Goal: Task Accomplishment & Management: Complete application form

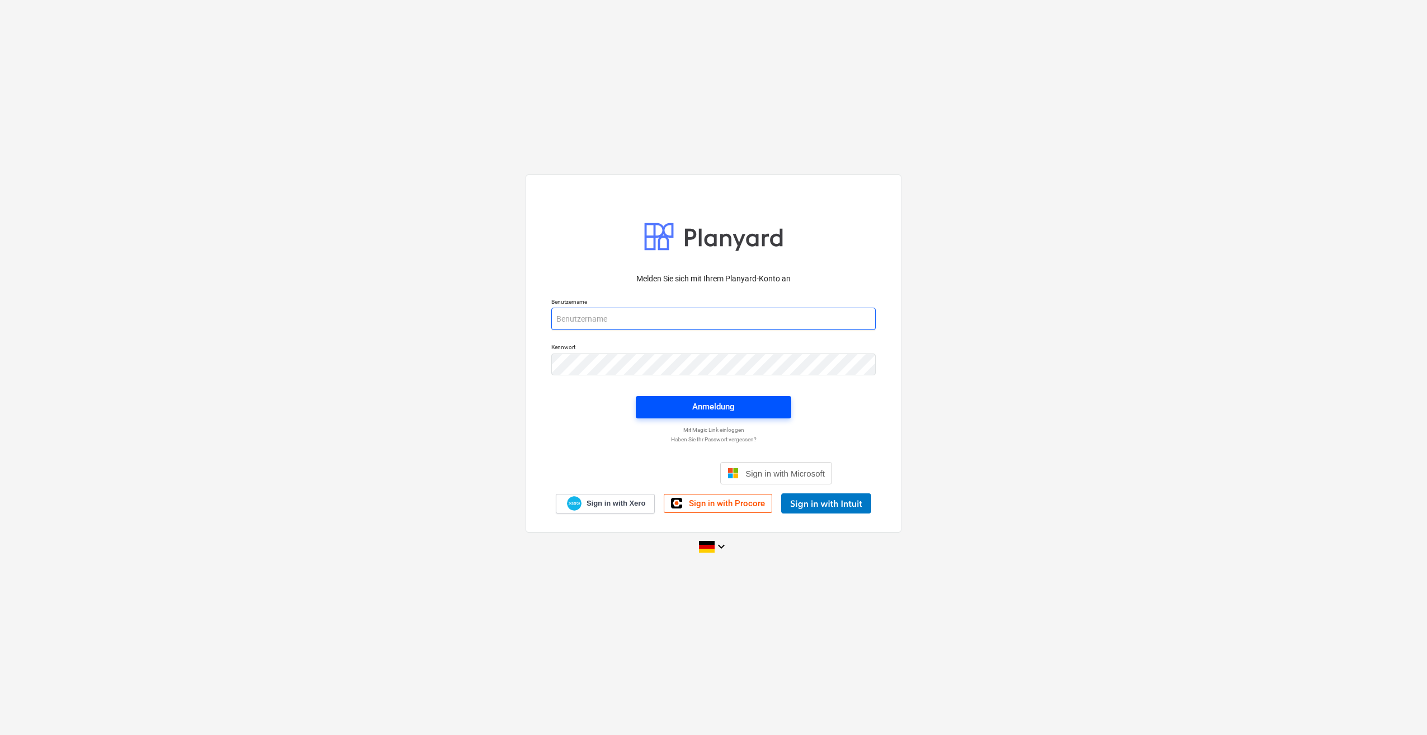
type input "[PERSON_NAME][EMAIL_ADDRESS][PERSON_NAME][DOMAIN_NAME]"
click at [676, 409] on span "Anmeldung" at bounding box center [713, 406] width 129 height 15
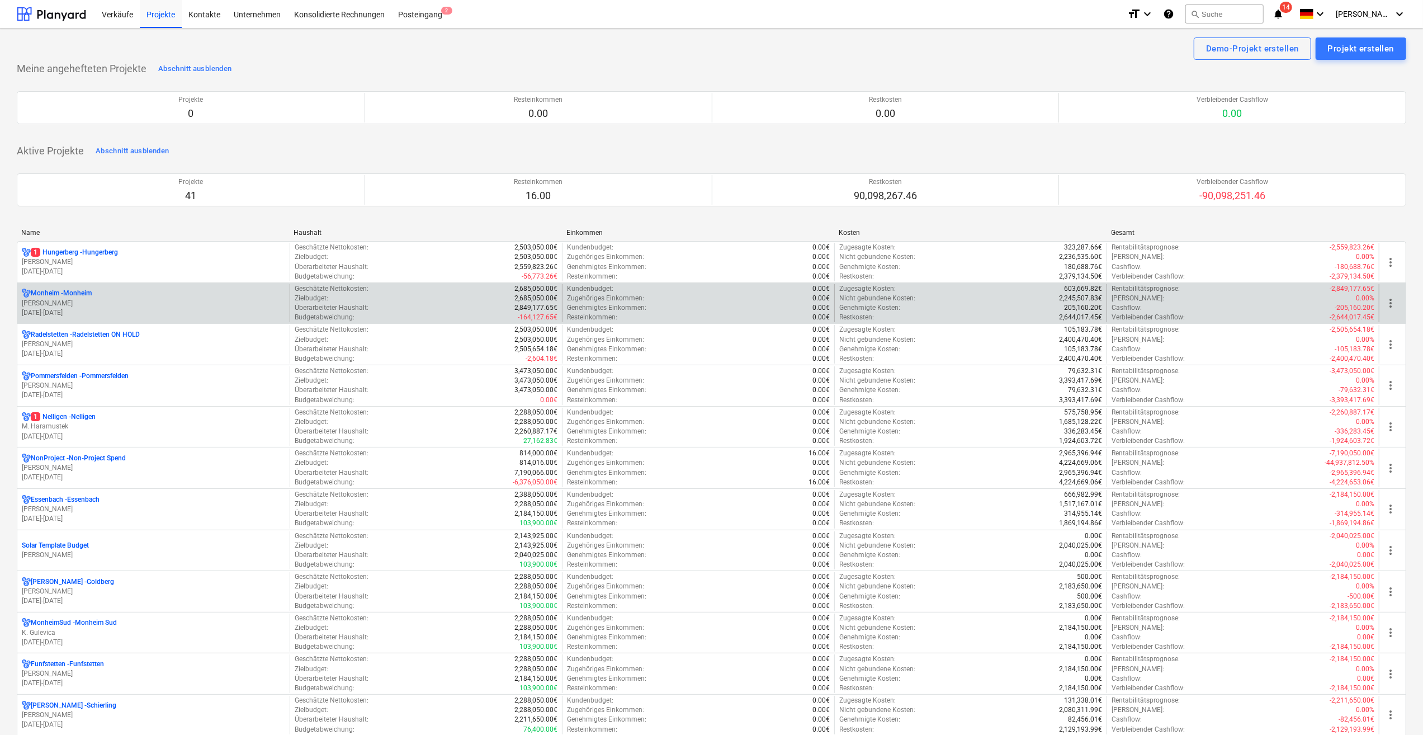
click at [47, 299] on p "[PERSON_NAME]" at bounding box center [153, 304] width 263 height 10
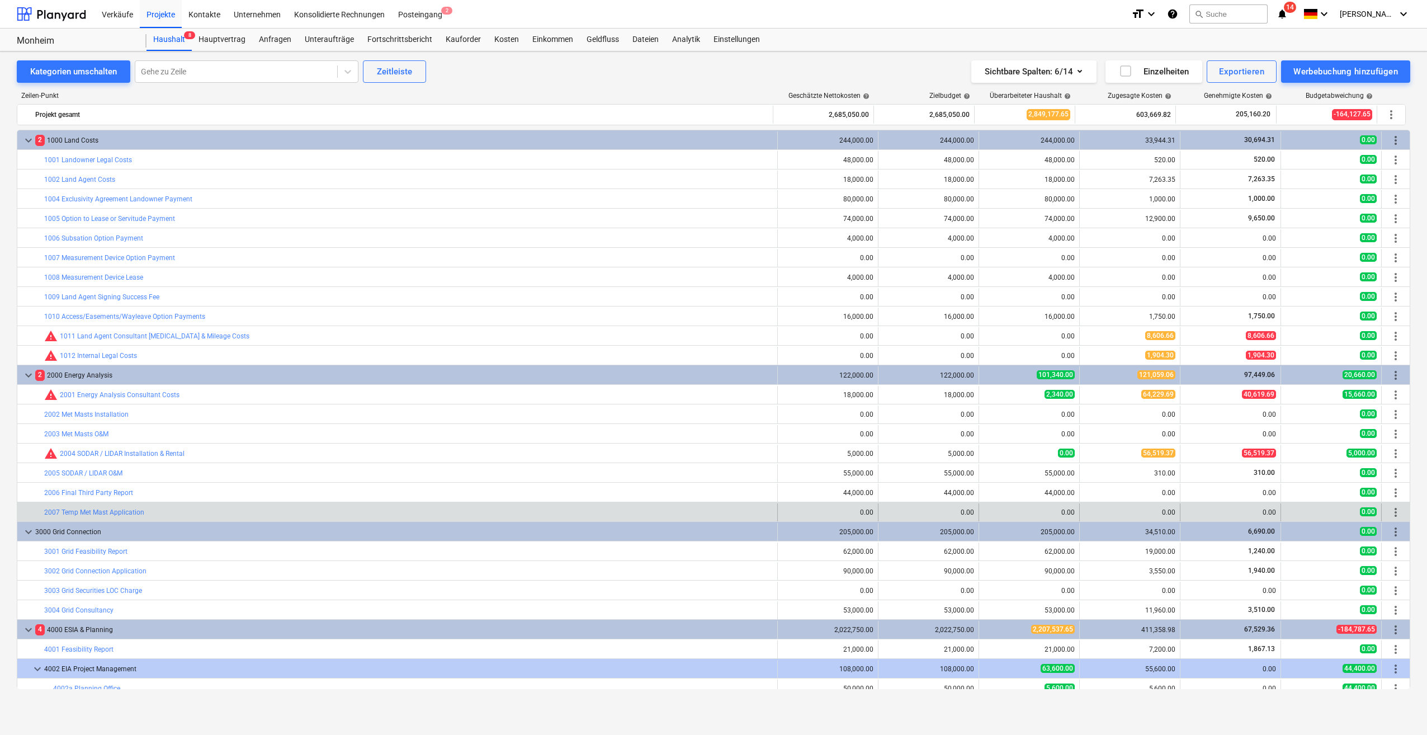
scroll to position [344, 0]
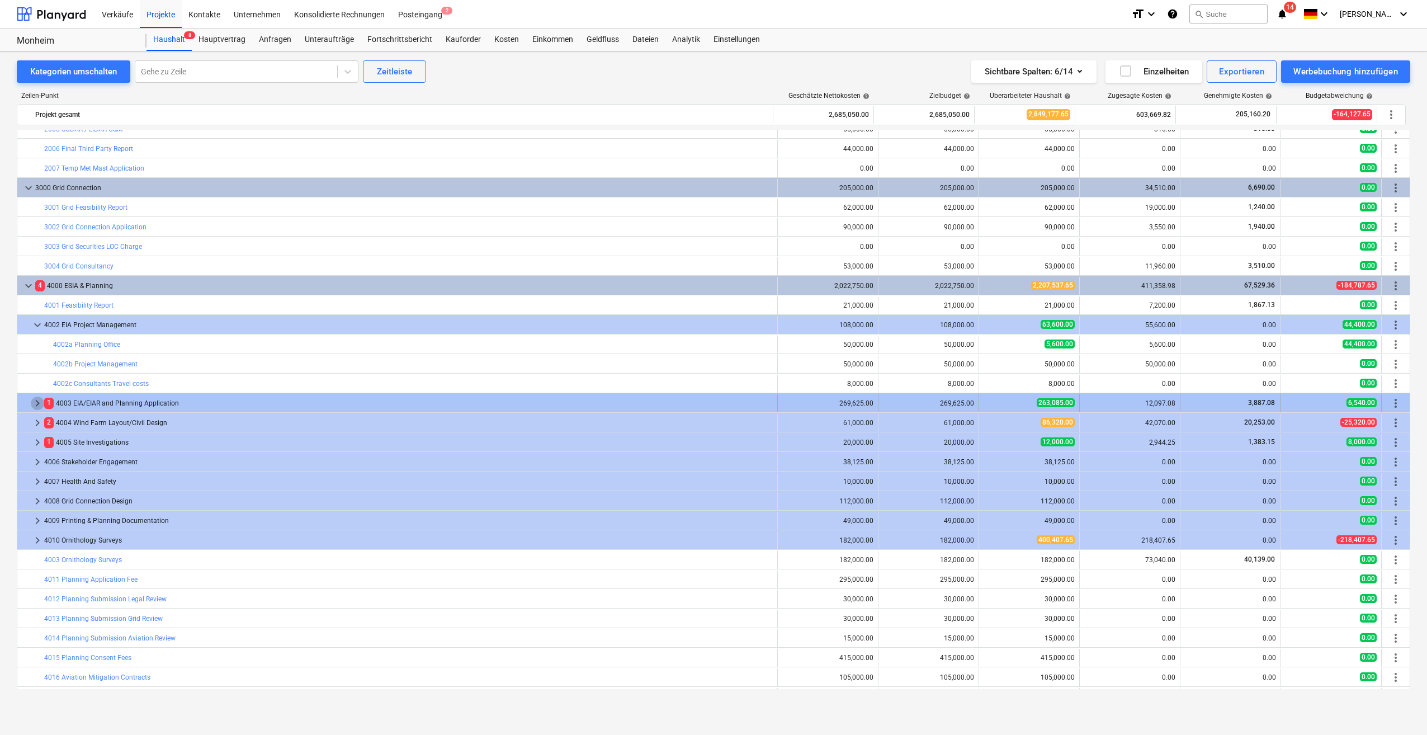
click at [39, 405] on span "keyboard_arrow_right" at bounding box center [37, 403] width 13 height 13
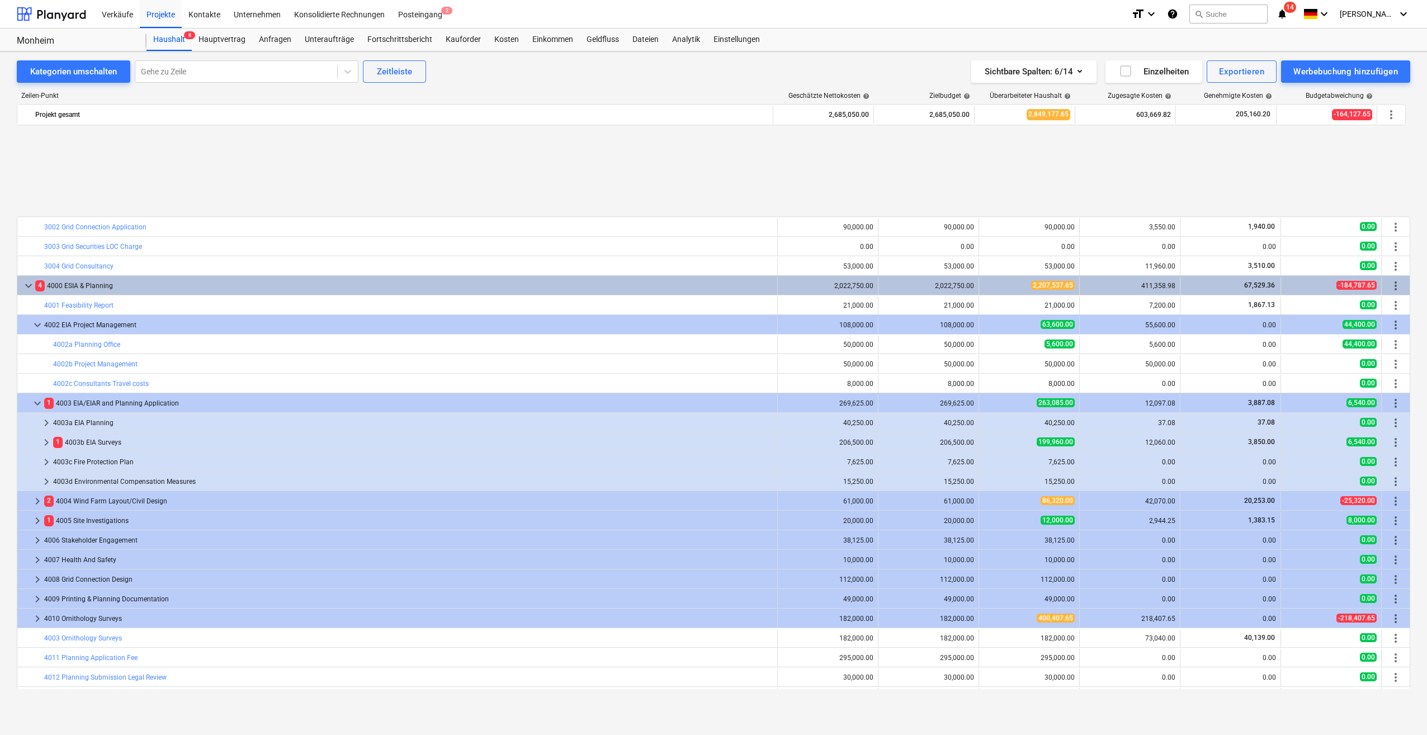
scroll to position [456, 0]
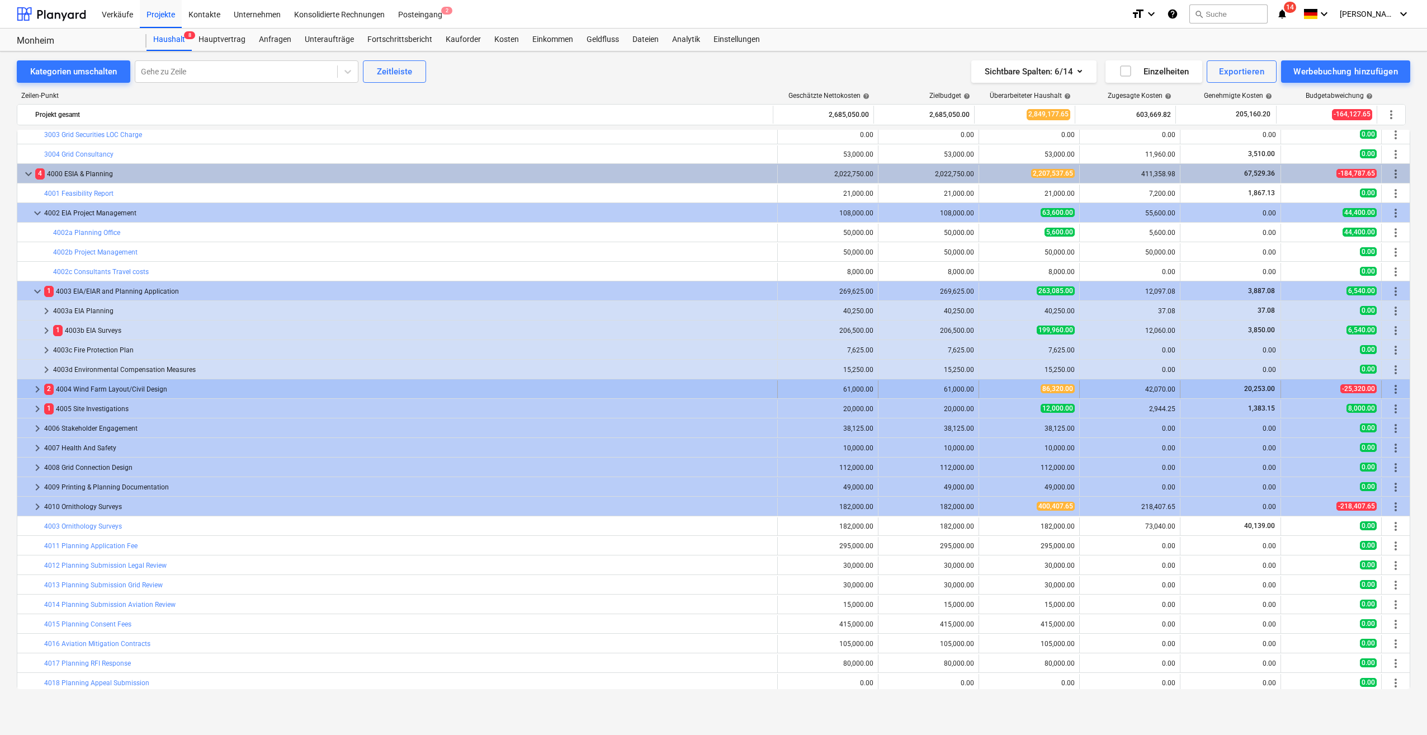
click at [37, 390] on span "keyboard_arrow_right" at bounding box center [37, 389] width 13 height 13
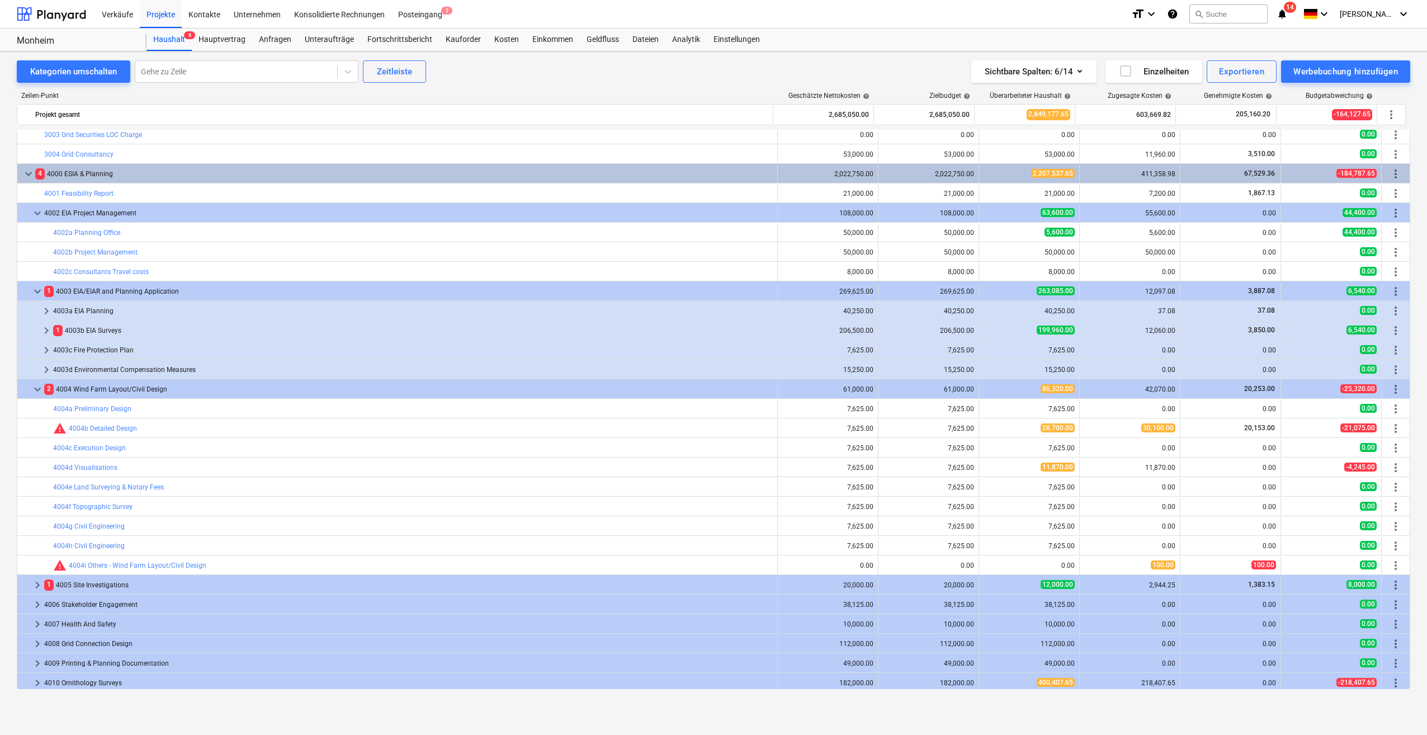
scroll to position [624, 0]
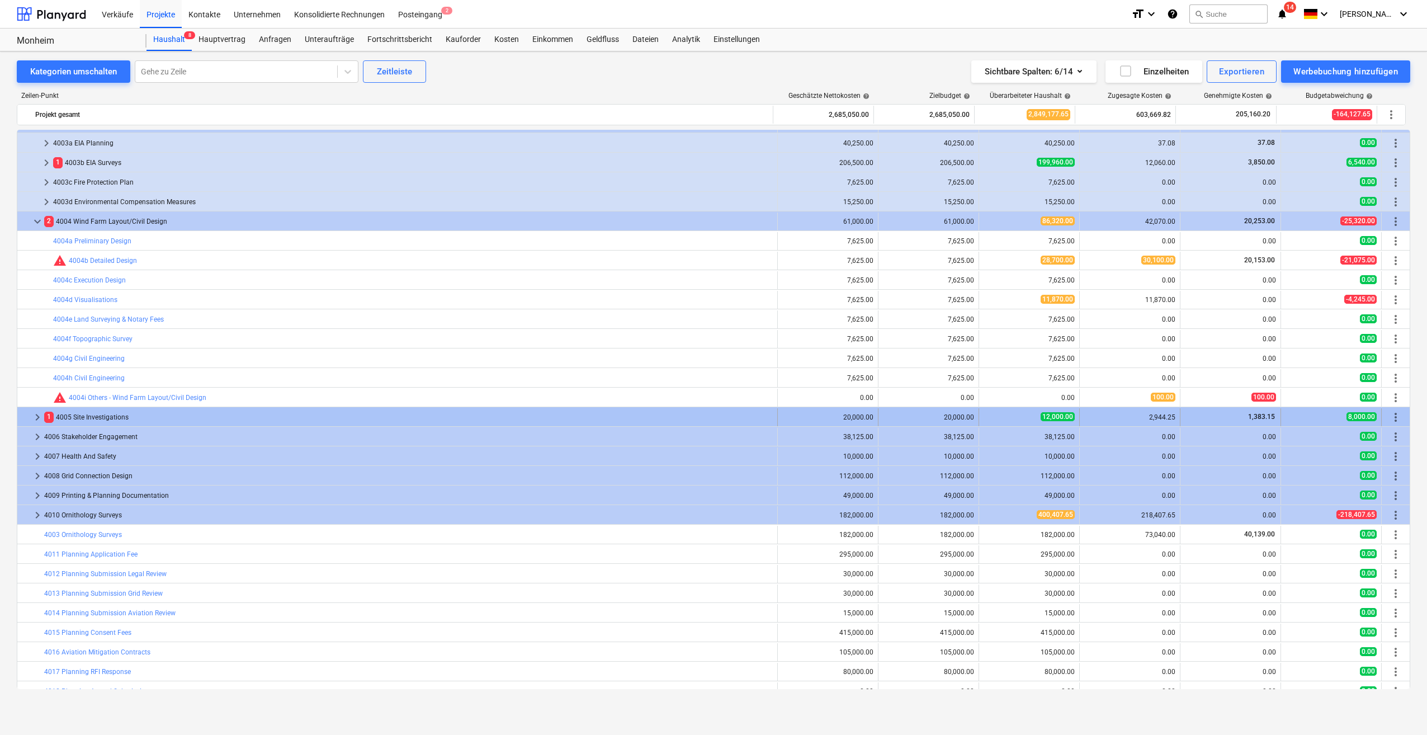
click at [33, 416] on span "keyboard_arrow_right" at bounding box center [37, 417] width 13 height 13
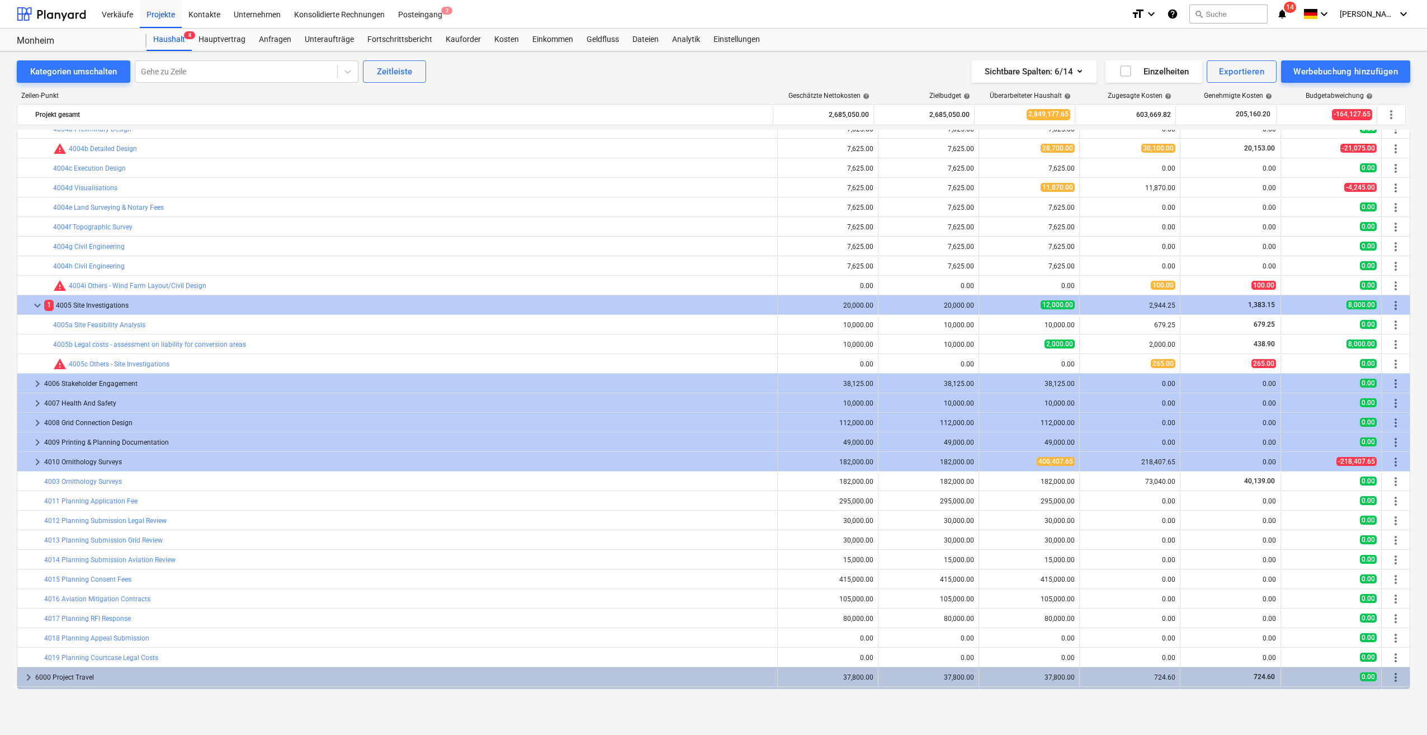
scroll to position [660, 0]
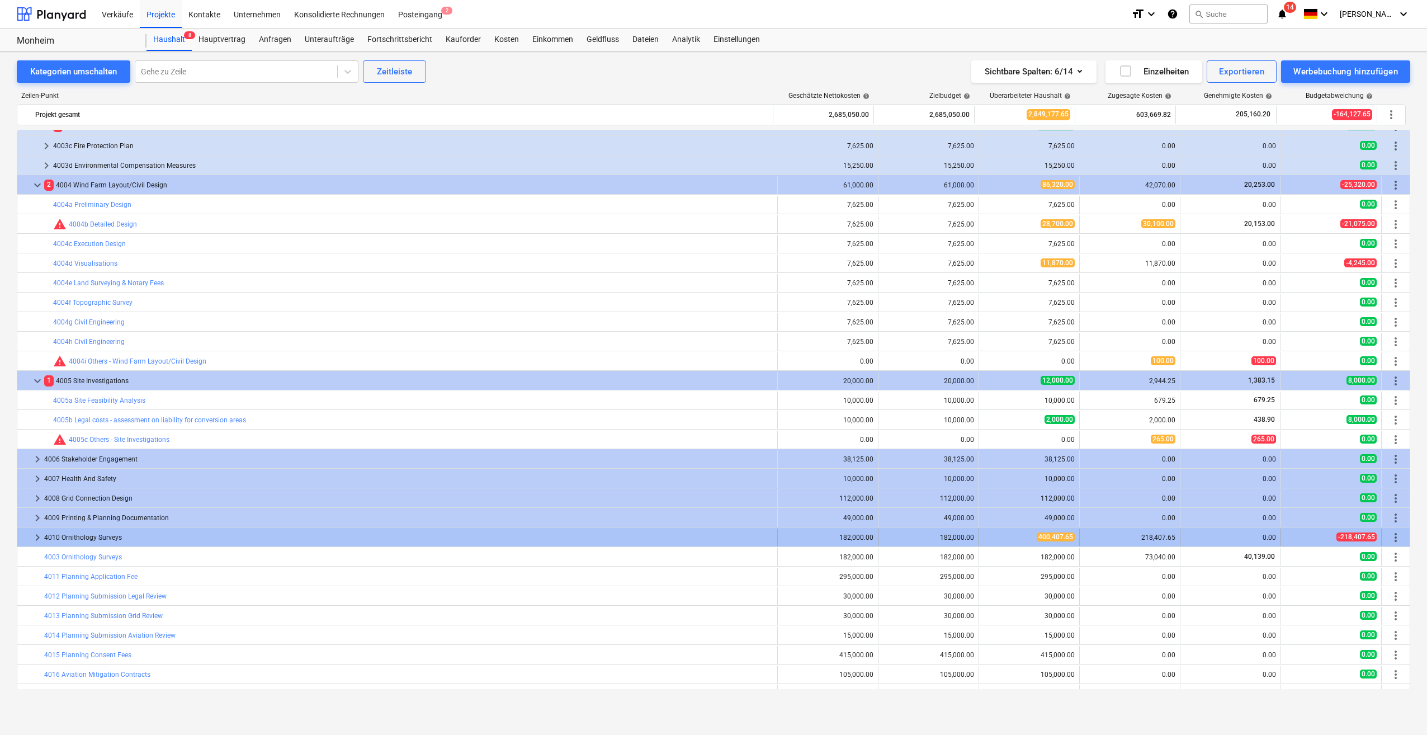
click at [36, 540] on span "keyboard_arrow_right" at bounding box center [37, 537] width 13 height 13
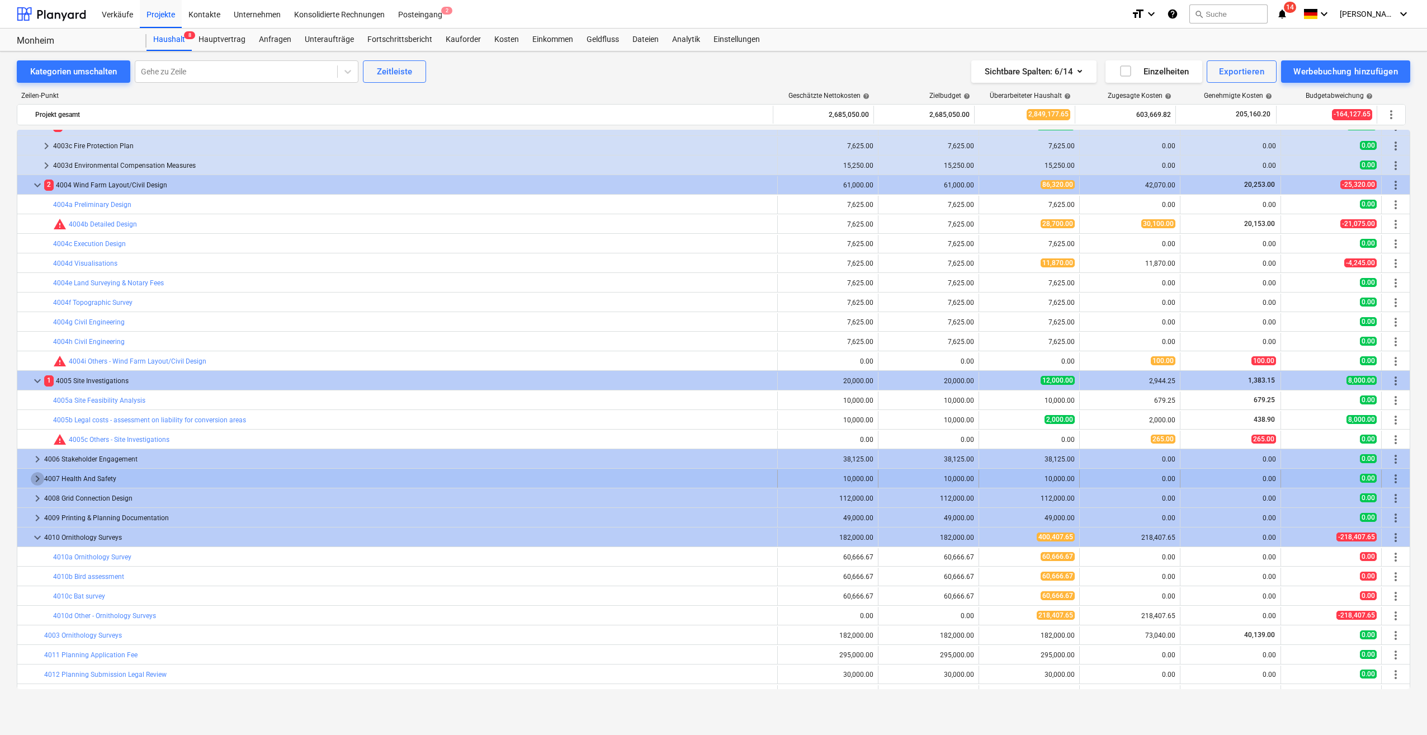
click at [36, 480] on span "keyboard_arrow_right" at bounding box center [37, 478] width 13 height 13
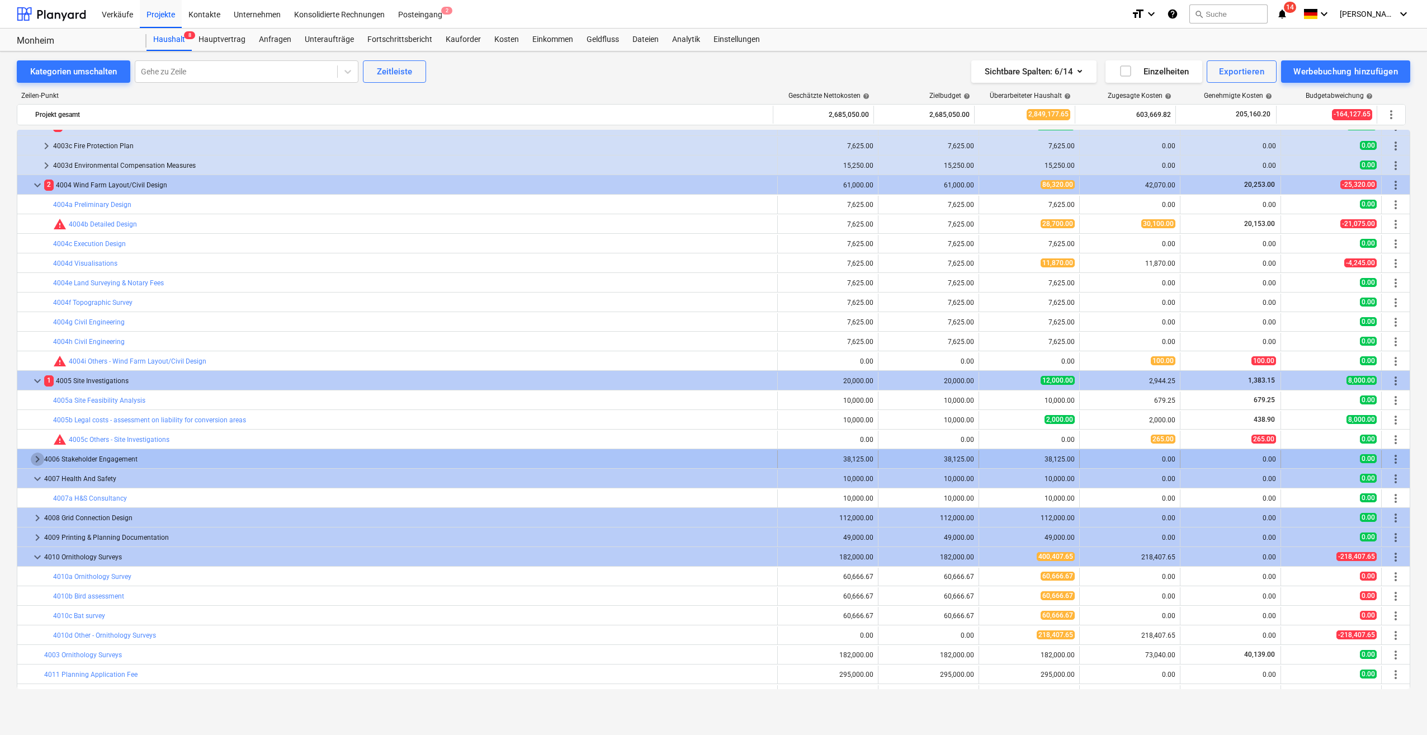
click at [37, 462] on span "keyboard_arrow_right" at bounding box center [37, 458] width 13 height 13
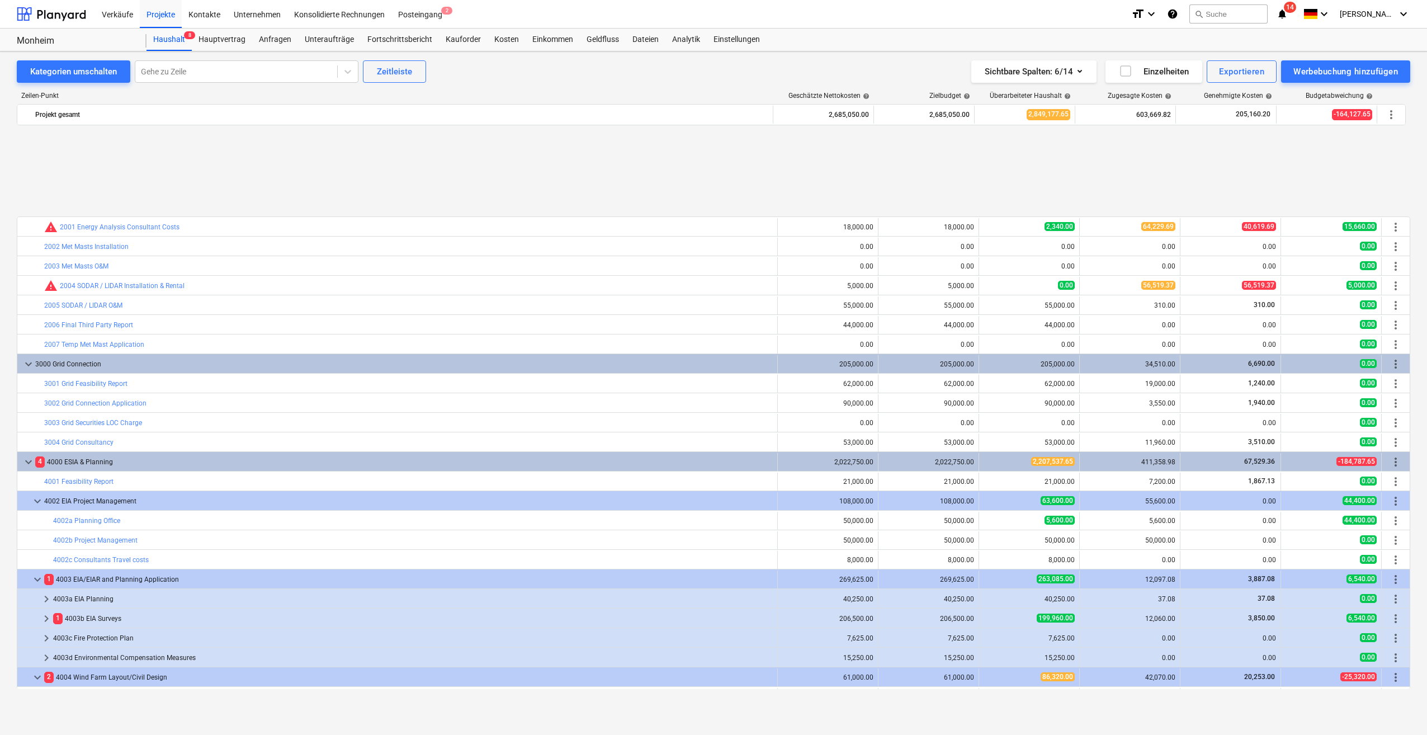
scroll to position [280, 0]
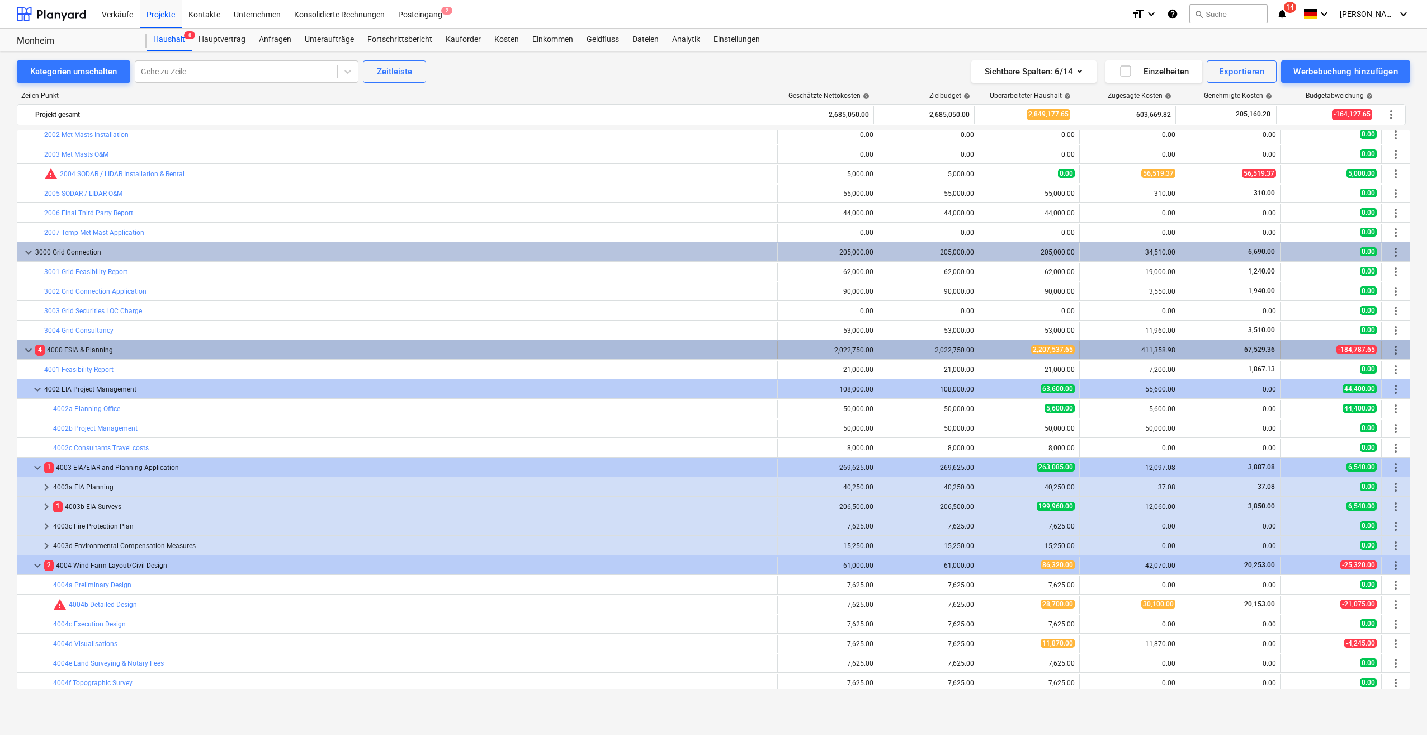
click at [26, 347] on span "keyboard_arrow_down" at bounding box center [28, 349] width 13 height 13
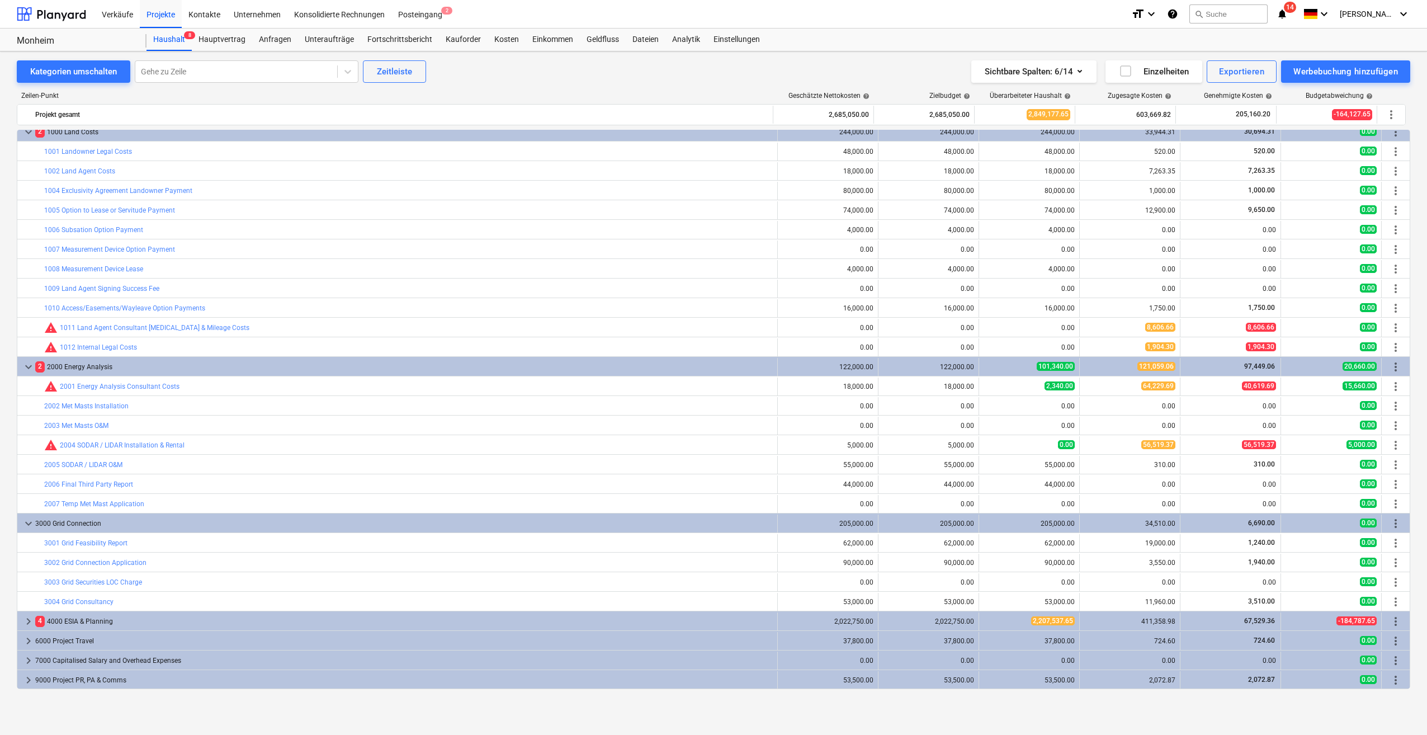
scroll to position [8, 0]
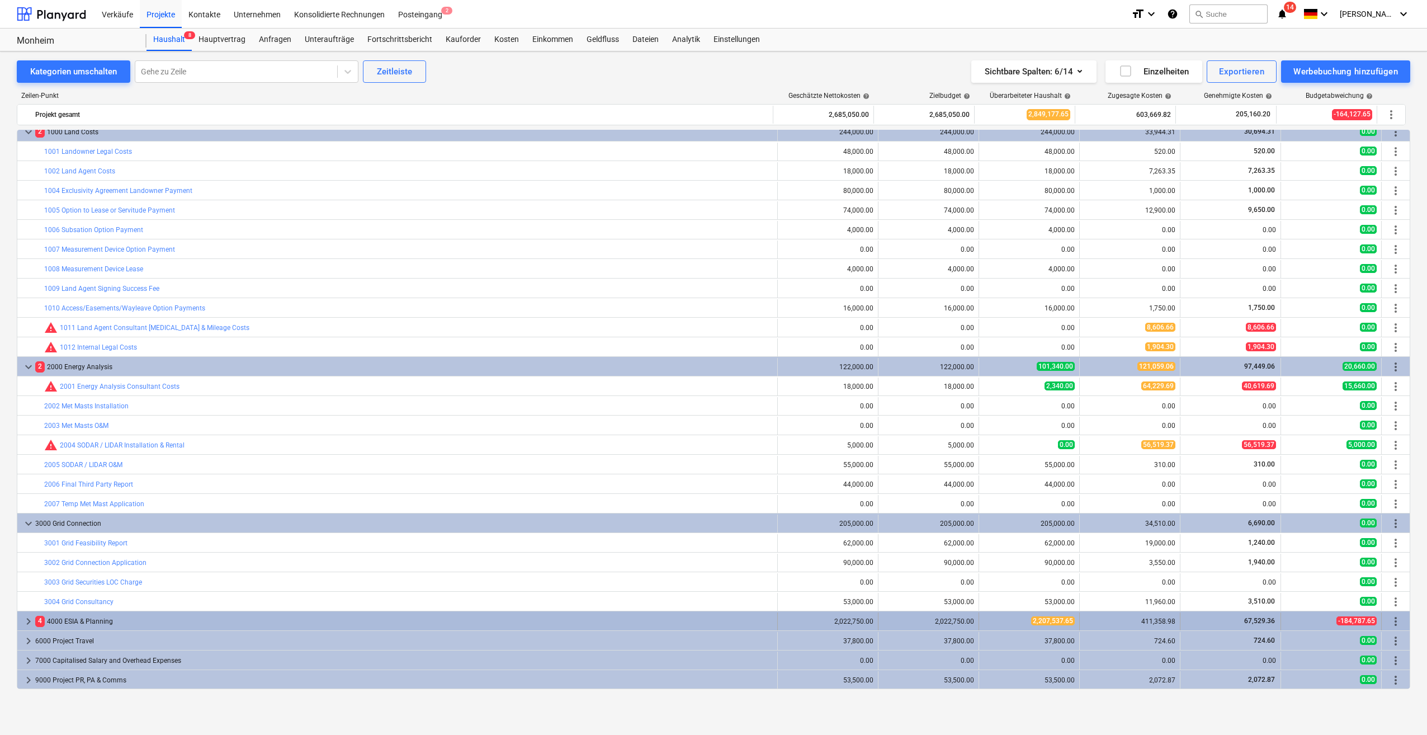
click at [27, 624] on span "keyboard_arrow_right" at bounding box center [28, 621] width 13 height 13
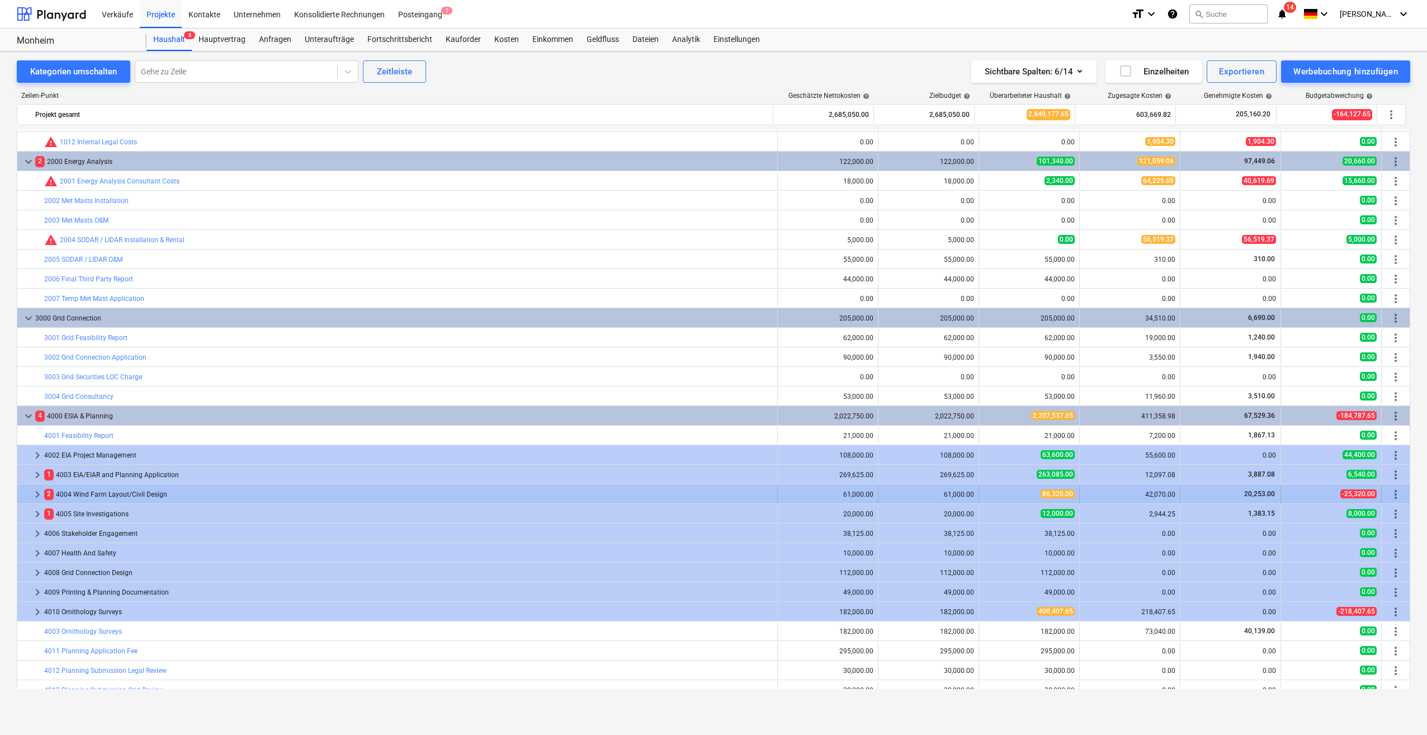
scroll to position [232, 0]
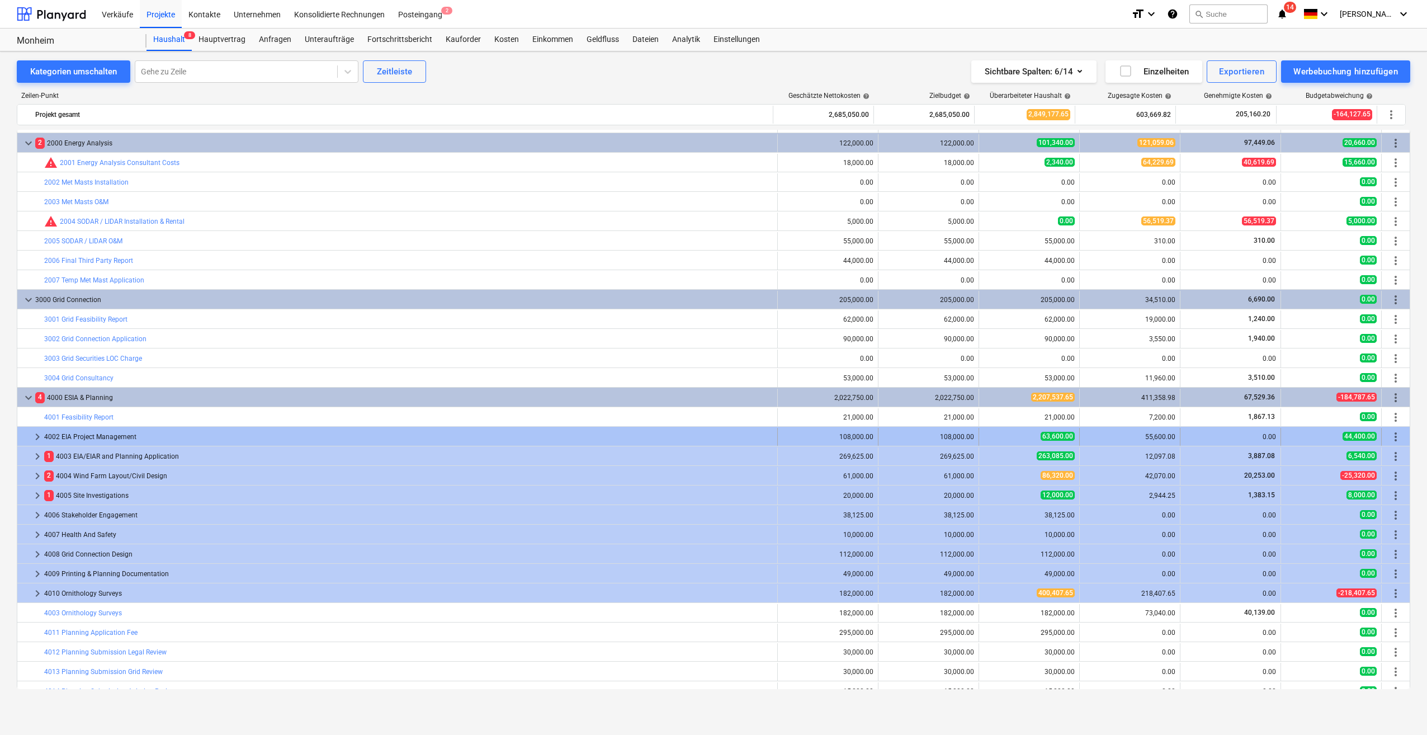
click at [36, 438] on span "keyboard_arrow_right" at bounding box center [37, 436] width 13 height 13
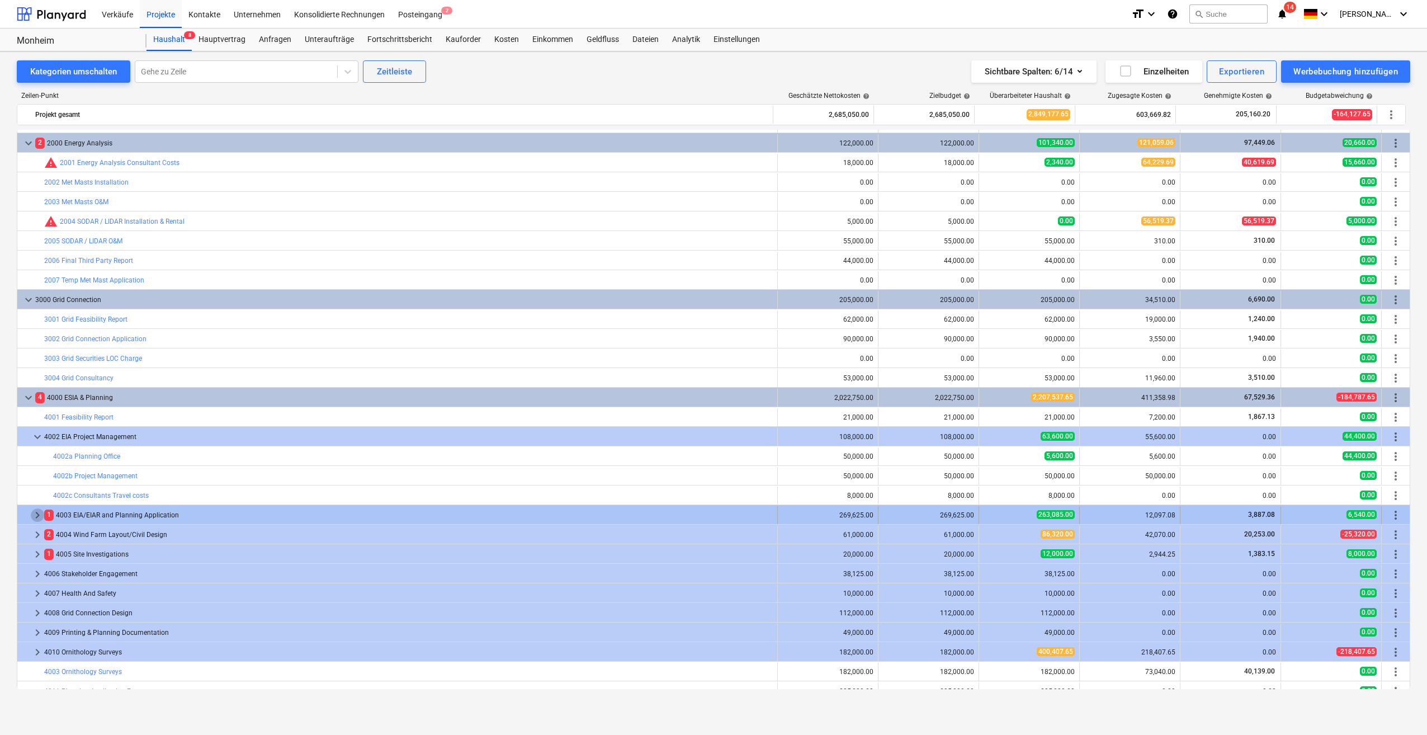
click at [40, 514] on span "keyboard_arrow_right" at bounding box center [37, 514] width 13 height 13
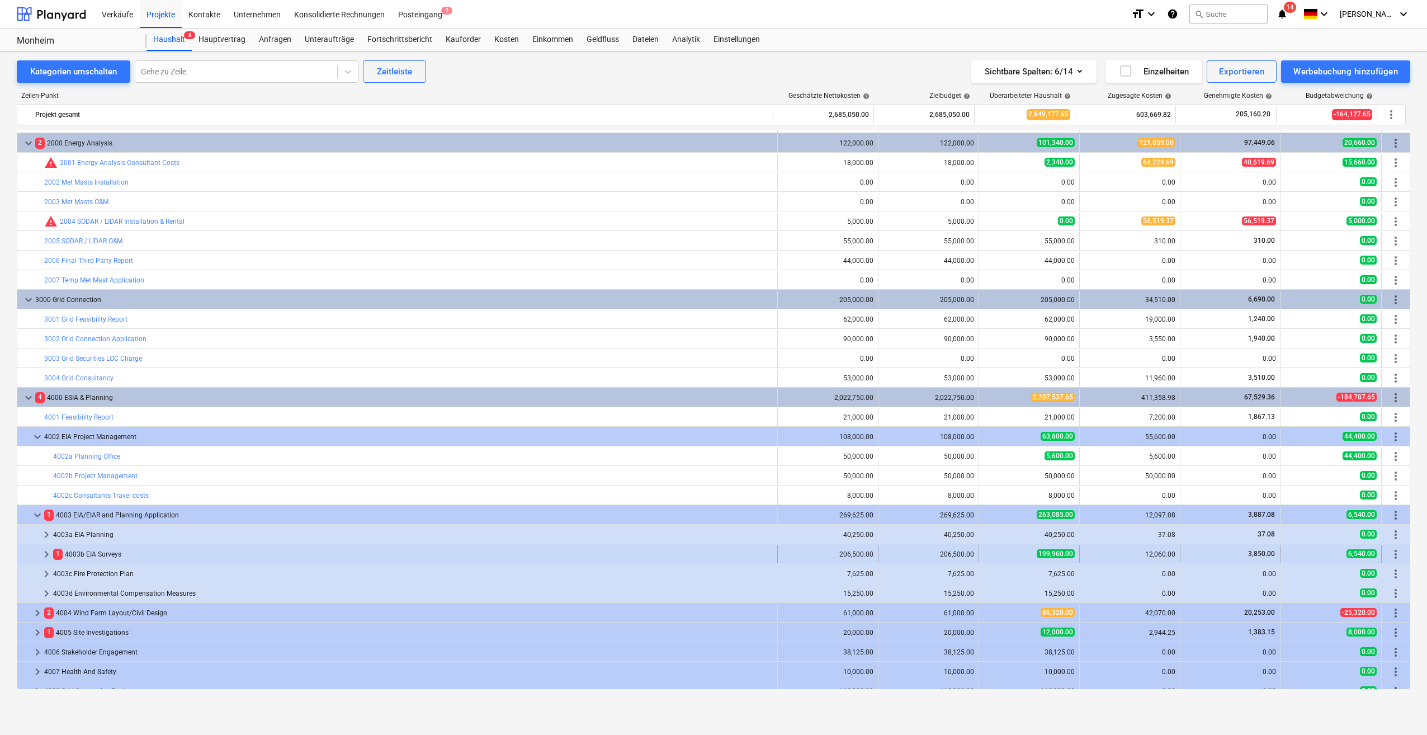
click at [46, 554] on span "keyboard_arrow_right" at bounding box center [46, 554] width 13 height 13
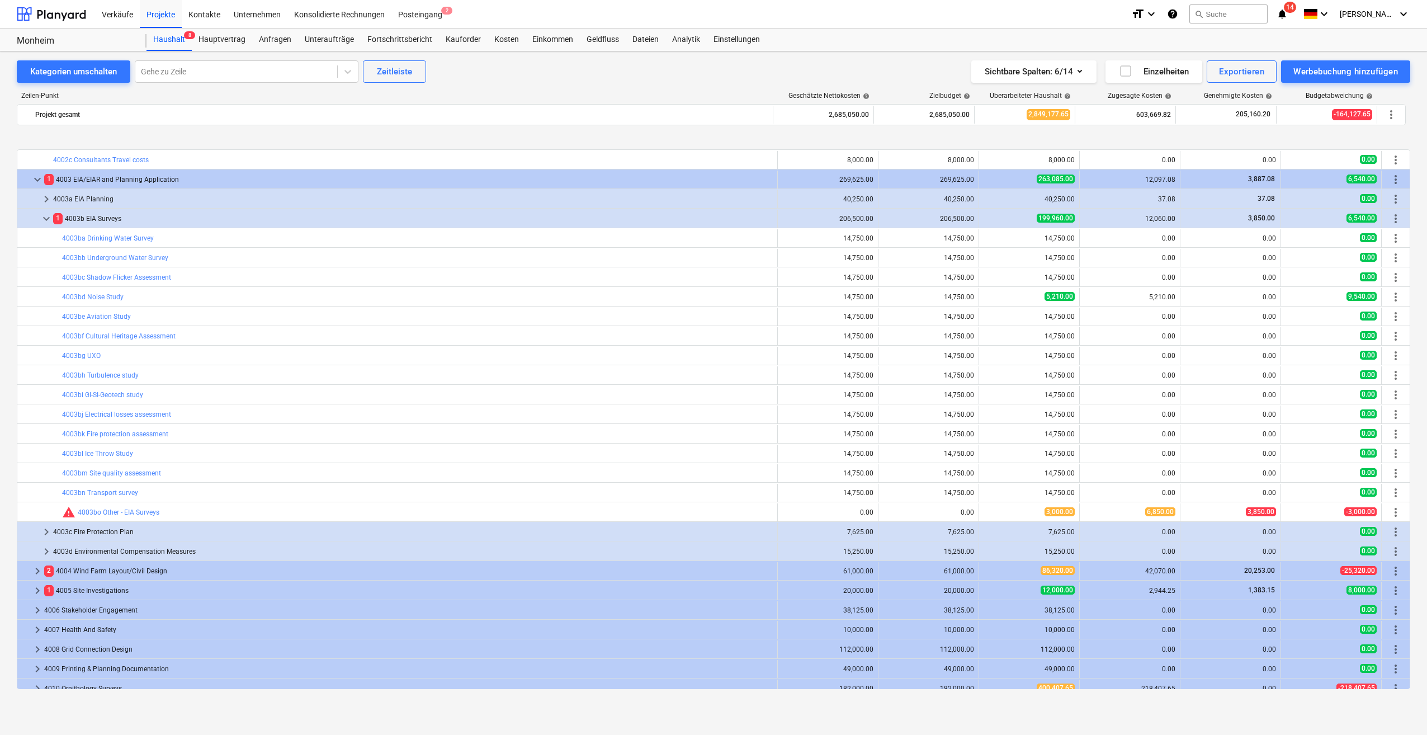
scroll to position [624, 0]
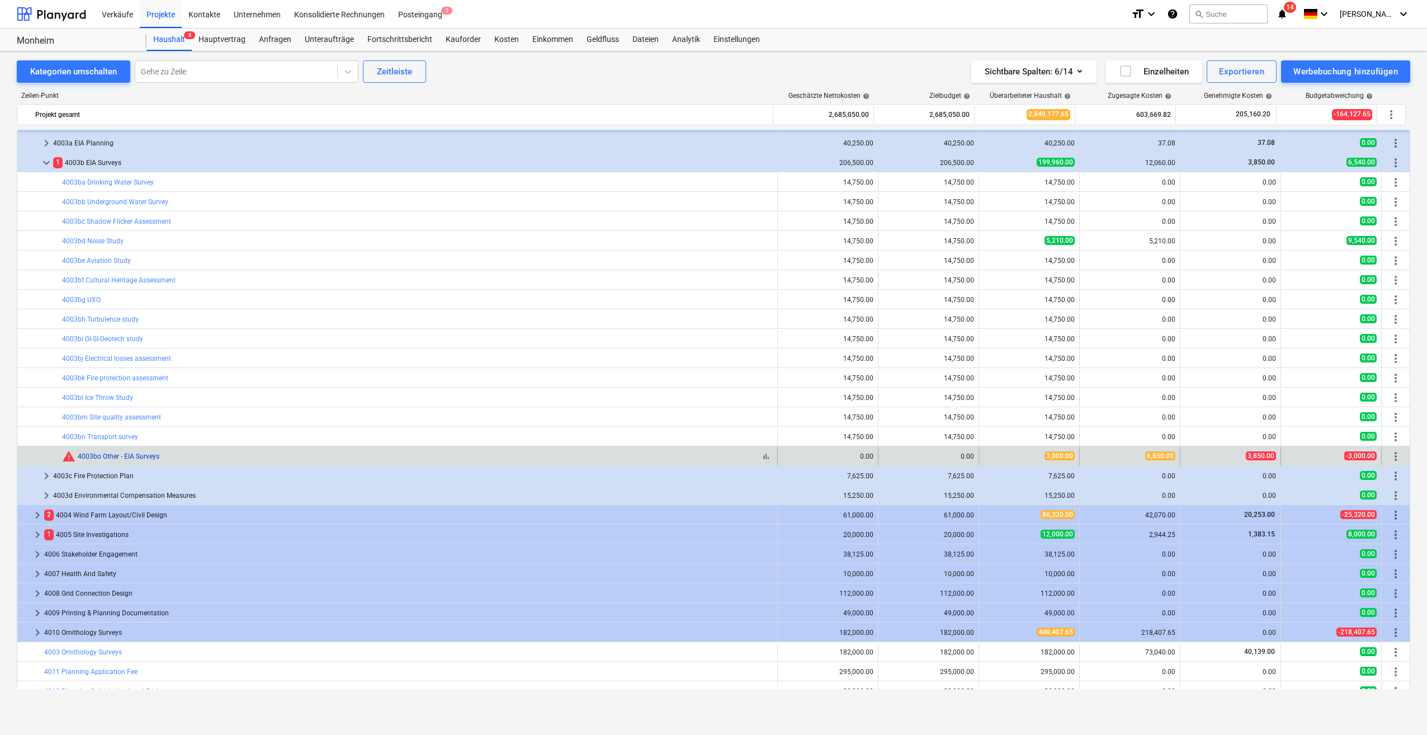
click at [141, 459] on link "4003bo Other - EIA Surveys" at bounding box center [119, 456] width 82 height 8
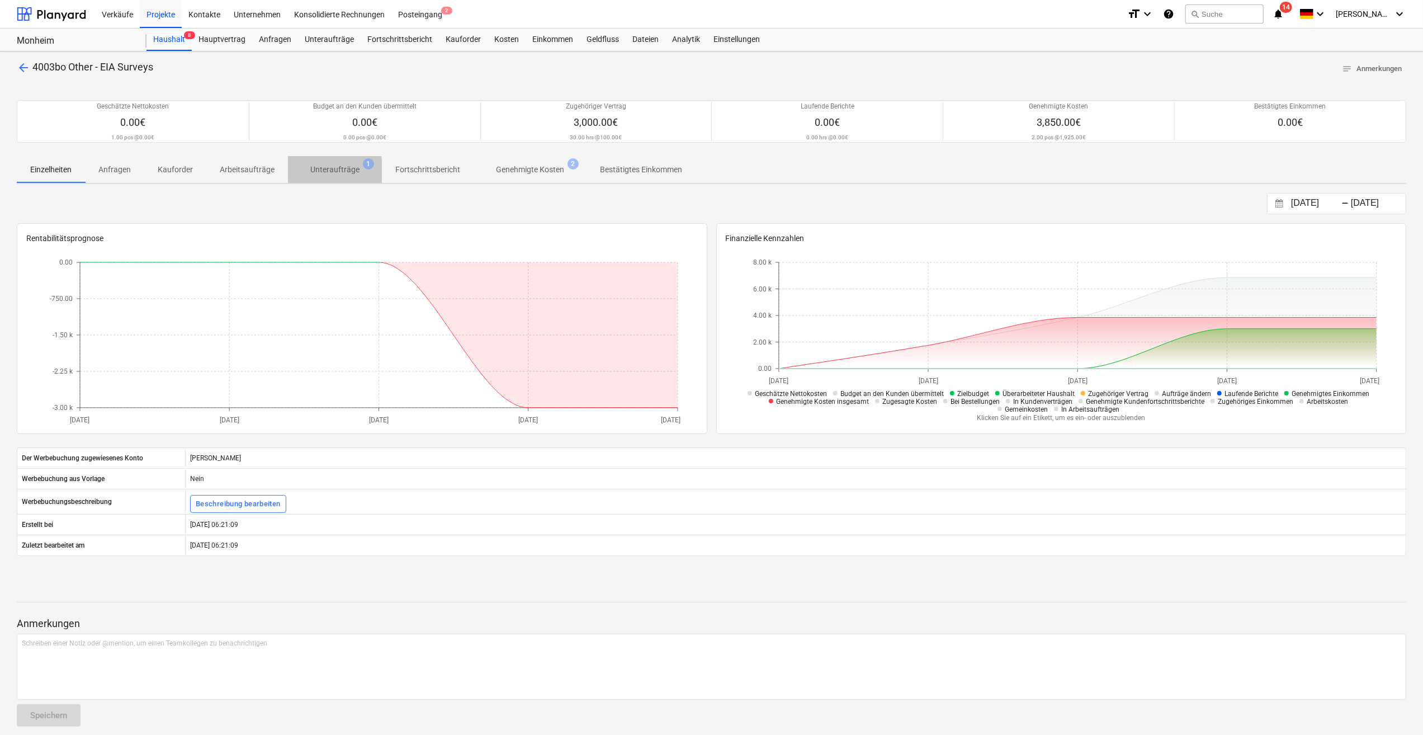
click at [324, 174] on p "Unteraufträge" at bounding box center [334, 170] width 49 height 12
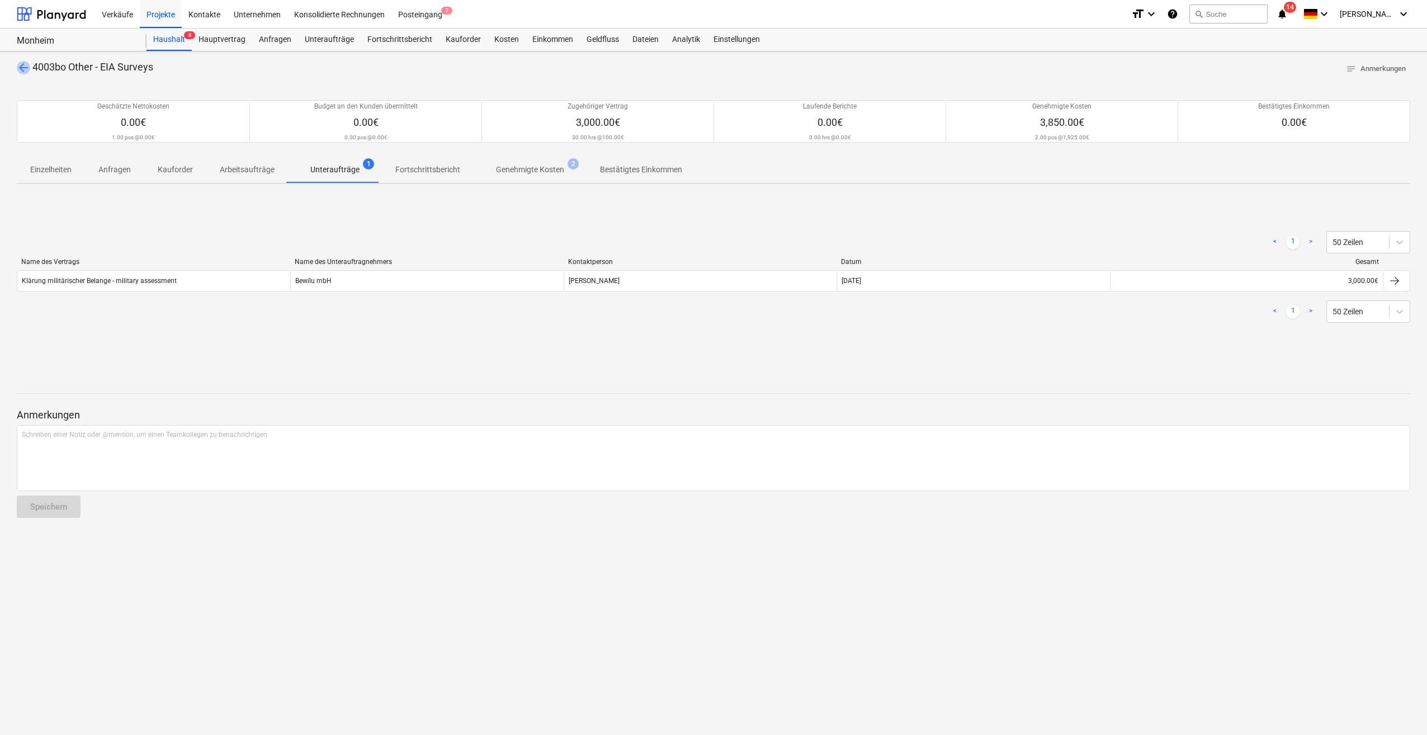
click at [21, 67] on span "arrow_back" at bounding box center [23, 67] width 13 height 13
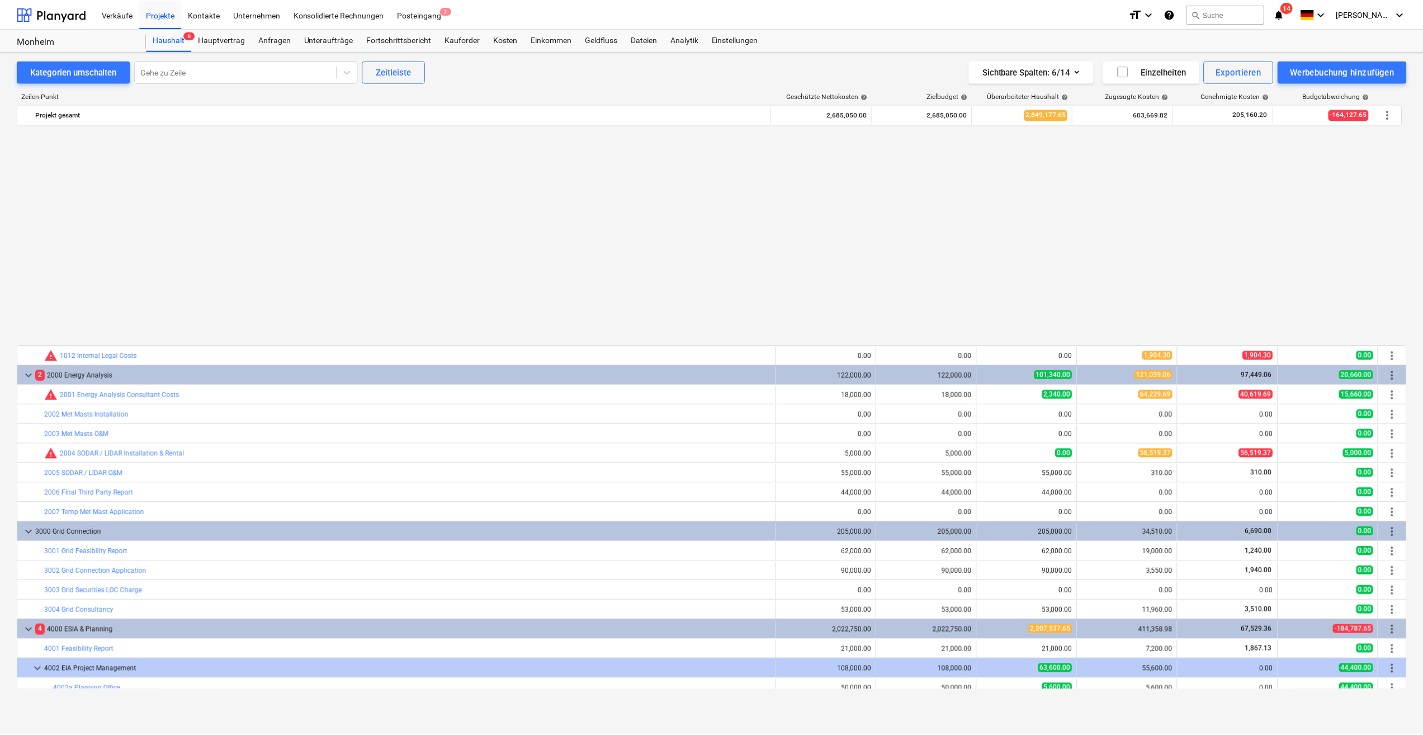
scroll to position [624, 0]
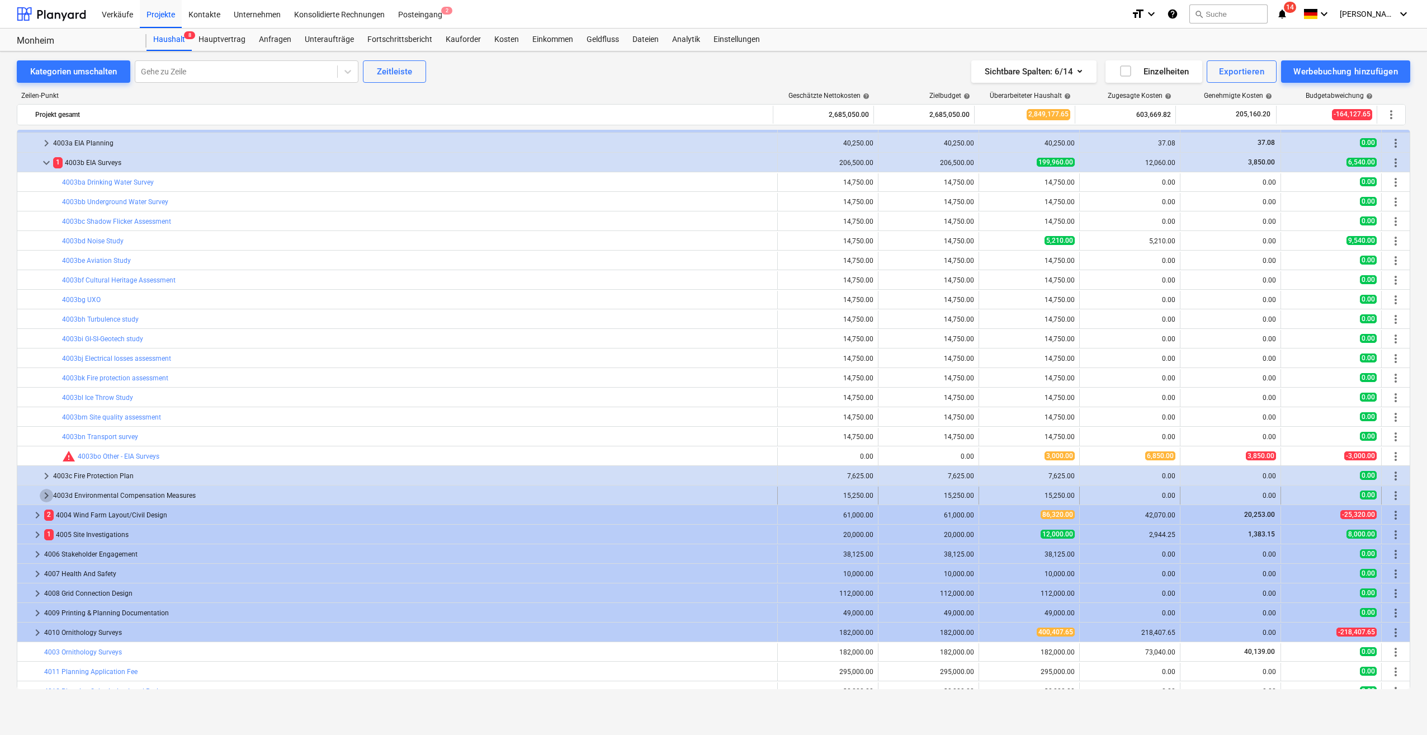
click at [47, 496] on span "keyboard_arrow_right" at bounding box center [46, 495] width 13 height 13
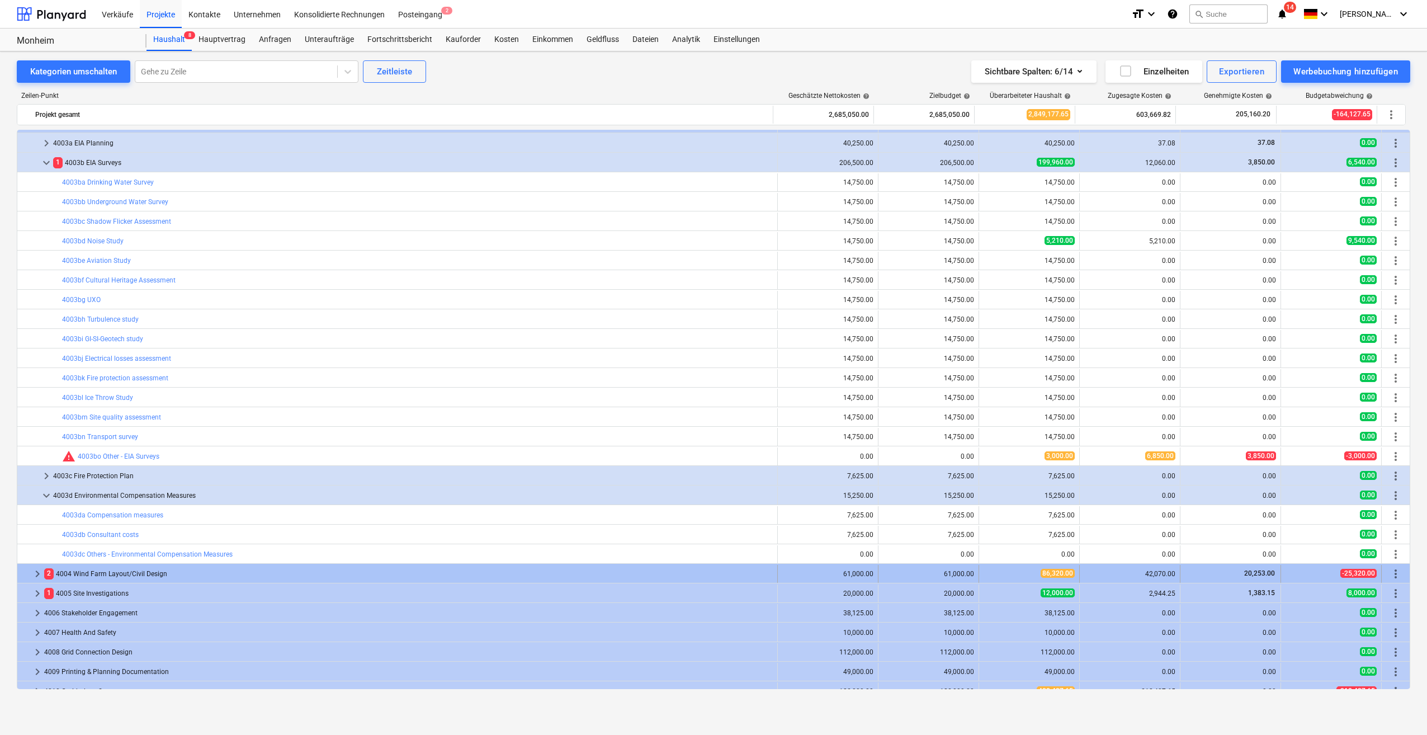
click at [36, 573] on span "keyboard_arrow_right" at bounding box center [37, 573] width 13 height 13
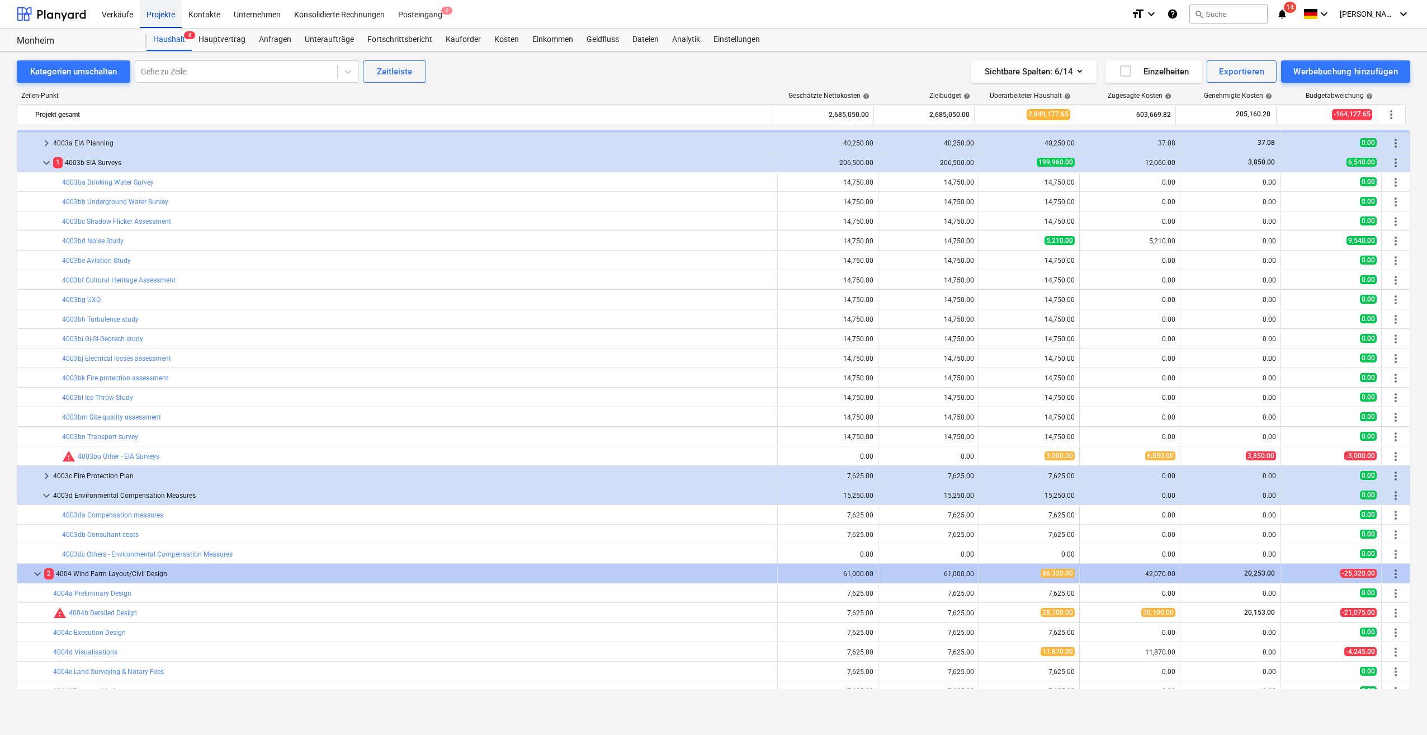
click at [158, 16] on div "Projekte" at bounding box center [161, 13] width 42 height 29
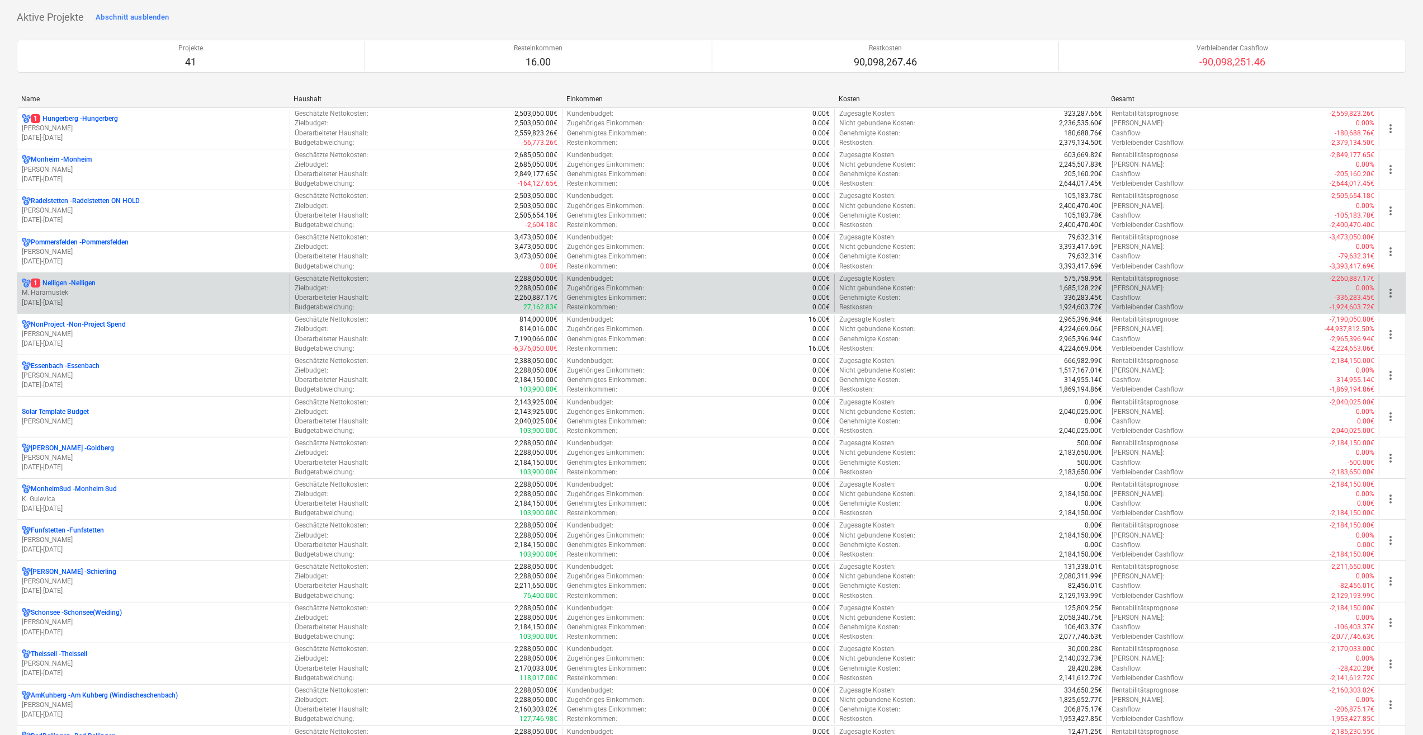
scroll to position [168, 0]
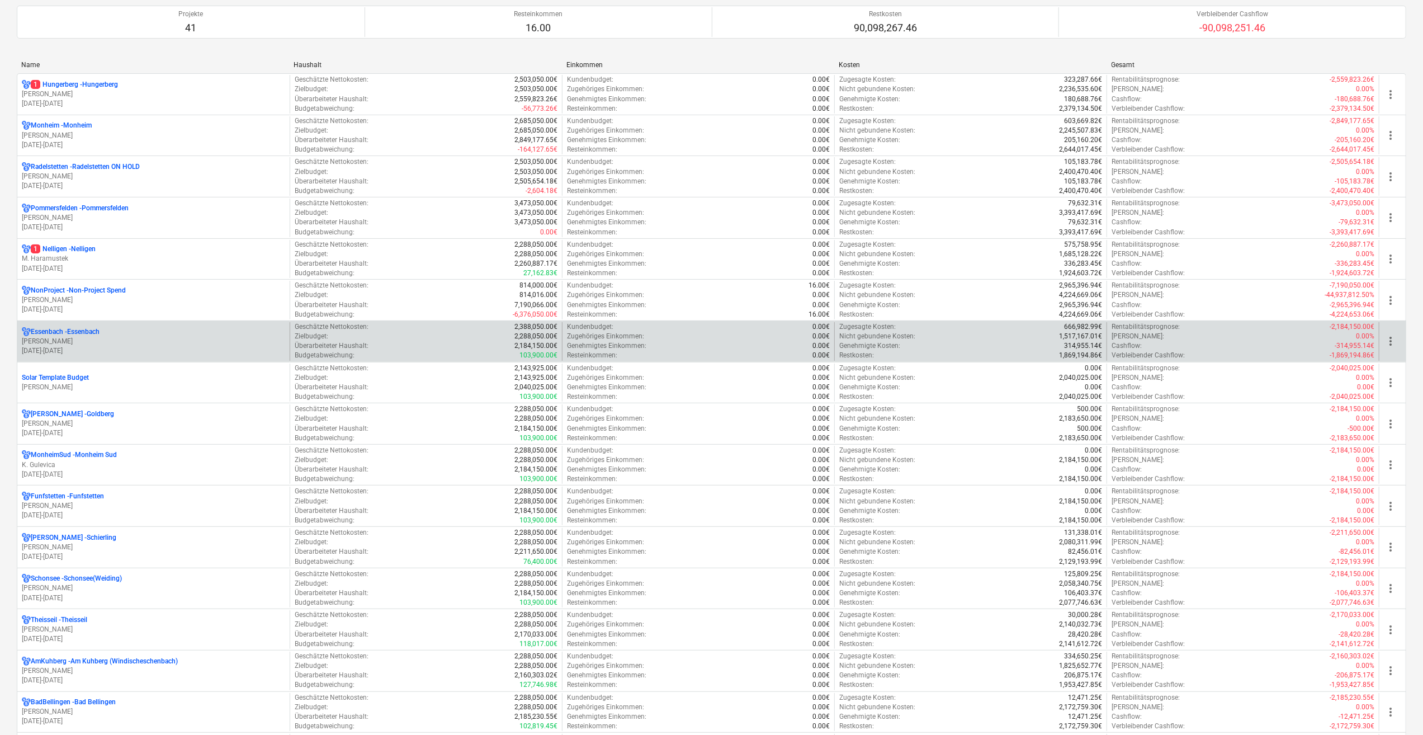
click at [54, 346] on p "[DATE] - [DATE]" at bounding box center [153, 351] width 263 height 10
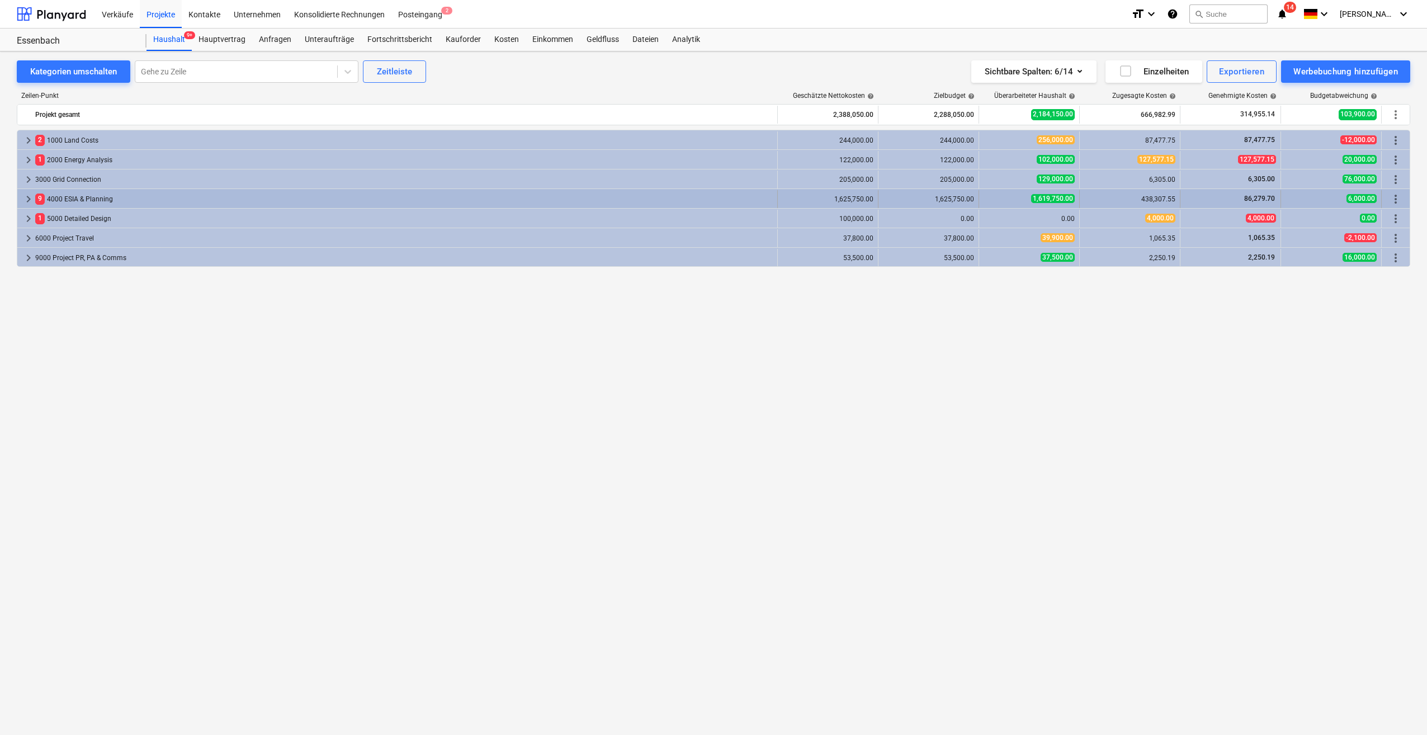
click at [27, 198] on span "keyboard_arrow_right" at bounding box center [28, 198] width 13 height 13
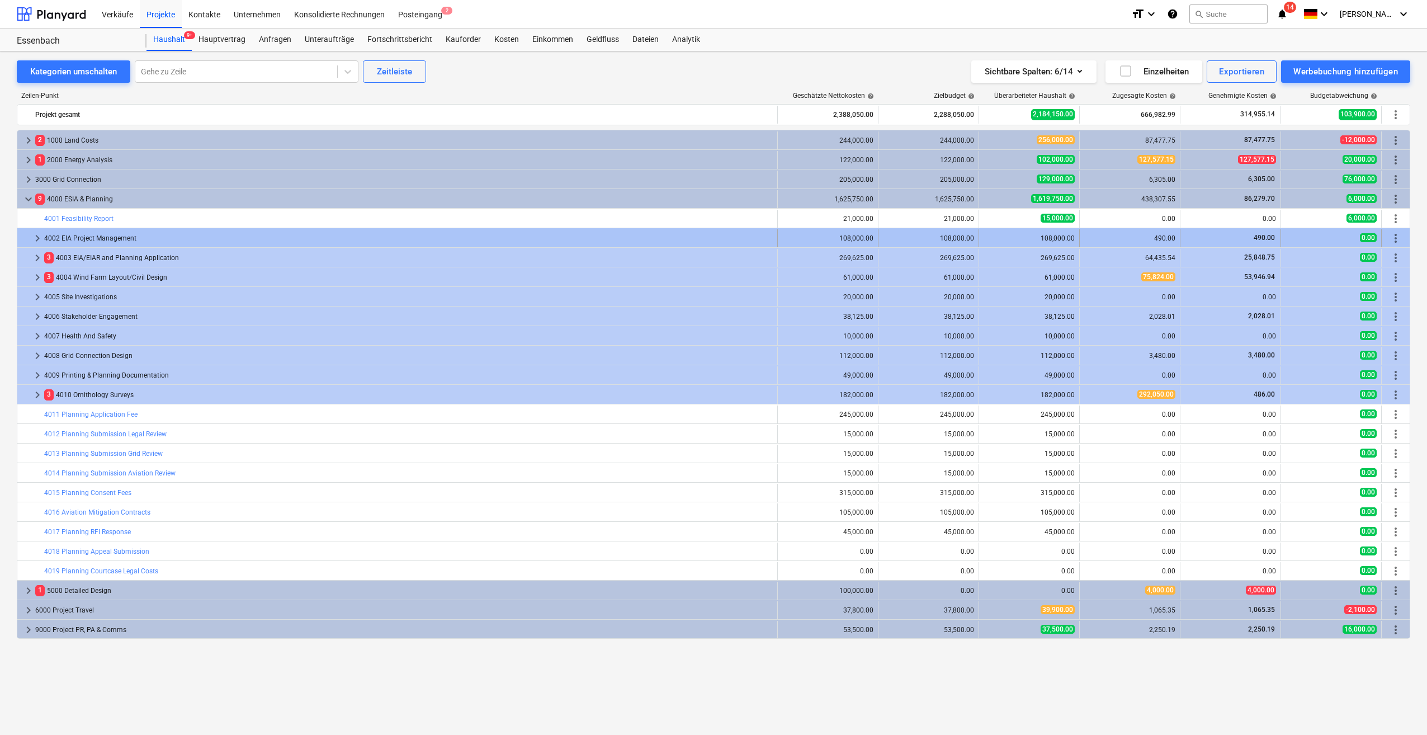
click at [34, 240] on span "keyboard_arrow_right" at bounding box center [37, 238] width 13 height 13
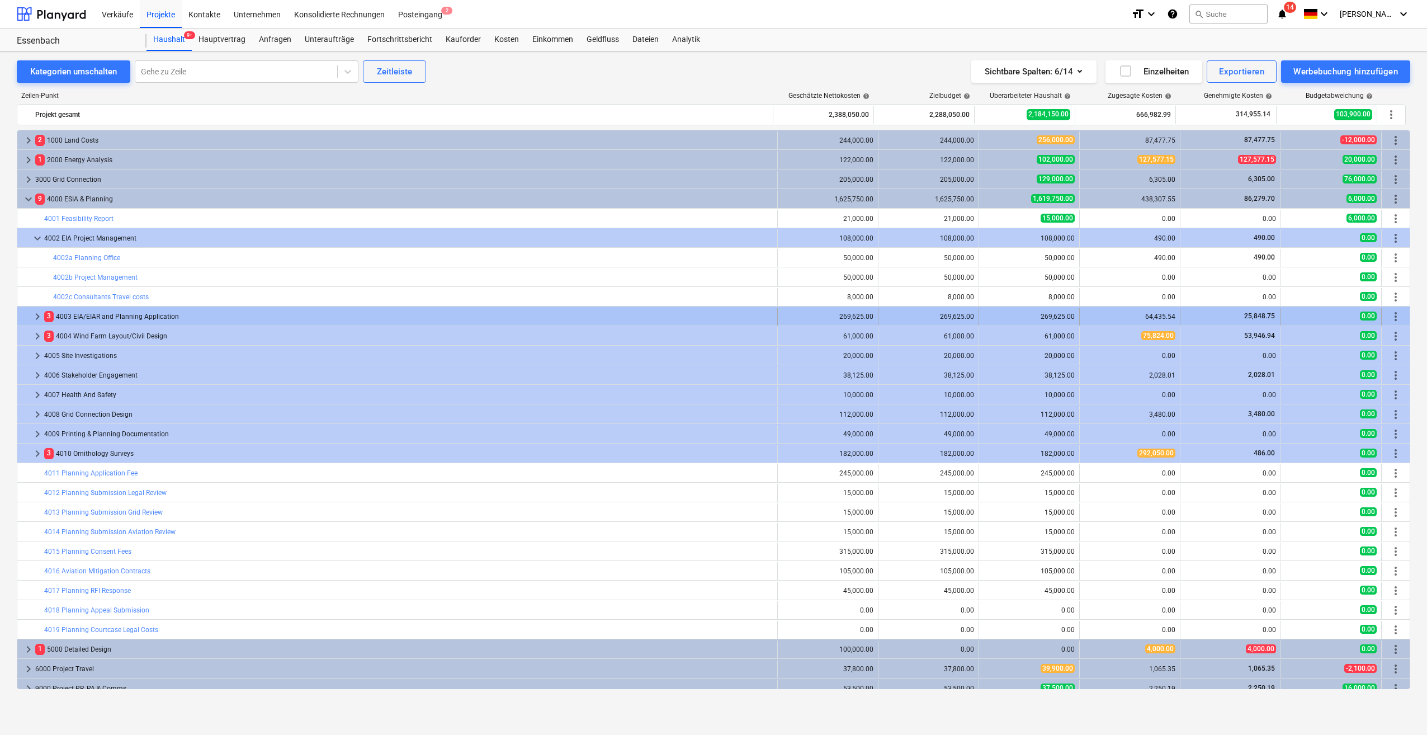
click at [37, 316] on span "keyboard_arrow_right" at bounding box center [37, 316] width 13 height 13
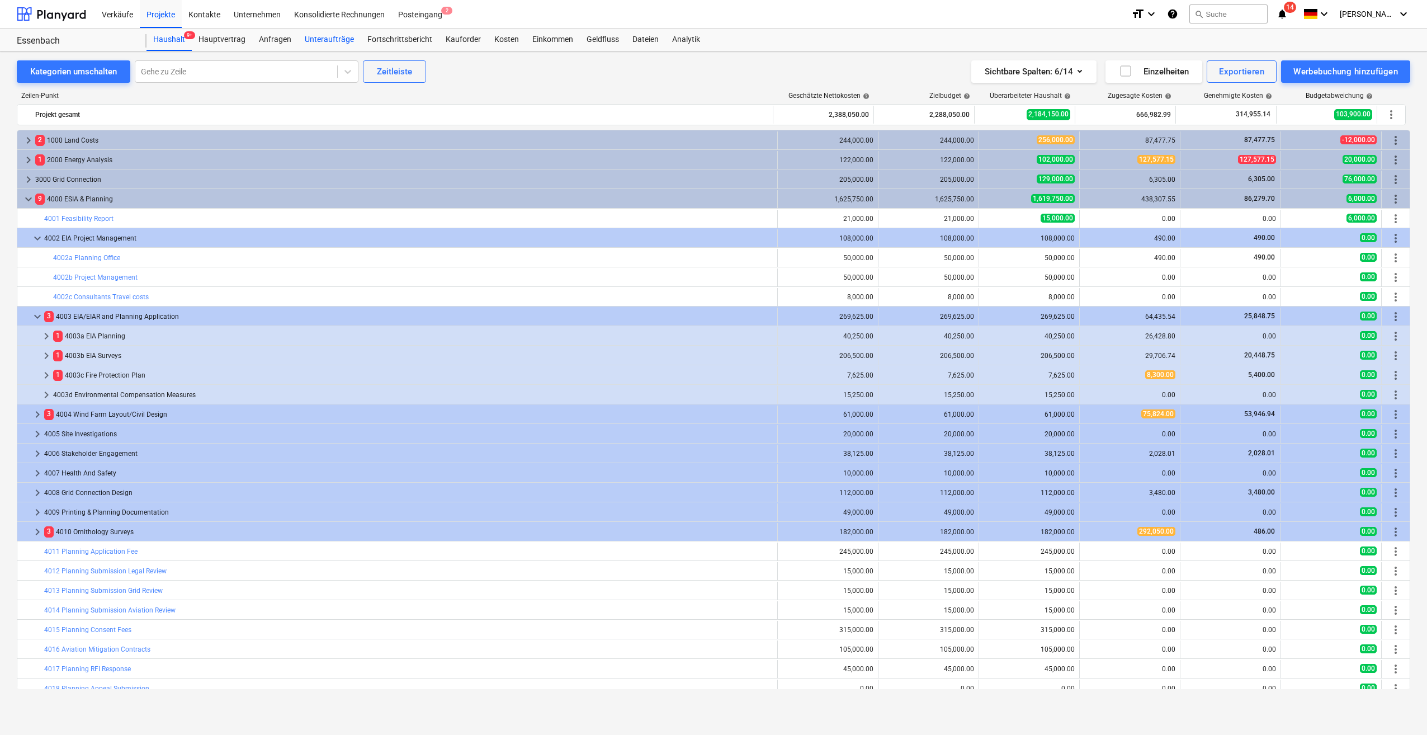
click at [323, 42] on div "Unteraufträge" at bounding box center [329, 40] width 63 height 22
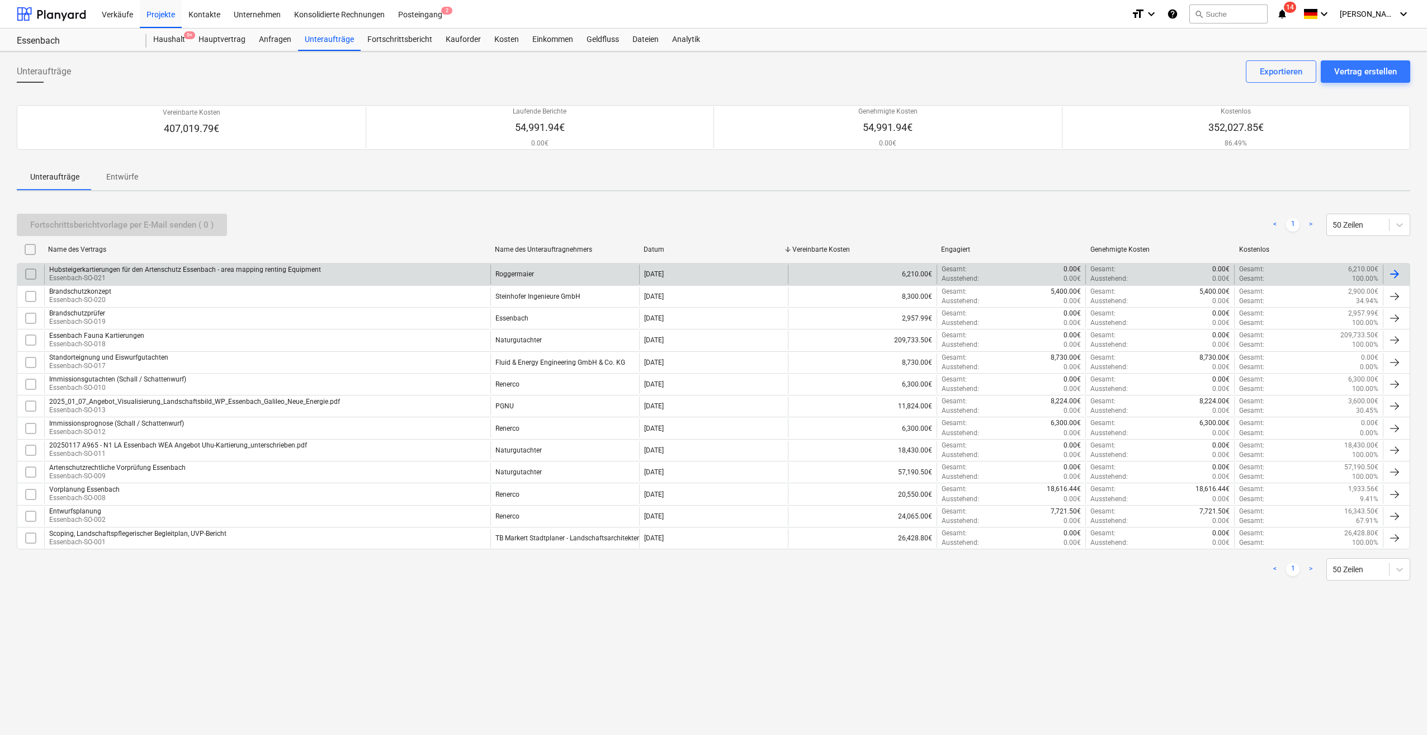
click at [78, 275] on p "Essenbach-SO-021" at bounding box center [185, 279] width 272 height 10
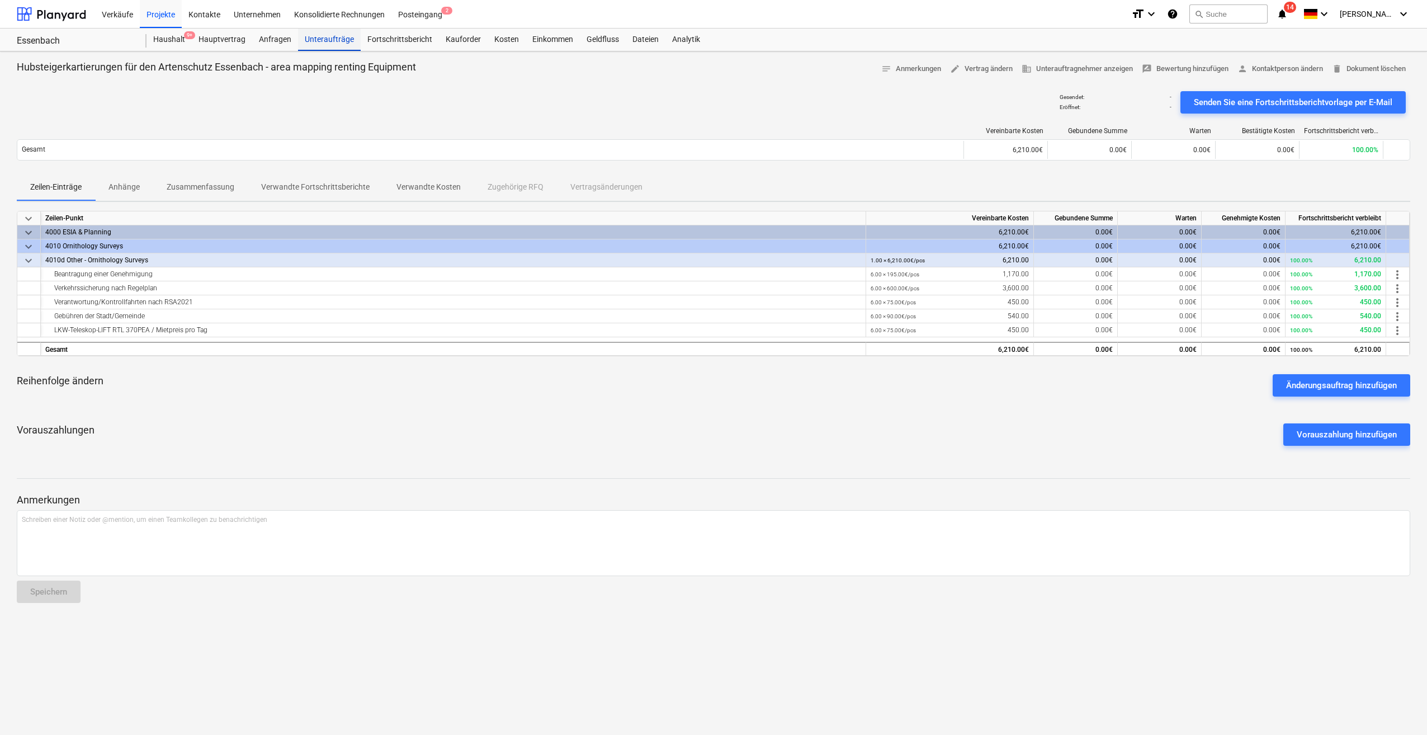
click at [327, 43] on div "Unteraufträge" at bounding box center [329, 40] width 63 height 22
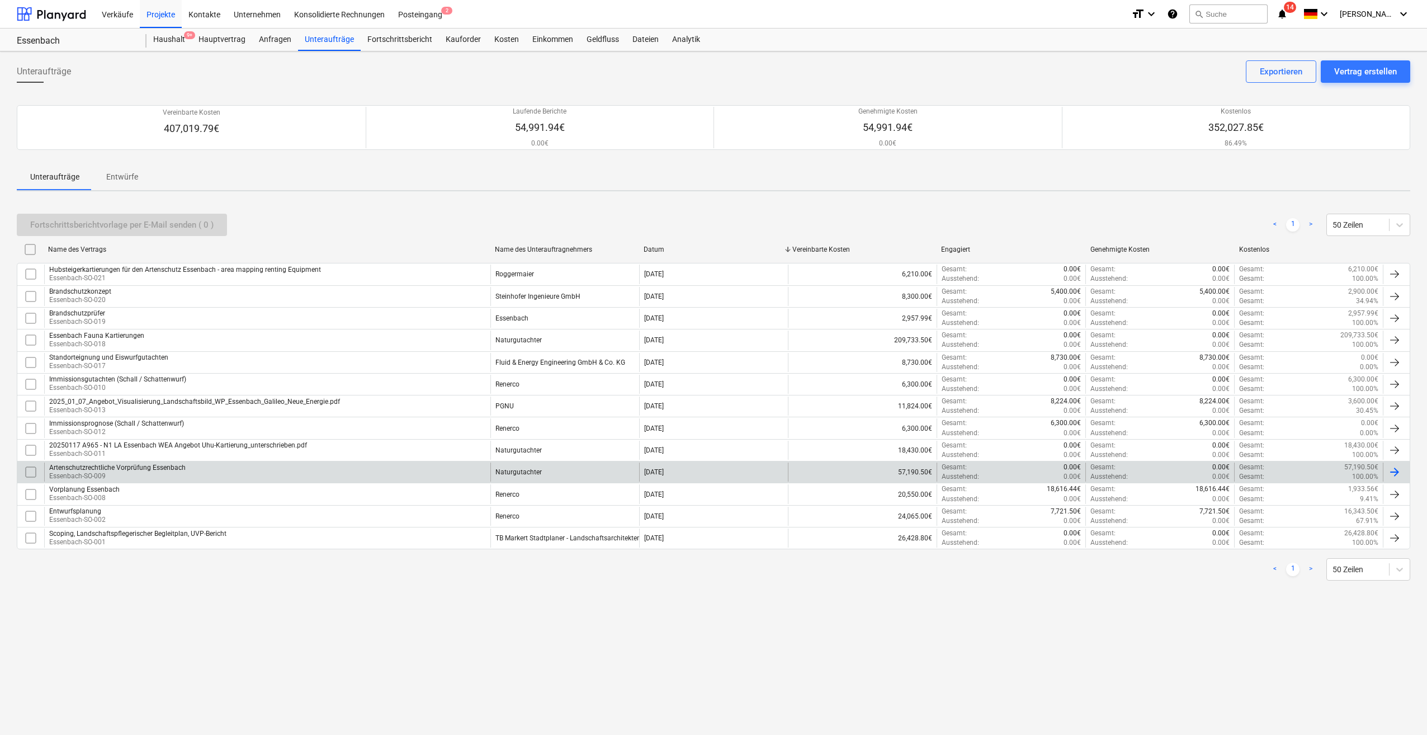
click at [114, 468] on div "Artenschutzrechtliche Vorprüfung Essenbach" at bounding box center [117, 468] width 136 height 8
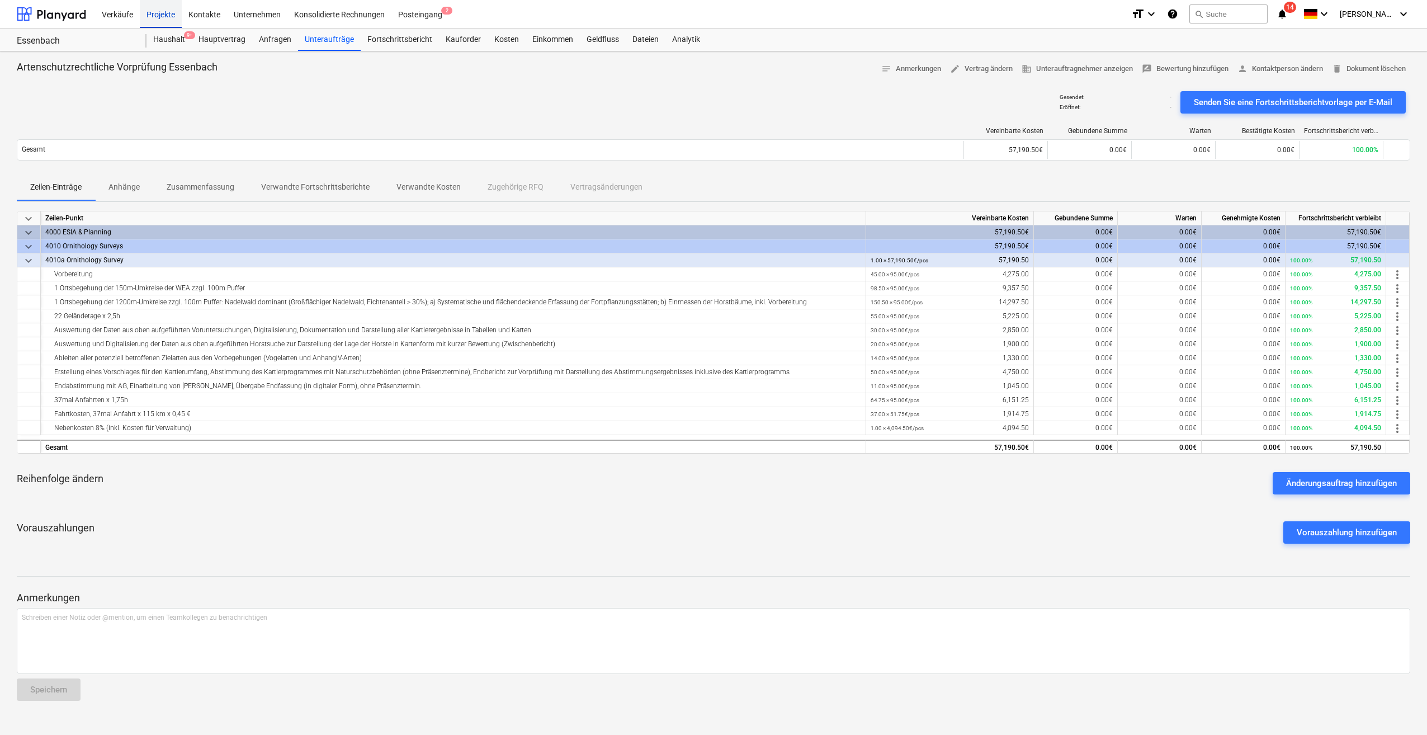
click at [164, 13] on div "Projekte" at bounding box center [161, 13] width 42 height 29
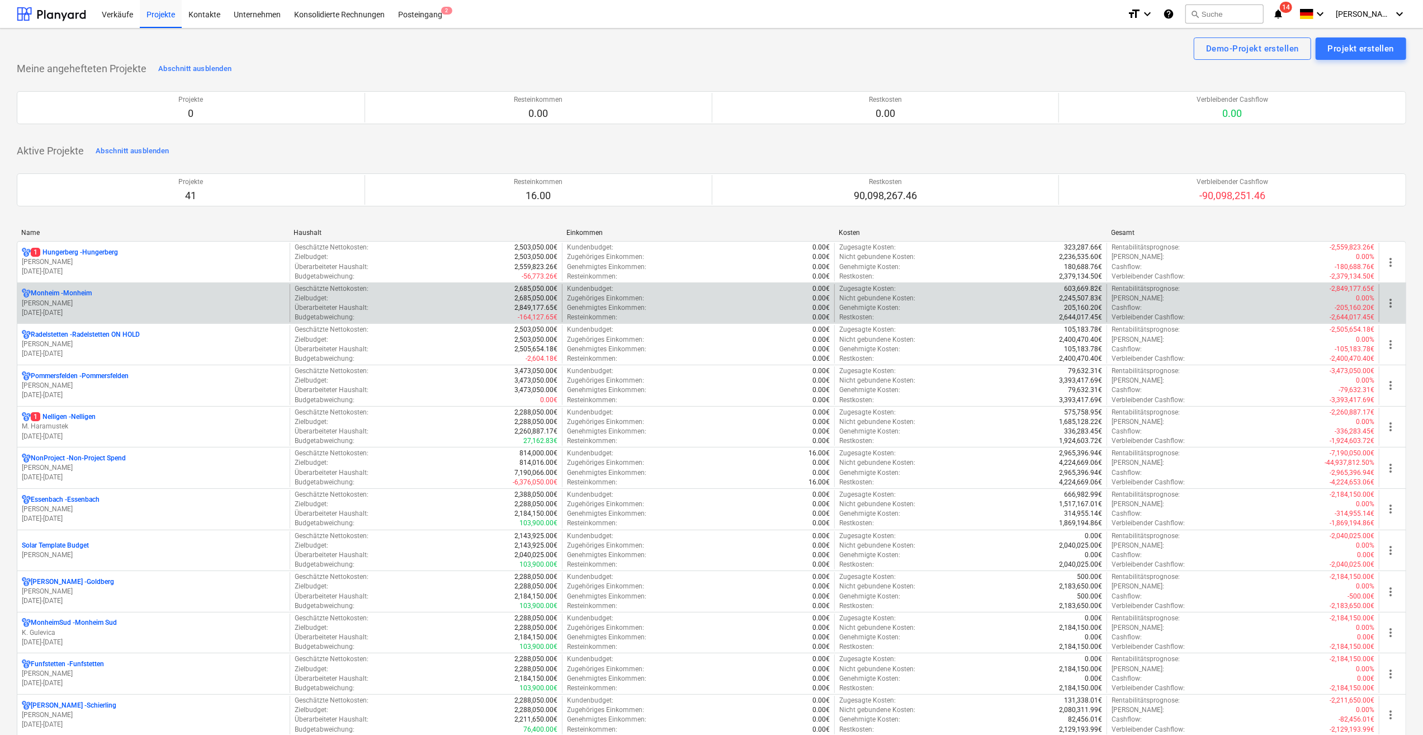
click at [60, 299] on p "[PERSON_NAME]" at bounding box center [153, 304] width 263 height 10
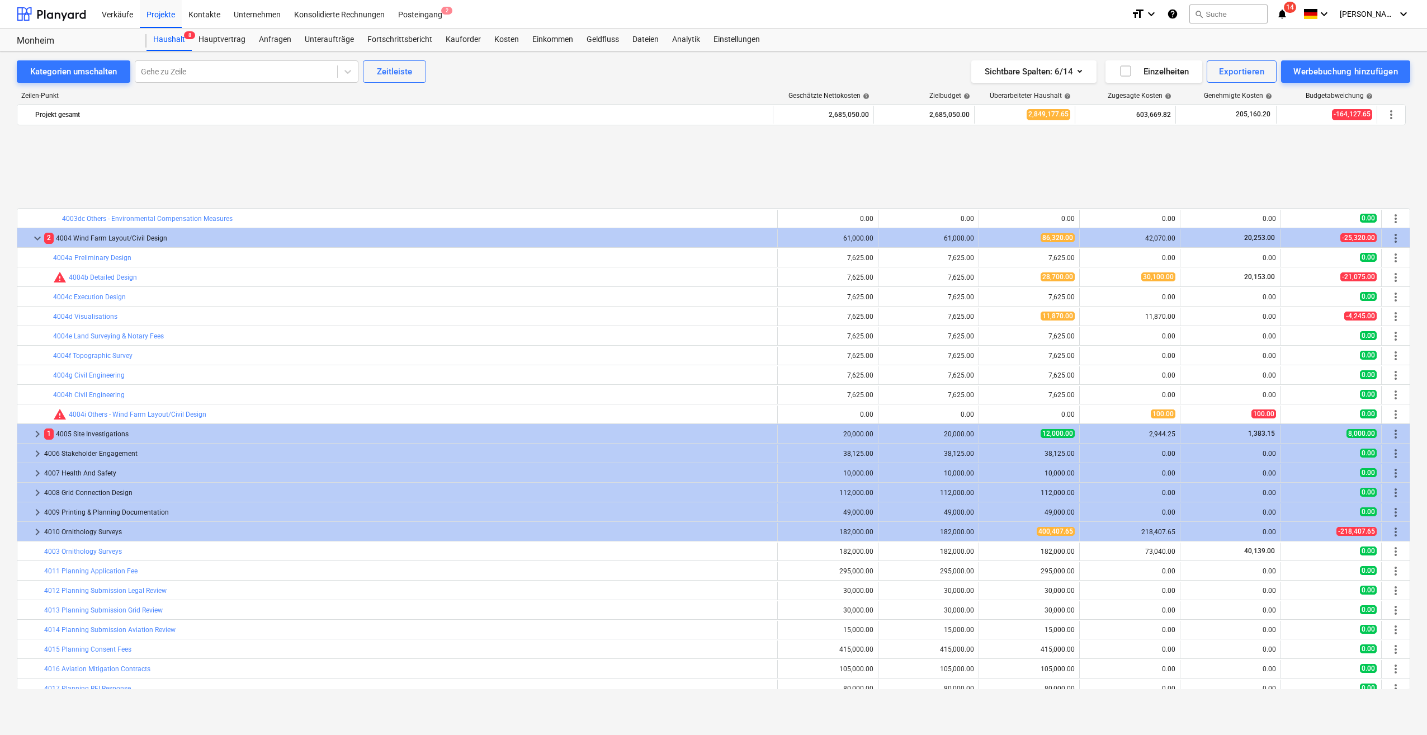
scroll to position [1065, 0]
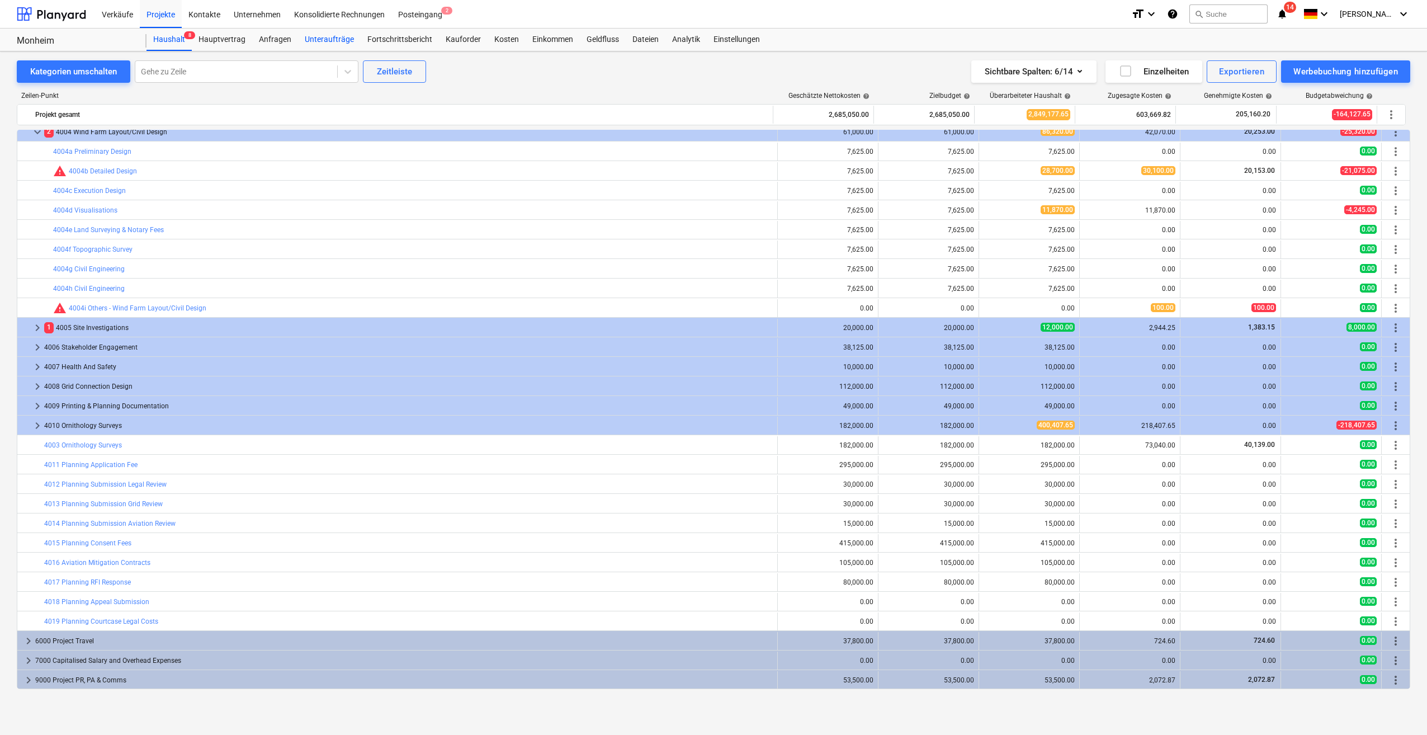
click at [328, 37] on div "Unteraufträge" at bounding box center [329, 40] width 63 height 22
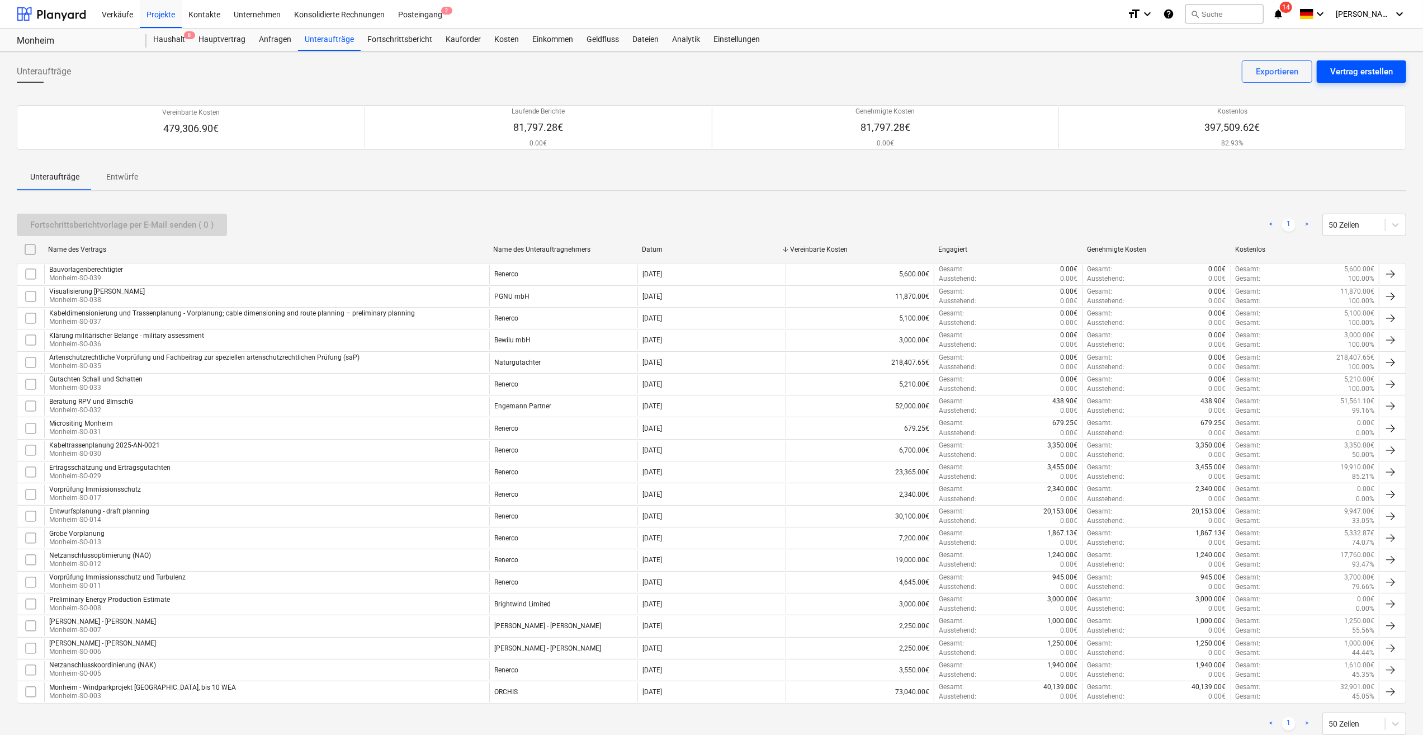
click at [1376, 75] on div "Vertrag erstellen" at bounding box center [1362, 71] width 63 height 15
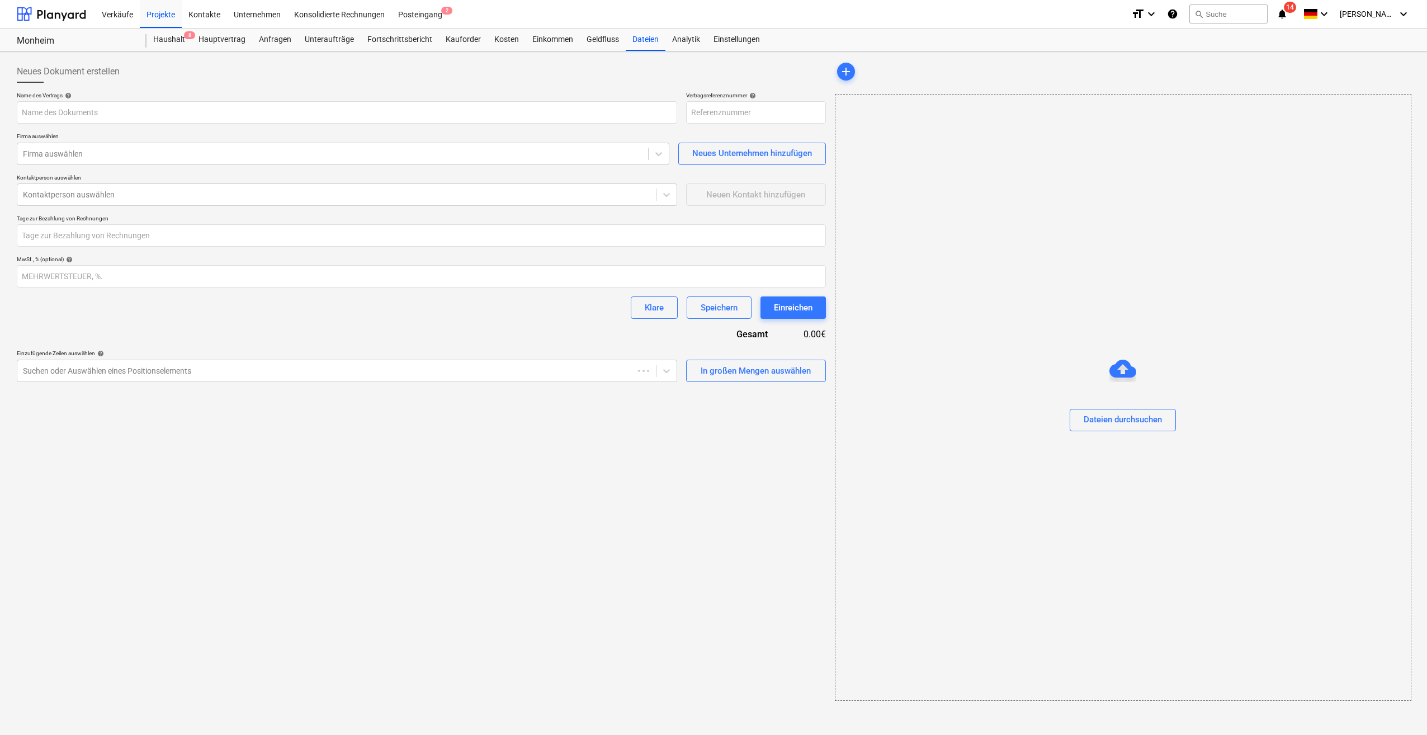
type input "Monheim-SO-040"
click at [1128, 419] on div "Dateien durchsuchen" at bounding box center [1123, 419] width 78 height 15
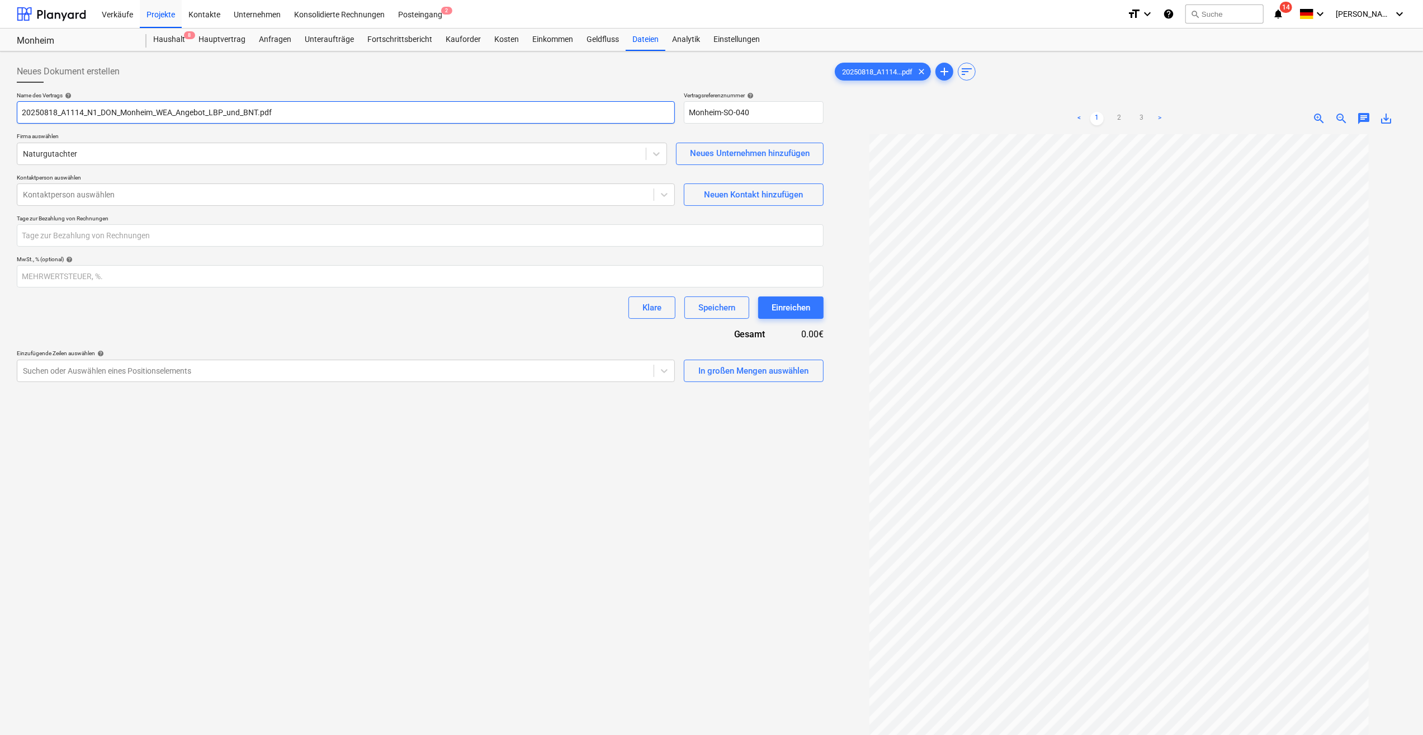
click at [20, 110] on input "20250818_A1114_N1_DON_Monheim_WEA_Angebot_LBP_und_BNT.pdf" at bounding box center [346, 112] width 658 height 22
click at [72, 111] on input "LBP_und_BNT.pdf" at bounding box center [346, 112] width 658 height 22
paste input "Landscape conservation plan (= LBP) with biotope and land use type mapping (= B…"
type input "LBP_und_BNT - Landscape conservation plan (= LBP) with biotope and land use typ…"
click at [98, 196] on div at bounding box center [335, 194] width 625 height 11
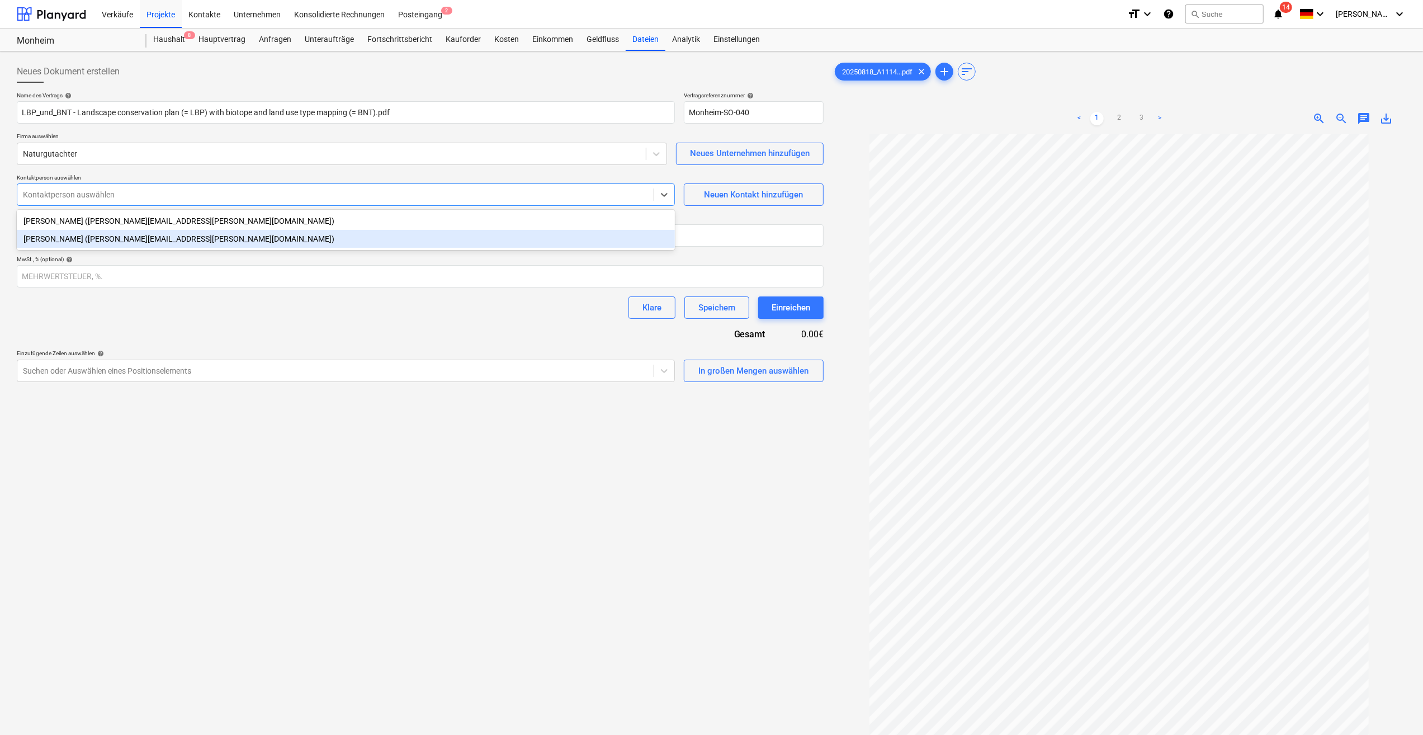
click at [67, 242] on div "[PERSON_NAME] ([PERSON_NAME][EMAIL_ADDRESS][PERSON_NAME][DOMAIN_NAME])" at bounding box center [346, 239] width 658 height 18
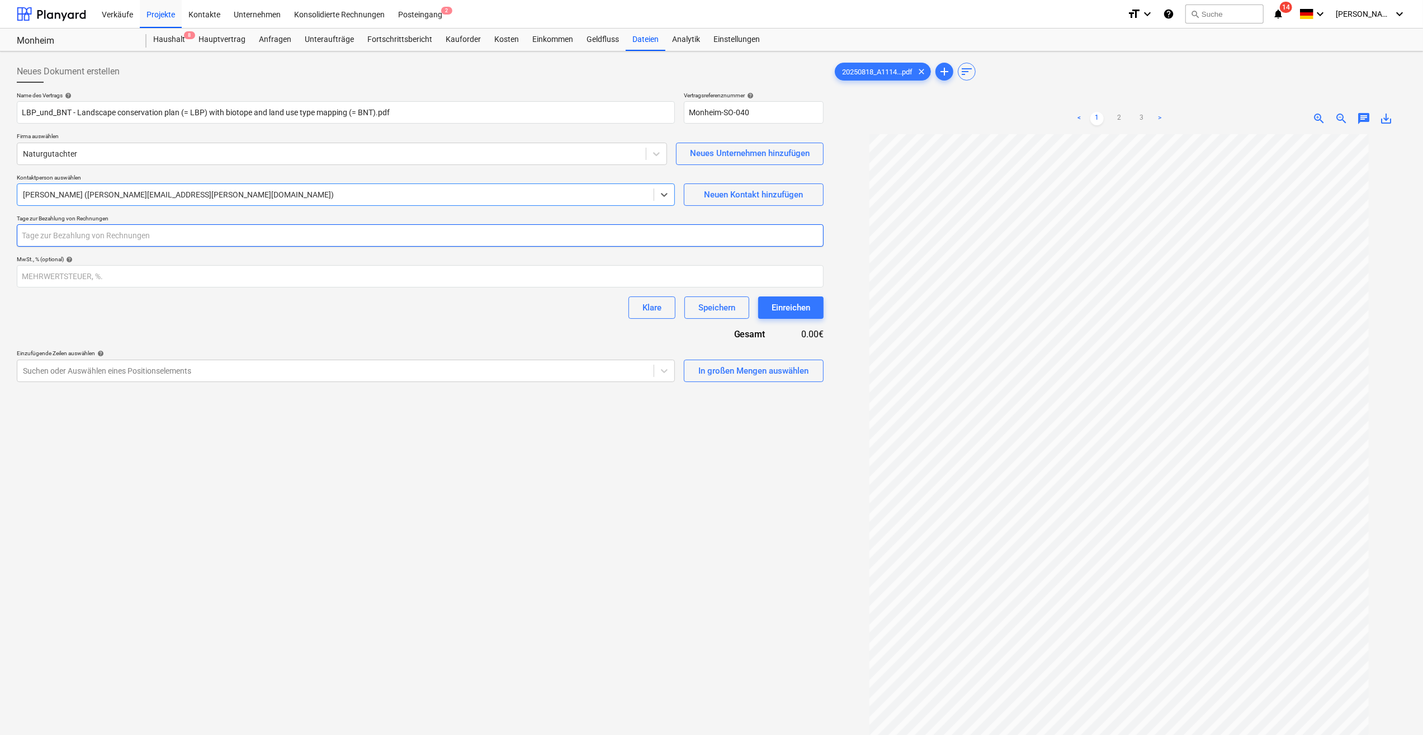
click at [185, 235] on input "number" at bounding box center [420, 235] width 807 height 22
click at [309, 275] on input "number" at bounding box center [420, 276] width 807 height 22
click at [818, 276] on input "-1" at bounding box center [420, 276] width 807 height 22
click at [821, 271] on input "0" at bounding box center [420, 276] width 807 height 22
click at [821, 274] on input "1" at bounding box center [420, 276] width 807 height 22
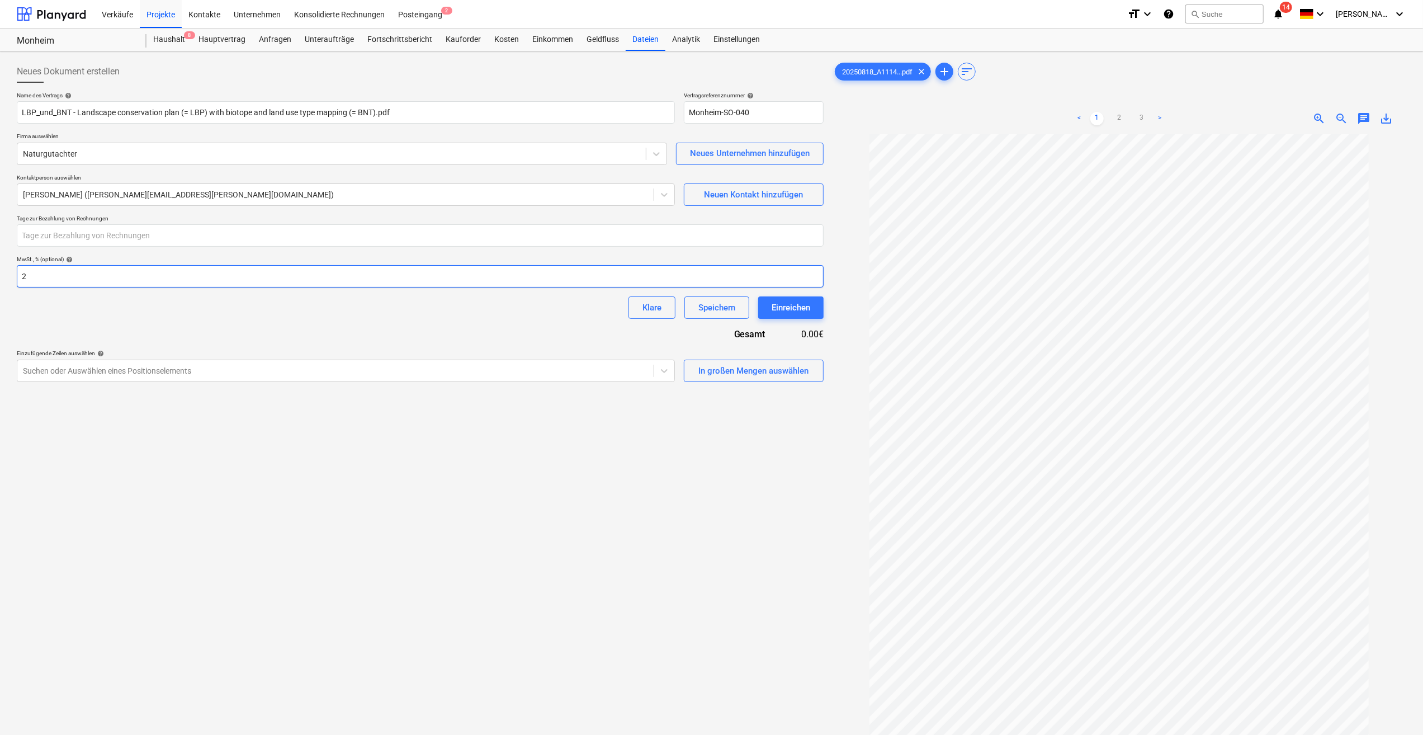
click at [821, 274] on input "2" at bounding box center [420, 276] width 807 height 22
click at [821, 274] on input "3" at bounding box center [420, 276] width 807 height 22
click at [821, 274] on input "4" at bounding box center [420, 276] width 807 height 22
click at [821, 274] on input "5" at bounding box center [420, 276] width 807 height 22
click at [821, 274] on input "6" at bounding box center [420, 276] width 807 height 22
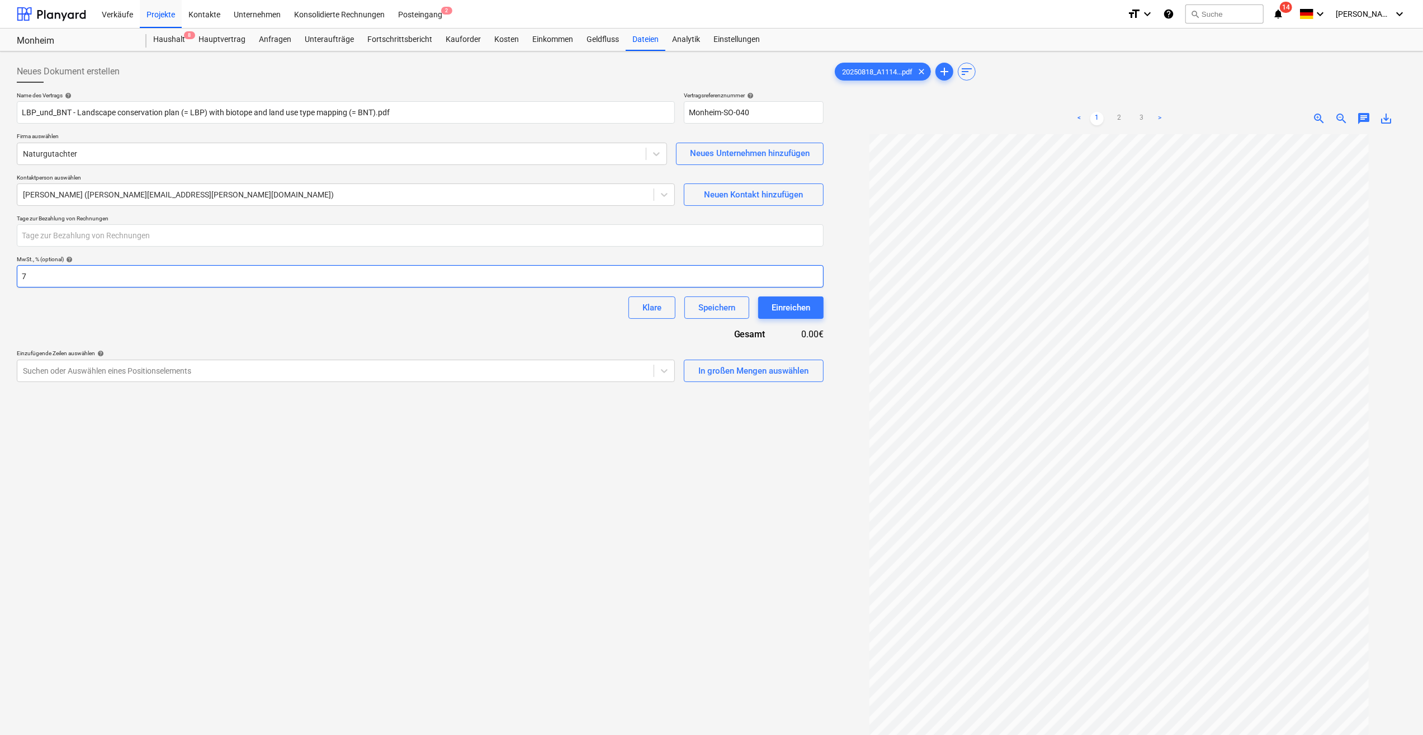
click at [821, 274] on input "7" at bounding box center [420, 276] width 807 height 22
click at [821, 274] on input "8" at bounding box center [420, 276] width 807 height 22
click at [821, 274] on input "9" at bounding box center [420, 276] width 807 height 22
click at [821, 274] on input "10" at bounding box center [420, 276] width 807 height 22
click at [821, 274] on input "11" at bounding box center [420, 276] width 807 height 22
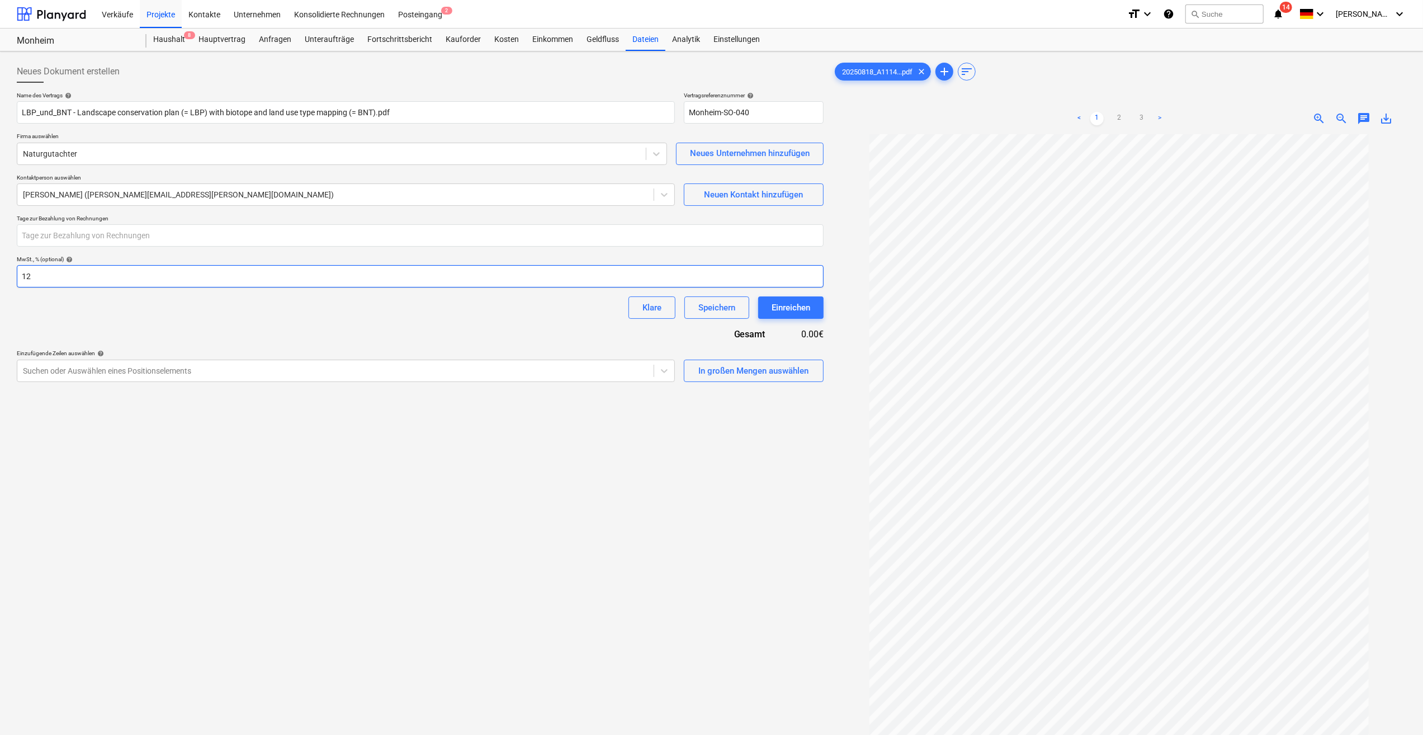
click at [821, 274] on input "12" at bounding box center [420, 276] width 807 height 22
click at [821, 274] on input "13" at bounding box center [420, 276] width 807 height 22
click at [821, 274] on input "14" at bounding box center [420, 276] width 807 height 22
click at [821, 274] on input "15" at bounding box center [420, 276] width 807 height 22
click at [821, 274] on input "16" at bounding box center [420, 276] width 807 height 22
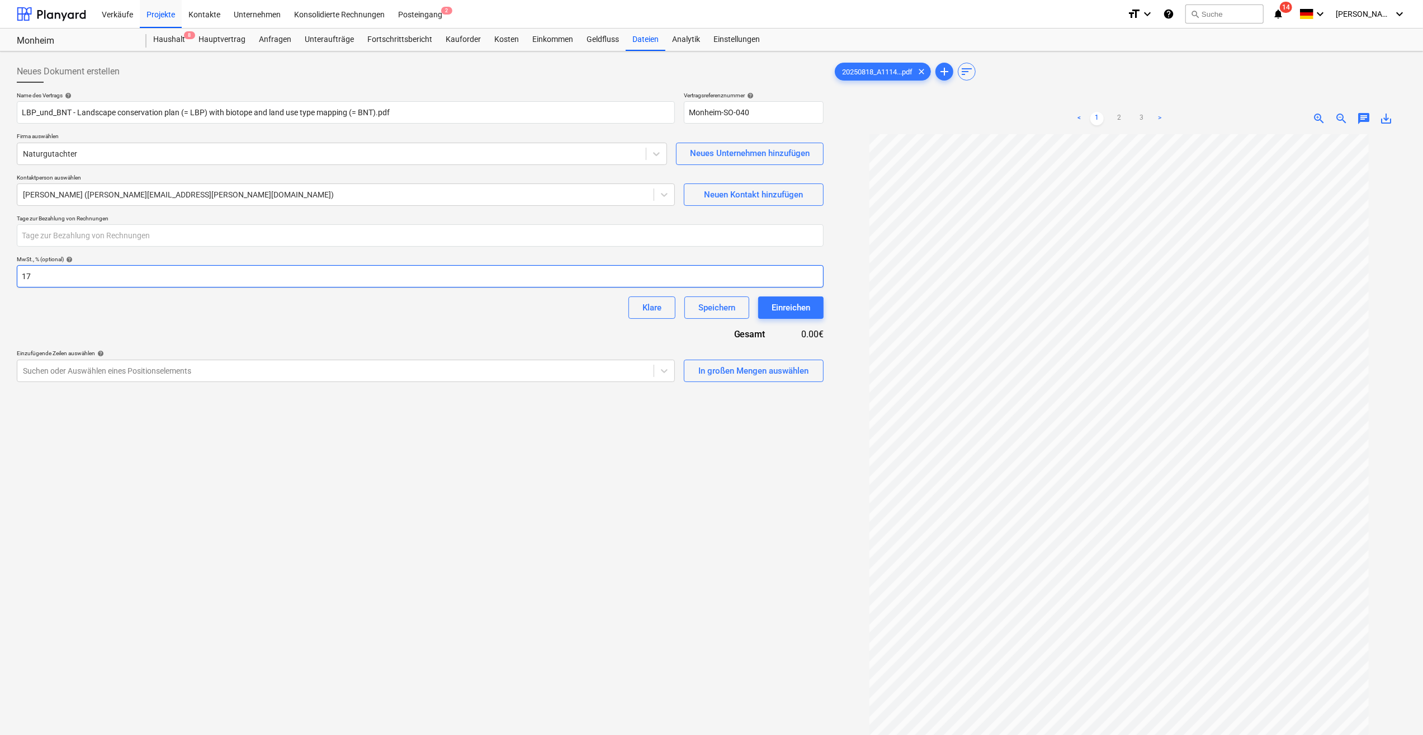
click at [821, 274] on input "17" at bounding box center [420, 276] width 807 height 22
click at [821, 274] on input "18" at bounding box center [420, 276] width 807 height 22
type input "19"
click at [821, 274] on input "19" at bounding box center [420, 276] width 807 height 22
click at [477, 334] on div "Name des Vertrags help LBP_und_BNT - Landscape conservation plan (= LBP) with b…" at bounding box center [420, 237] width 807 height 290
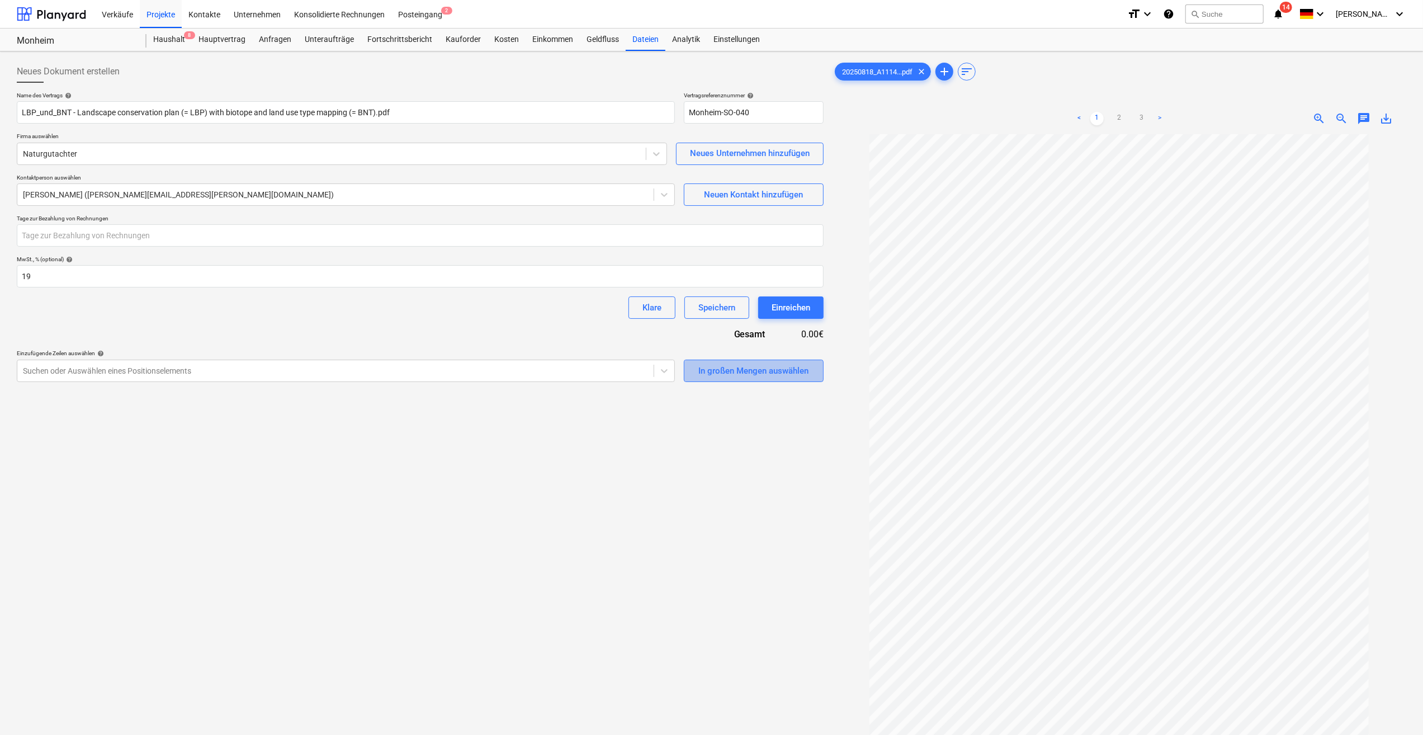
click at [732, 366] on div "In großen Mengen auswählen" at bounding box center [754, 371] width 110 height 15
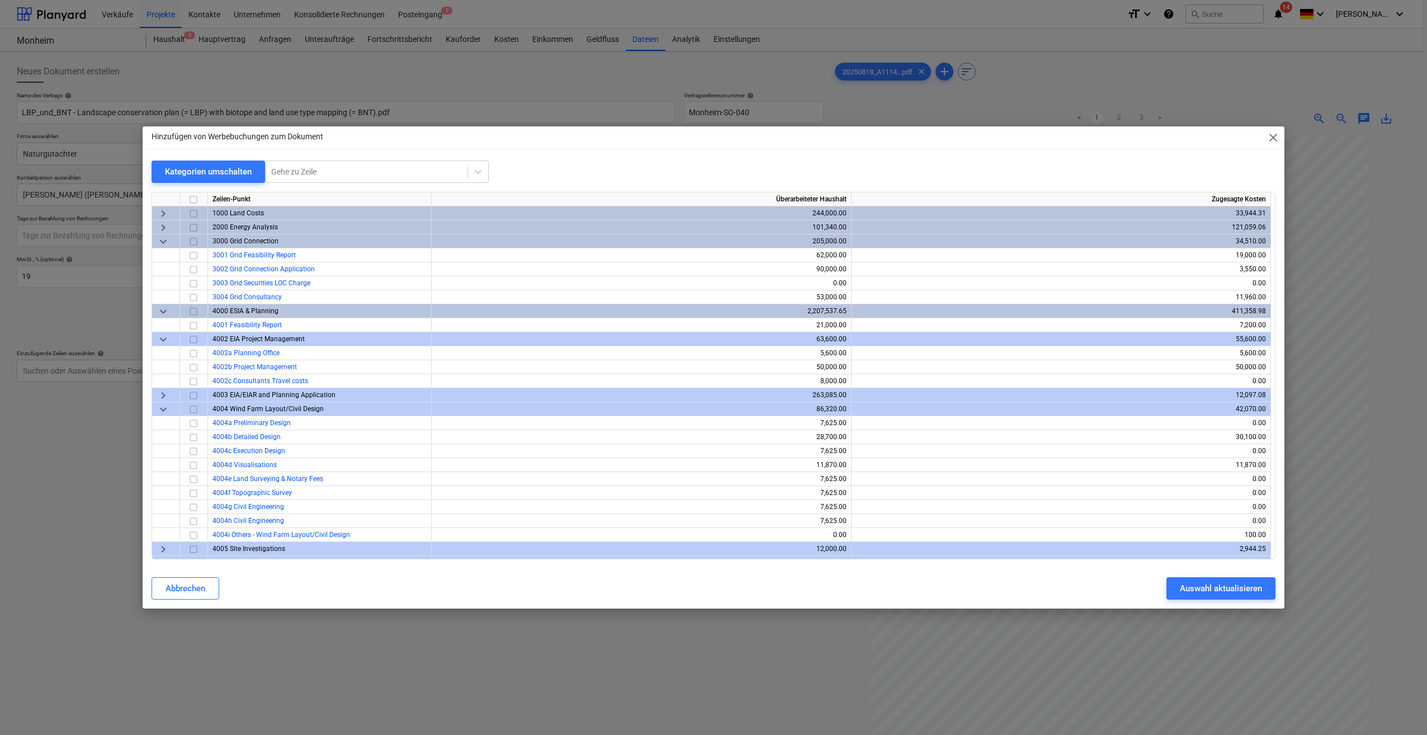
click at [162, 395] on span "keyboard_arrow_right" at bounding box center [163, 395] width 13 height 13
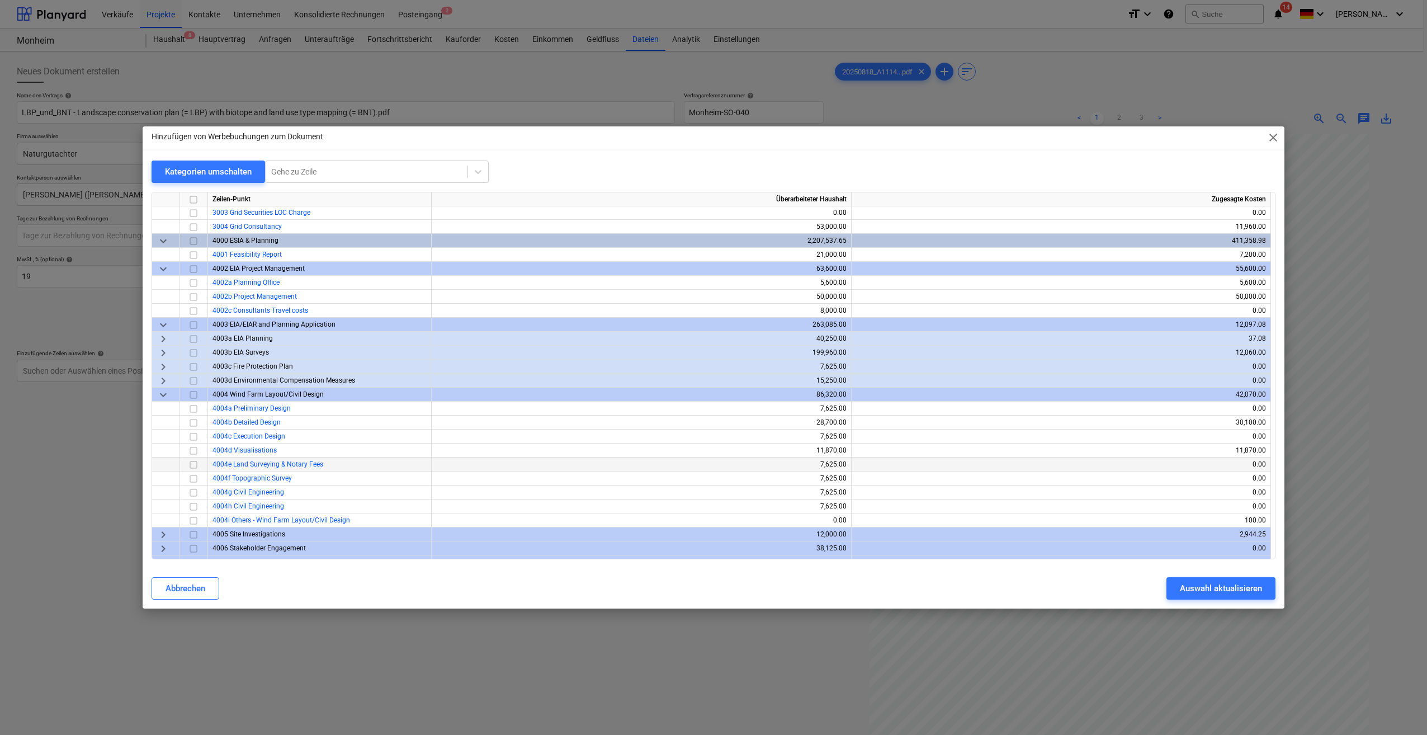
scroll to position [56, 0]
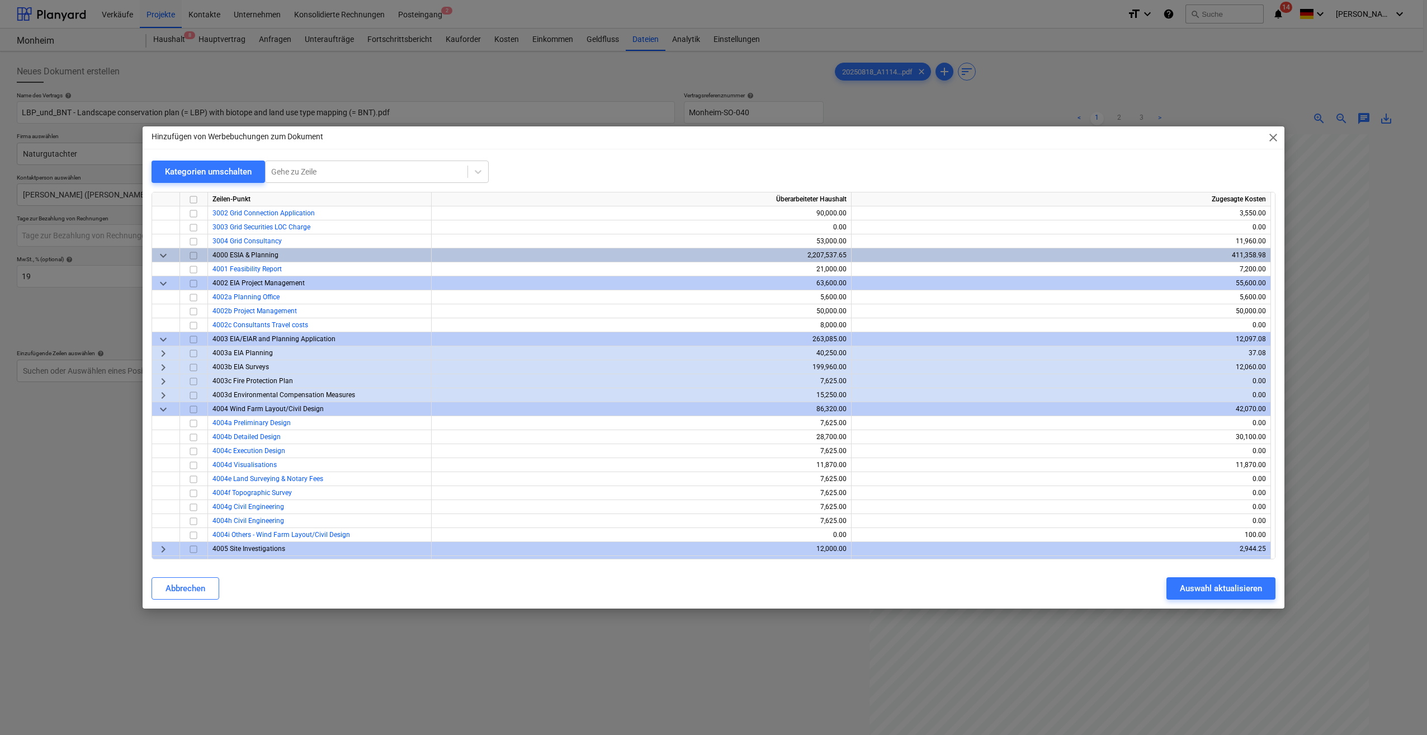
click at [163, 398] on span "keyboard_arrow_right" at bounding box center [163, 395] width 13 height 13
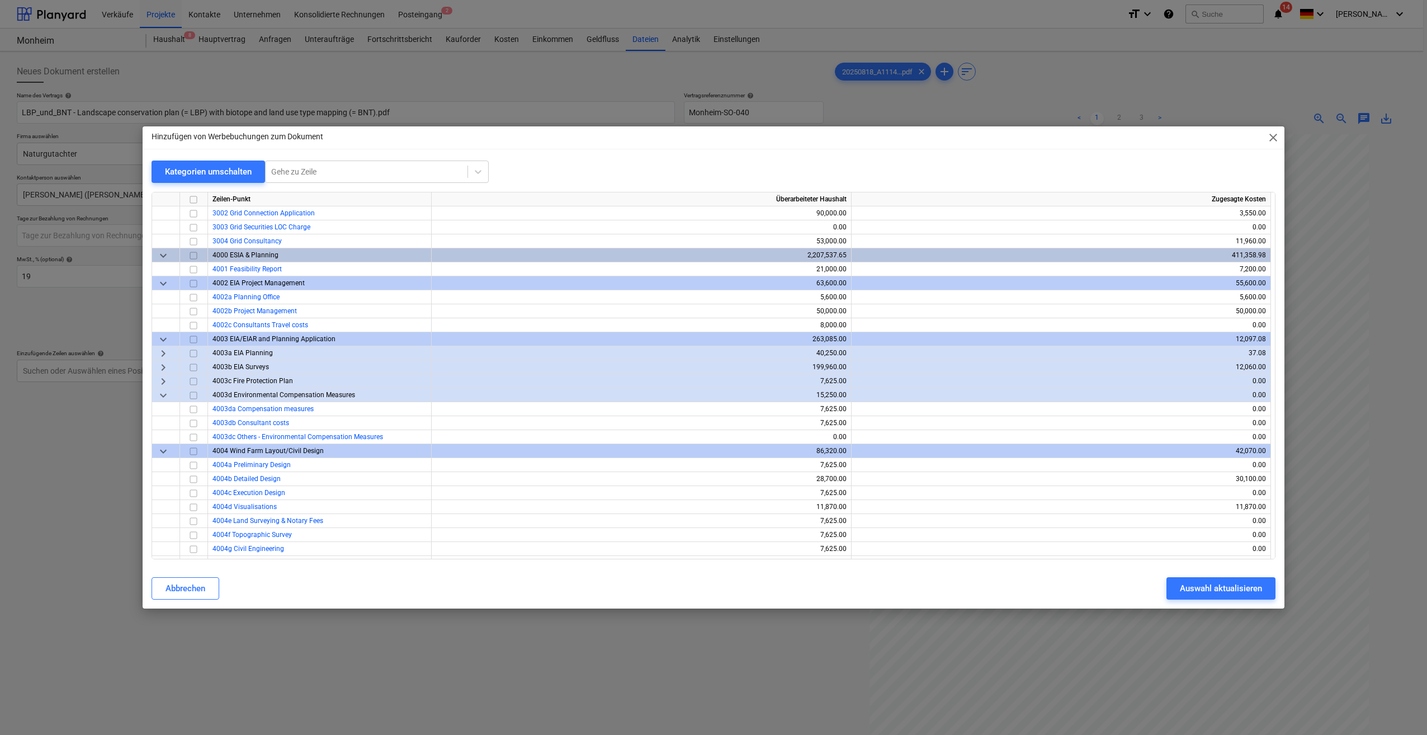
click at [162, 384] on span "keyboard_arrow_right" at bounding box center [163, 381] width 13 height 13
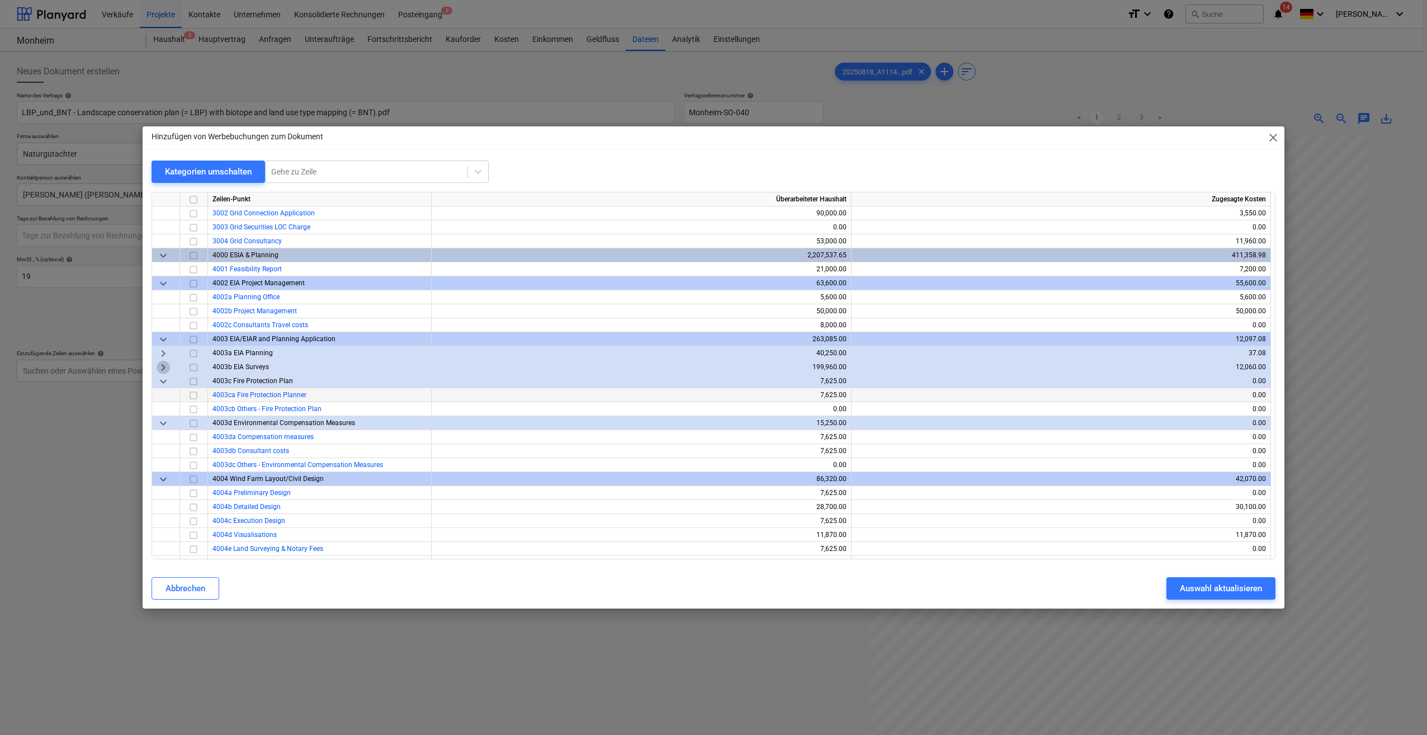
click at [162, 369] on span "keyboard_arrow_right" at bounding box center [163, 367] width 13 height 13
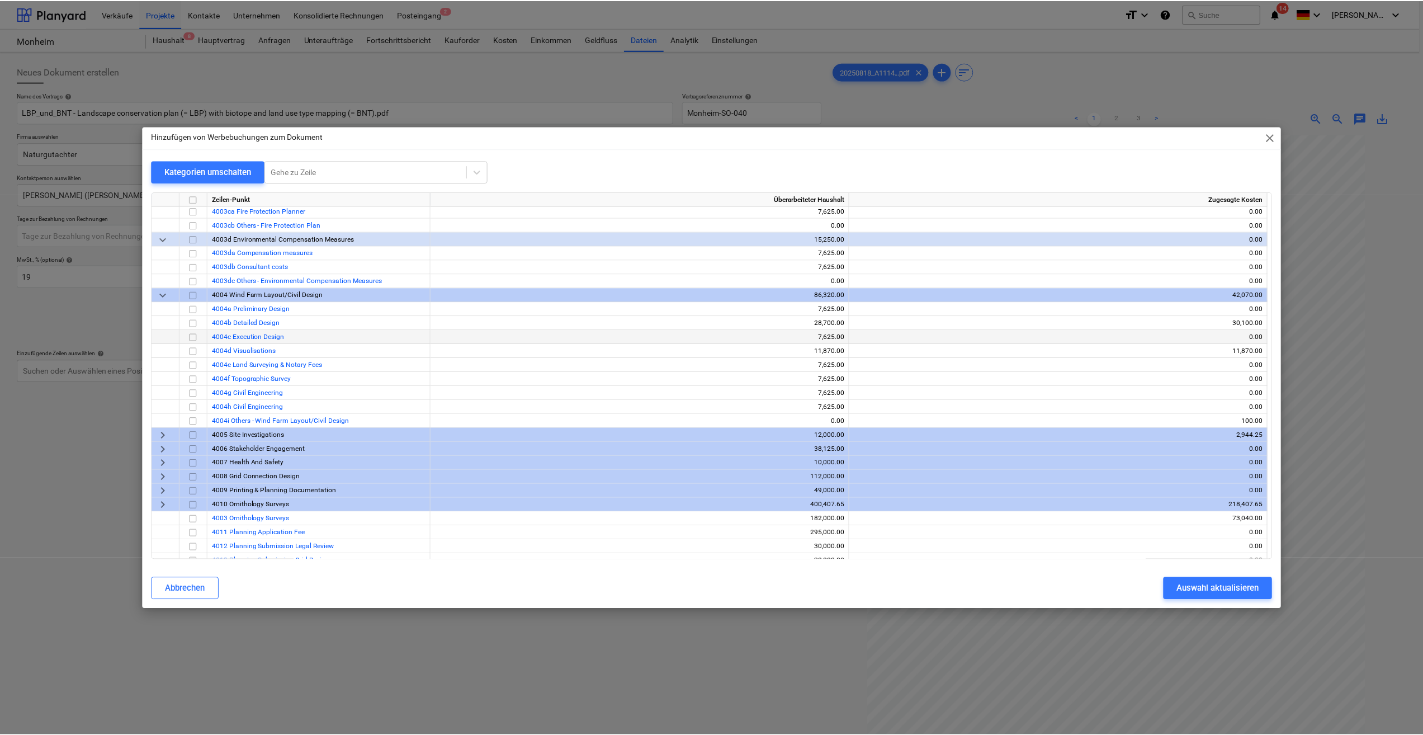
scroll to position [503, 0]
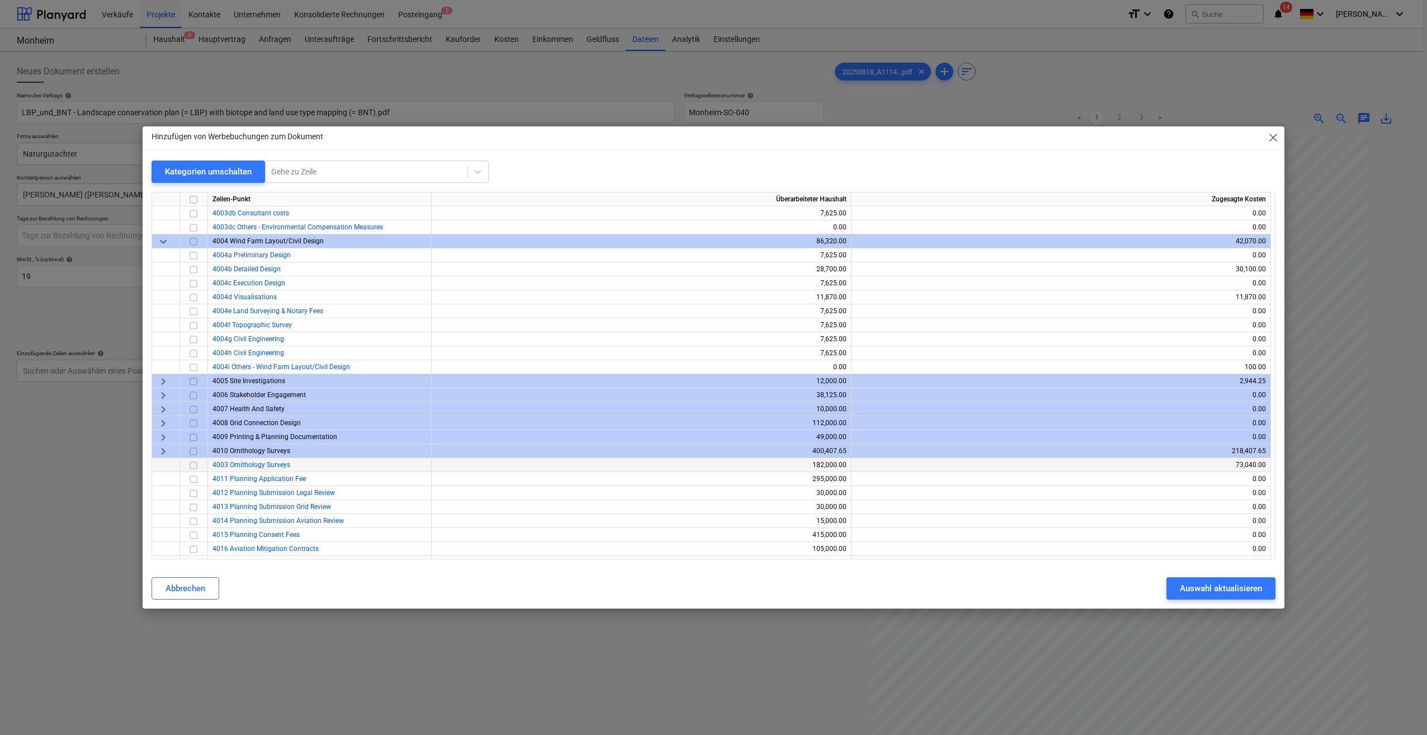
click at [236, 463] on span "4003 Ornithology Surveys" at bounding box center [252, 465] width 78 height 8
click at [195, 464] on input "checkbox" at bounding box center [193, 465] width 13 height 13
click at [1197, 591] on div "Auswahl aktualisieren" at bounding box center [1221, 588] width 82 height 15
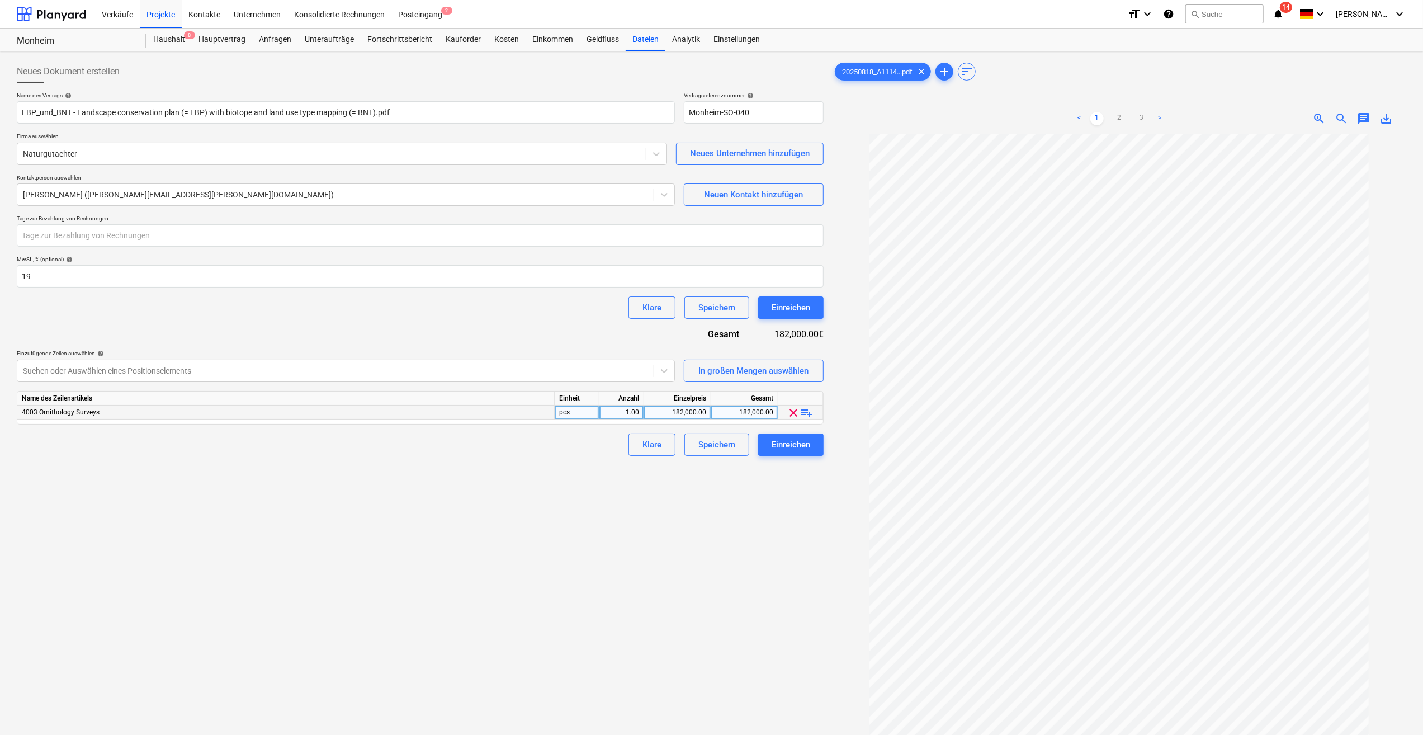
click at [807, 413] on span "playlist_add" at bounding box center [807, 412] width 13 height 13
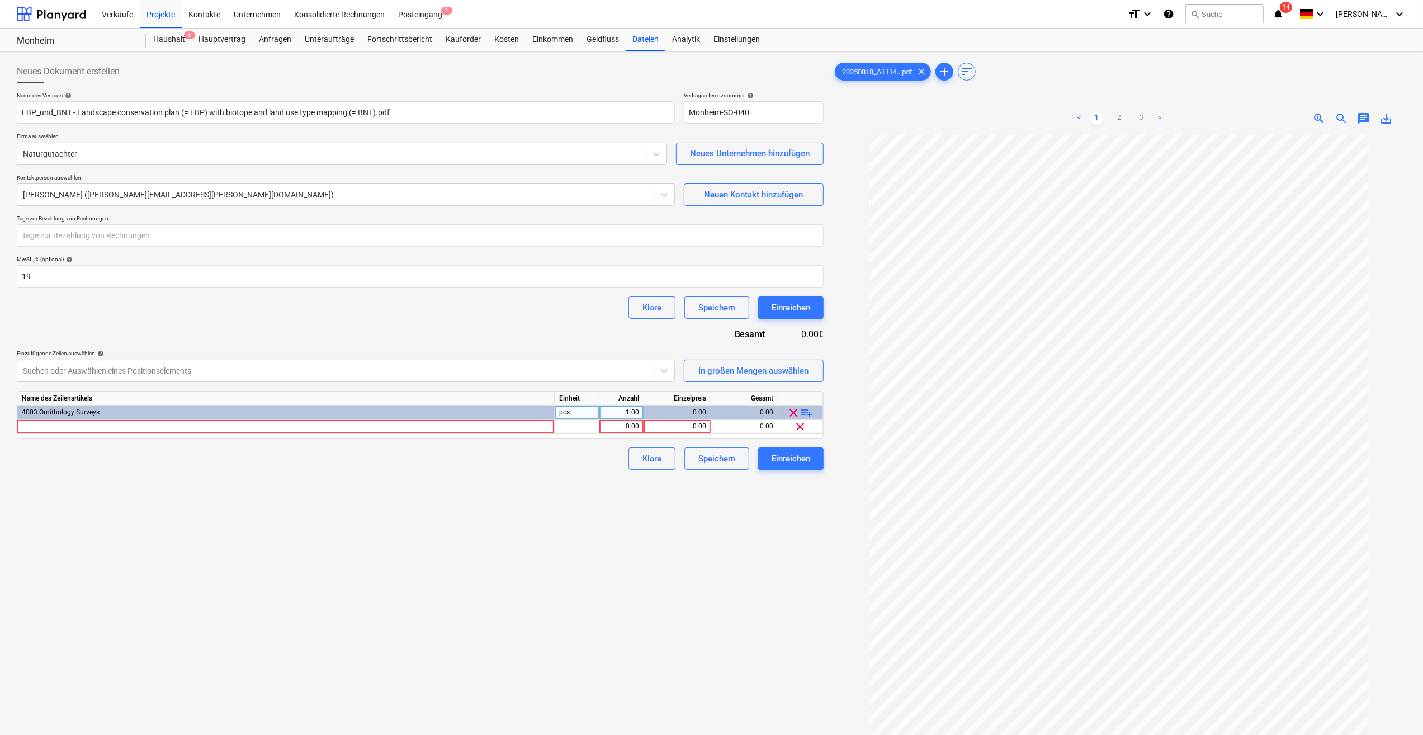
click at [628, 415] on div "1.00" at bounding box center [621, 413] width 35 height 14
type input "177"
click at [662, 413] on div "0.00" at bounding box center [678, 413] width 58 height 14
click at [690, 412] on div "0.00" at bounding box center [678, 413] width 58 height 14
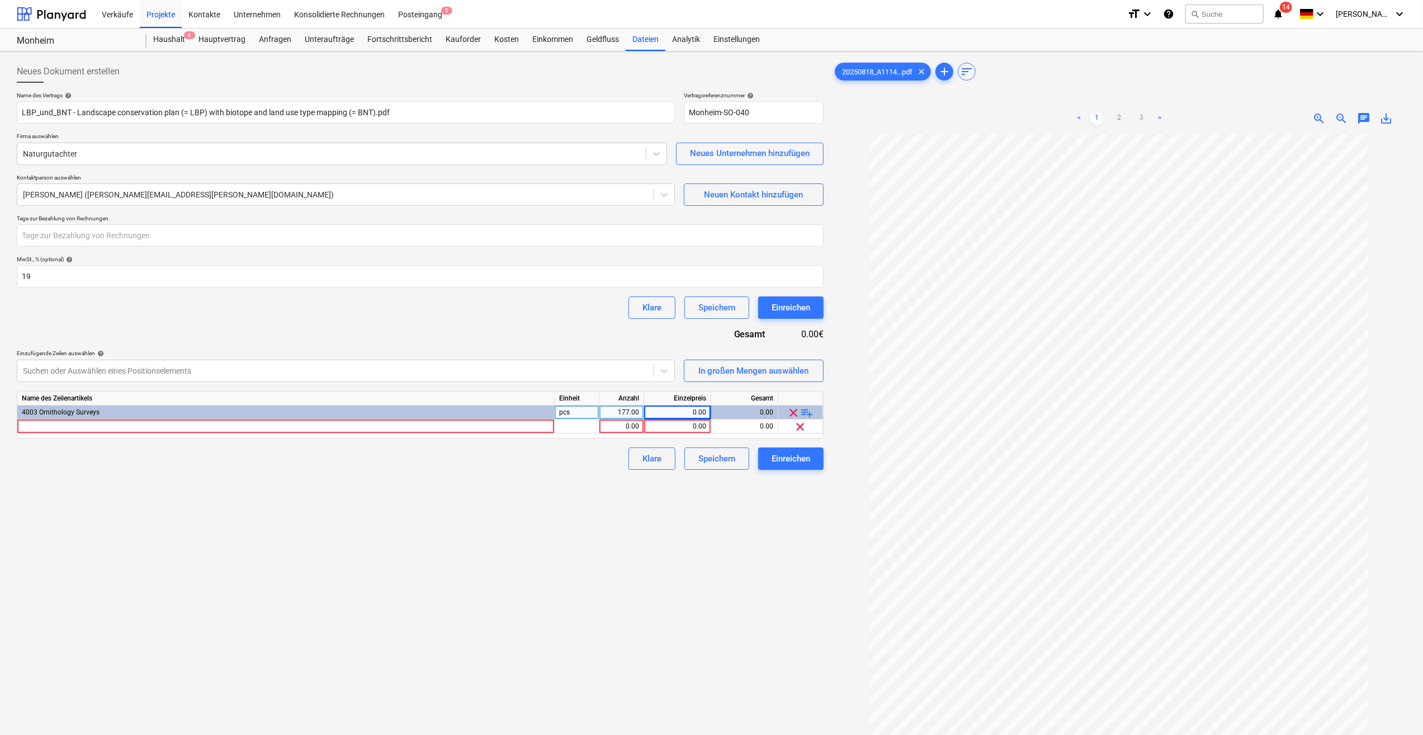
click at [690, 412] on div "0.00" at bounding box center [678, 413] width 58 height 14
click at [725, 417] on div "0.00" at bounding box center [745, 413] width 58 height 14
click at [619, 413] on div "177.00" at bounding box center [621, 413] width 35 height 14
type input "0"
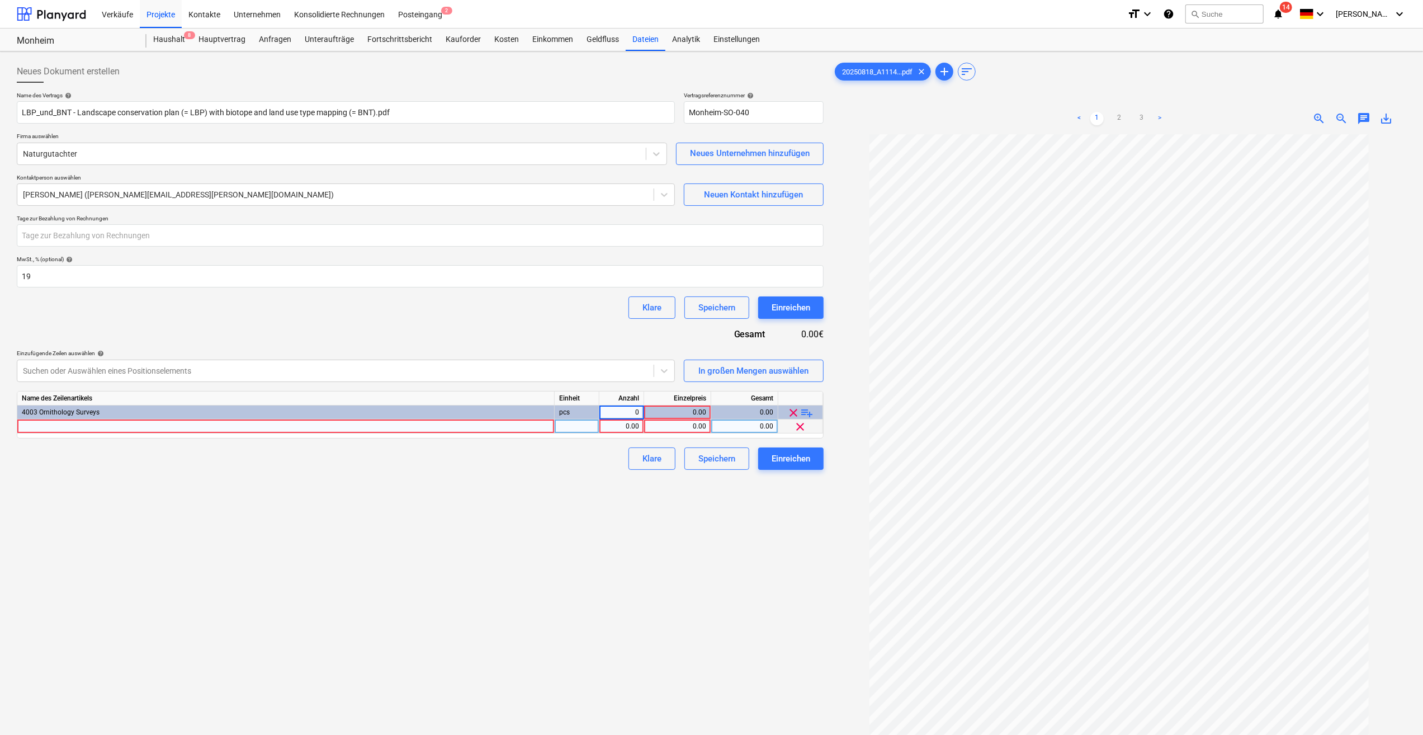
click at [579, 422] on div at bounding box center [577, 426] width 45 height 14
click at [61, 420] on div at bounding box center [286, 426] width 538 height 14
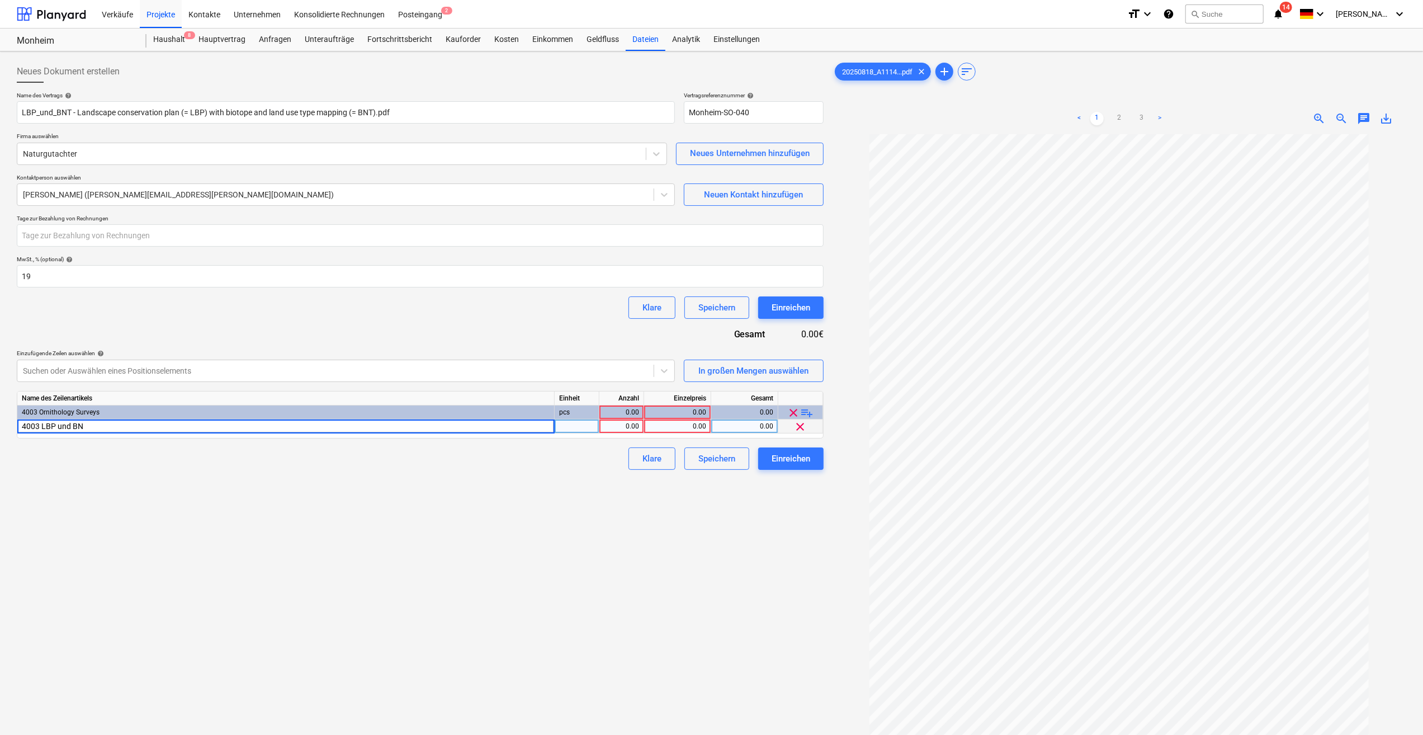
type input "4003 LBP und BNT"
click at [572, 424] on div at bounding box center [577, 426] width 45 height 14
click at [617, 425] on div "1.00" at bounding box center [621, 426] width 35 height 14
type input "177"
type input "95"
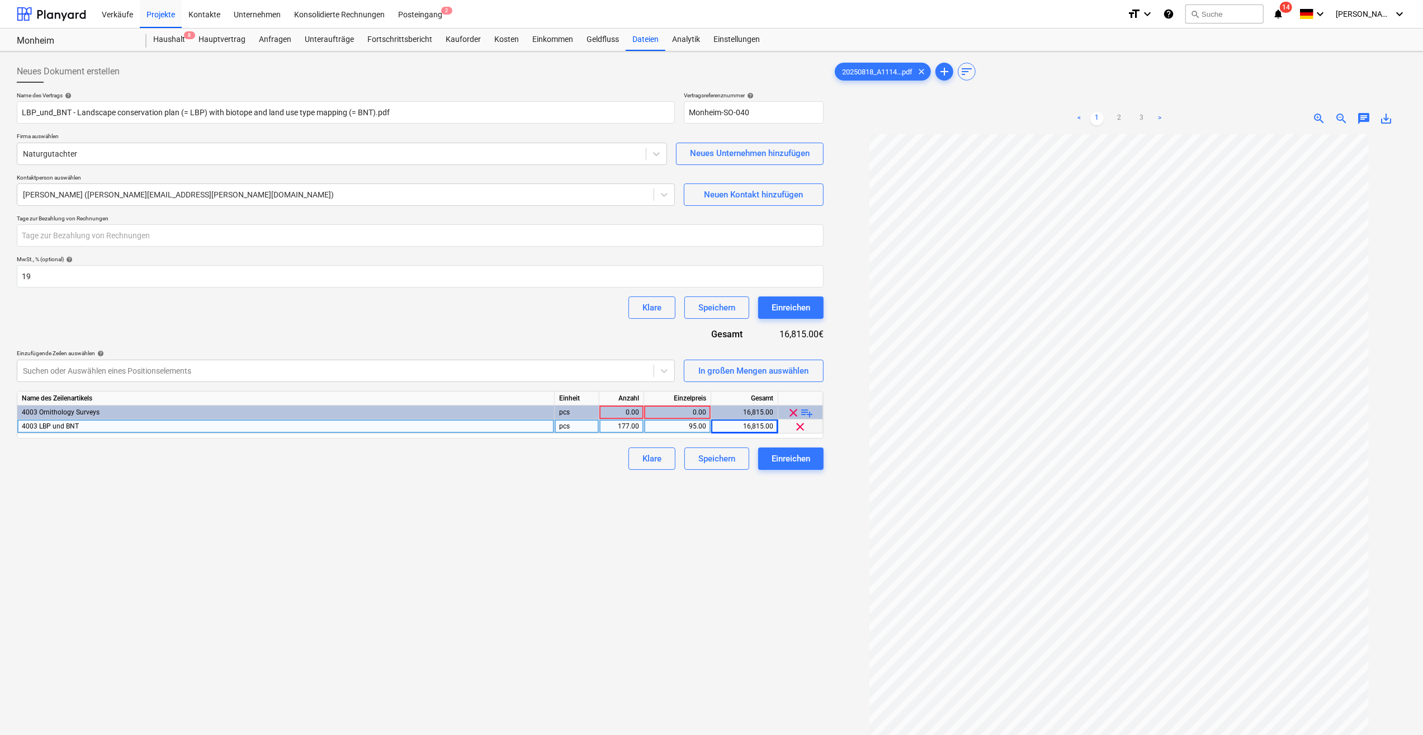
click at [84, 426] on div "4003 LBP und BNT" at bounding box center [286, 426] width 538 height 14
click at [94, 426] on input "4003 LBP und BNT" at bounding box center [285, 425] width 537 height 13
click at [99, 425] on input "4003 LBP und BNT" at bounding box center [285, 425] width 537 height 13
type input "4003 LBP und BNT Stundenhonorar"
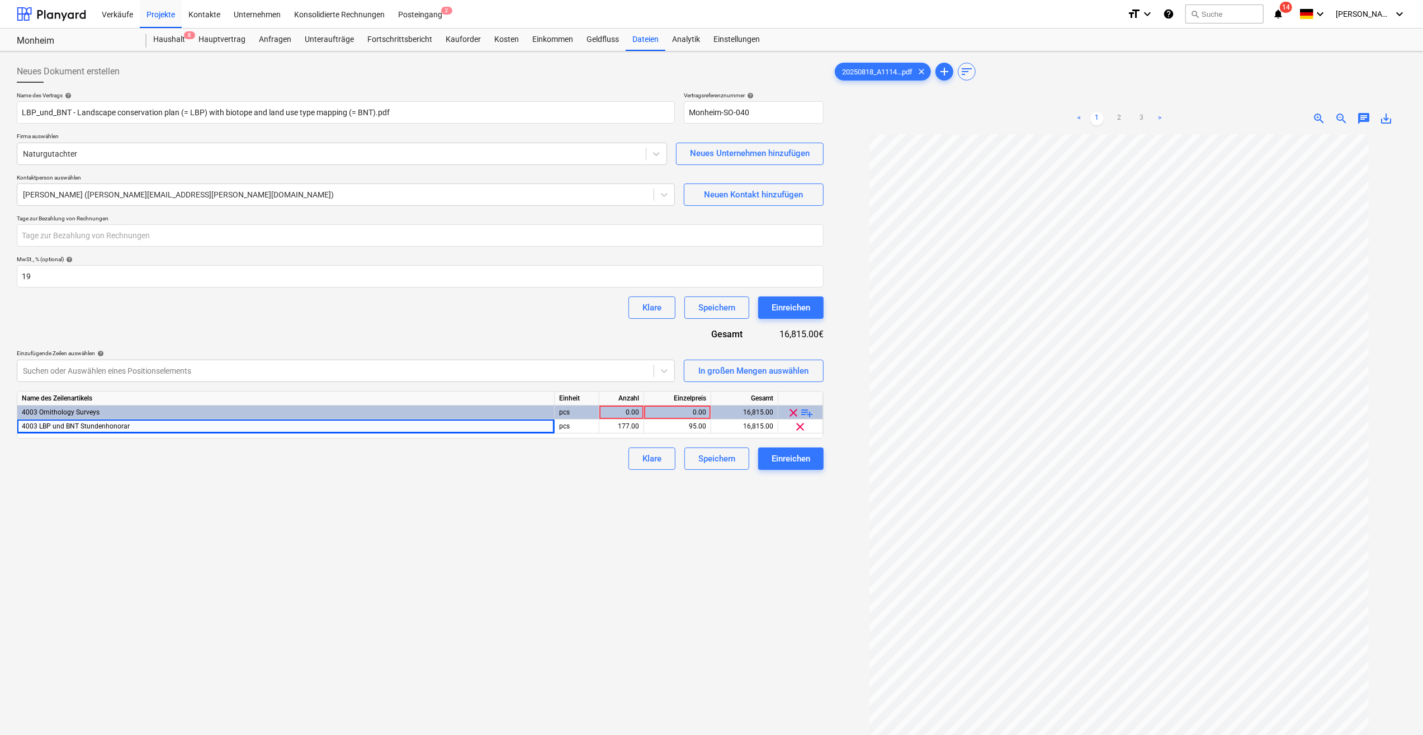
click at [810, 411] on span "playlist_add" at bounding box center [807, 412] width 13 height 13
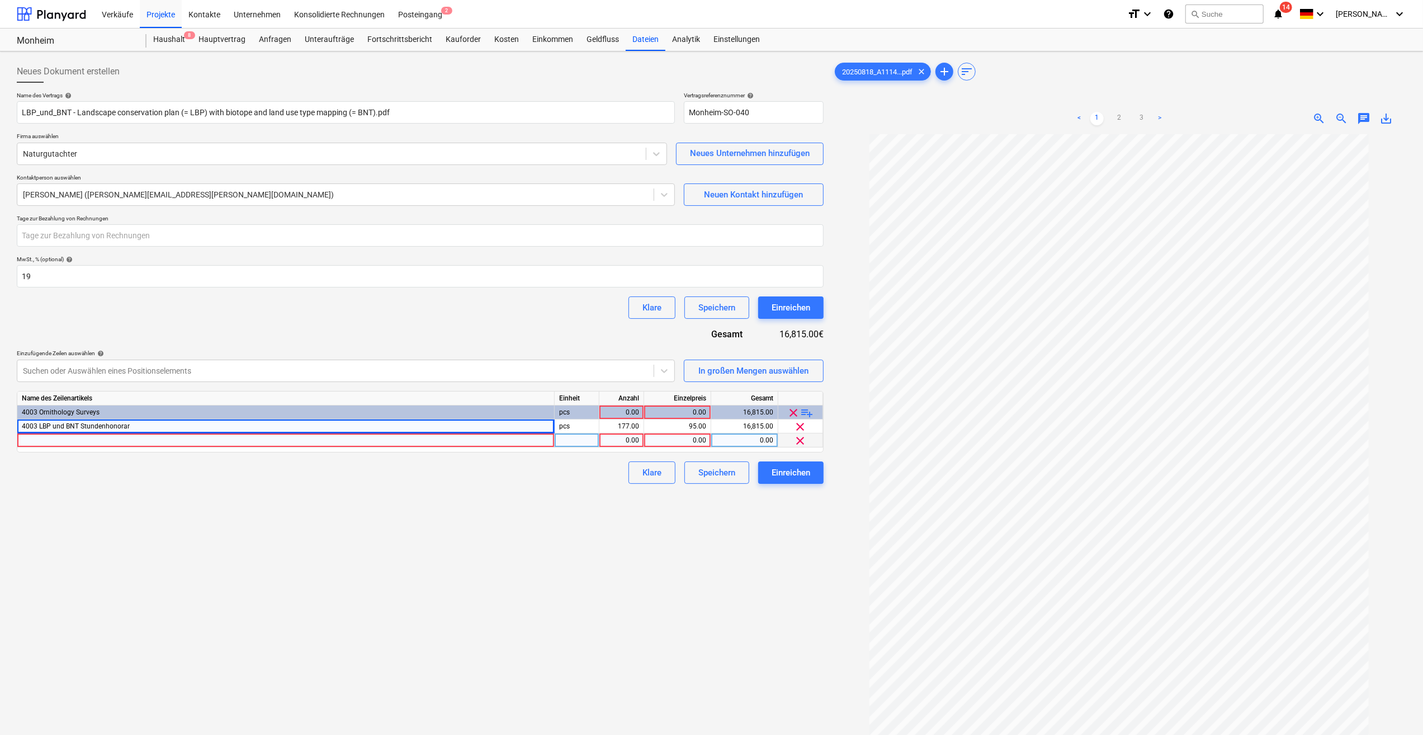
click at [133, 439] on div at bounding box center [286, 440] width 538 height 14
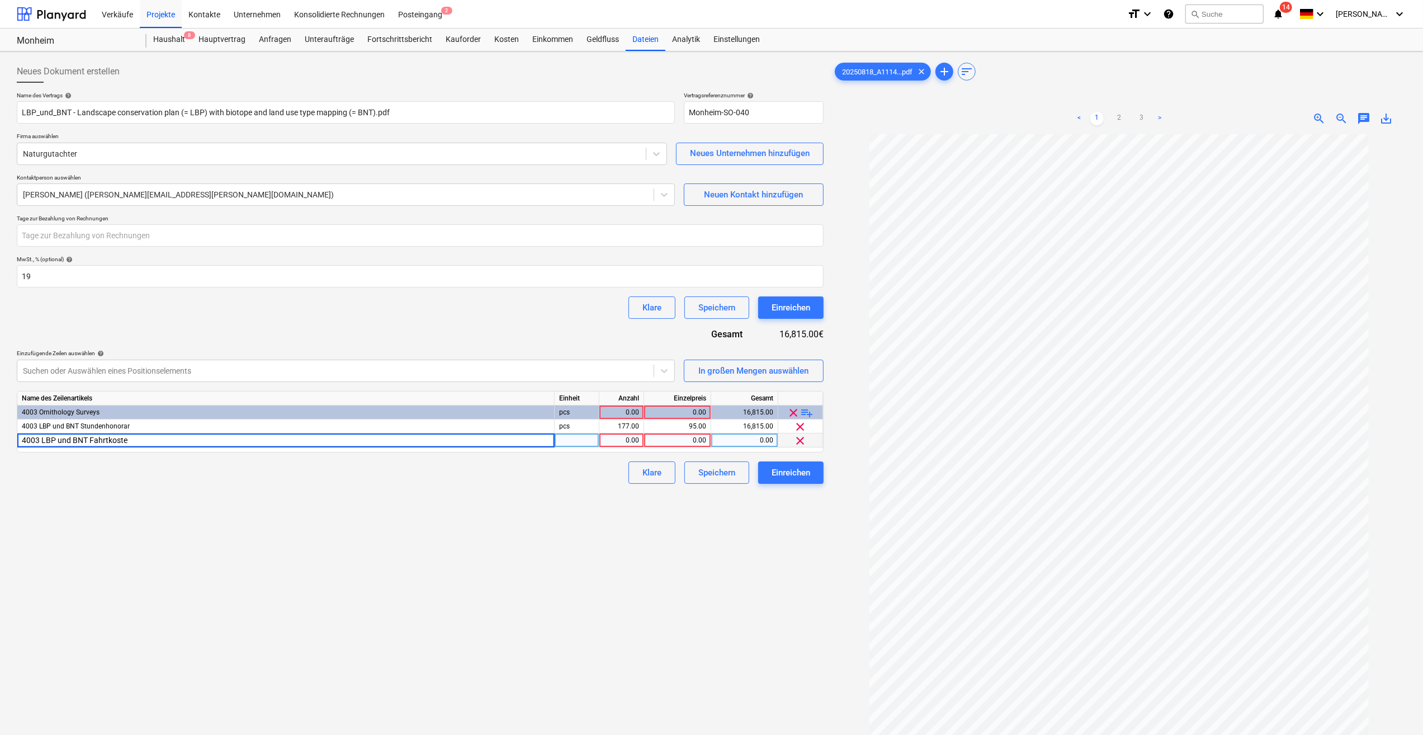
type input "4003 LBP und BNT Fahrtkosten"
click at [569, 441] on div "pcs" at bounding box center [577, 440] width 45 height 14
type input "km"
click at [621, 443] on div "1.00" at bounding box center [621, 440] width 35 height 14
type input "750"
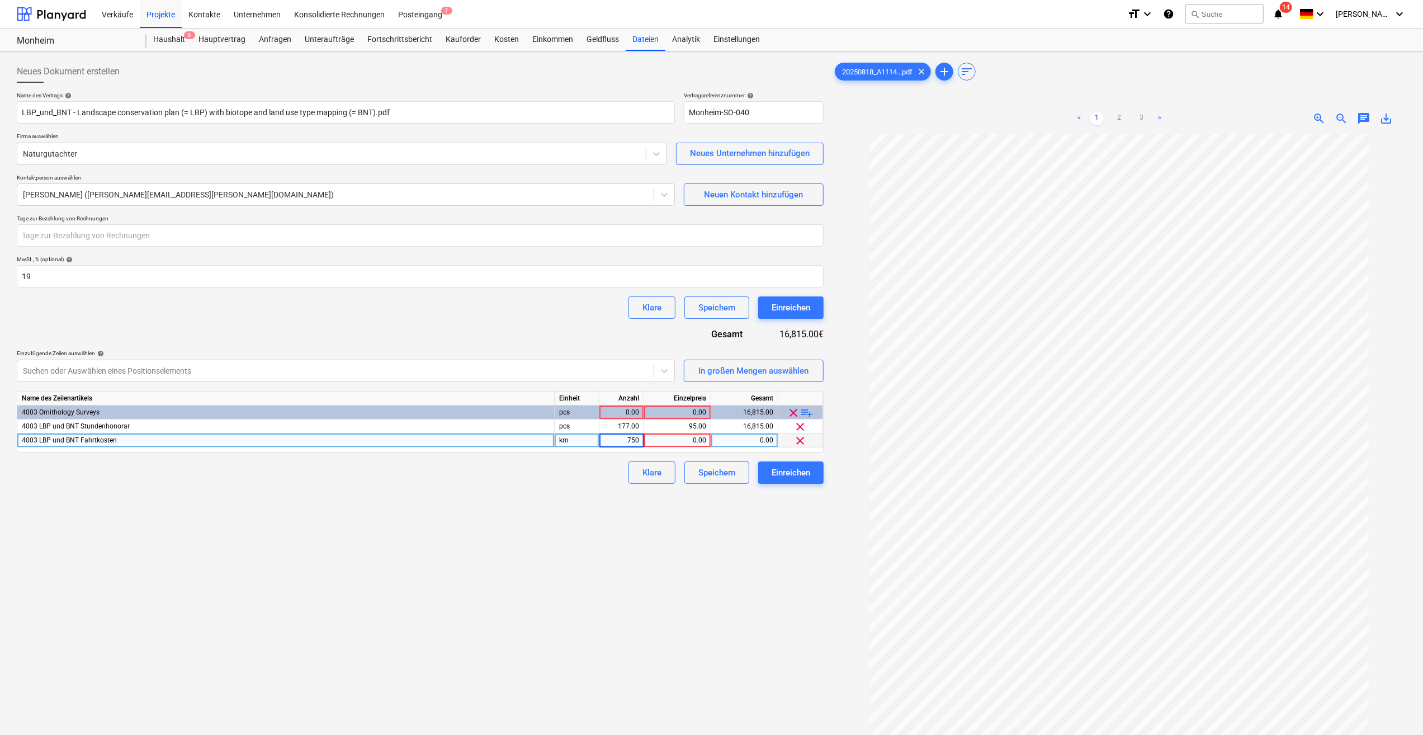
click at [662, 444] on div "0.00" at bounding box center [678, 440] width 58 height 14
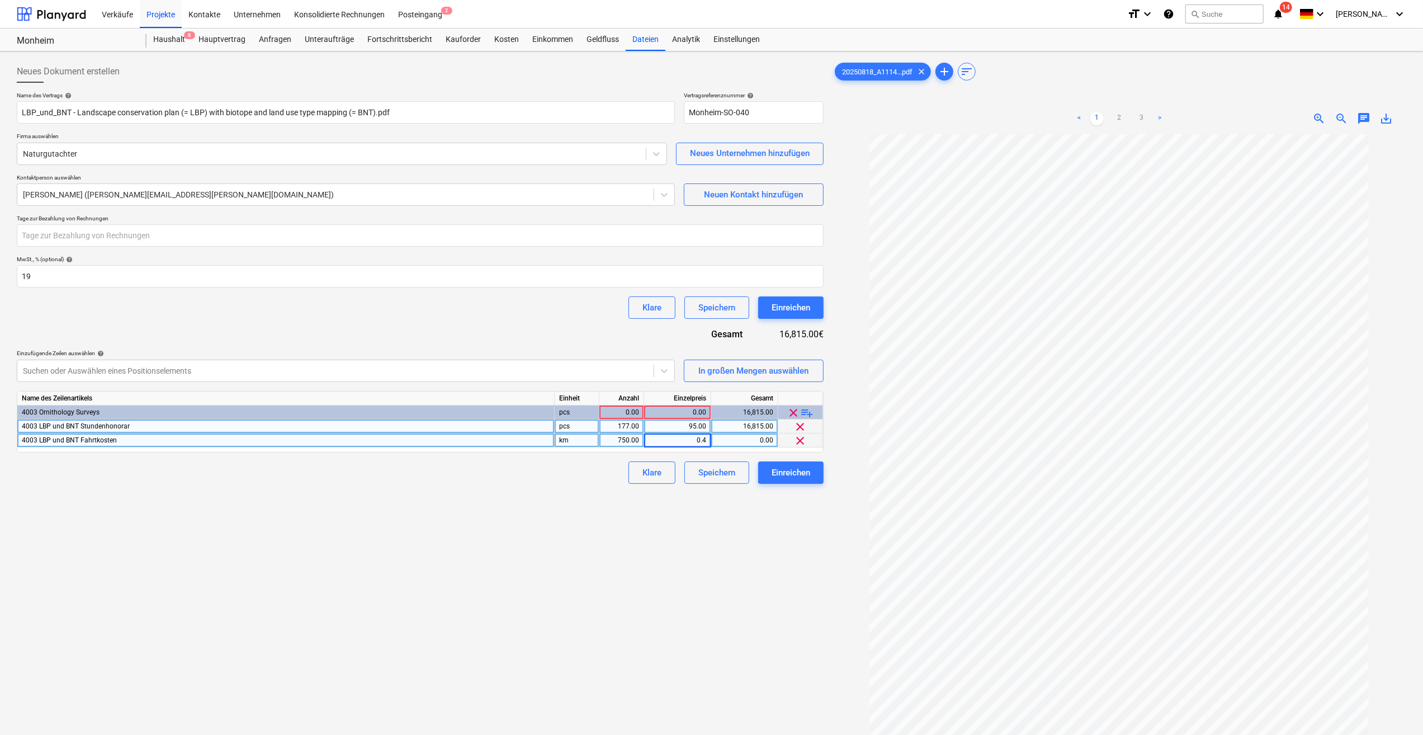
type input "0.45"
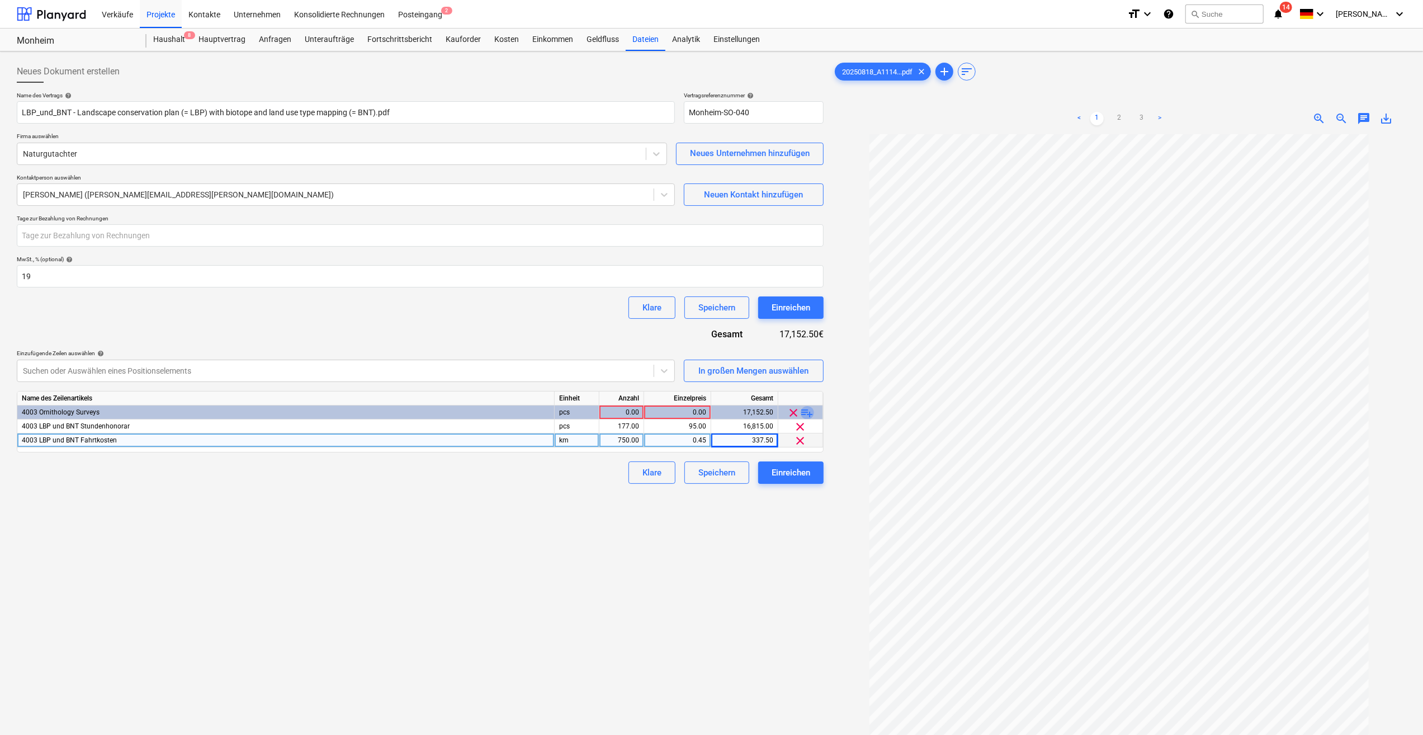
click at [810, 411] on span "playlist_add" at bounding box center [807, 412] width 13 height 13
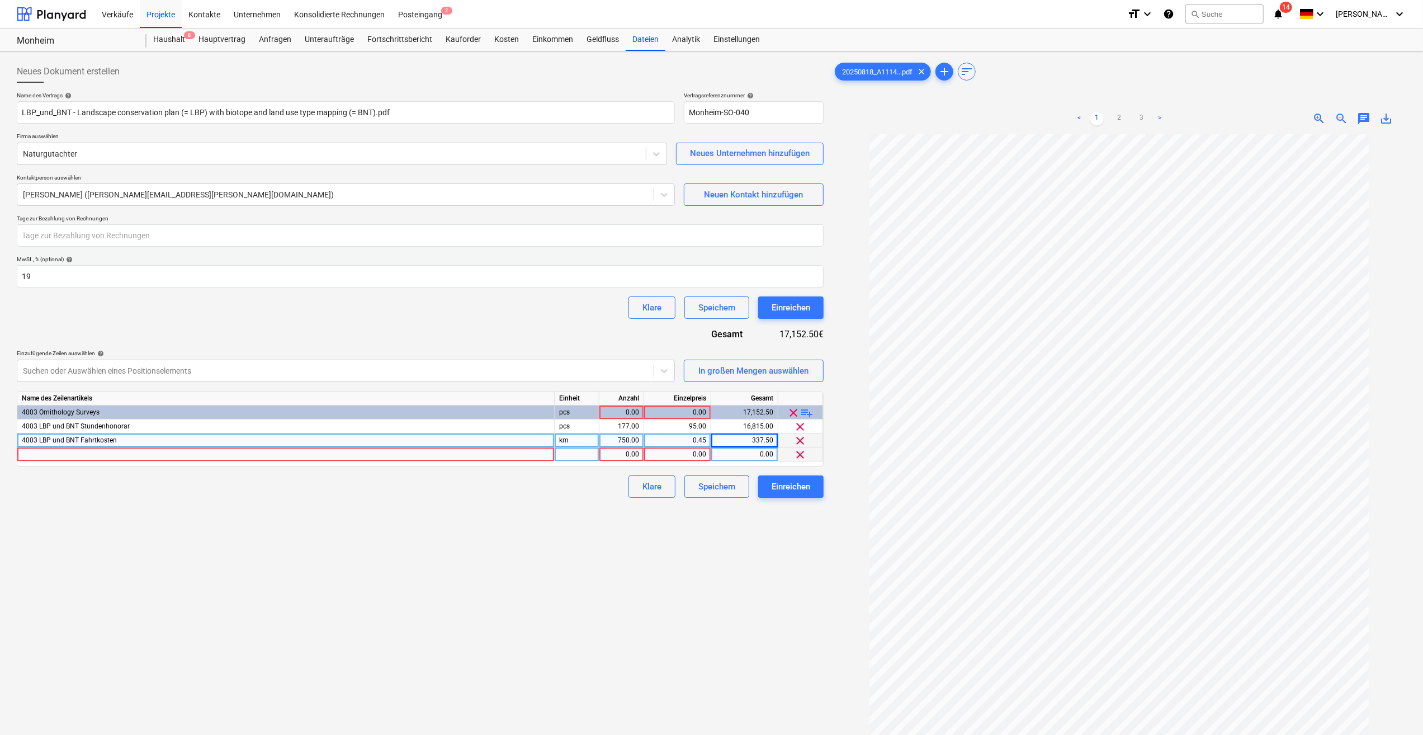
click at [63, 455] on div at bounding box center [286, 454] width 538 height 14
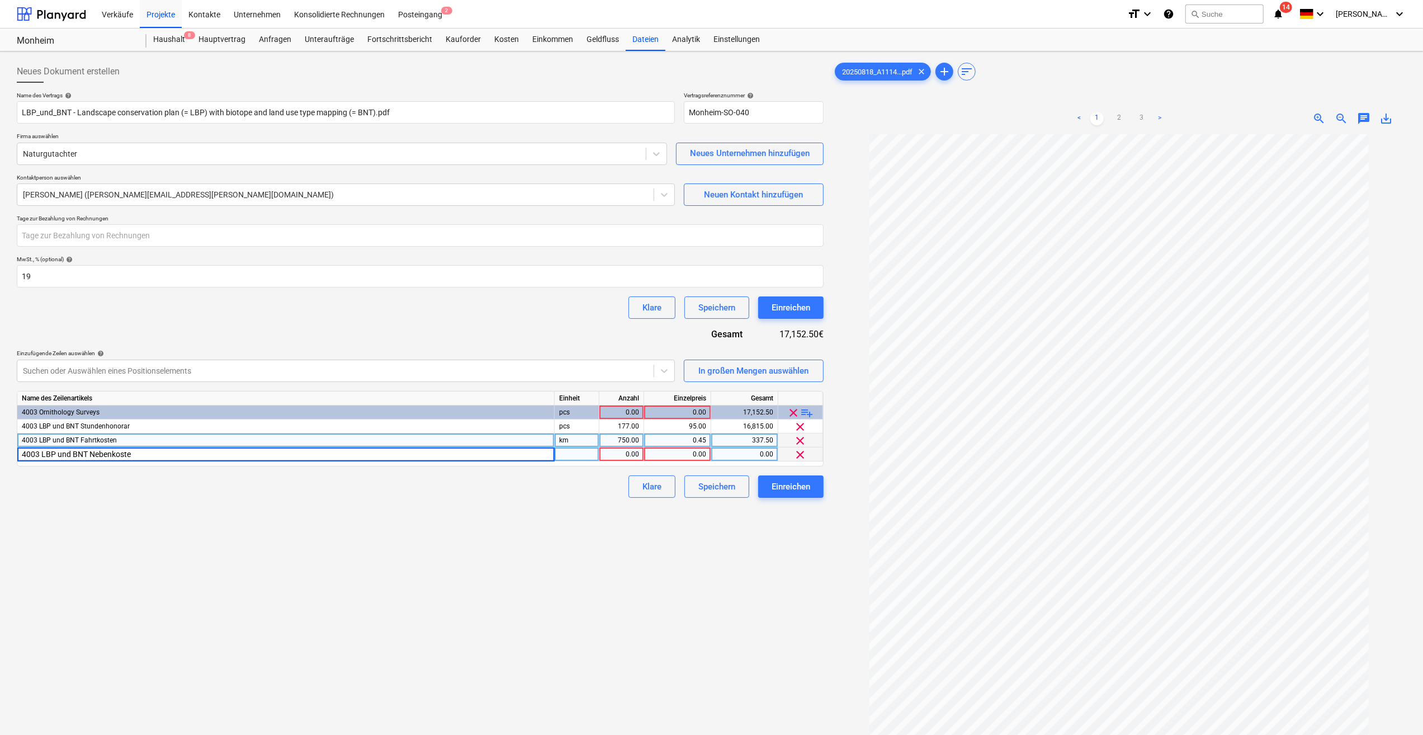
type input "4003 LBP und BNT Nebenkosten"
click at [578, 454] on div at bounding box center [577, 454] width 45 height 14
click at [684, 455] on div "0.00" at bounding box center [678, 454] width 58 height 14
type input "1350"
click at [794, 488] on div "Einreichen" at bounding box center [791, 486] width 39 height 15
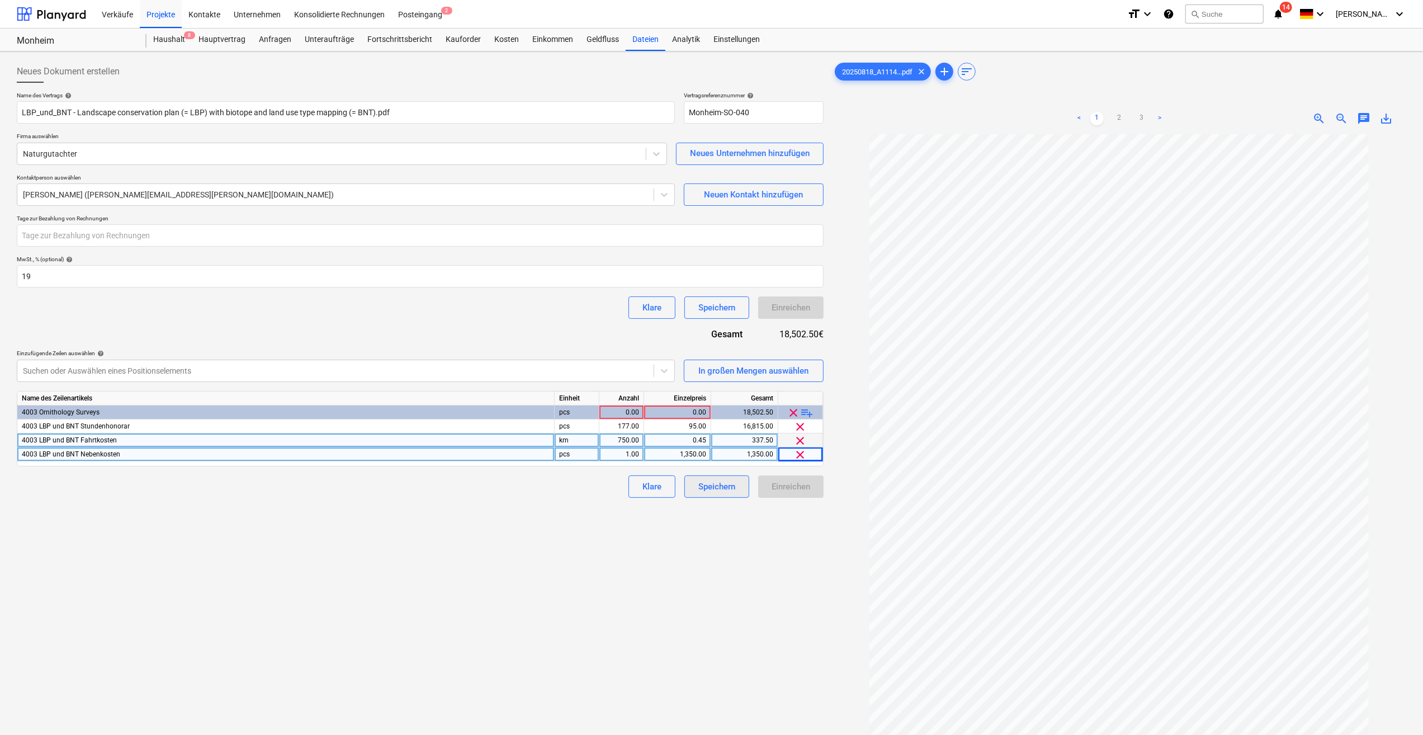
click at [717, 488] on div "Speichern" at bounding box center [717, 486] width 37 height 15
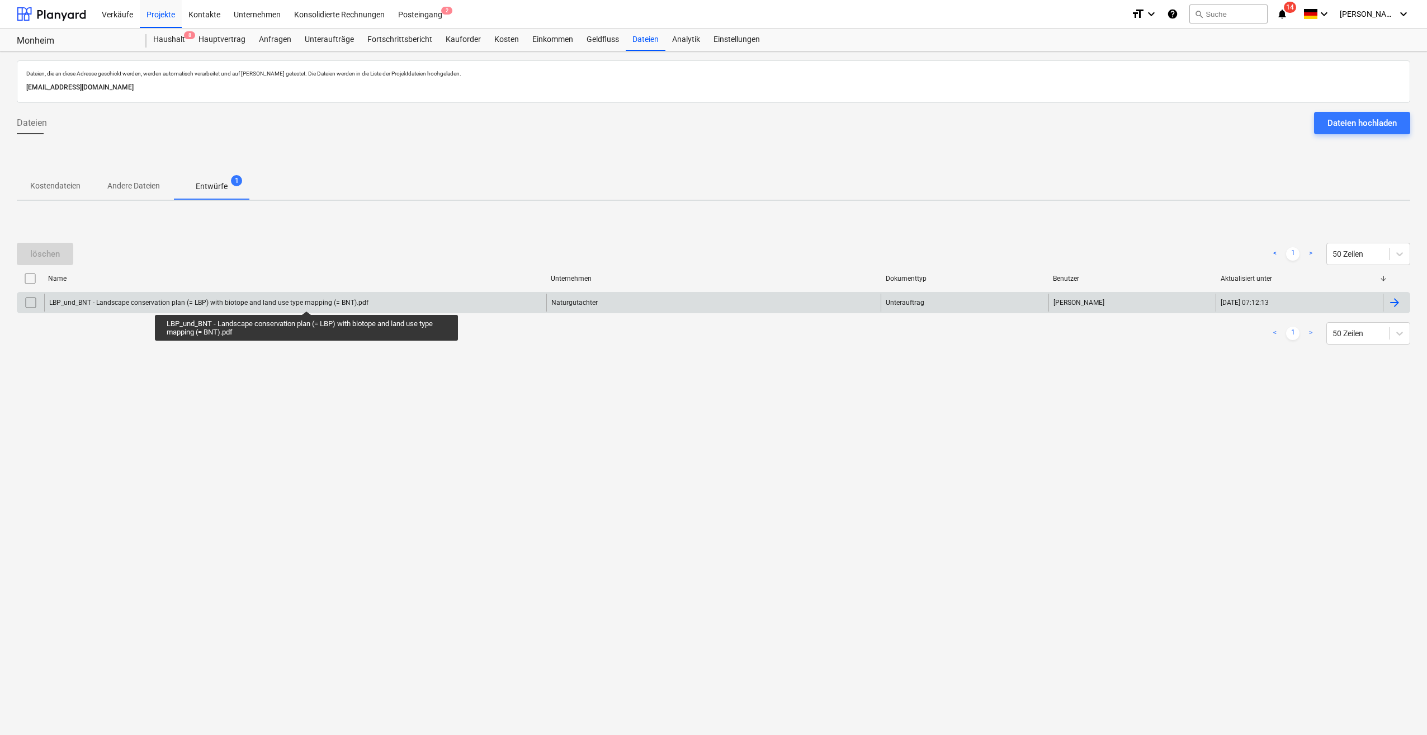
click at [307, 301] on div "LBP_und_BNT - Landscape conservation plan (= LBP) with biotope and land use typ…" at bounding box center [208, 303] width 319 height 8
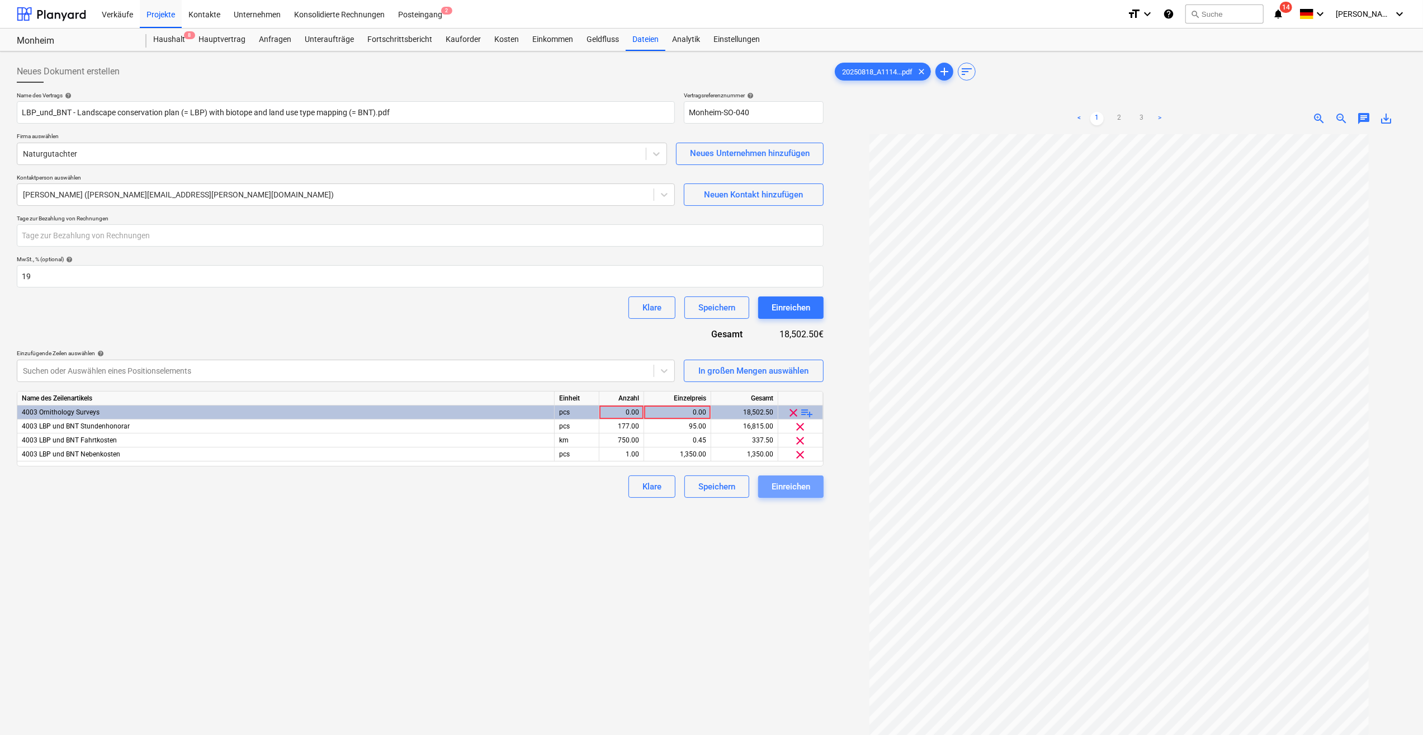
click at [797, 486] on div "Einreichen" at bounding box center [791, 486] width 39 height 15
click at [229, 233] on input "number" at bounding box center [420, 235] width 807 height 22
type input "30"
click at [330, 328] on div "Name des Vertrags help LBP_und_BNT - Landscape conservation plan (= LBP) with b…" at bounding box center [420, 295] width 807 height 406
click at [709, 304] on div "Speichern" at bounding box center [717, 307] width 37 height 15
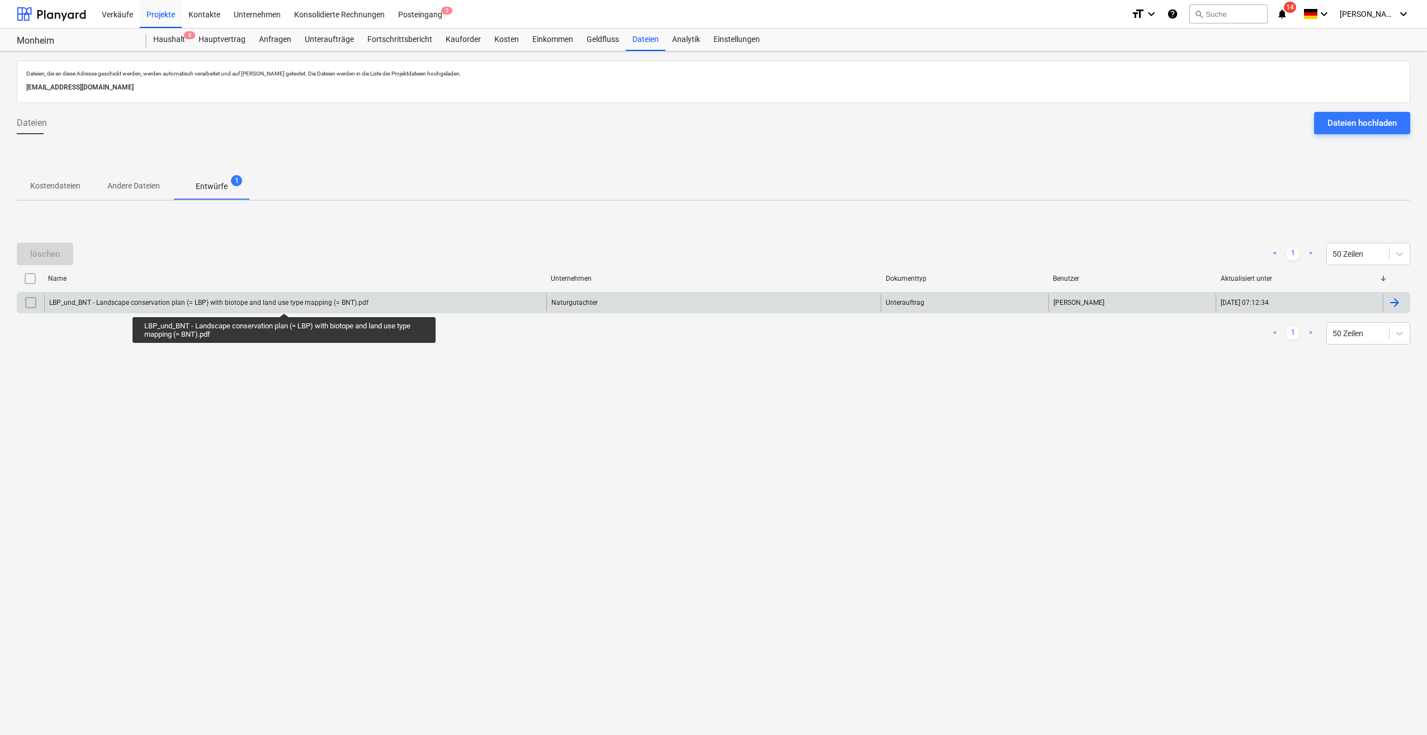
click at [284, 303] on div "LBP_und_BNT - Landscape conservation plan (= LBP) with biotope and land use typ…" at bounding box center [208, 303] width 319 height 8
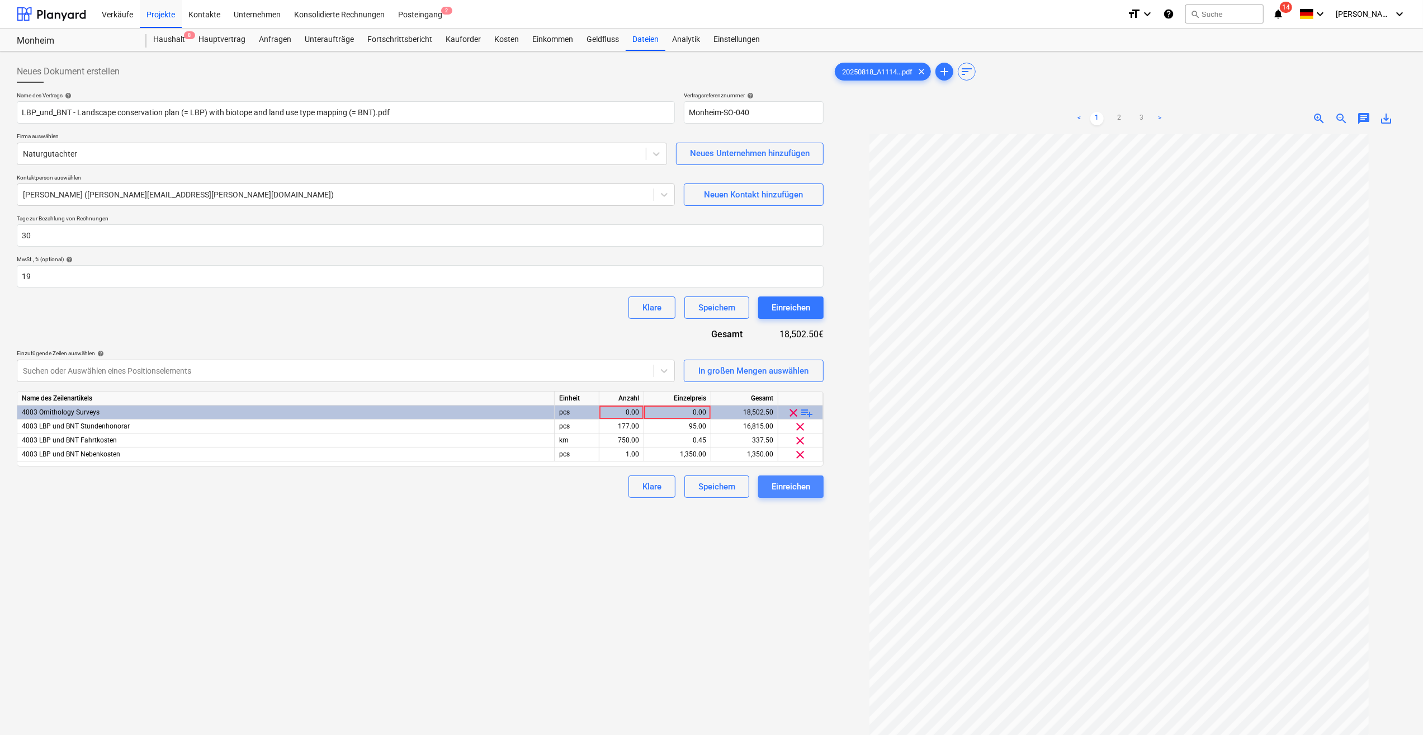
click at [784, 489] on div "Einreichen" at bounding box center [791, 486] width 39 height 15
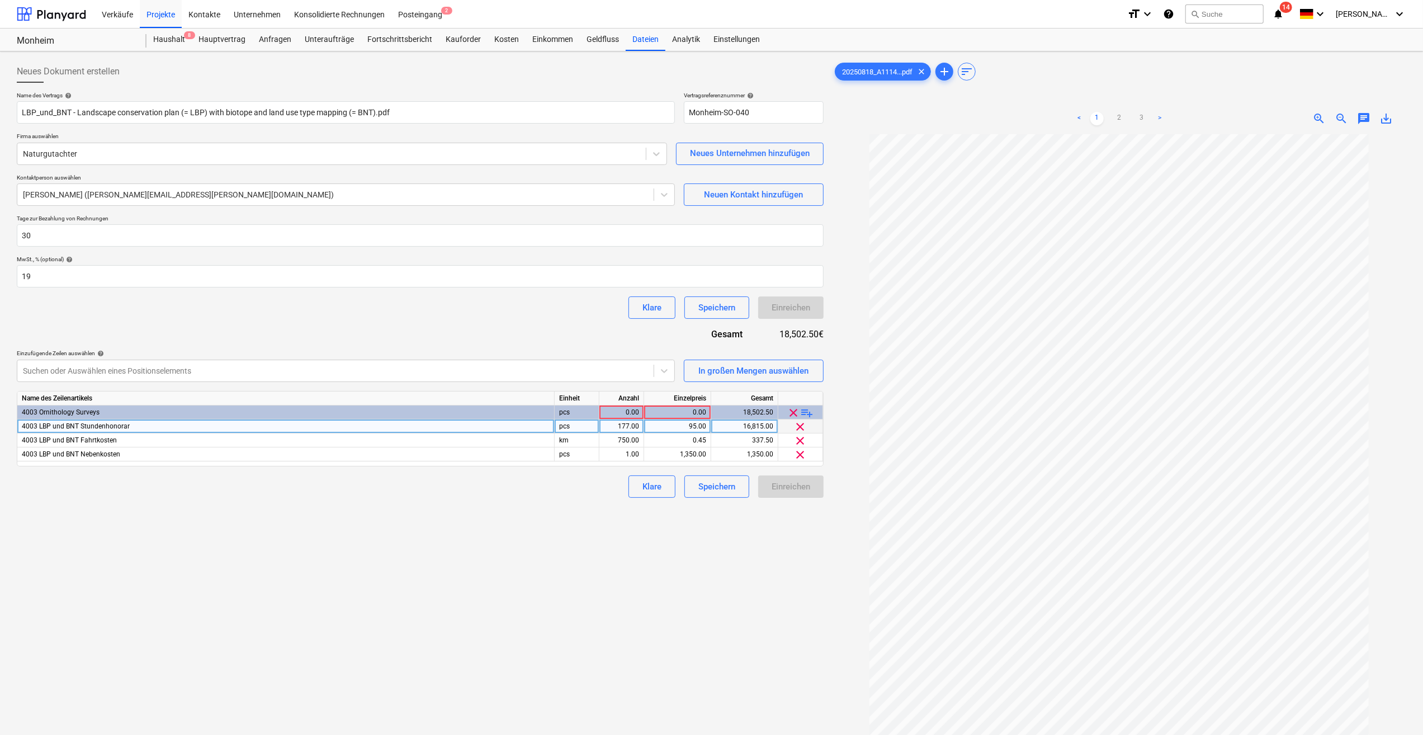
click at [18, 425] on div "4003 LBP und BNT Stundenhonorar" at bounding box center [286, 426] width 538 height 14
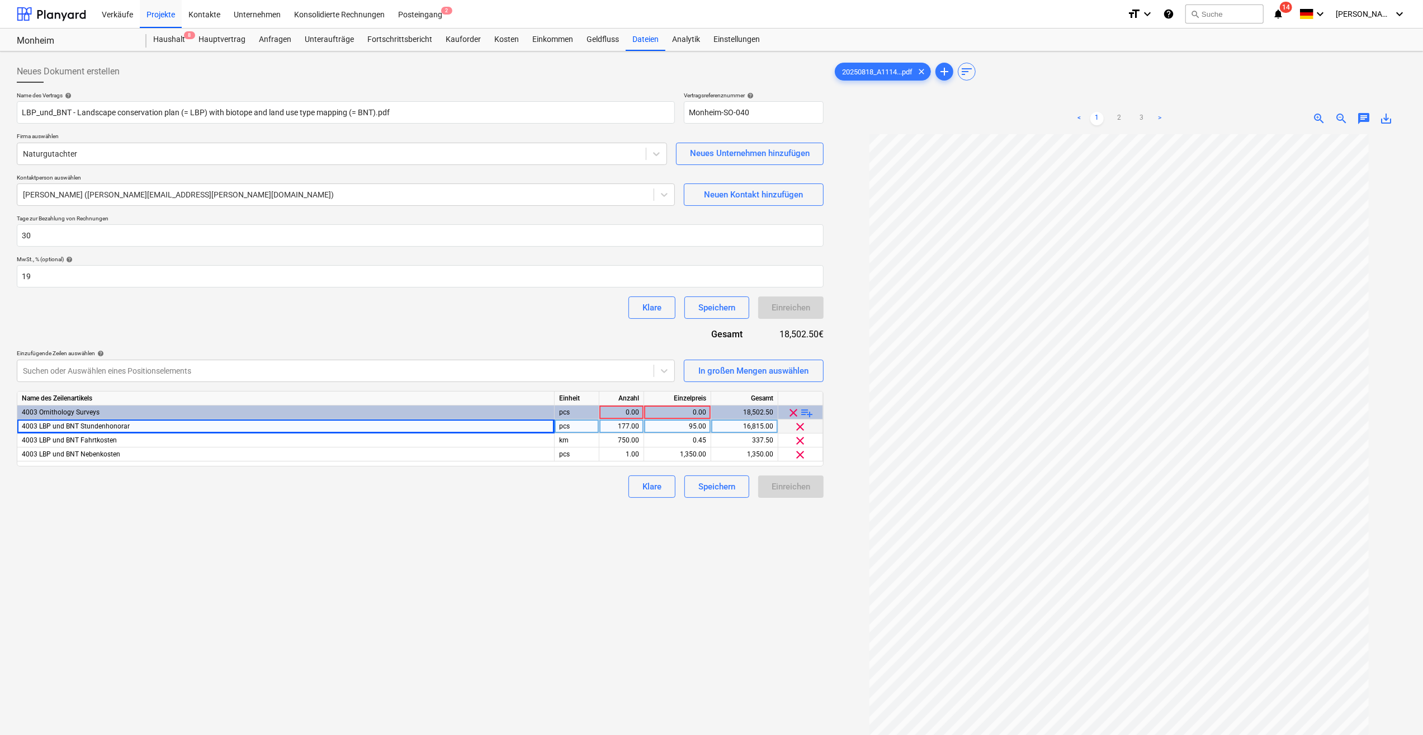
click at [393, 511] on div "Neues Dokument erstellen Name des Vertrags help LBP_und_BNT - Landscape conserv…" at bounding box center [420, 449] width 816 height 786
click at [790, 485] on div "Einreichen" at bounding box center [790, 486] width 65 height 22
click at [578, 591] on div "Neues Dokument erstellen Name des Vertrags help LBP_und_BNT - Landscape conserv…" at bounding box center [420, 449] width 816 height 786
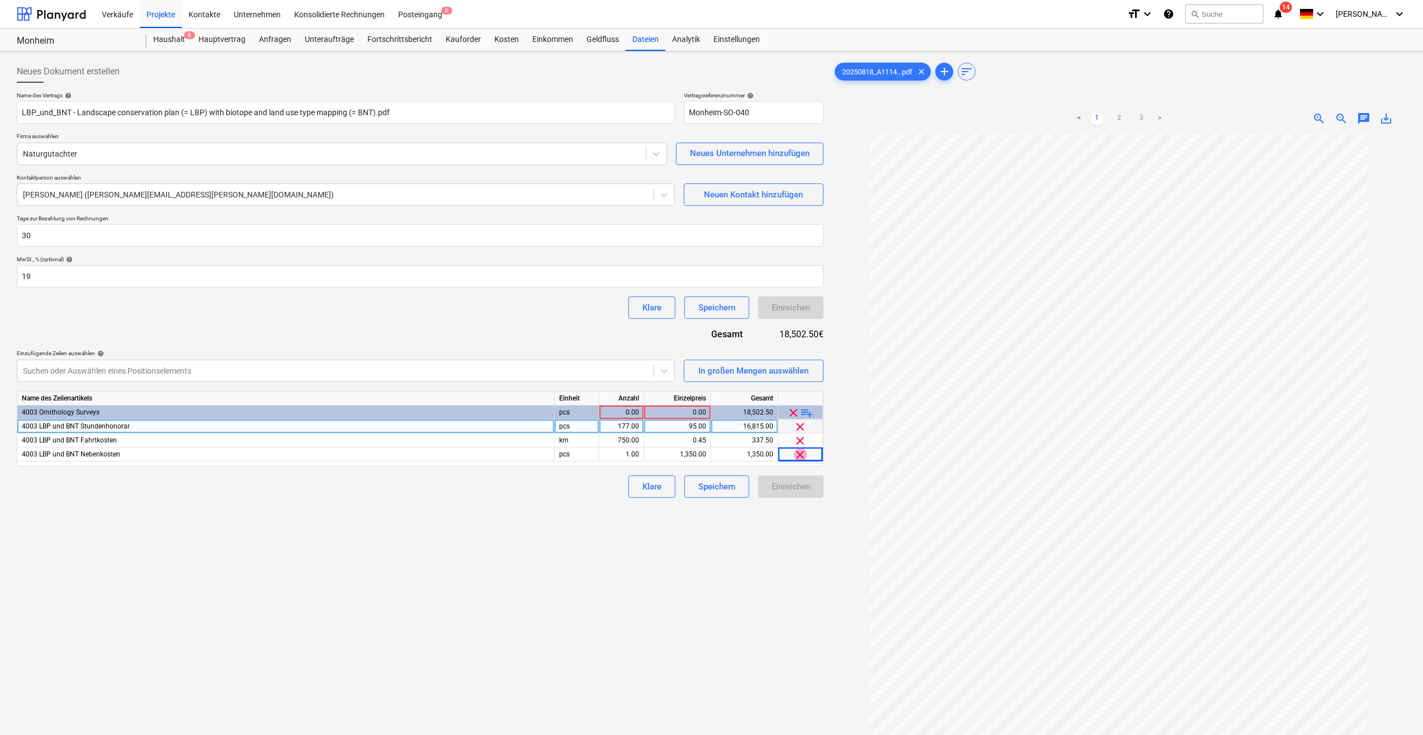
click at [409, 546] on div "Neues Dokument erstellen Name des Vertrags help LBP_und_BNT - Landscape conserv…" at bounding box center [420, 449] width 816 height 786
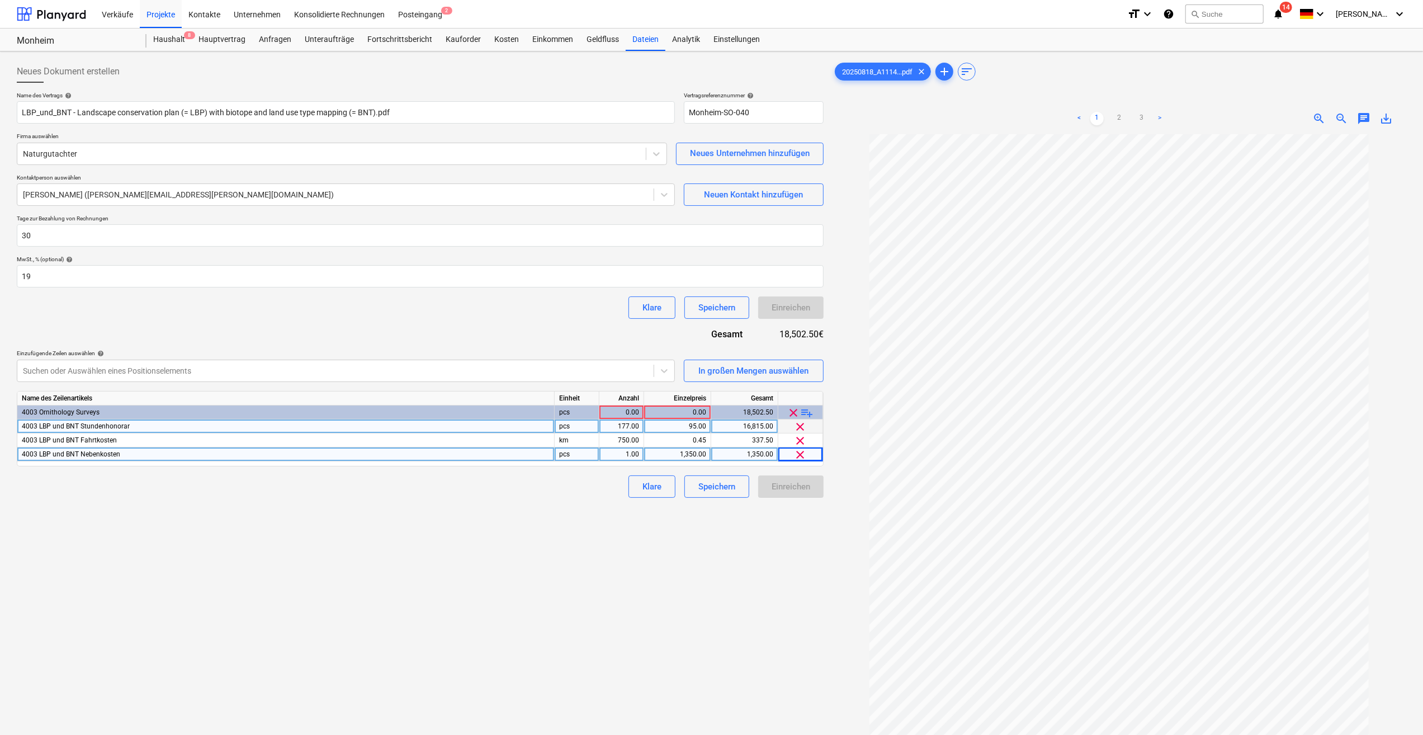
click at [134, 455] on div "4003 LBP und BNT Nebenkosten" at bounding box center [286, 454] width 538 height 14
click at [694, 456] on div "1,350.00" at bounding box center [678, 454] width 58 height 14
type input "1350"
click at [785, 490] on div "Einreichen" at bounding box center [790, 486] width 65 height 22
click at [717, 483] on div "Speichern" at bounding box center [717, 486] width 37 height 15
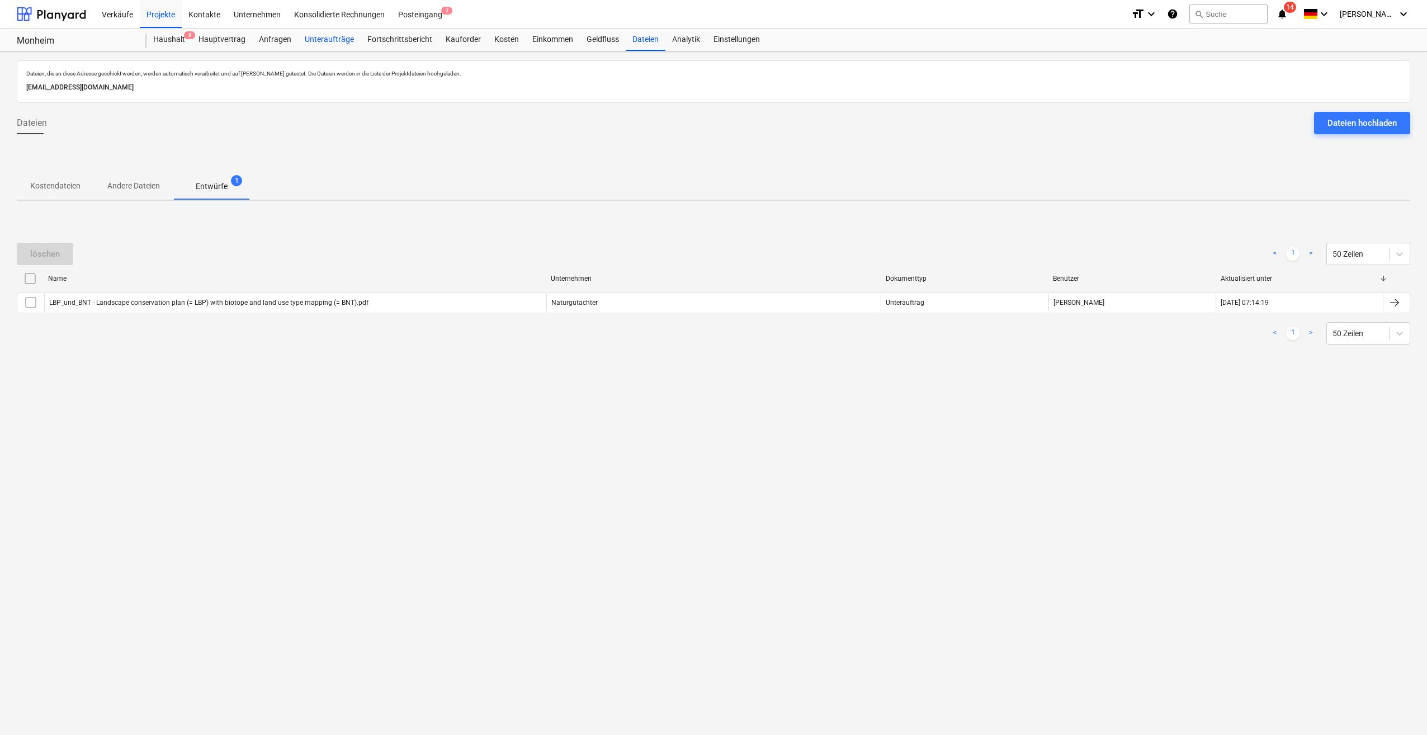
click at [332, 39] on div "Unteraufträge" at bounding box center [329, 40] width 63 height 22
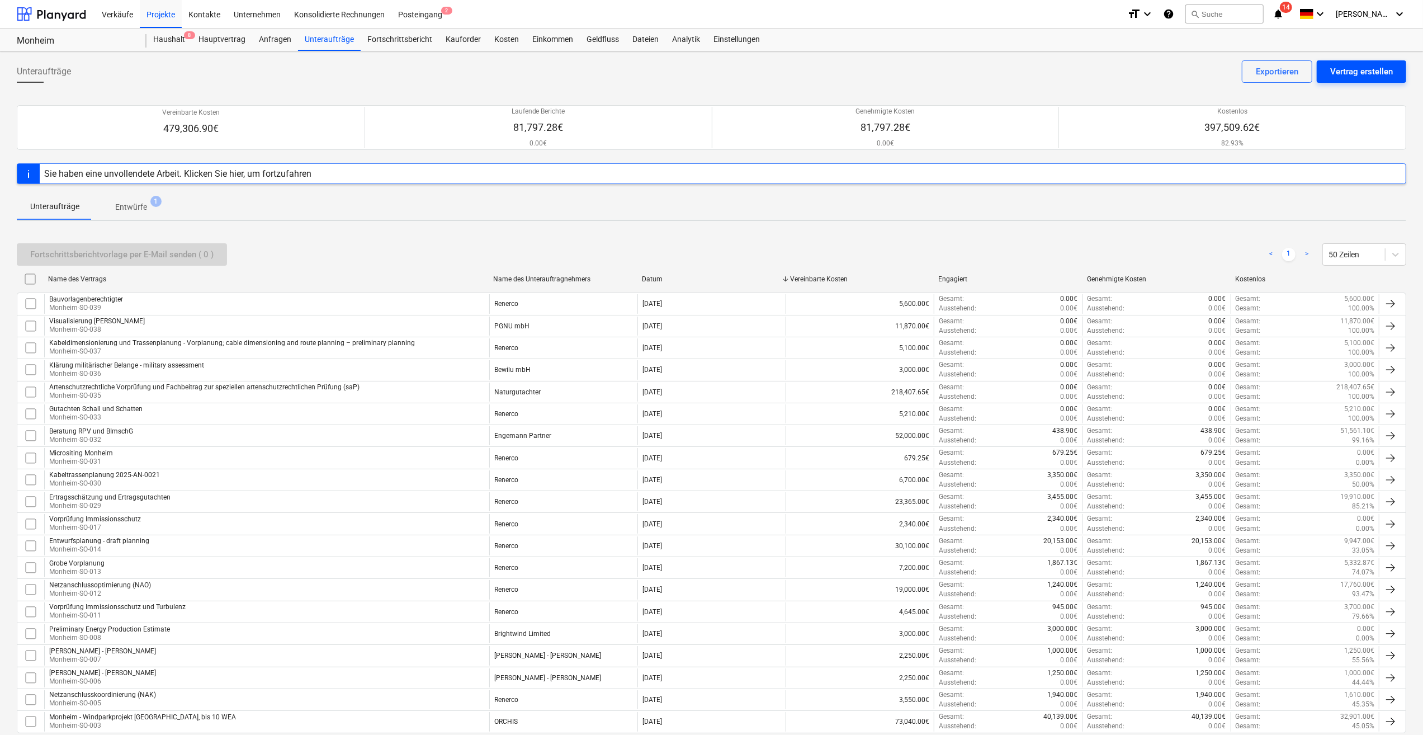
click at [1377, 73] on div "Vertrag erstellen" at bounding box center [1362, 71] width 63 height 15
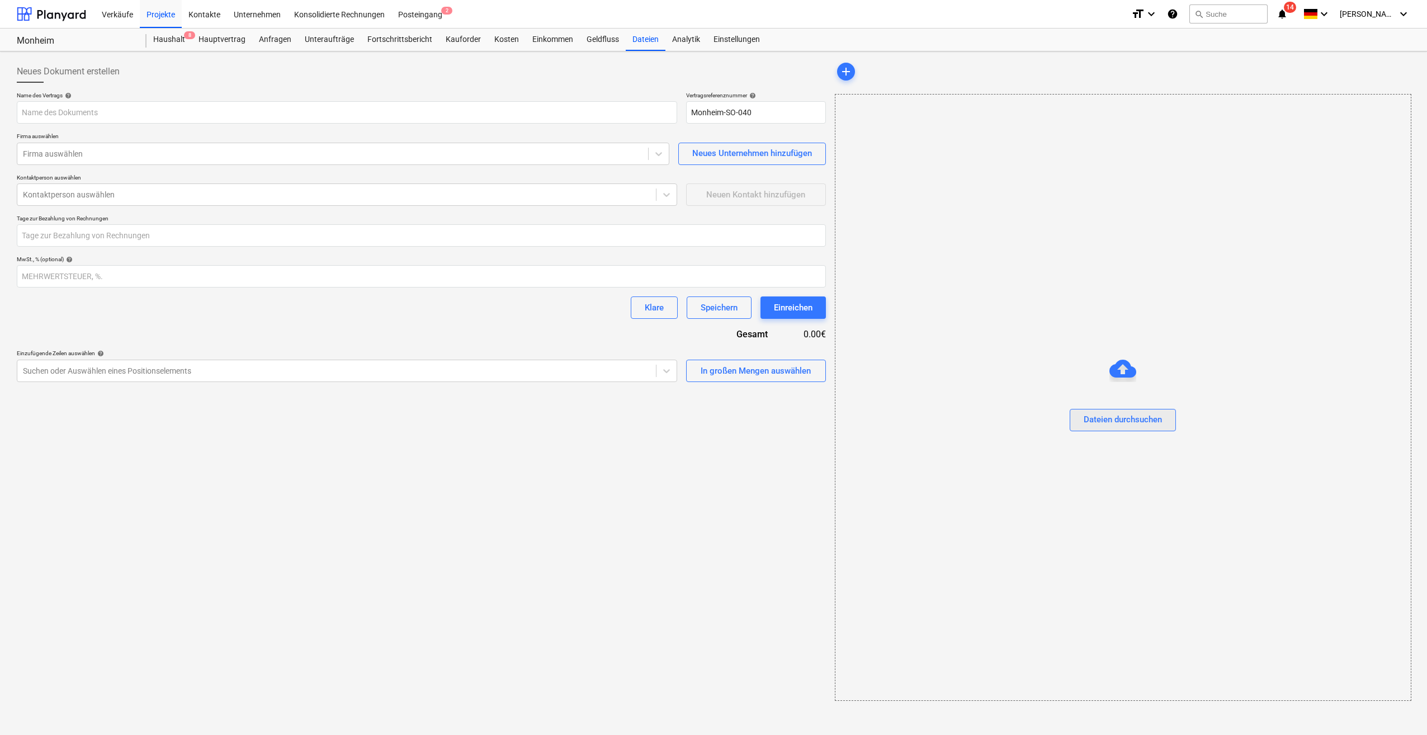
click at [1119, 419] on div "Dateien durchsuchen" at bounding box center [1123, 419] width 78 height 15
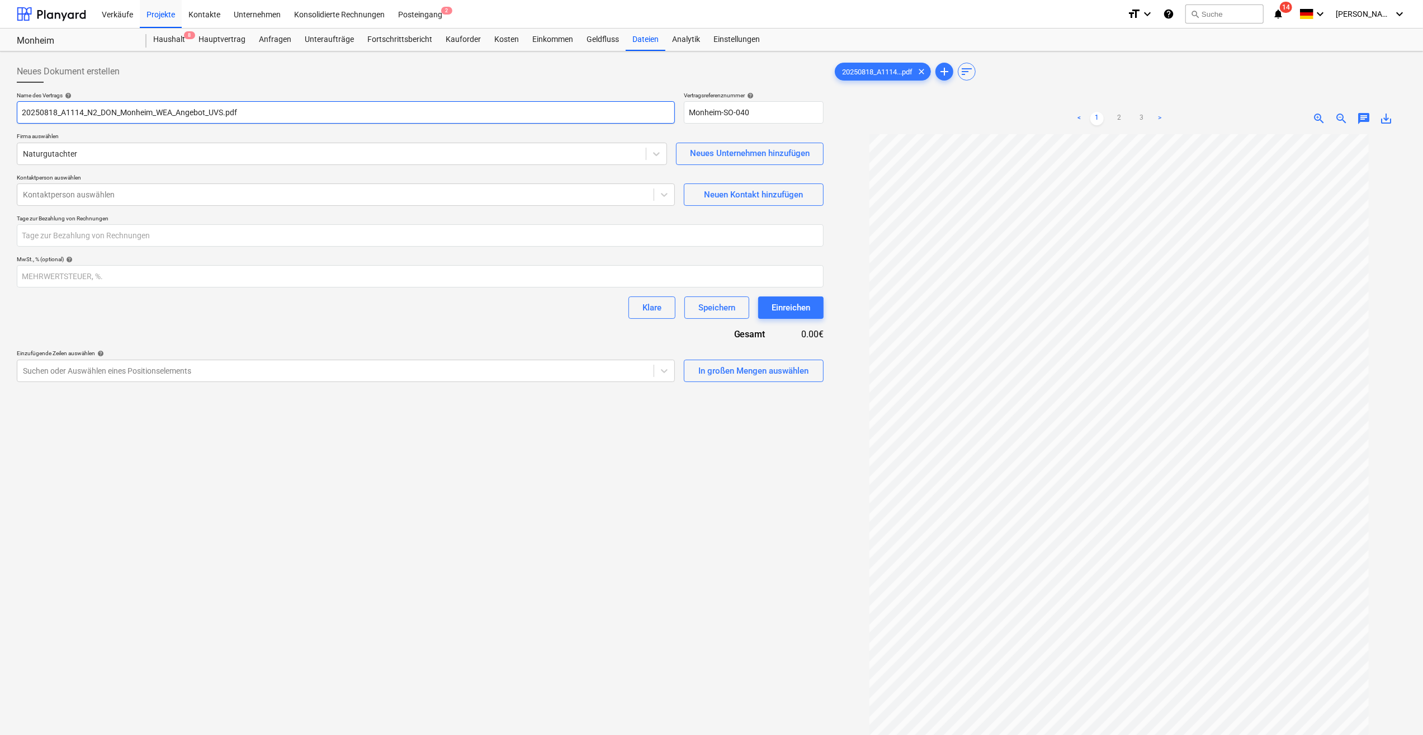
drag, startPoint x: 221, startPoint y: 112, endPoint x: 7, endPoint y: 112, distance: 214.2
click at [7, 112] on div "Neues Dokument erstellen Name des Vertrags help 20250818_A1114_N2_DON_Monheim_W…" at bounding box center [711, 448] width 1423 height 795
paste input "General preliminary assessment of environmental compatibility (UVS)"
click at [22, 110] on input "General preliminary assessment of environmental compatibility (UVS).pdf" at bounding box center [346, 112] width 658 height 22
click at [22, 110] on input "- General preliminary assessment of environmental compatibility (UVS).pdf" at bounding box center [346, 112] width 658 height 22
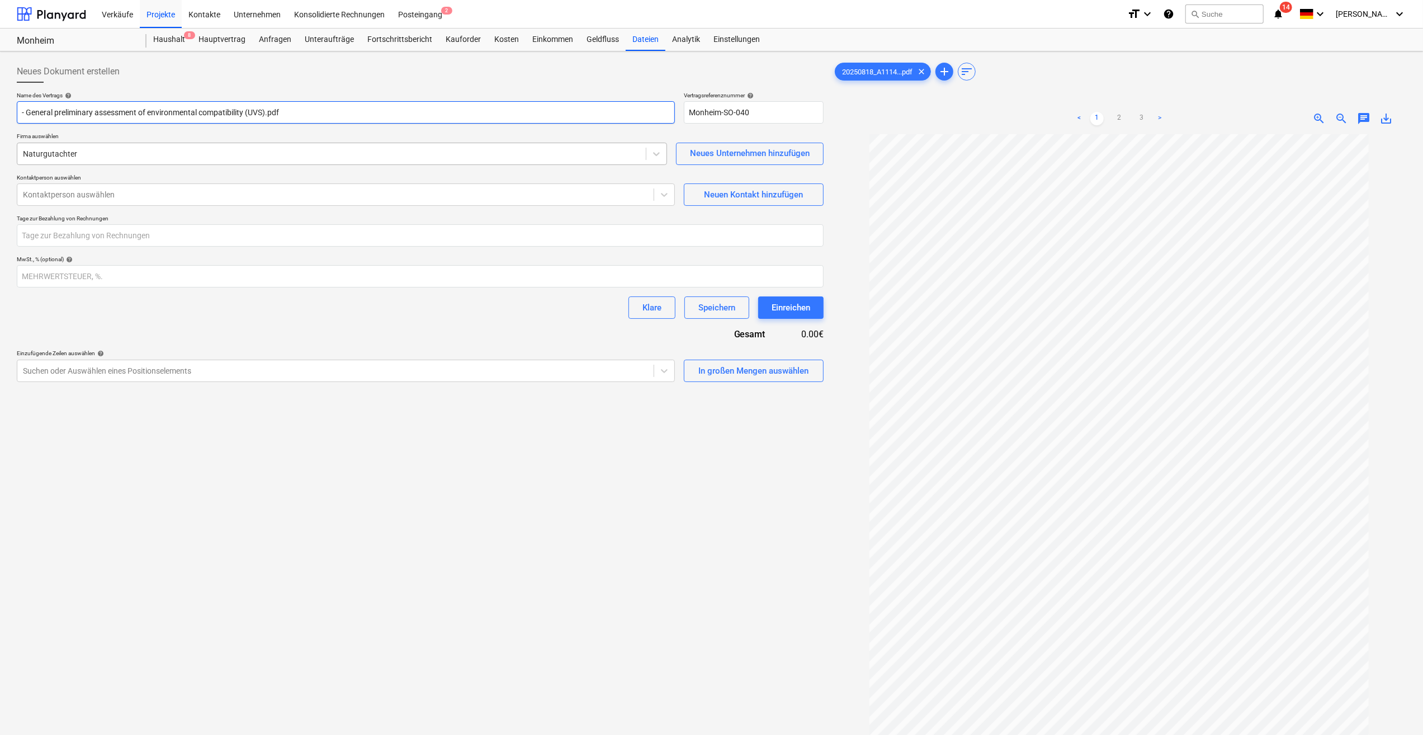
paste input "Allgemeinen Vorprüfung zur Umweltverträglichkeit (UVS)"
type input "Allgemeinen Vorprüfung zur Umweltverträglichkeit (UVS) - General preliminary as…"
click at [130, 192] on div at bounding box center [335, 194] width 625 height 11
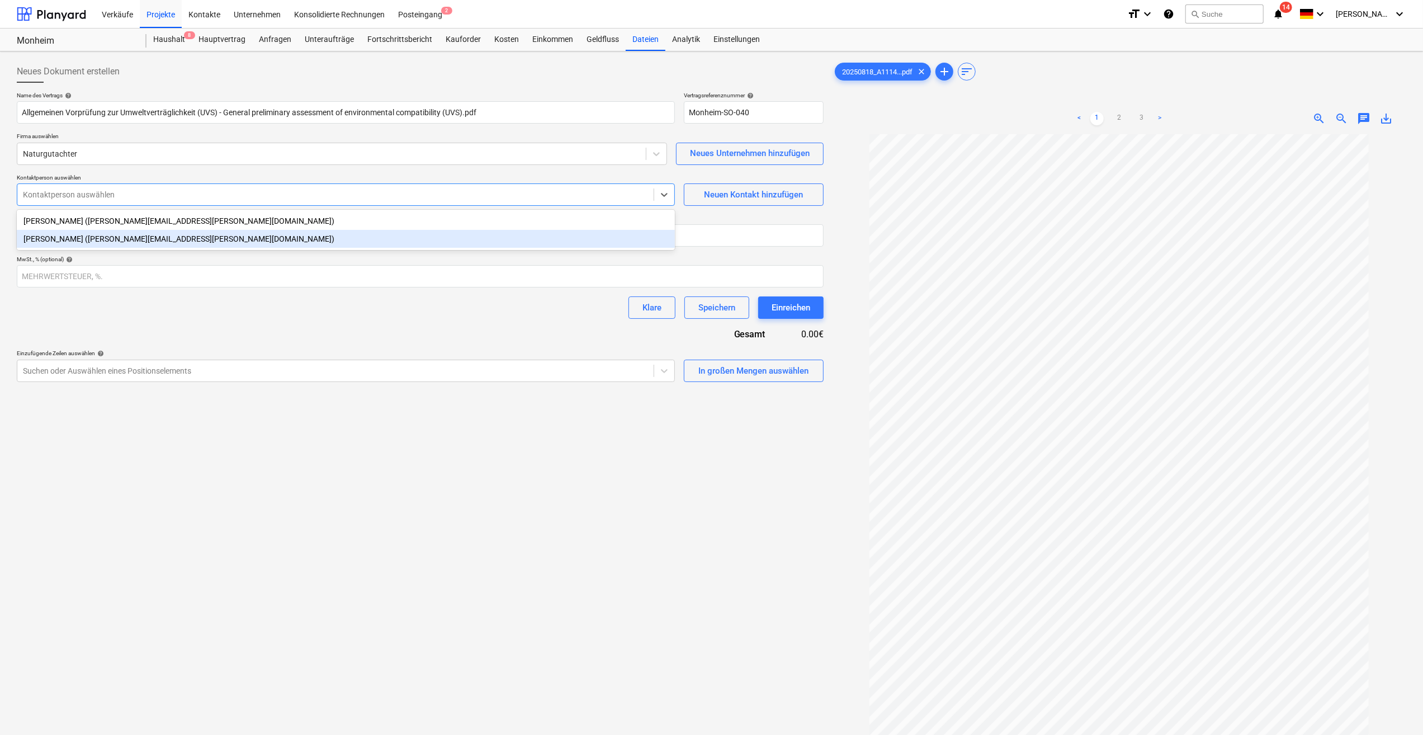
click at [116, 243] on div "[PERSON_NAME] ([PERSON_NAME][EMAIL_ADDRESS][PERSON_NAME][DOMAIN_NAME])" at bounding box center [346, 239] width 658 height 18
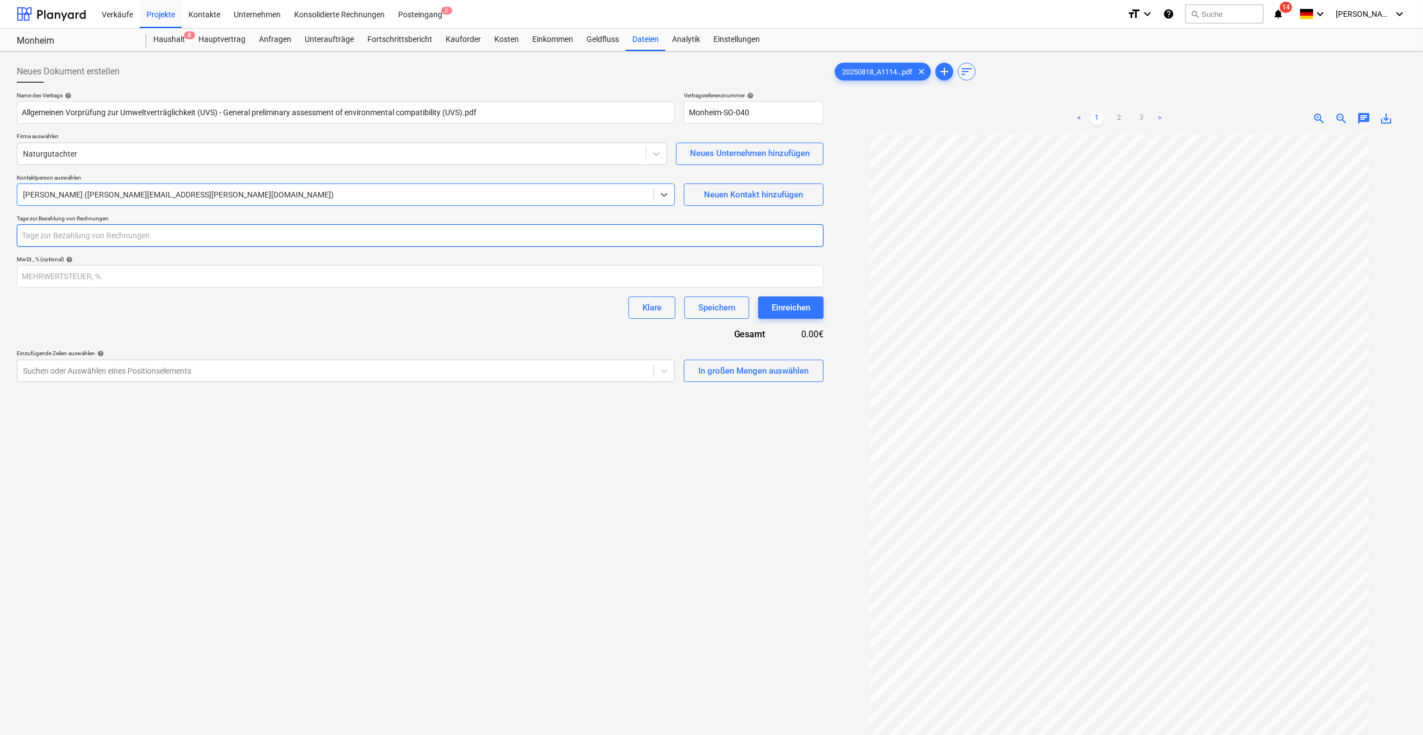
click at [111, 242] on input "number" at bounding box center [420, 235] width 807 height 22
type input "30"
click at [115, 275] on input "number" at bounding box center [420, 276] width 807 height 22
type input "19"
click at [200, 315] on div "Klare Speichern Einreichen" at bounding box center [420, 307] width 807 height 22
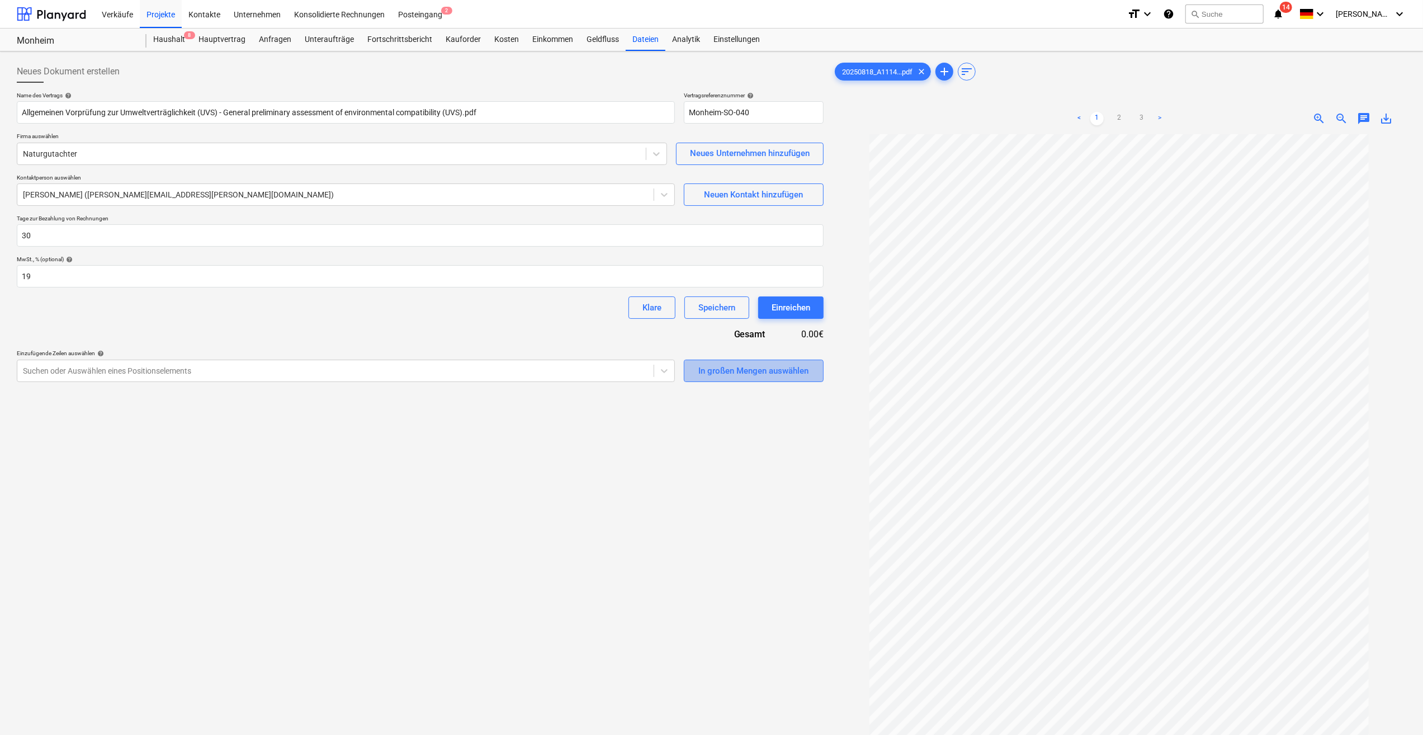
click at [753, 373] on div "In großen Mengen auswählen" at bounding box center [754, 371] width 110 height 15
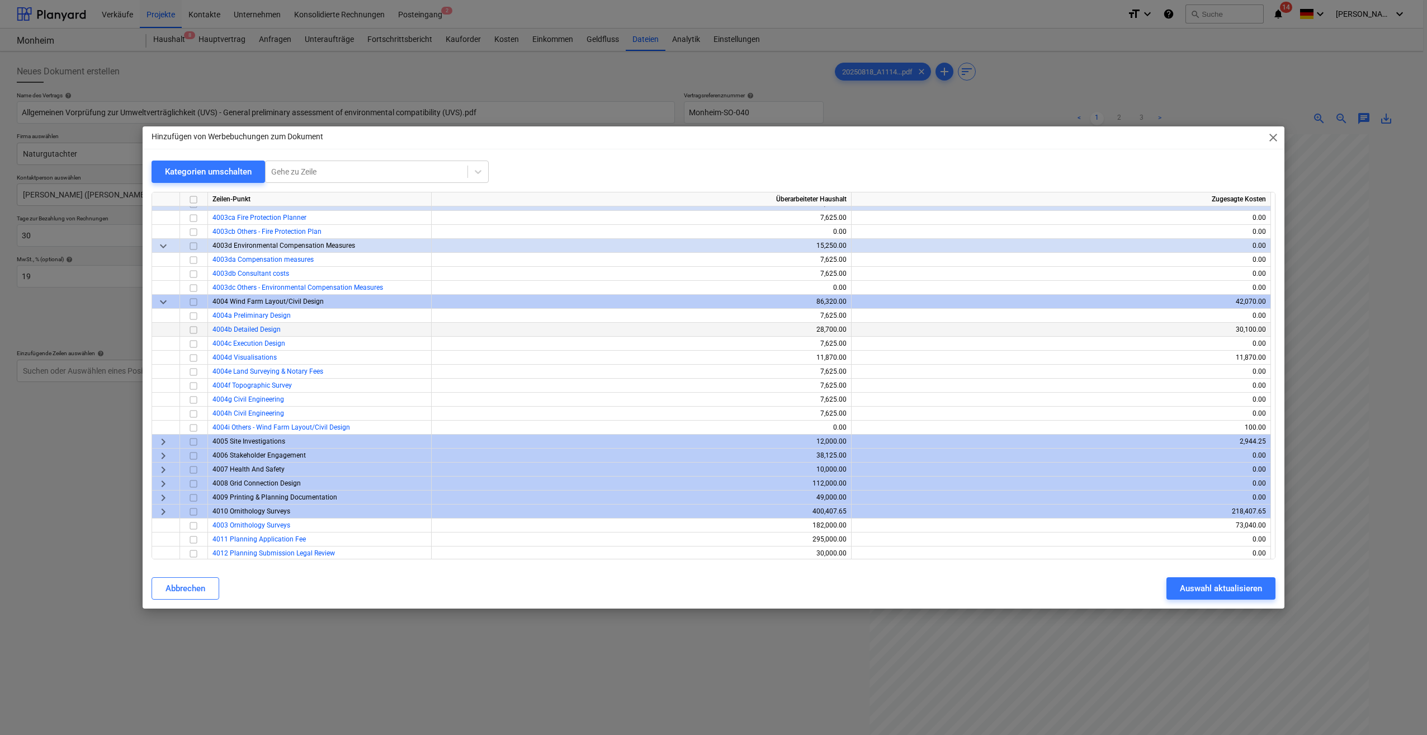
scroll to position [503, 0]
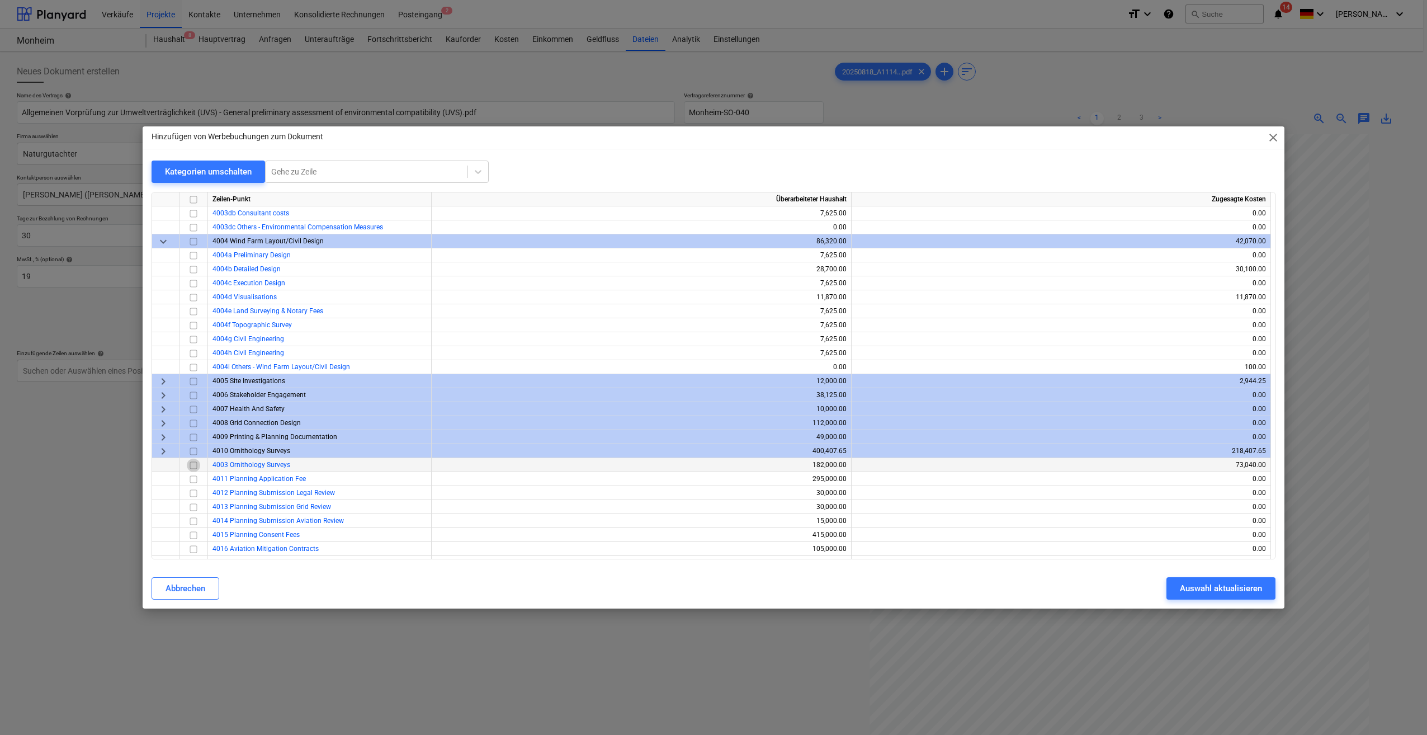
click at [190, 465] on input "checkbox" at bounding box center [193, 465] width 13 height 13
click at [1229, 595] on div "Auswahl aktualisieren" at bounding box center [1221, 588] width 82 height 15
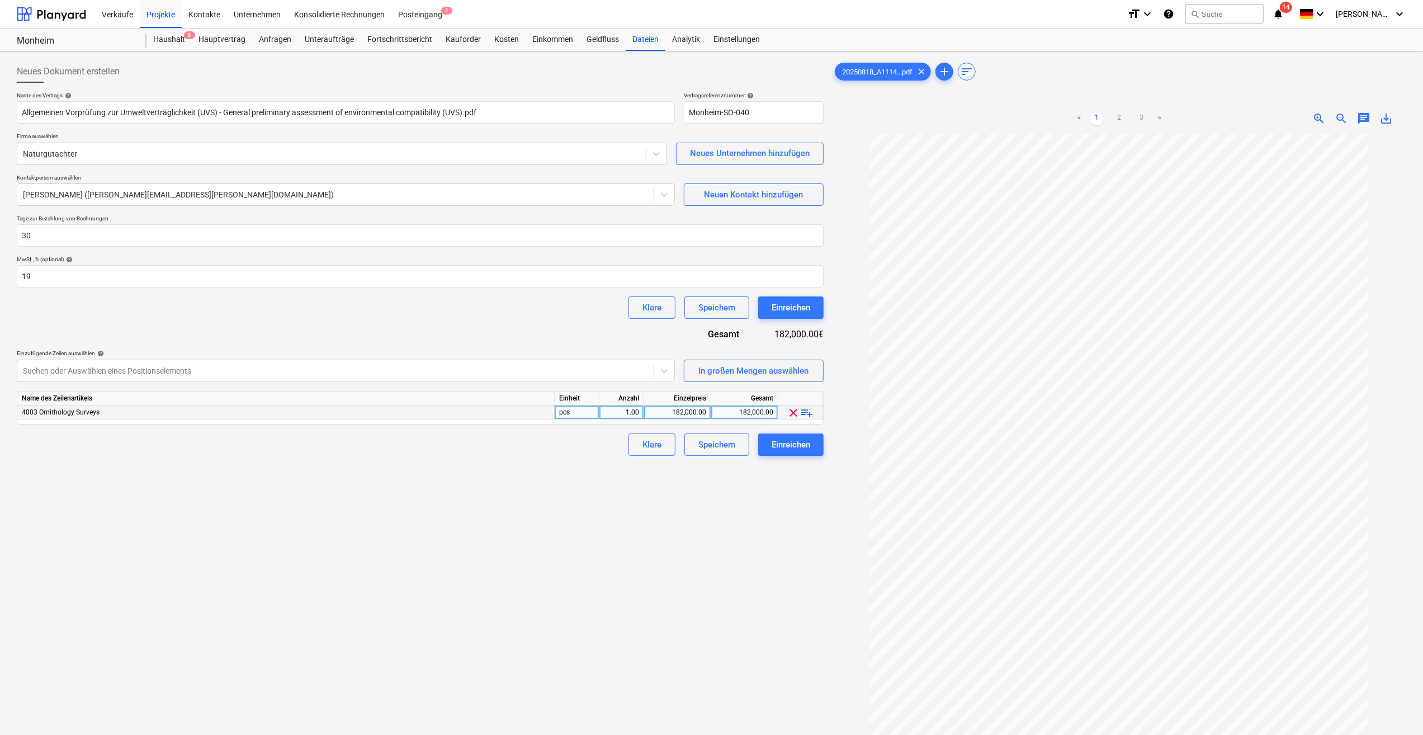
click at [810, 414] on span "playlist_add" at bounding box center [807, 412] width 13 height 13
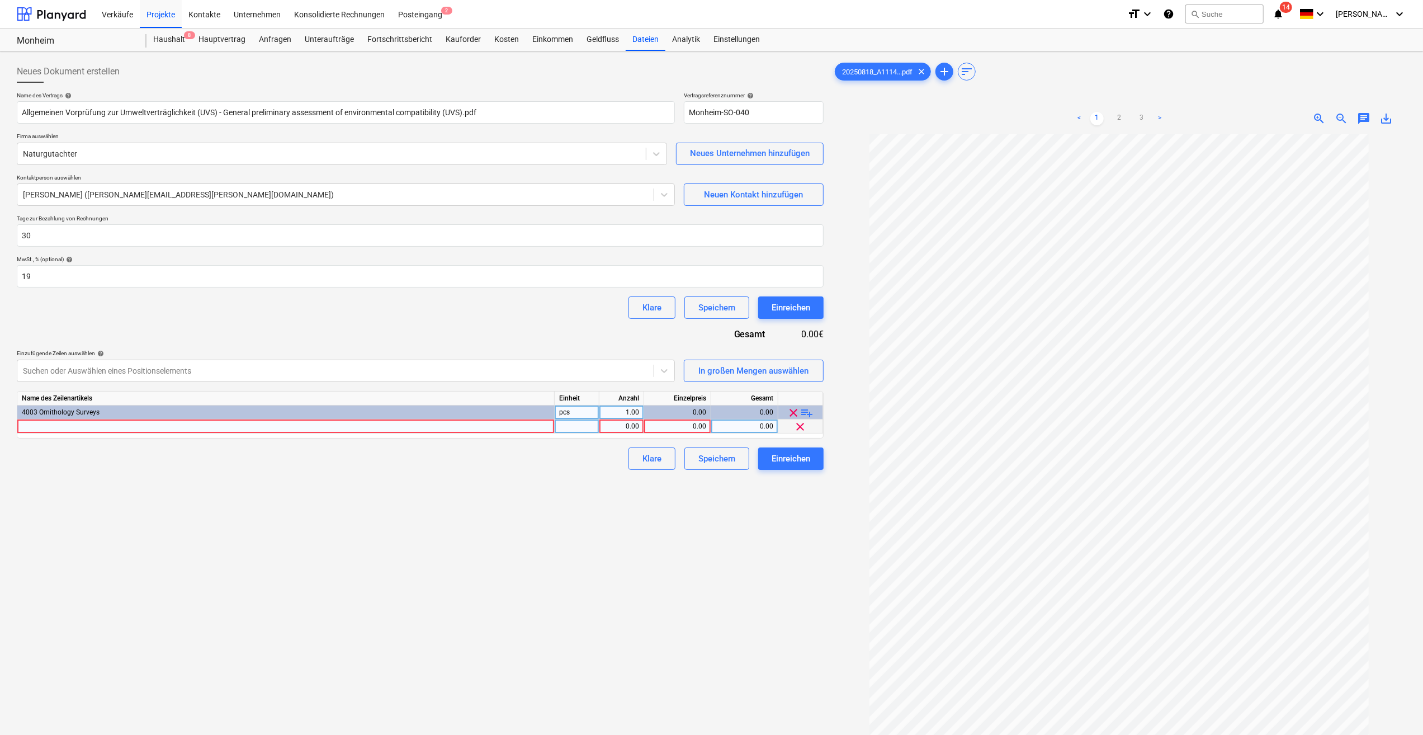
click at [119, 427] on div at bounding box center [286, 426] width 538 height 14
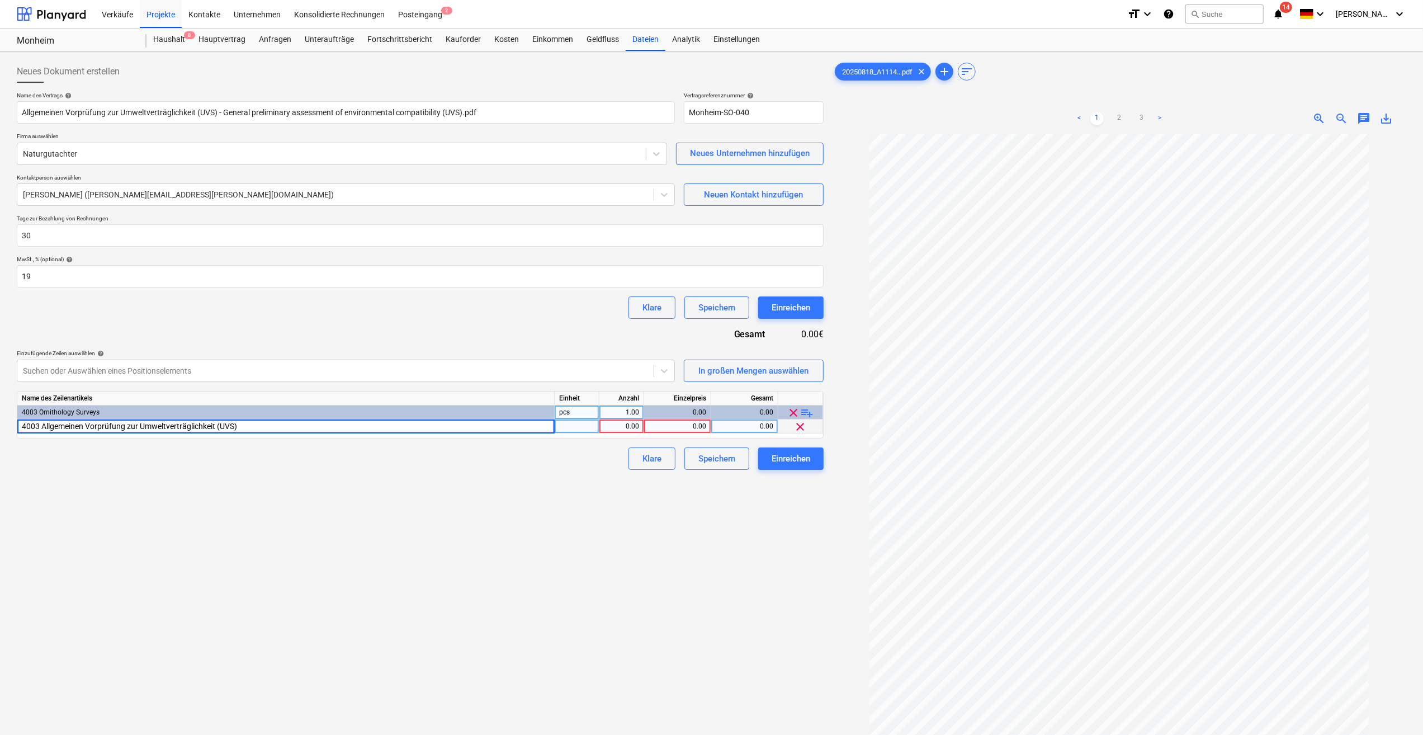
drag, startPoint x: 42, startPoint y: 426, endPoint x: 258, endPoint y: 424, distance: 216.5
click at [244, 419] on input "4003 Allgemeinen Vorprüfung zur Umweltverträglichkeit (UVS)" at bounding box center [285, 425] width 537 height 13
type input "4003 UVS Stundenhonorar"
click at [569, 427] on div "pcs" at bounding box center [577, 426] width 45 height 14
click at [618, 424] on div "1.00" at bounding box center [621, 426] width 35 height 14
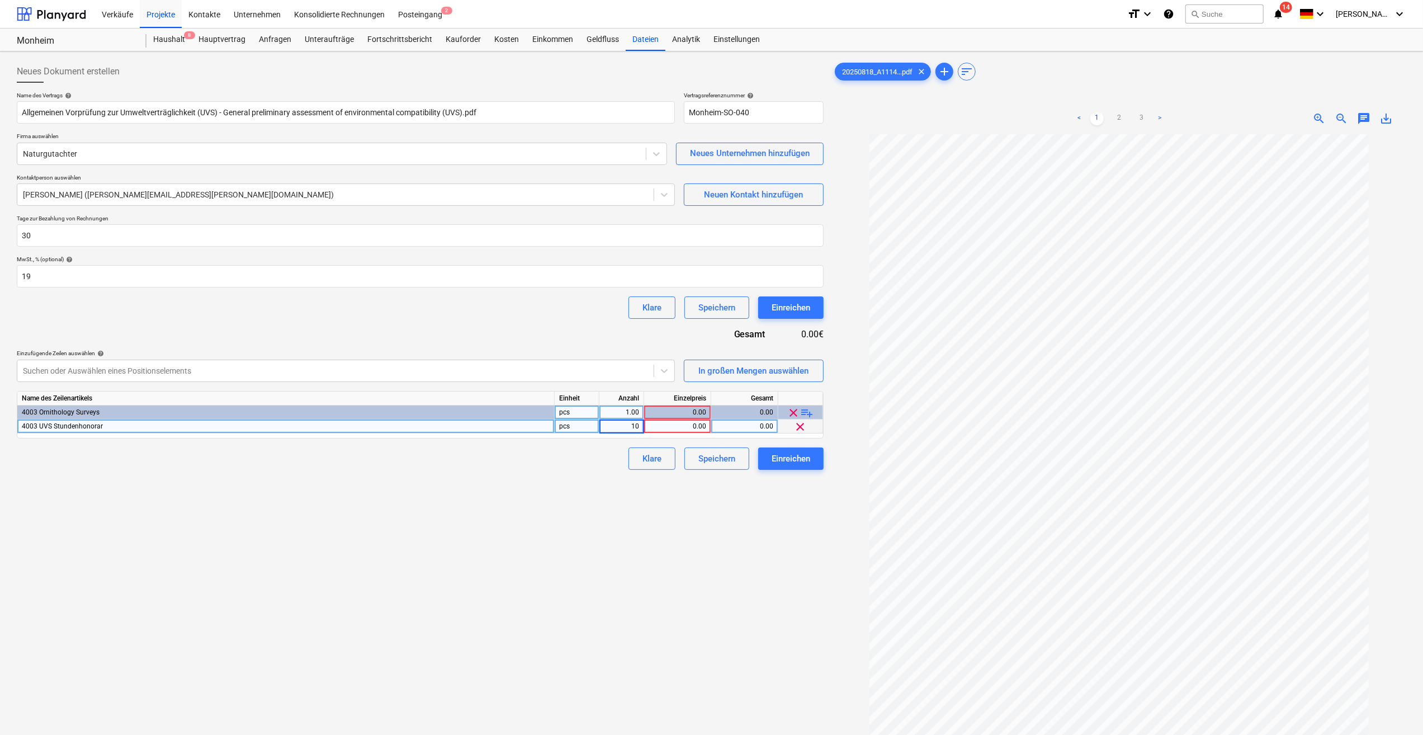
type input "104"
click at [667, 428] on div "0.00" at bounding box center [678, 426] width 58 height 14
type input "95"
click at [814, 416] on span "playlist_add" at bounding box center [807, 412] width 13 height 13
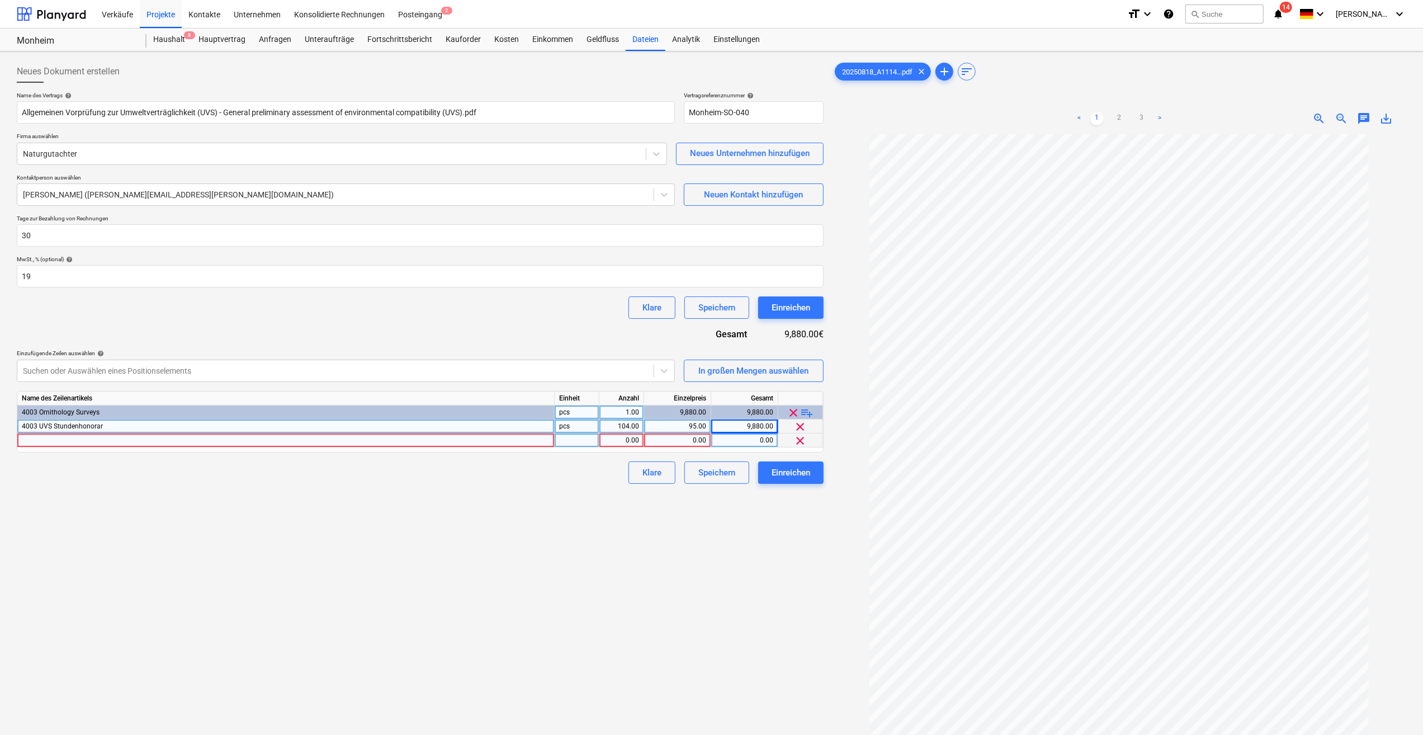
click at [25, 440] on div at bounding box center [286, 440] width 538 height 14
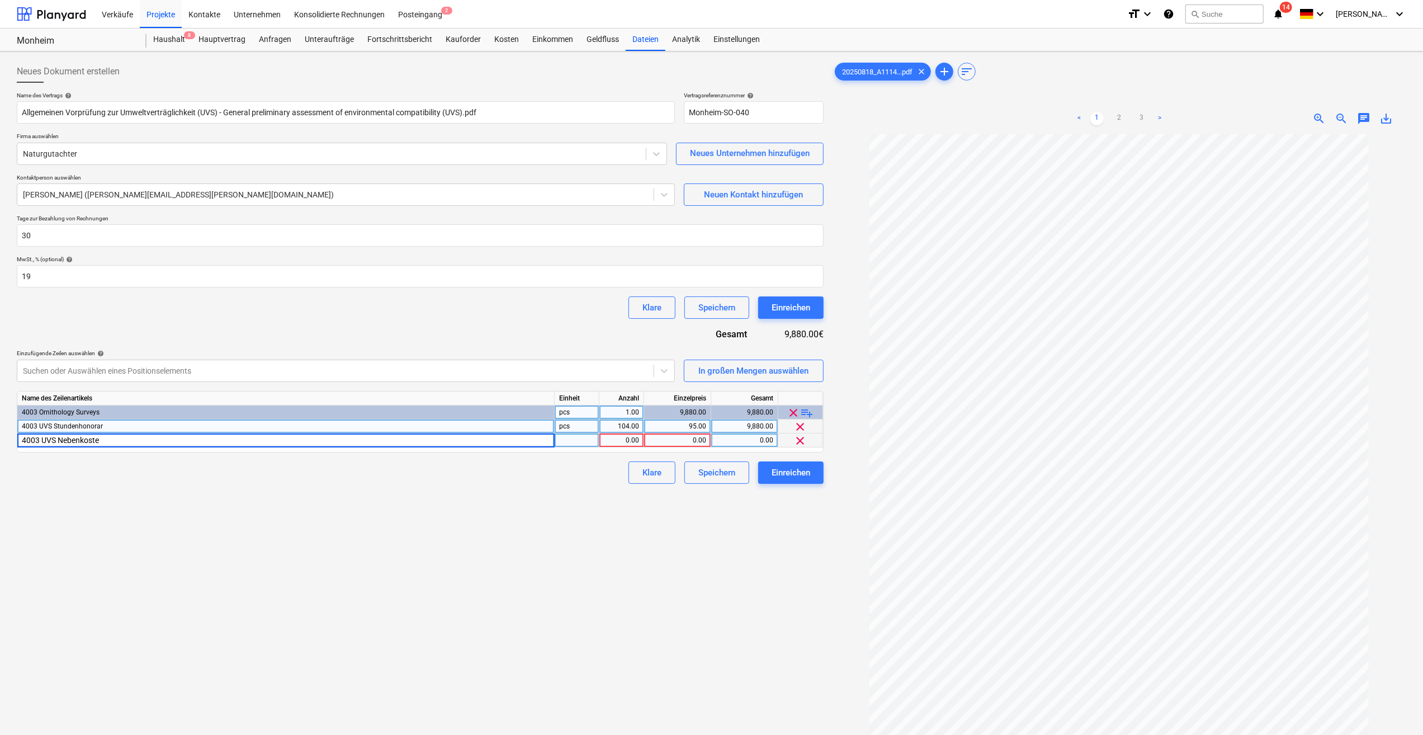
type input "4003 UVS Nebenkosten"
click at [564, 440] on div at bounding box center [577, 440] width 45 height 14
click at [671, 443] on div "0.00" at bounding box center [678, 440] width 58 height 14
type input "800"
click at [810, 412] on span "playlist_add" at bounding box center [807, 412] width 13 height 13
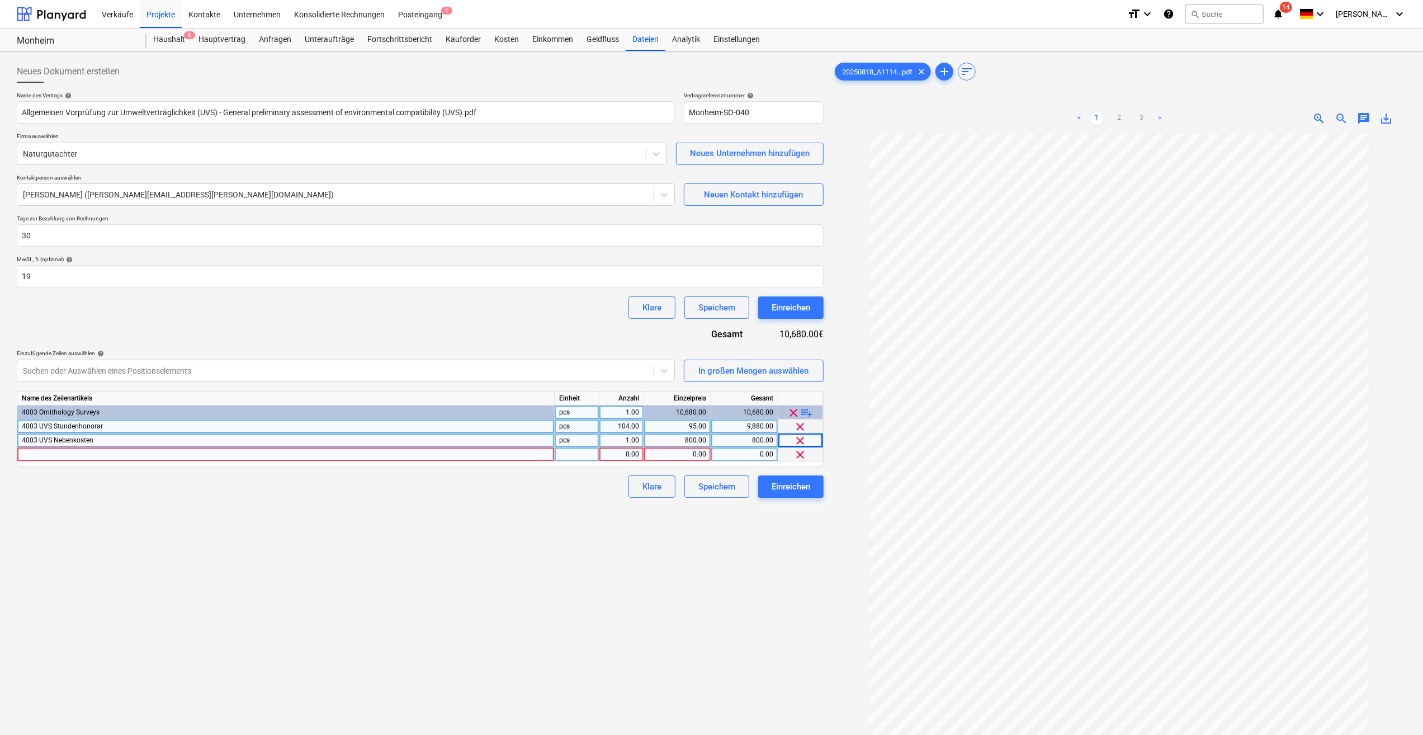
click at [57, 460] on div at bounding box center [286, 454] width 538 height 14
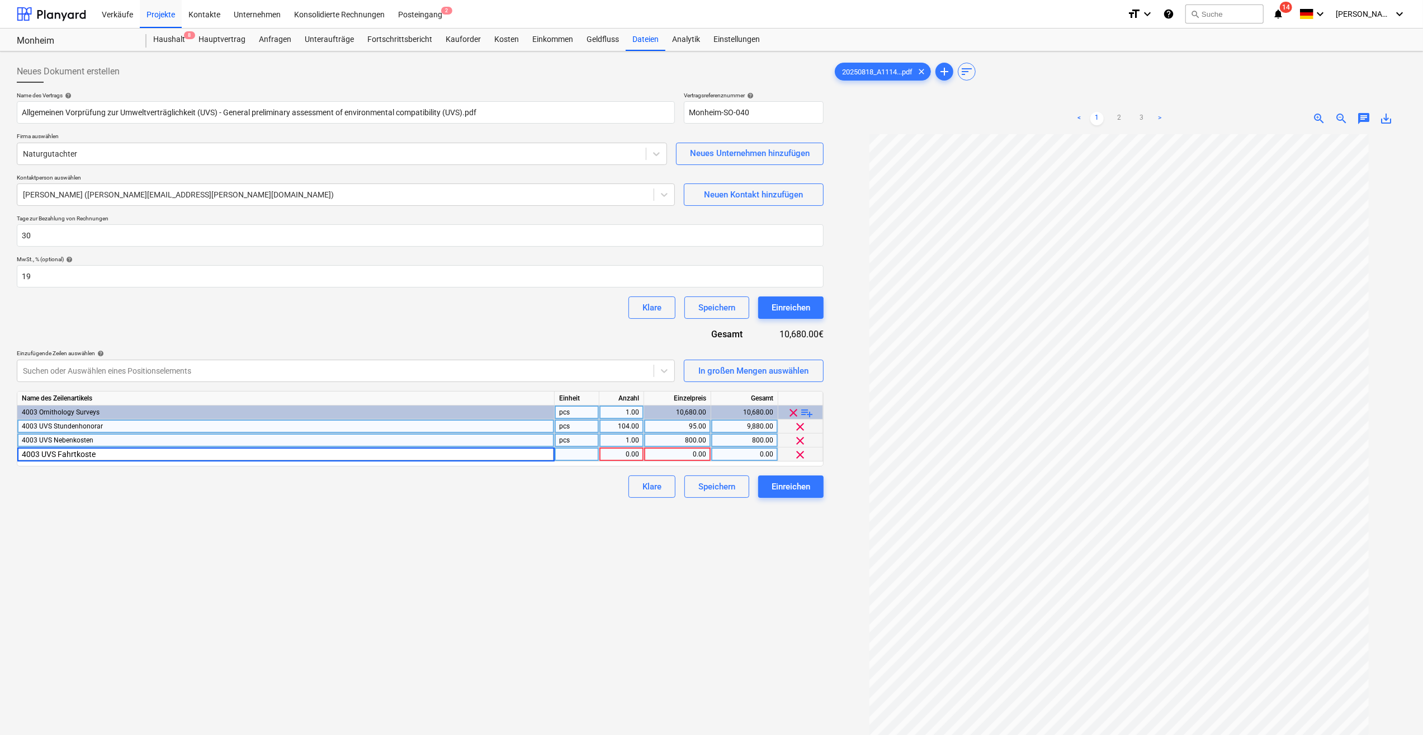
type input "4003 UVS Fahrtkosten"
click at [801, 455] on span "clear" at bounding box center [800, 454] width 13 height 13
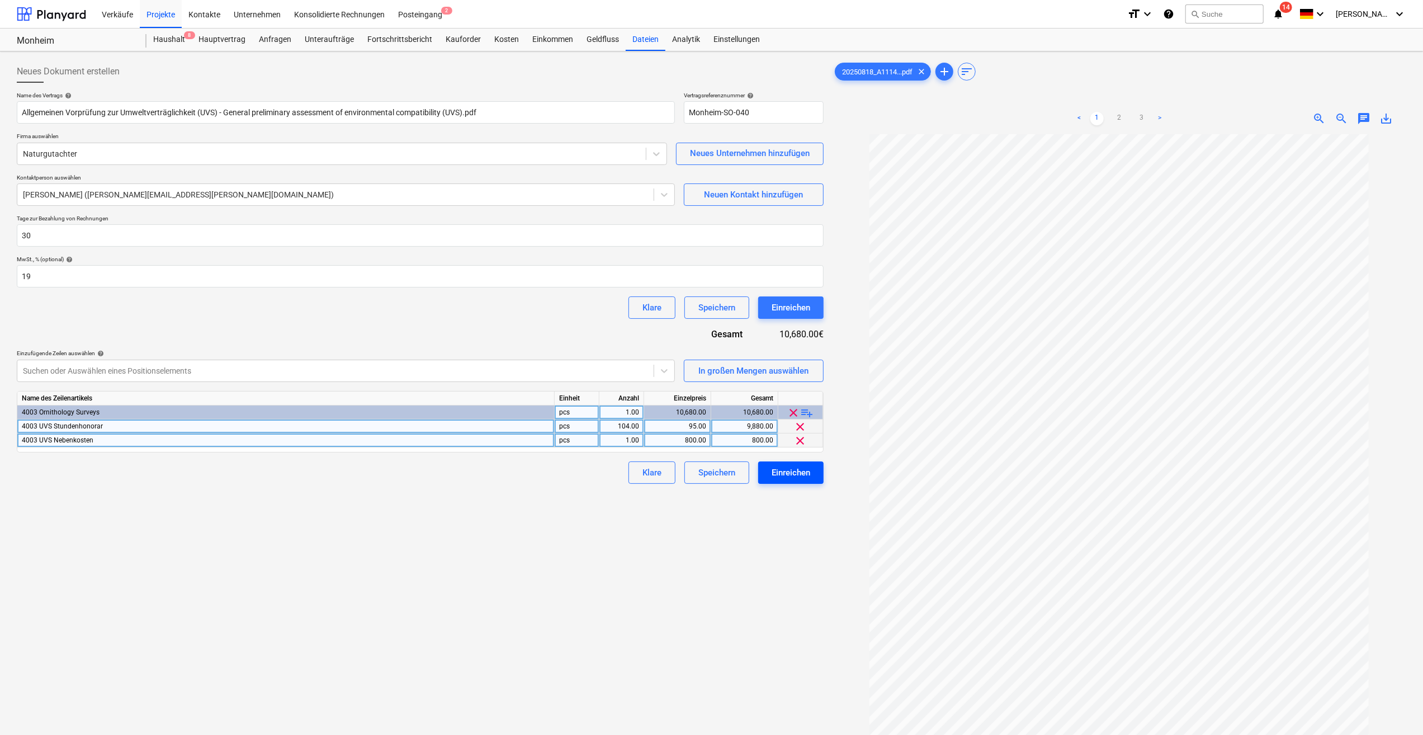
click at [795, 475] on div "Einreichen" at bounding box center [791, 472] width 39 height 15
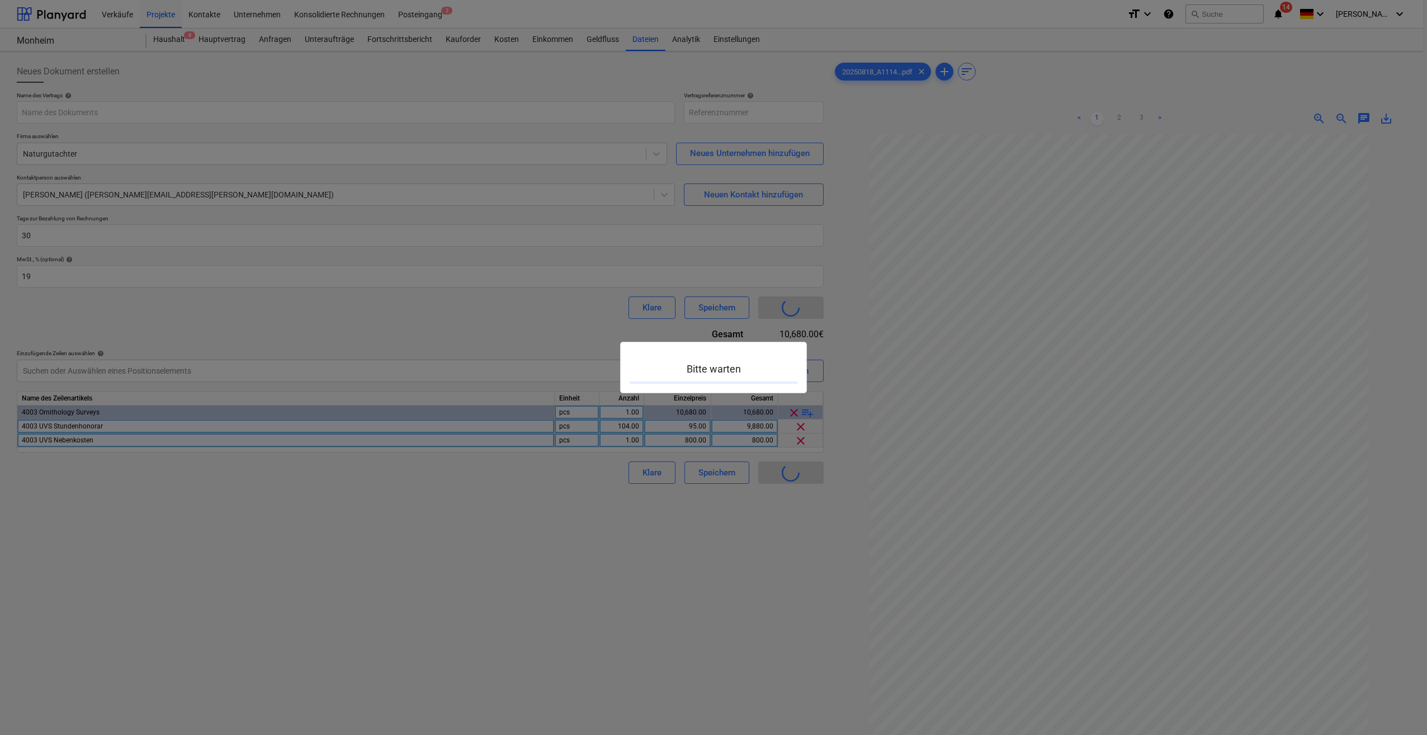
type input "Monheim-SO-041"
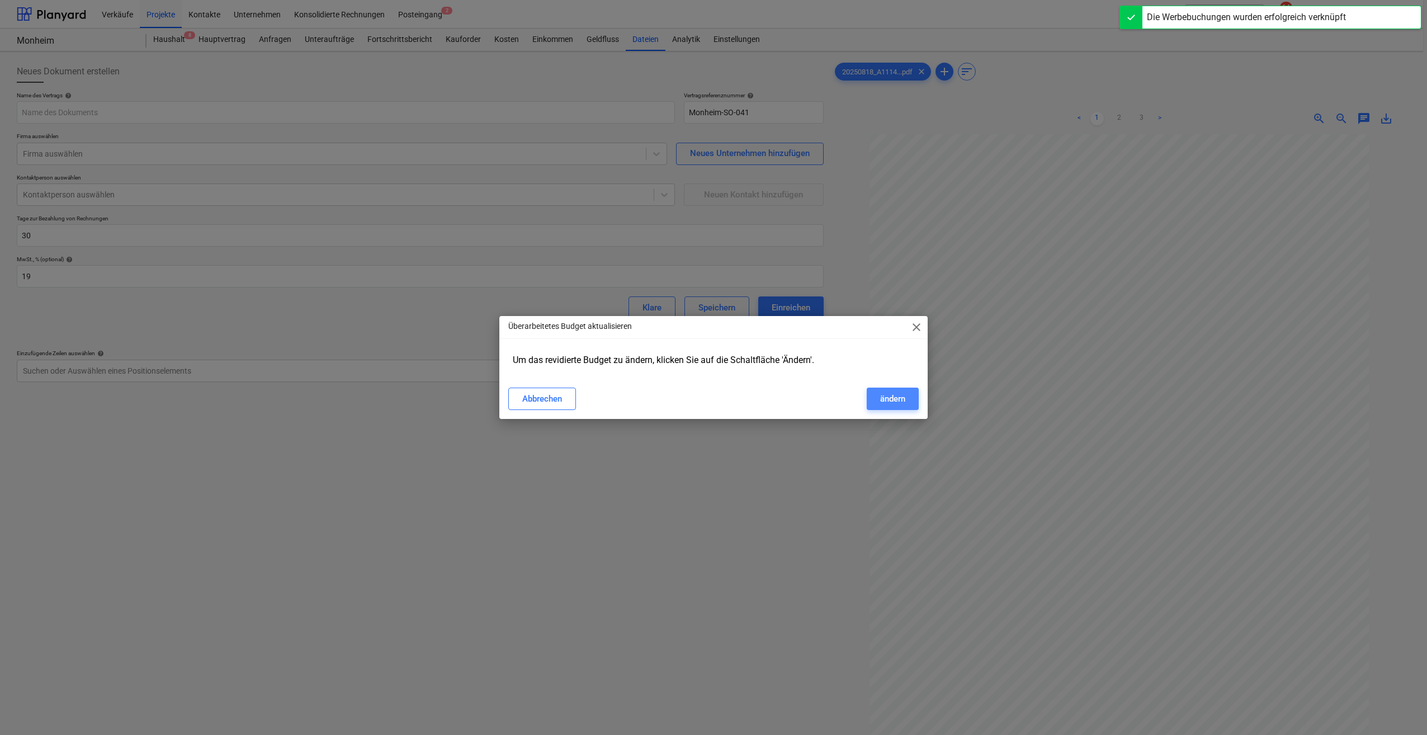
click at [897, 397] on div "ändern" at bounding box center [892, 399] width 25 height 15
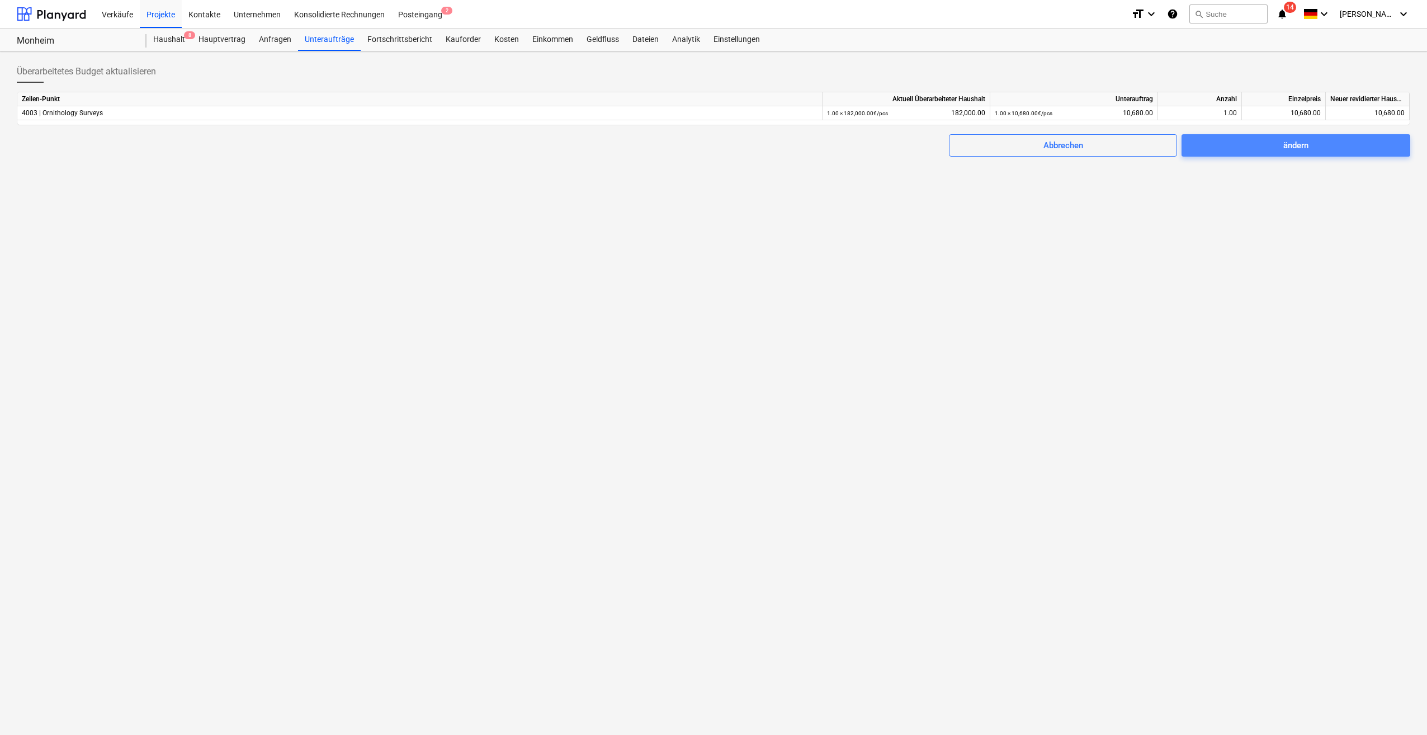
click at [1282, 143] on span "ändern" at bounding box center [1296, 145] width 202 height 15
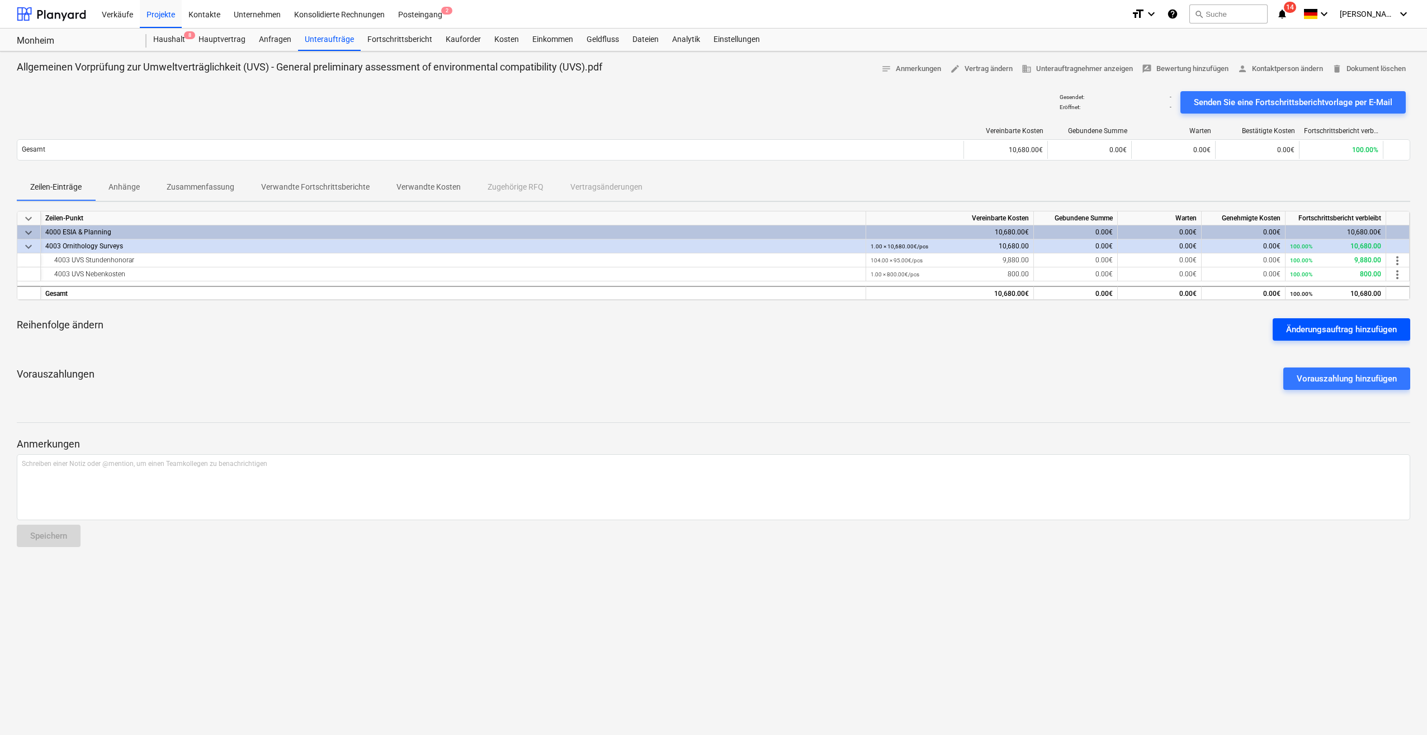
click at [1332, 331] on div "Änderungsauftrag hinzufügen" at bounding box center [1341, 329] width 111 height 15
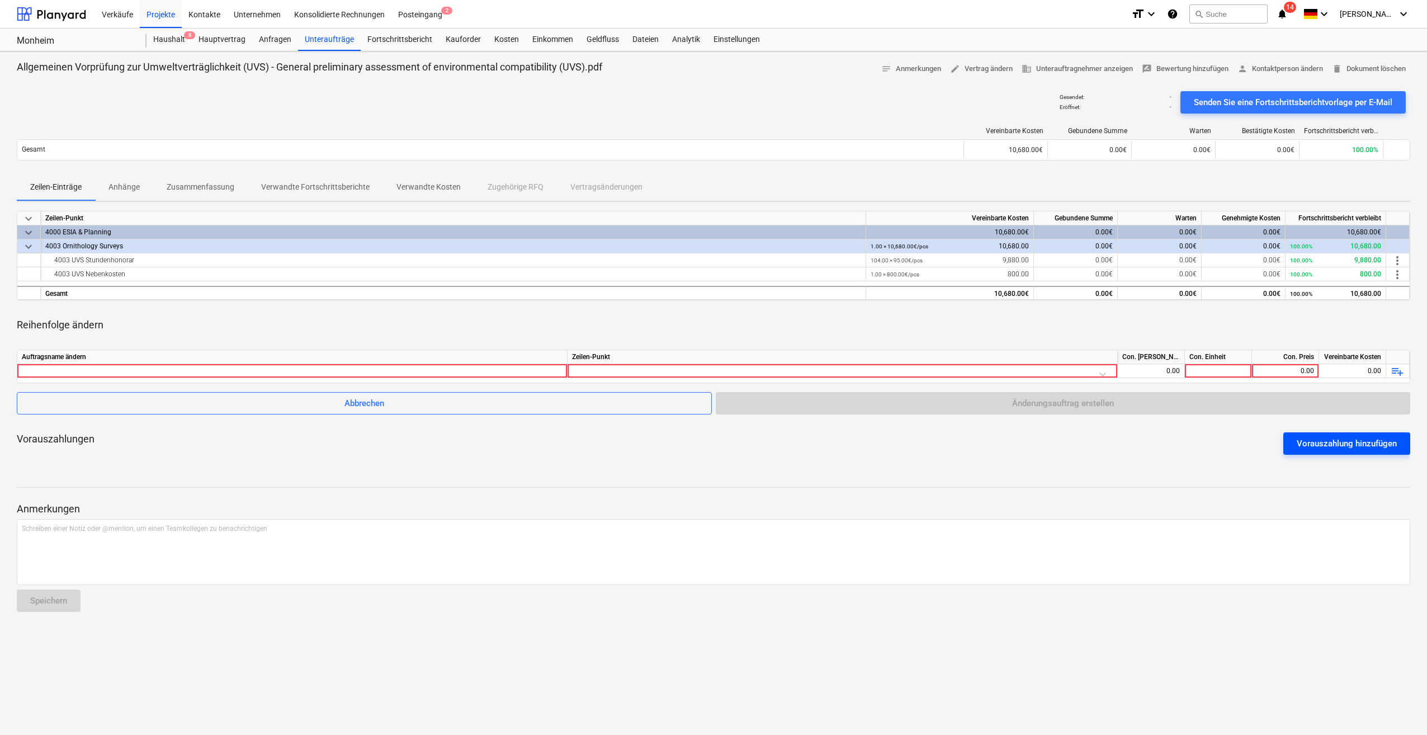
click at [1324, 446] on div "Vorauszahlung hinzufügen" at bounding box center [1347, 443] width 100 height 15
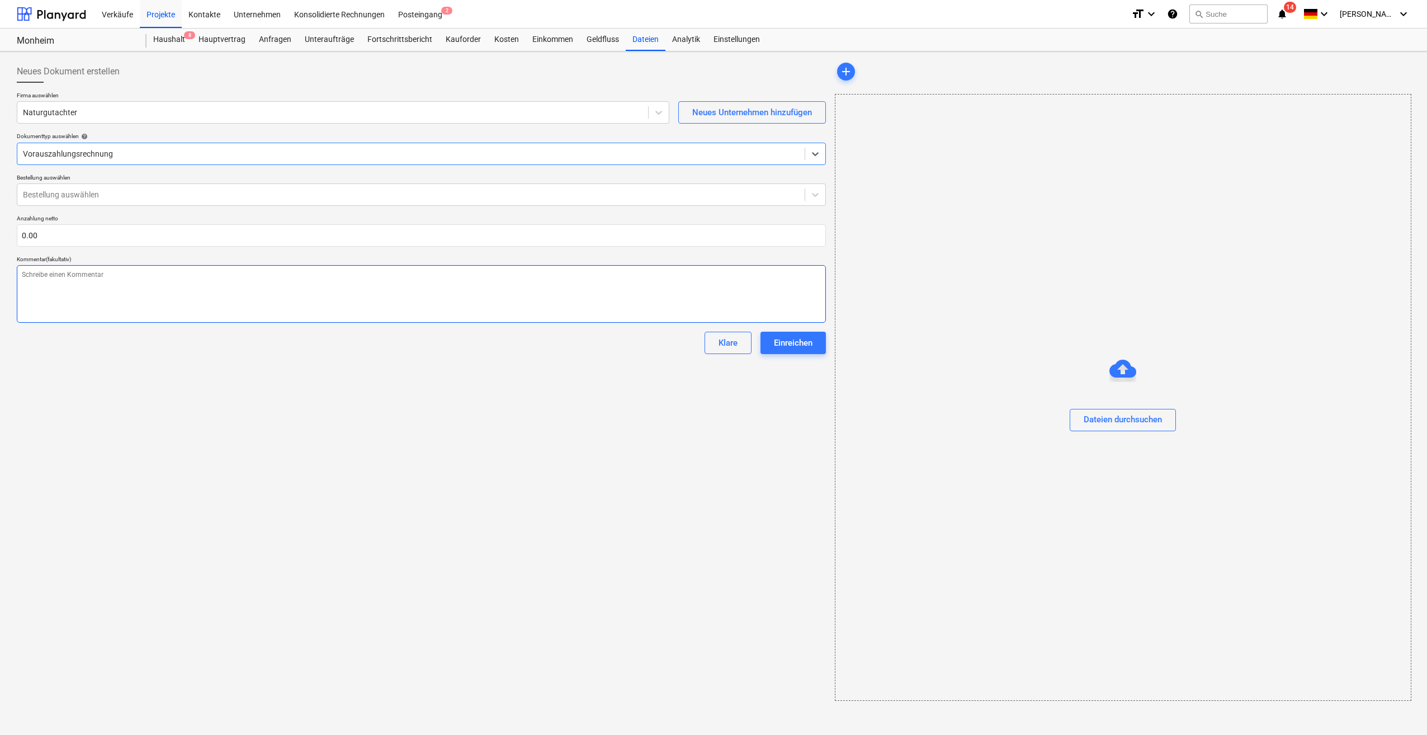
type textarea "x"
click at [333, 41] on div "Unteraufträge" at bounding box center [329, 40] width 63 height 22
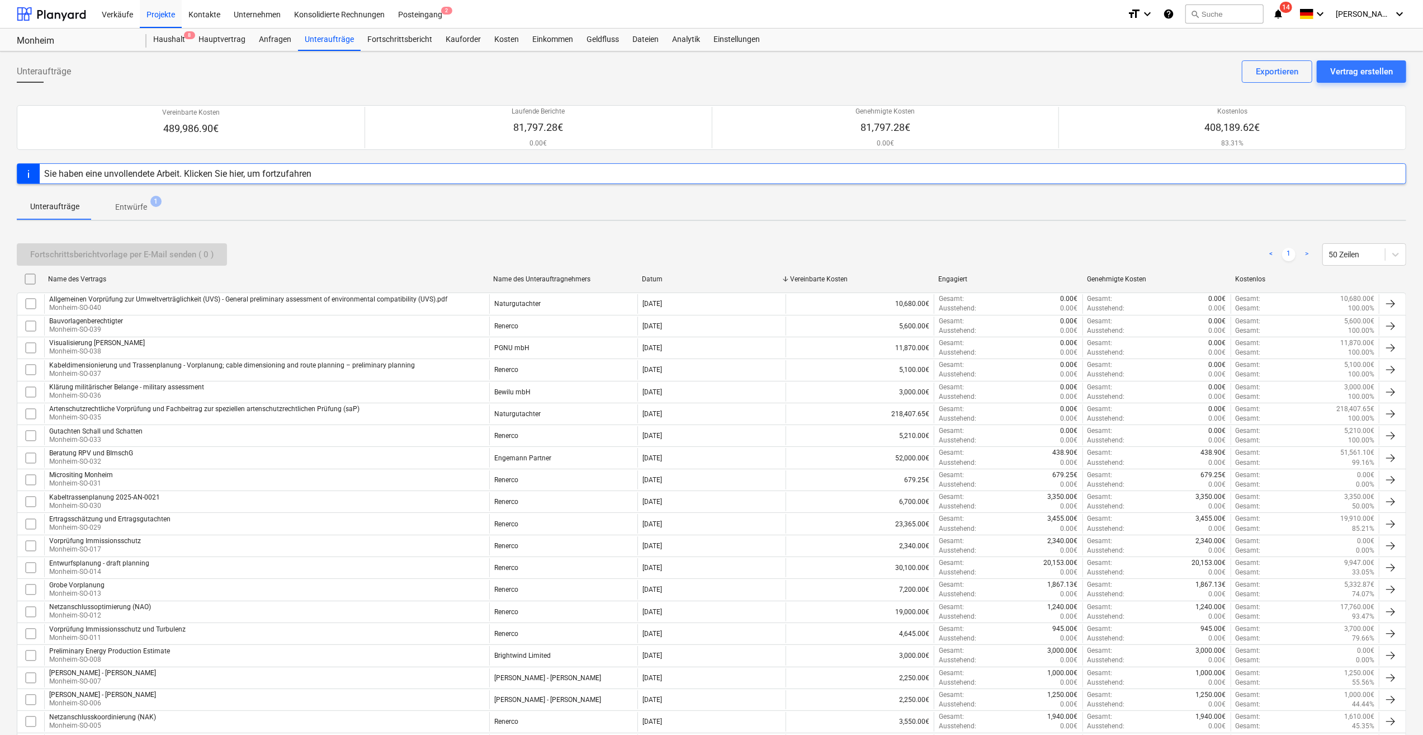
click at [268, 172] on div "Sie haben eine unvollendete Arbeit. Klicken Sie hier, um fortzufahren" at bounding box center [177, 173] width 267 height 11
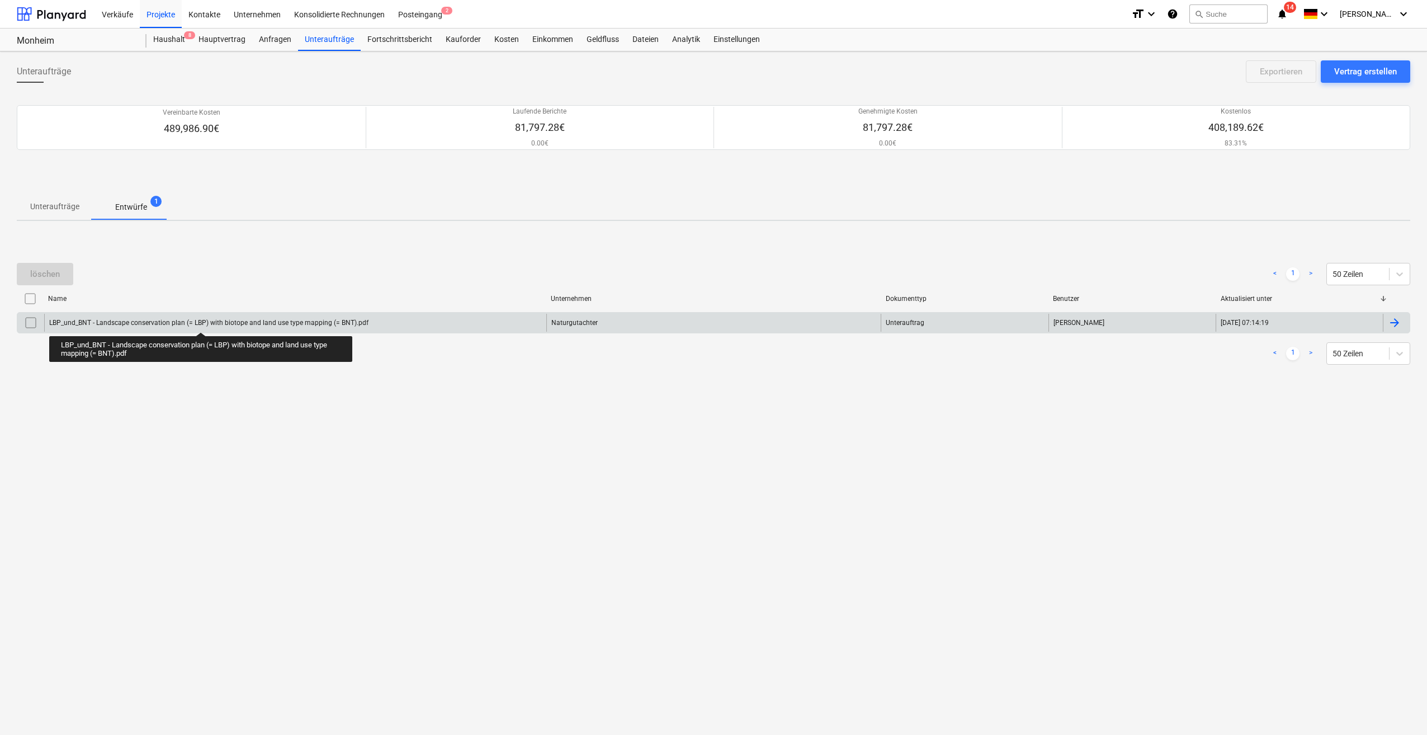
click at [201, 322] on div "LBP_und_BNT - Landscape conservation plan (= LBP) with biotope and land use typ…" at bounding box center [208, 323] width 319 height 8
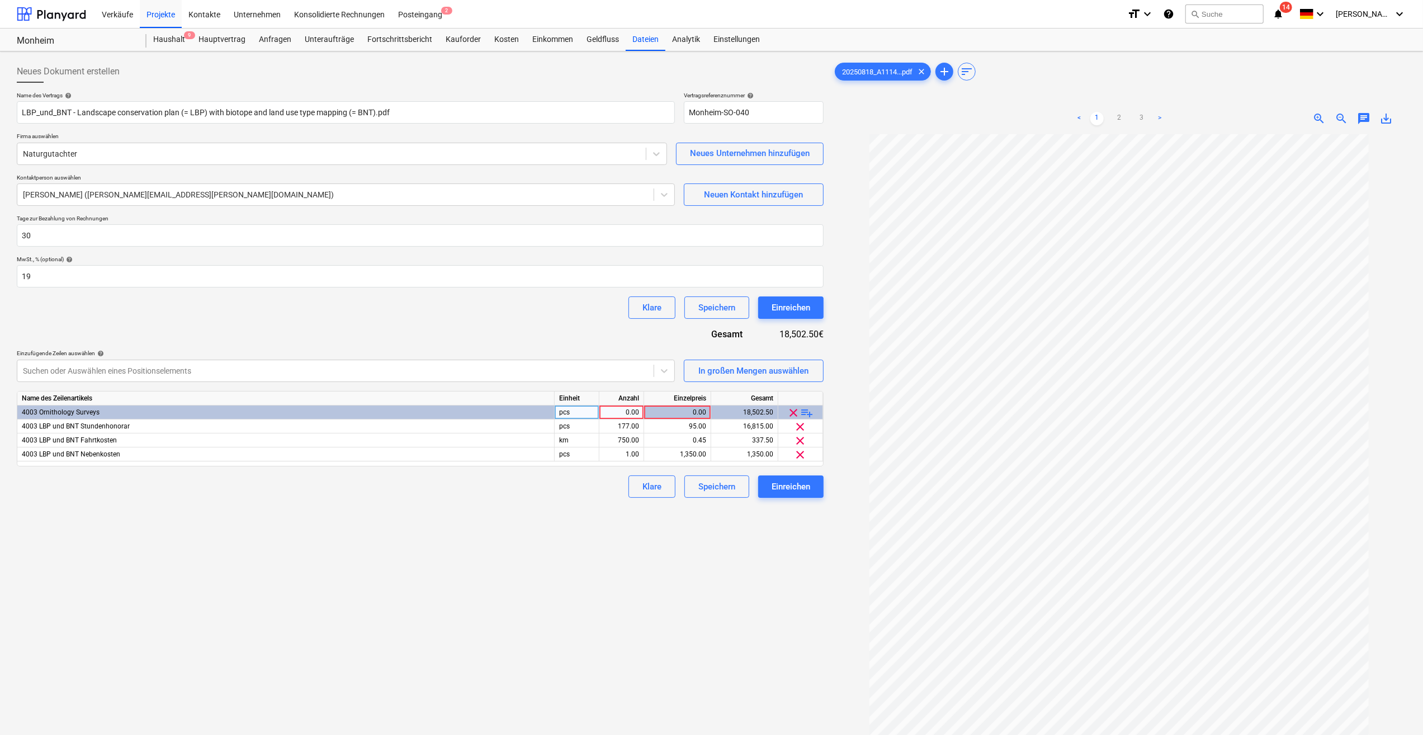
click at [793, 412] on span "clear" at bounding box center [794, 412] width 13 height 13
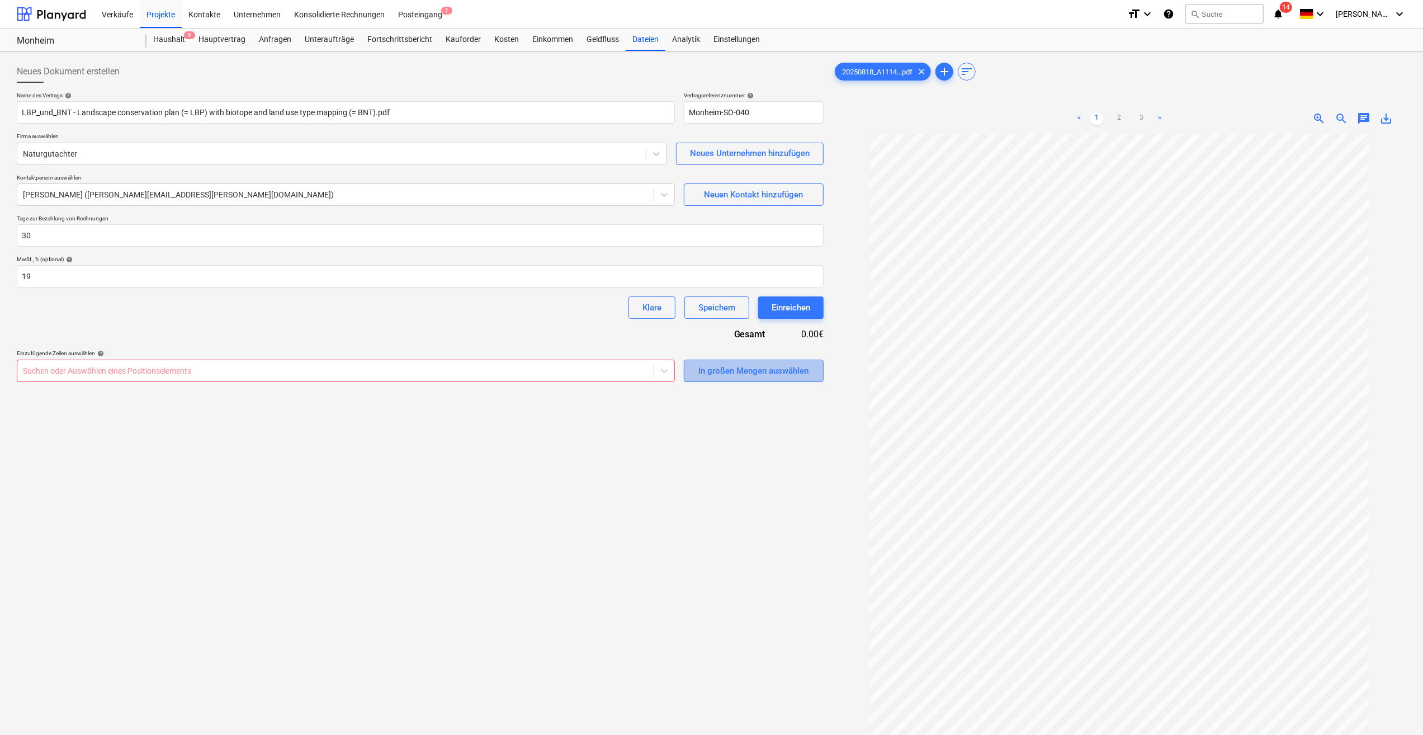
click at [758, 374] on div "In großen Mengen auswählen" at bounding box center [754, 371] width 110 height 15
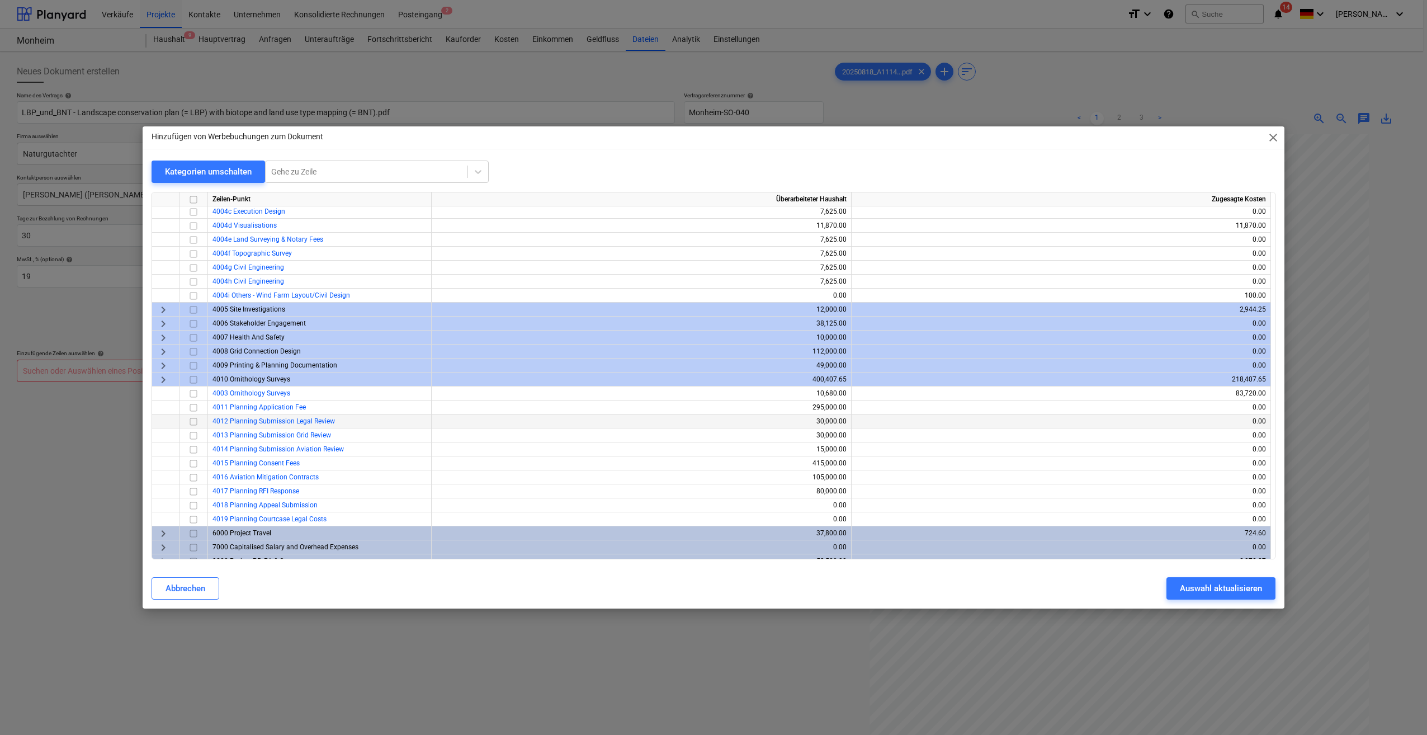
scroll to position [584, 0]
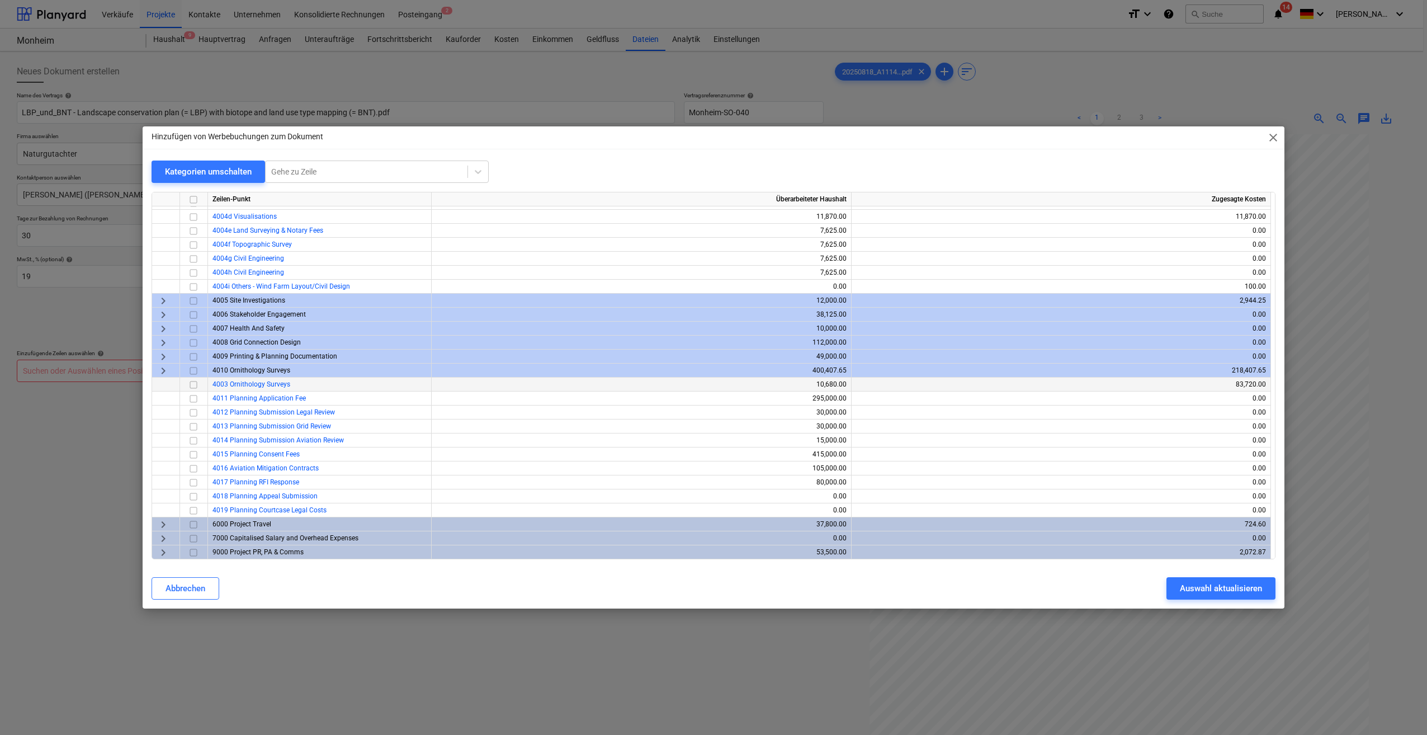
click at [192, 384] on input "checkbox" at bounding box center [193, 384] width 13 height 13
click at [1226, 588] on div "Auswahl aktualisieren" at bounding box center [1221, 588] width 82 height 15
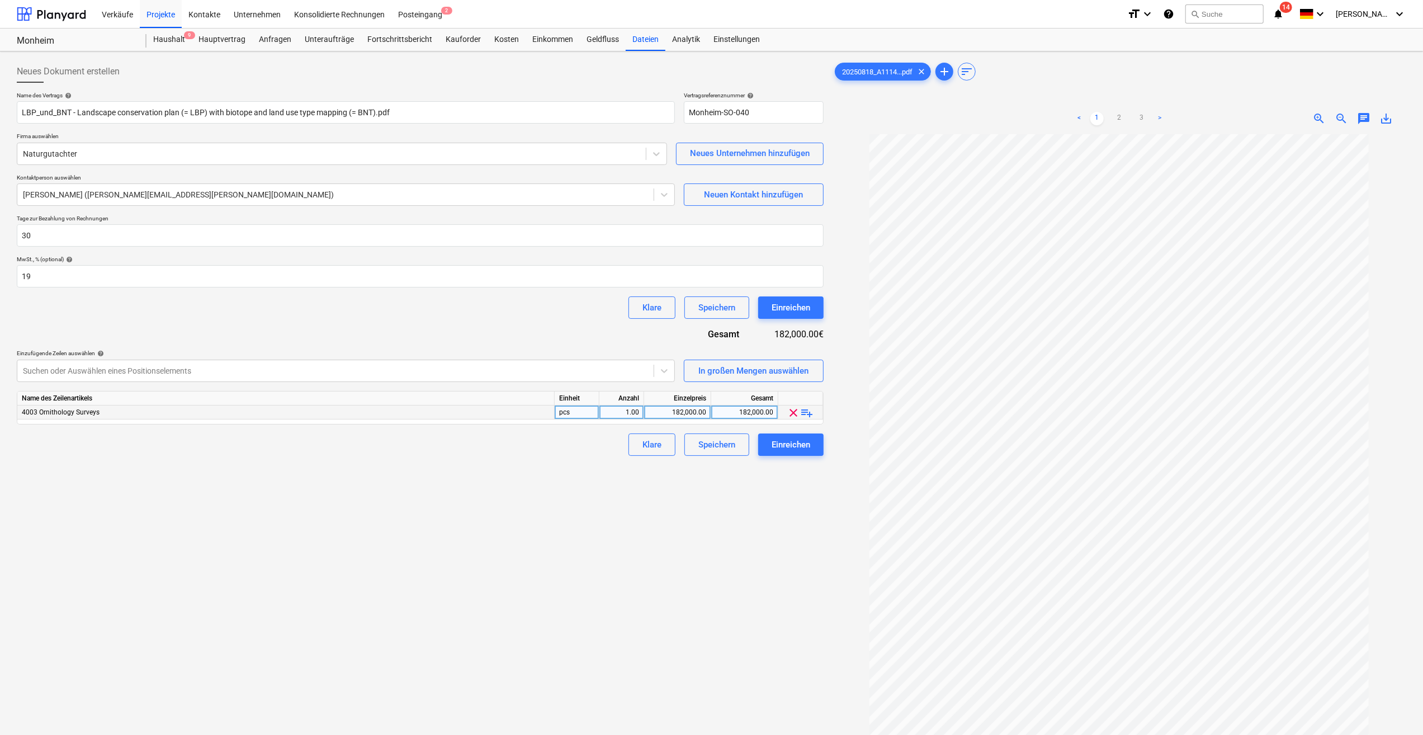
click at [810, 416] on span "playlist_add" at bounding box center [807, 412] width 13 height 13
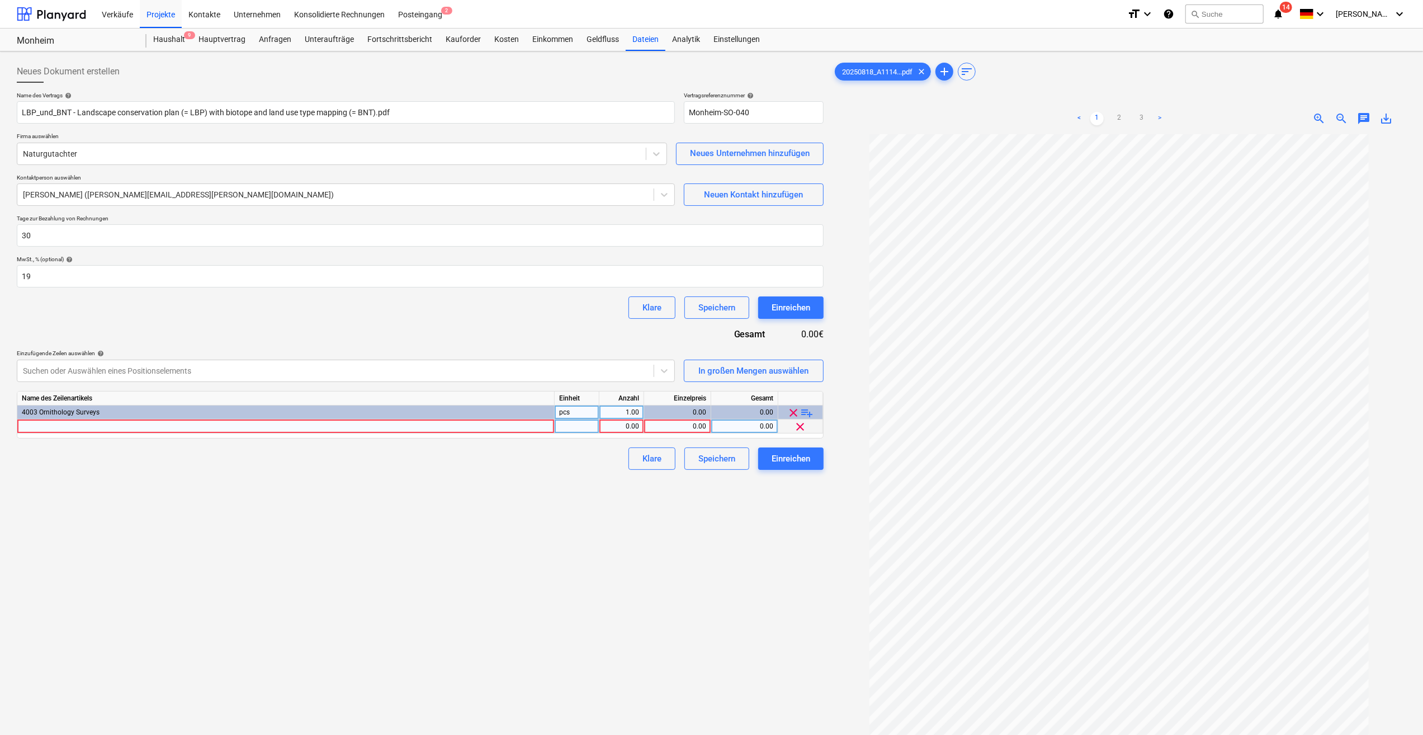
click at [27, 427] on div at bounding box center [286, 426] width 538 height 14
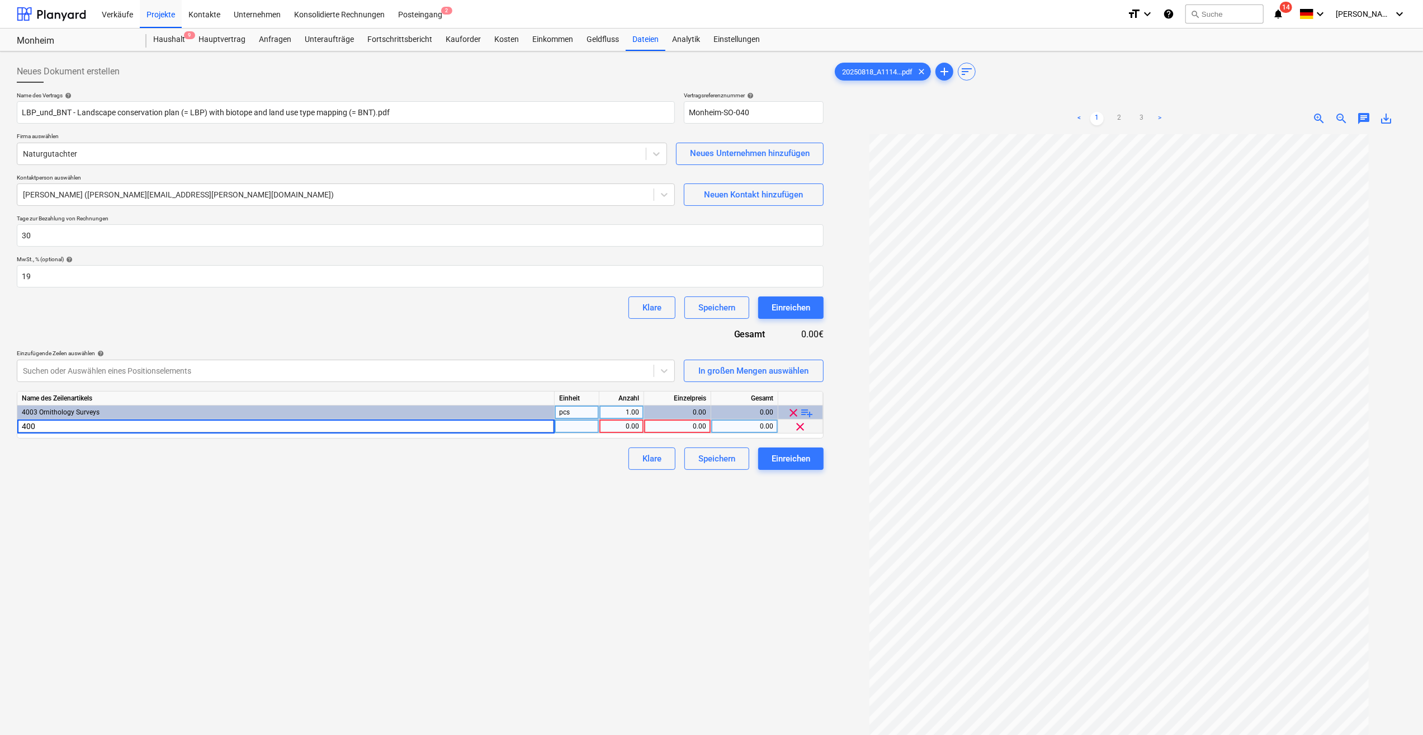
type input "4003"
click at [55, 426] on div "4003" at bounding box center [286, 426] width 538 height 14
click at [64, 419] on input "4003" at bounding box center [285, 425] width 537 height 13
type input "4003 LBP und BNT Stundenhonorar"
click at [623, 425] on div "1.00" at bounding box center [621, 426] width 35 height 14
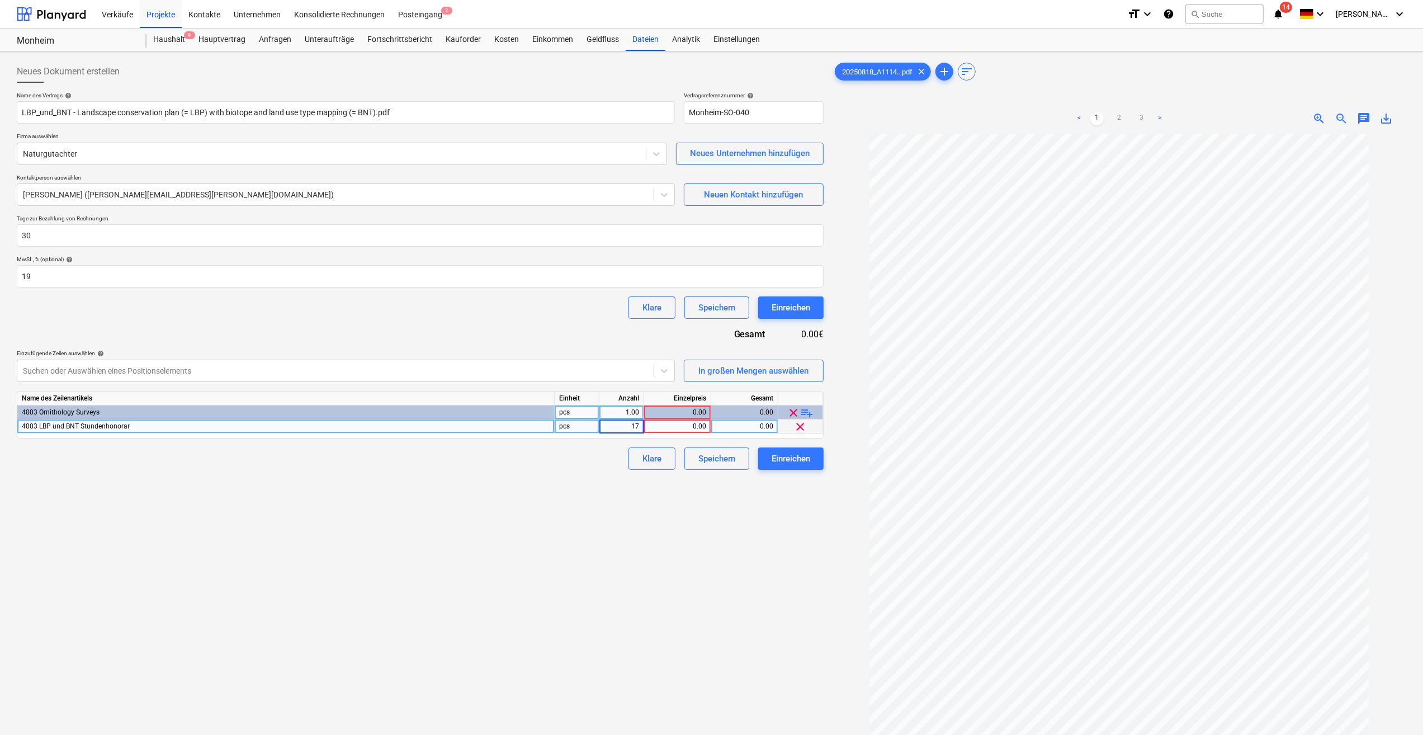
type input "177"
click at [698, 422] on div "0.00" at bounding box center [678, 426] width 58 height 14
type input "95"
click at [751, 422] on div "0.00" at bounding box center [745, 426] width 58 height 14
click at [814, 410] on span "playlist_add" at bounding box center [807, 412] width 13 height 13
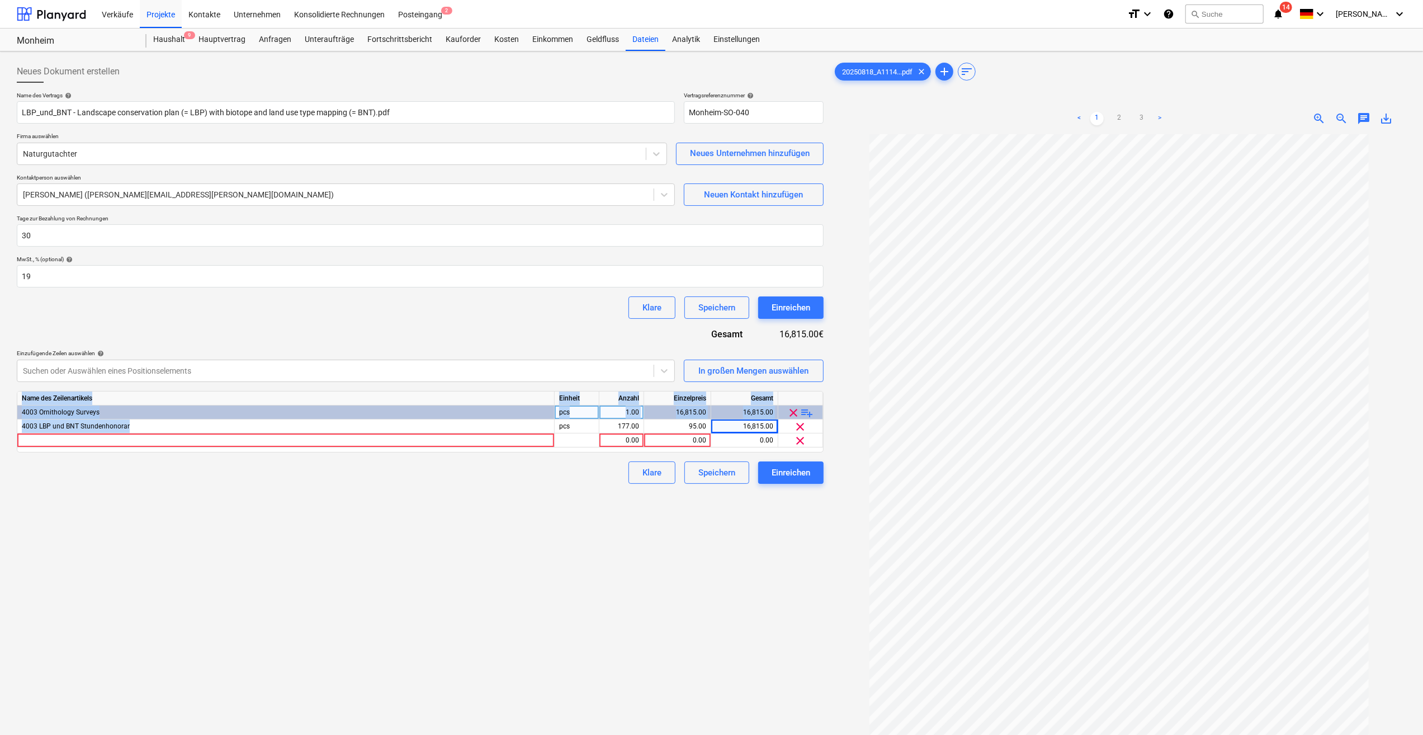
drag, startPoint x: 128, startPoint y: 424, endPoint x: 15, endPoint y: 427, distance: 112.5
click at [15, 427] on div "Neues Dokument erstellen Name des Vertrags help LBP_und_BNT - Landscape conserv…" at bounding box center [420, 449] width 816 height 786
copy div "Name des Zeilenartikels Einheit Anzahl Einzelpreis Gesamt 4003 Ornithology Surv…"
click at [30, 442] on div at bounding box center [286, 440] width 538 height 14
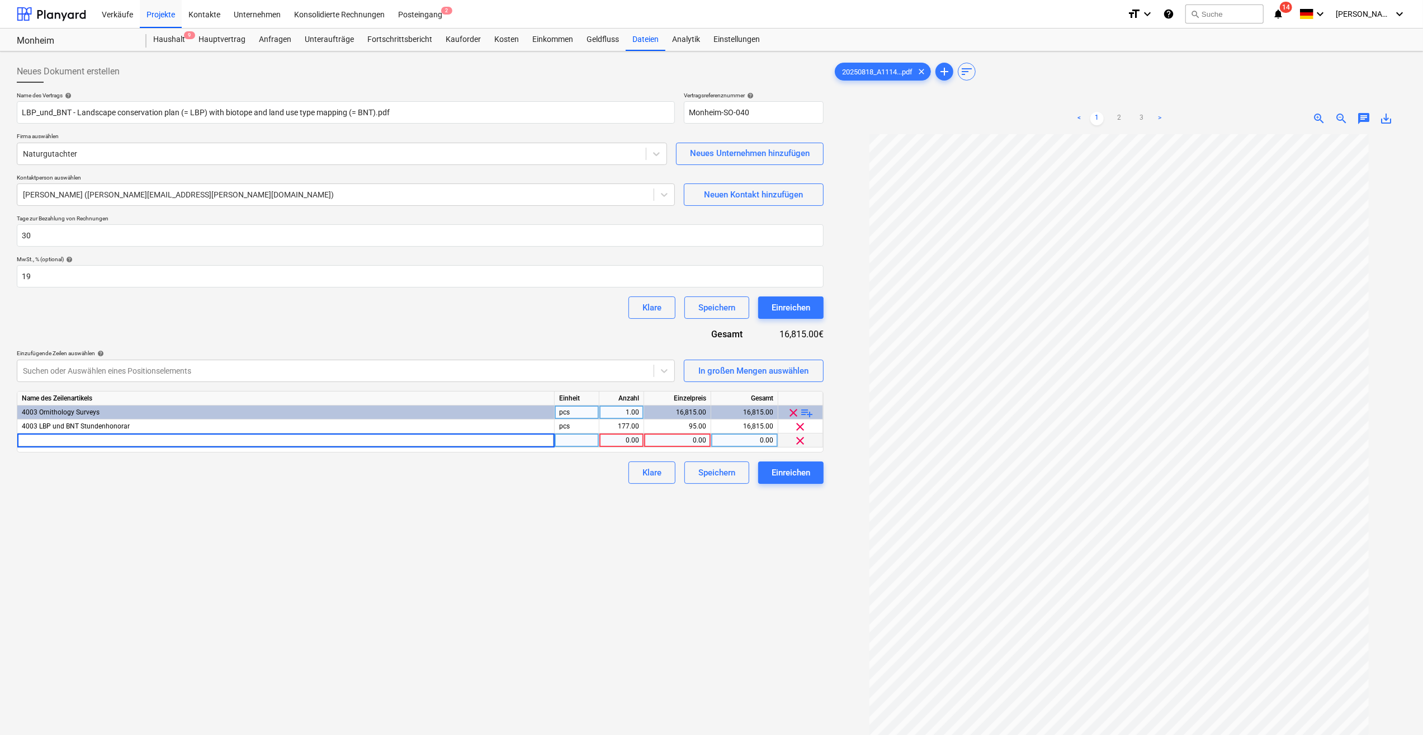
type input "Allgemeinen Vorprüfung zur Umweltverträglichkeit (UVS)"
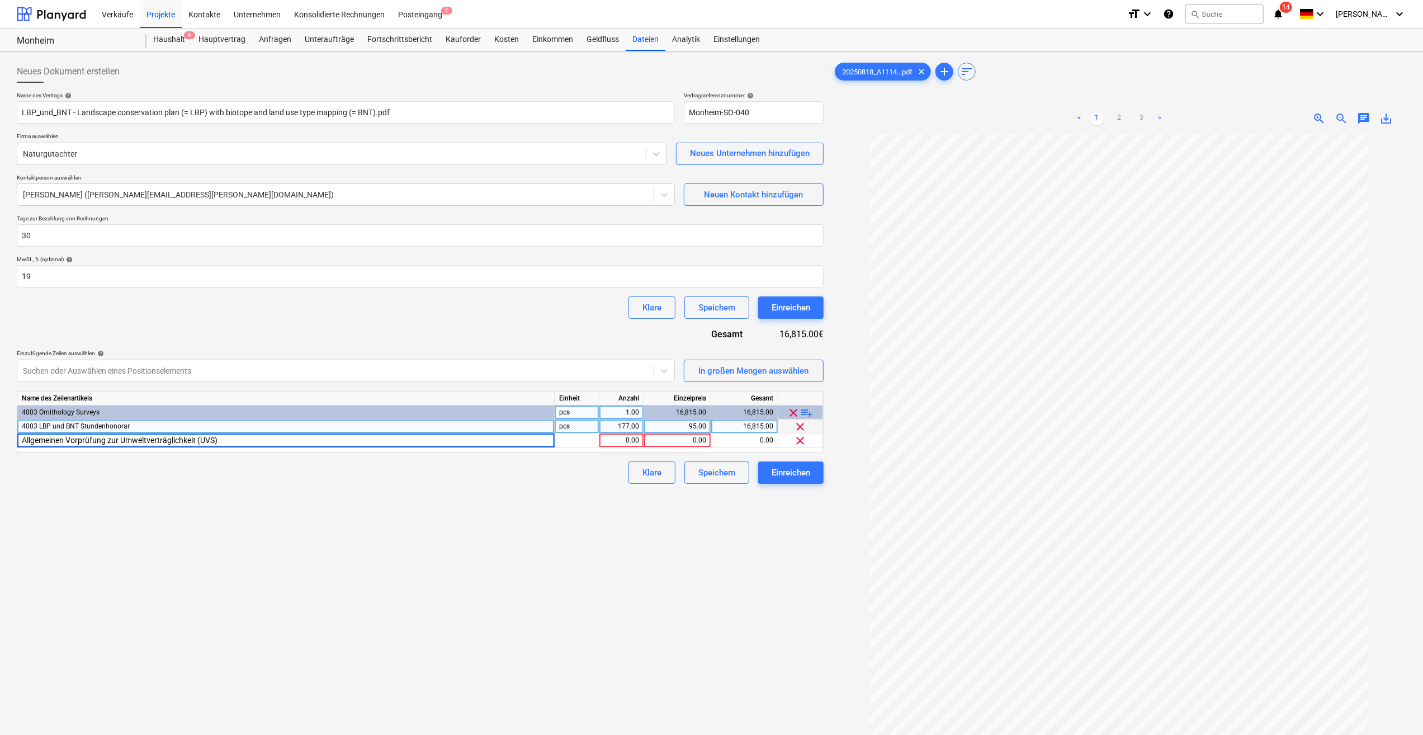
click at [143, 426] on div "4003 LBP und BNT Stundenhonorar" at bounding box center [286, 426] width 538 height 14
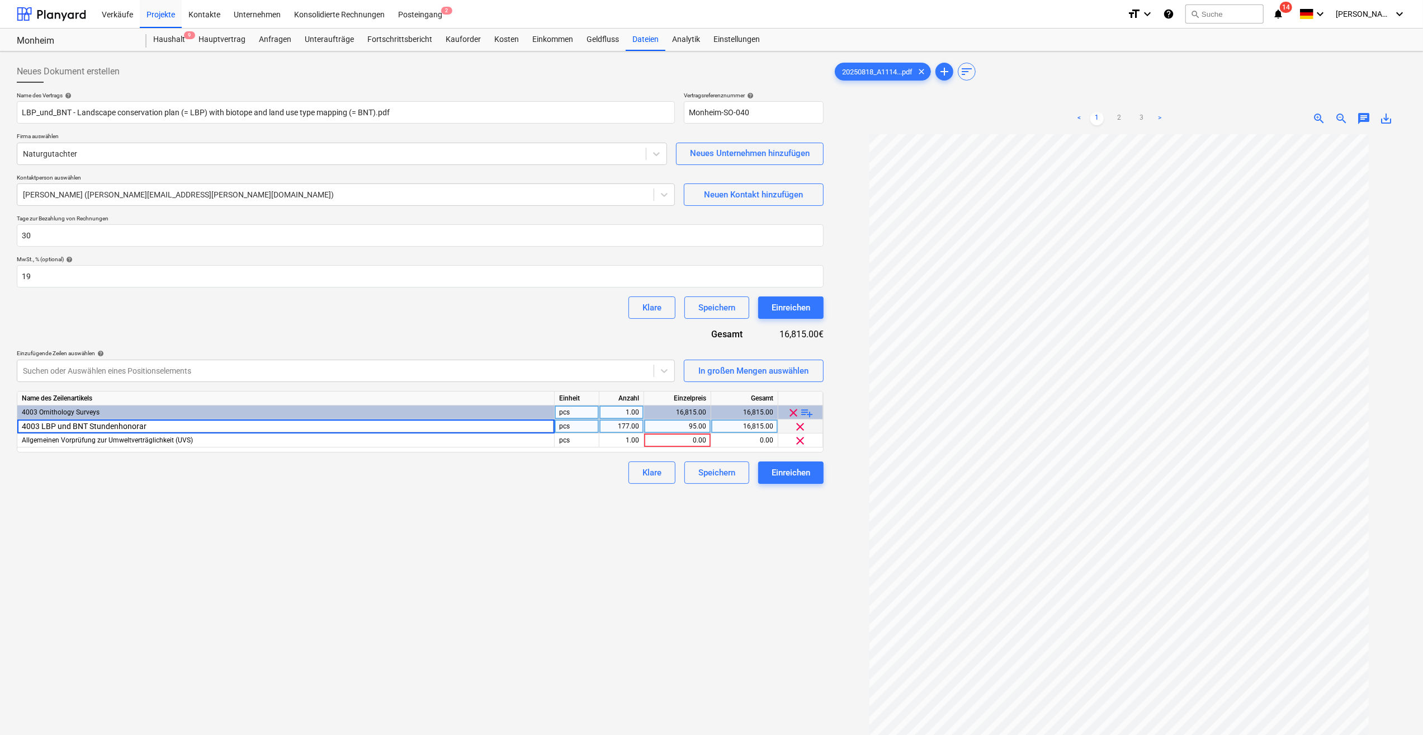
click at [152, 425] on input "4003 LBP und BNT Stundenhonorar" at bounding box center [285, 425] width 537 height 13
drag, startPoint x: 108, startPoint y: 426, endPoint x: 5, endPoint y: 427, distance: 102.9
click at [5, 427] on div "Neues Dokument erstellen Name des Vertrags help LBP_und_BNT - Landscape conserv…" at bounding box center [711, 448] width 1423 height 795
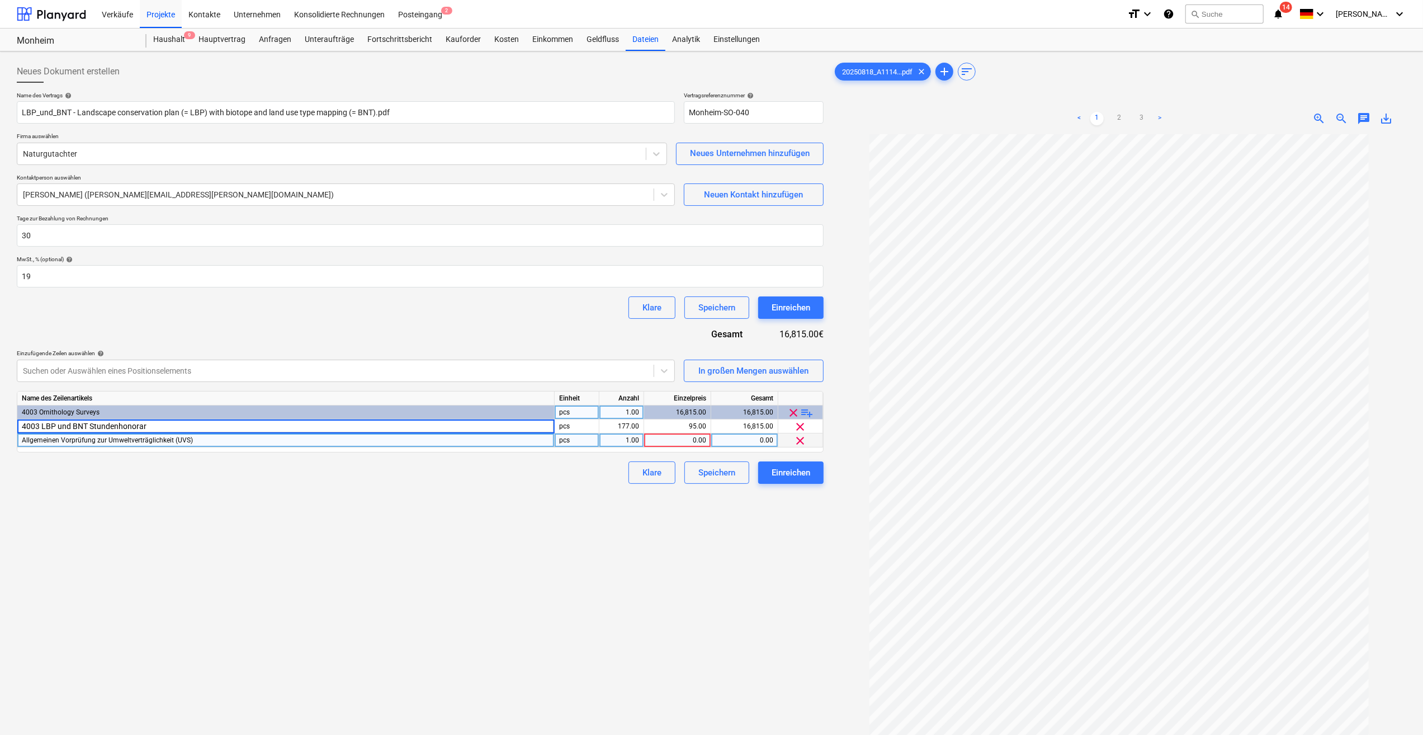
click at [173, 440] on span "Allgemeinen Vorprüfung zur Umweltverträglichkeit (UVS)" at bounding box center [107, 440] width 171 height 8
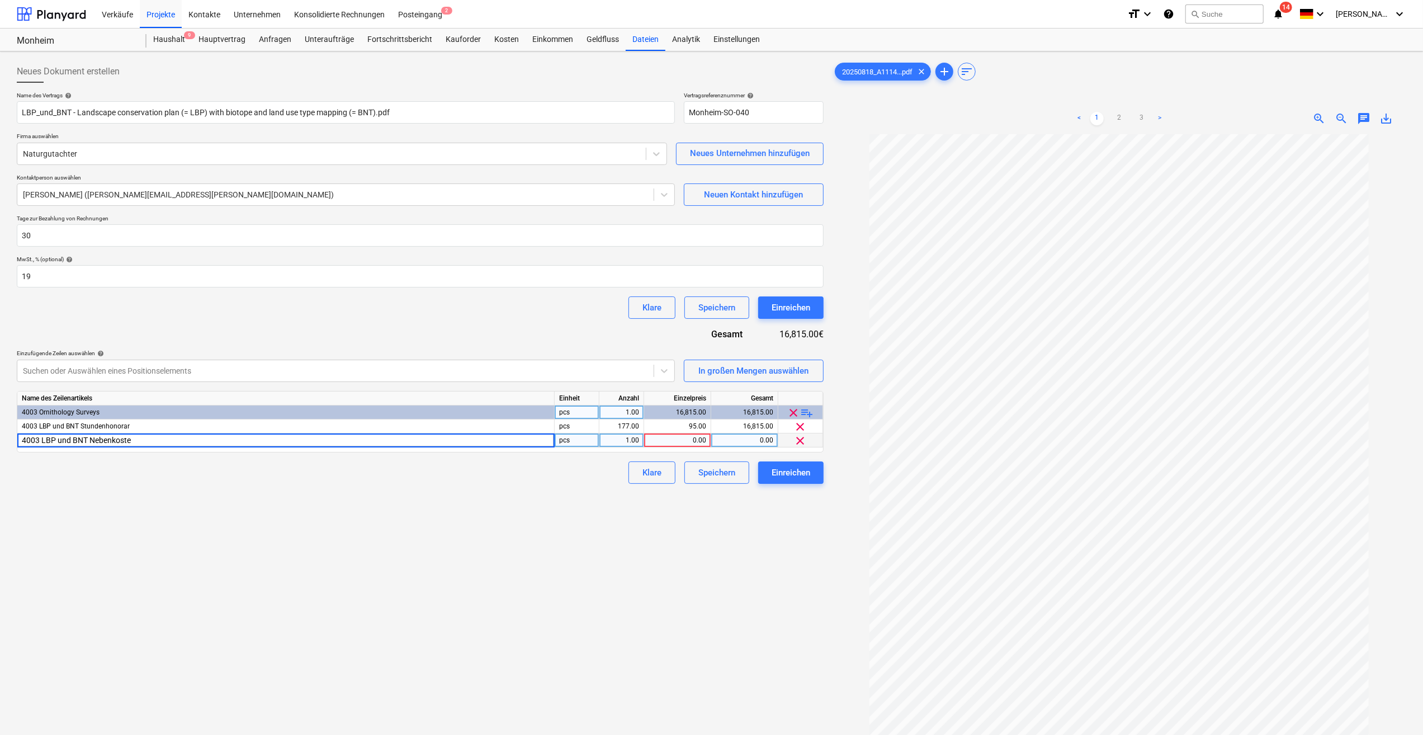
type input "4003 LBP und BNT Nebenkosten"
click at [682, 442] on div "0.00" at bounding box center [678, 440] width 58 height 14
type input "1500"
click at [810, 414] on span "playlist_add" at bounding box center [807, 412] width 13 height 13
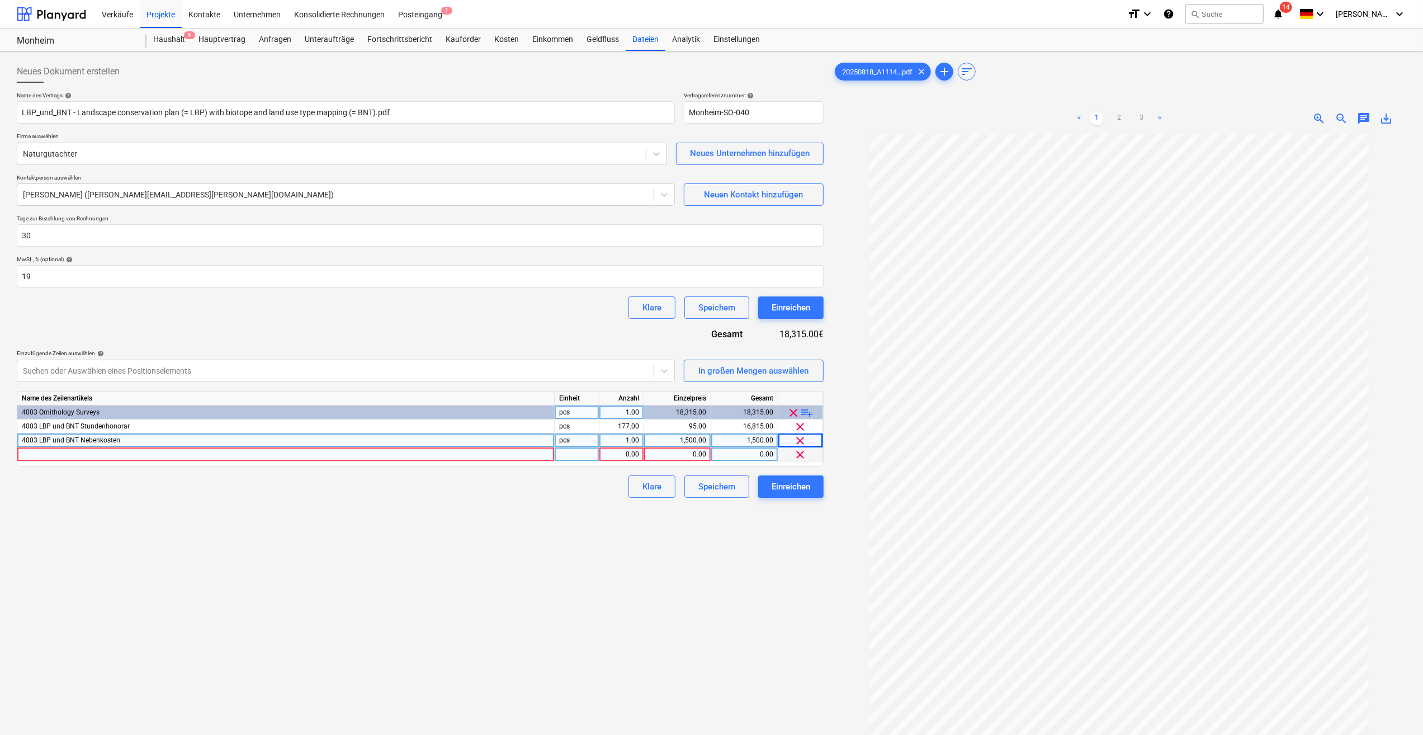
click at [41, 451] on div at bounding box center [286, 454] width 538 height 14
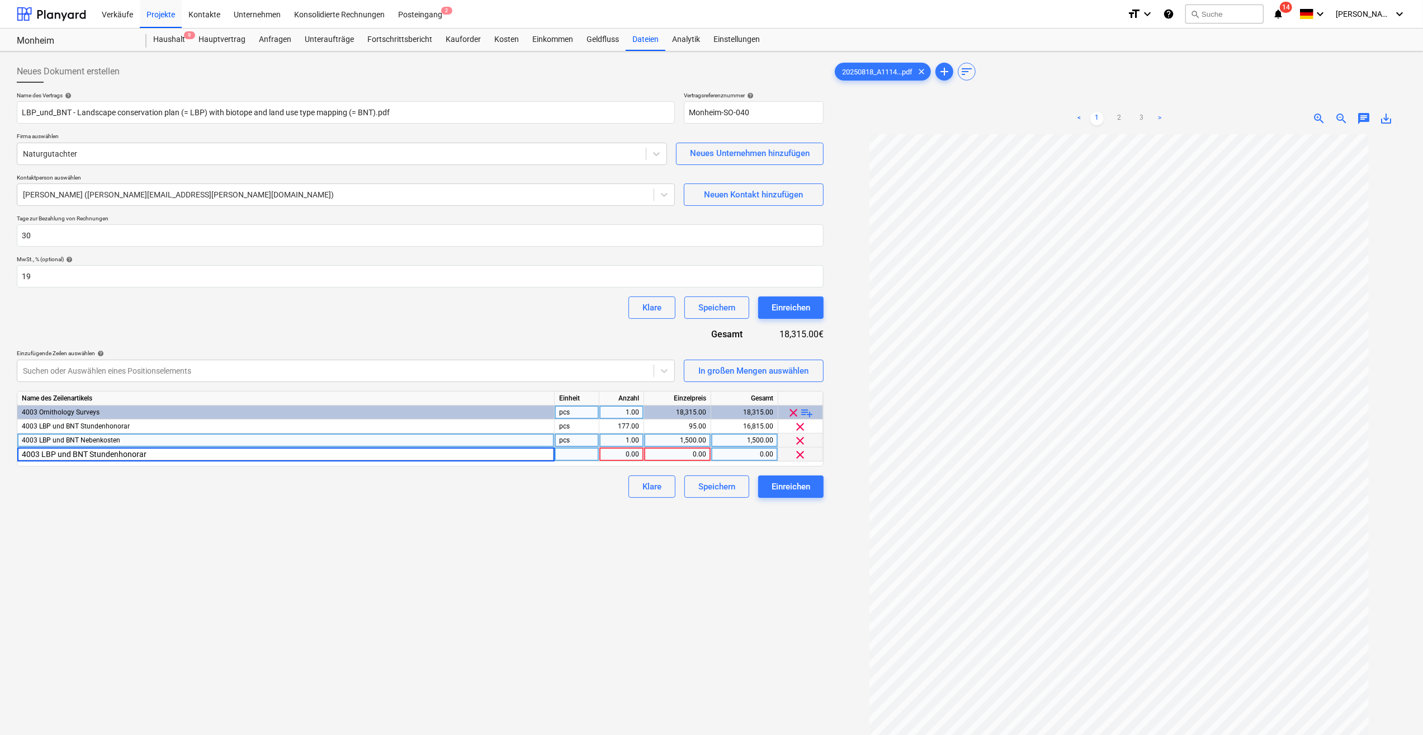
drag, startPoint x: 164, startPoint y: 454, endPoint x: 88, endPoint y: 451, distance: 76.1
click at [88, 451] on input "4003 LBP und BNT Stundenhonorar" at bounding box center [285, 453] width 537 height 13
type input "4003 LBP und BNT Fahrtkosten"
click at [574, 456] on div at bounding box center [577, 454] width 45 height 14
click at [634, 455] on div "1.00" at bounding box center [621, 454] width 35 height 14
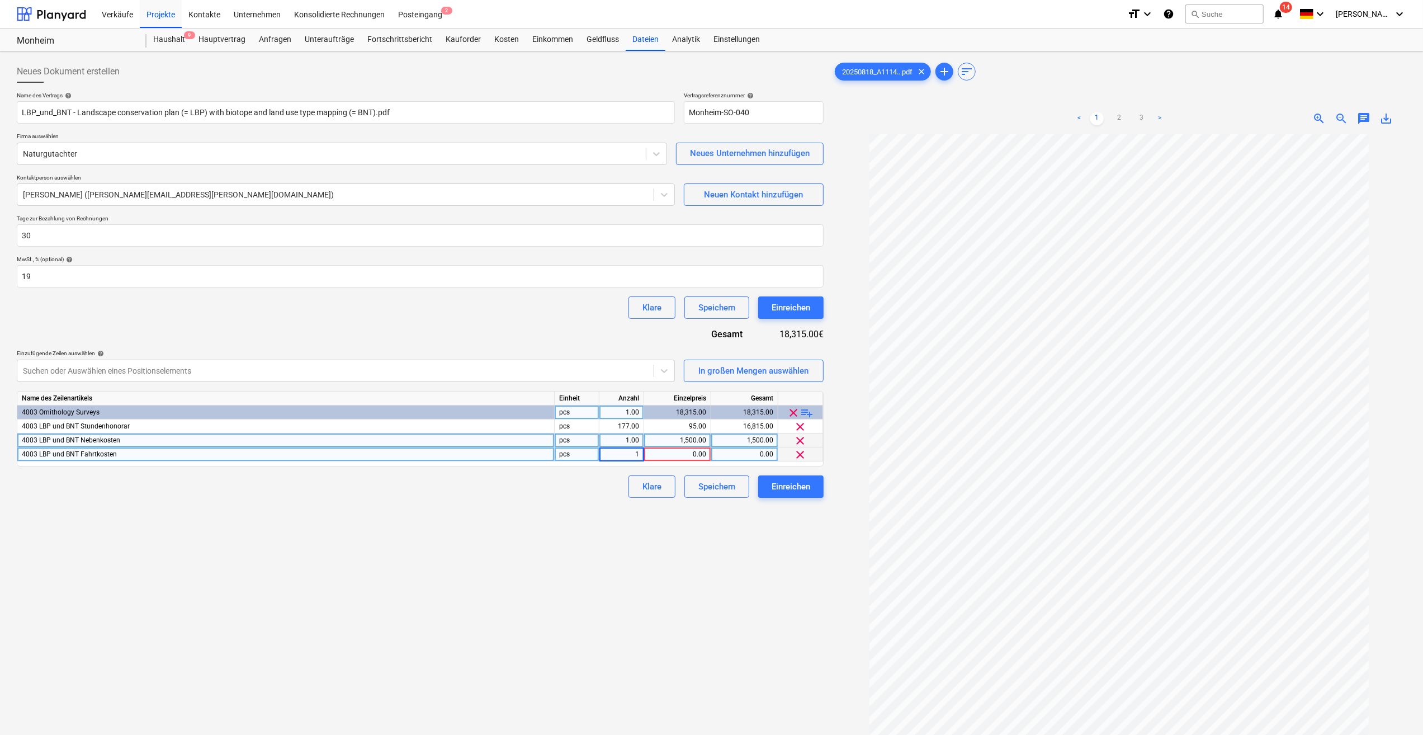
click at [567, 453] on div "pcs" at bounding box center [577, 454] width 45 height 14
type input "km"
click at [624, 454] on div "1.00" at bounding box center [621, 454] width 35 height 14
type input "700"
click at [669, 458] on div "0.00" at bounding box center [678, 454] width 58 height 14
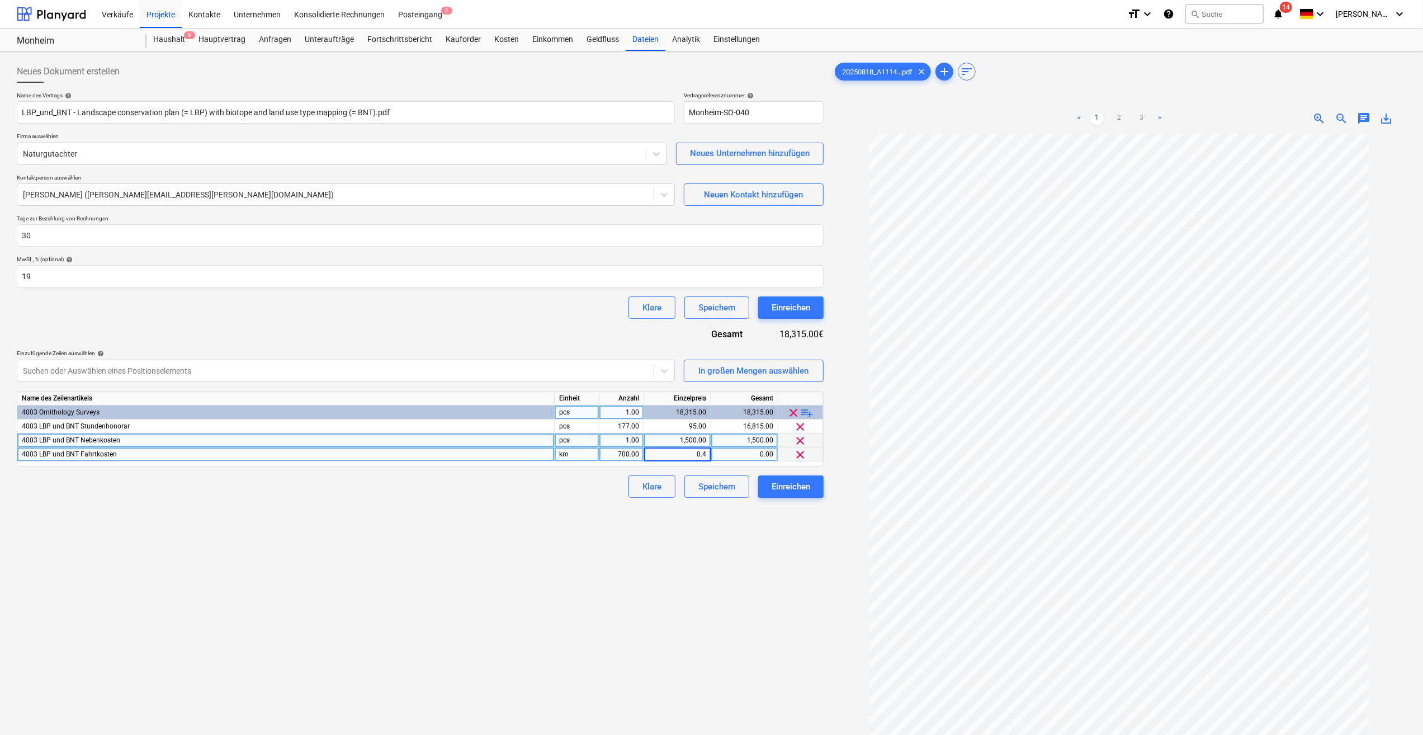
type input "0.45"
click at [799, 485] on div "Einreichen" at bounding box center [791, 486] width 39 height 15
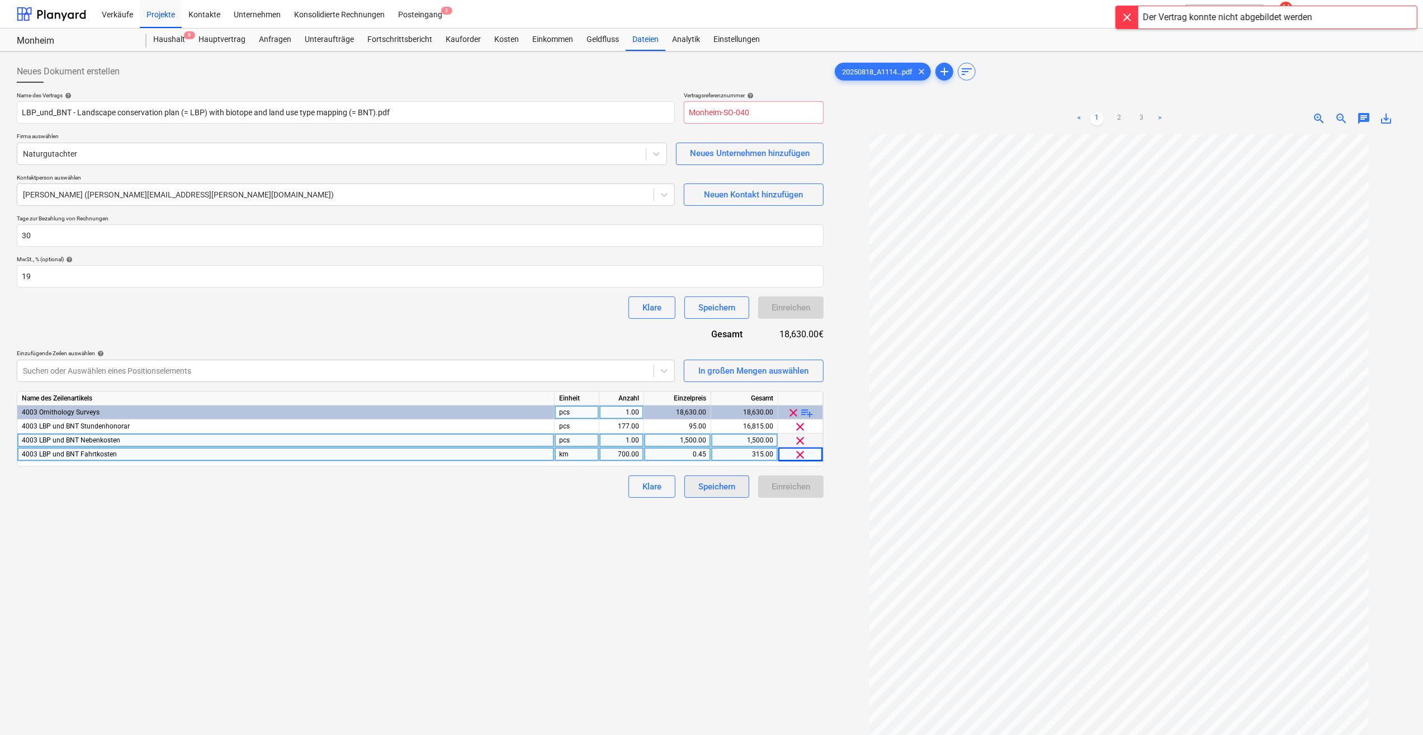
click at [725, 486] on div "Speichern" at bounding box center [717, 486] width 37 height 15
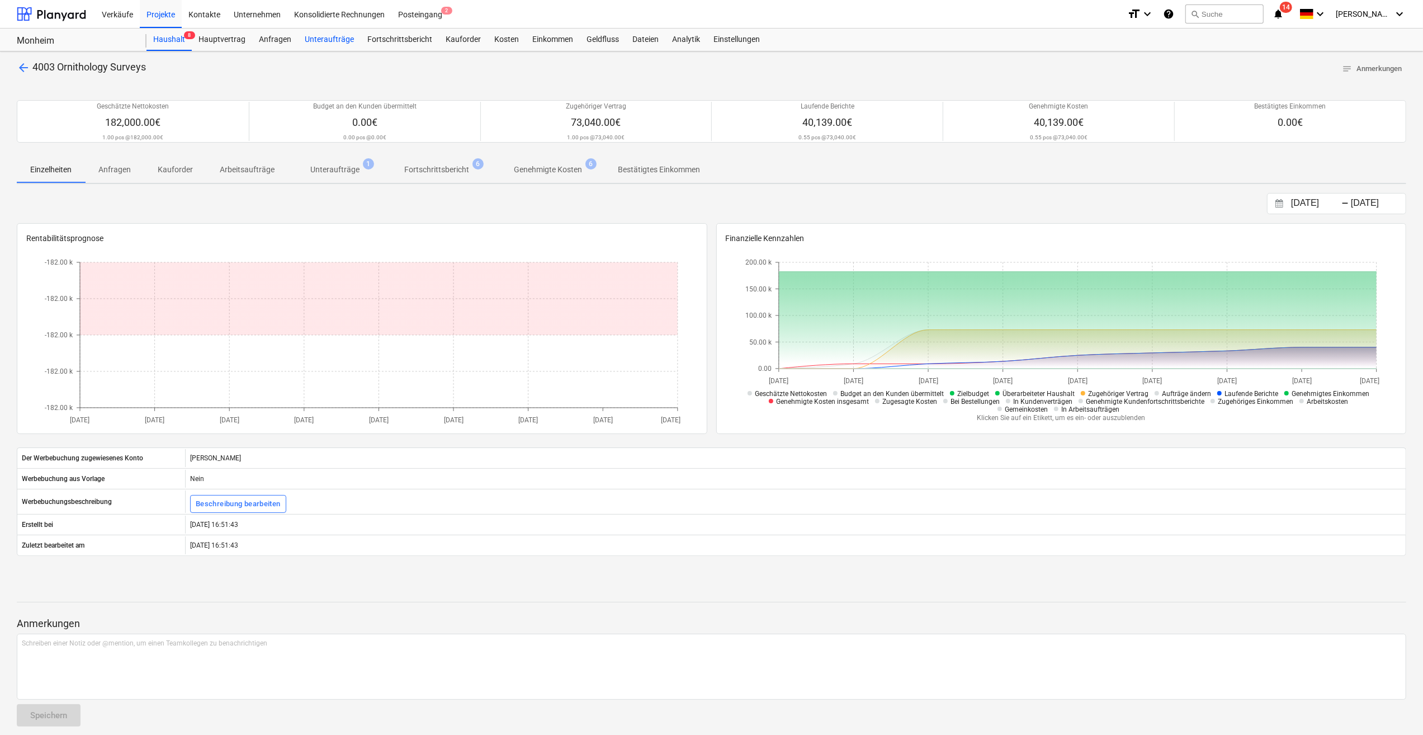
click at [330, 41] on div "Unteraufträge" at bounding box center [329, 40] width 63 height 22
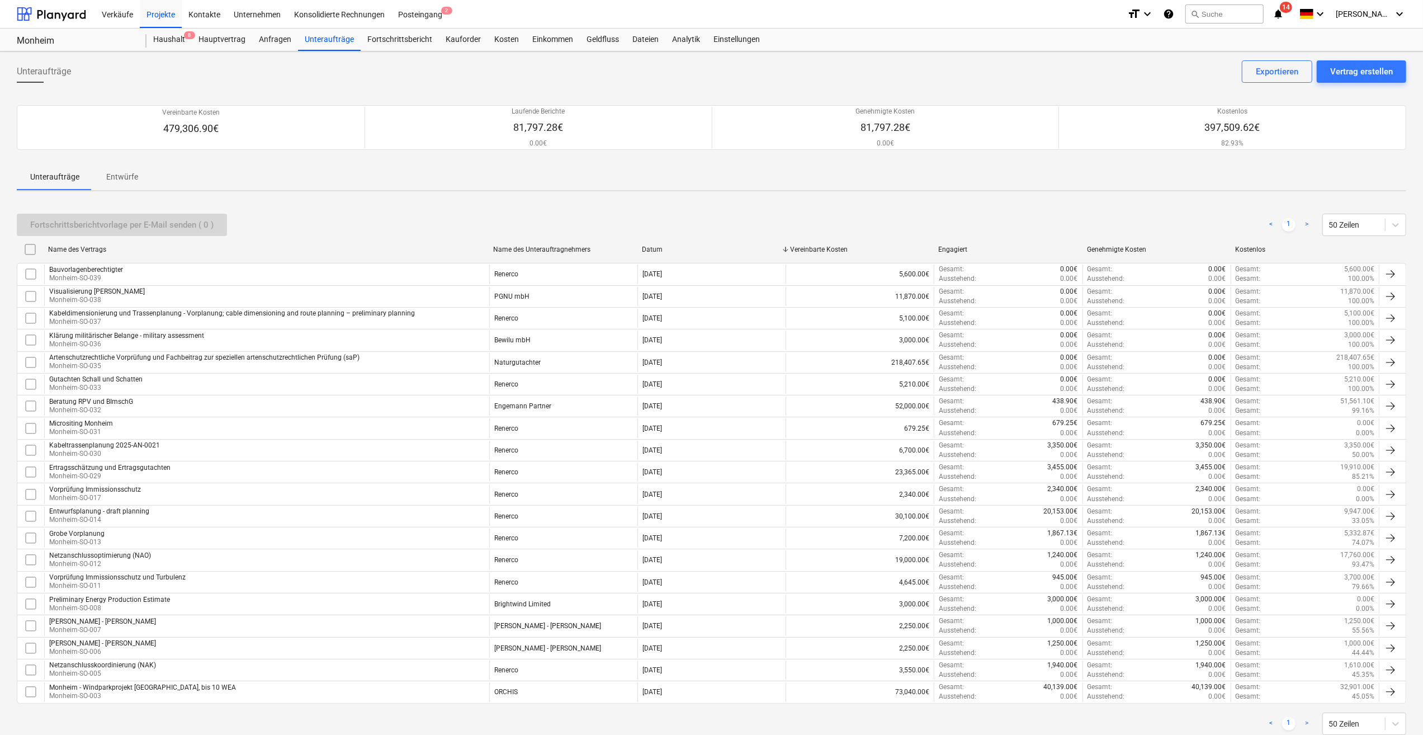
click at [124, 177] on p "Entwürfe" at bounding box center [122, 177] width 32 height 12
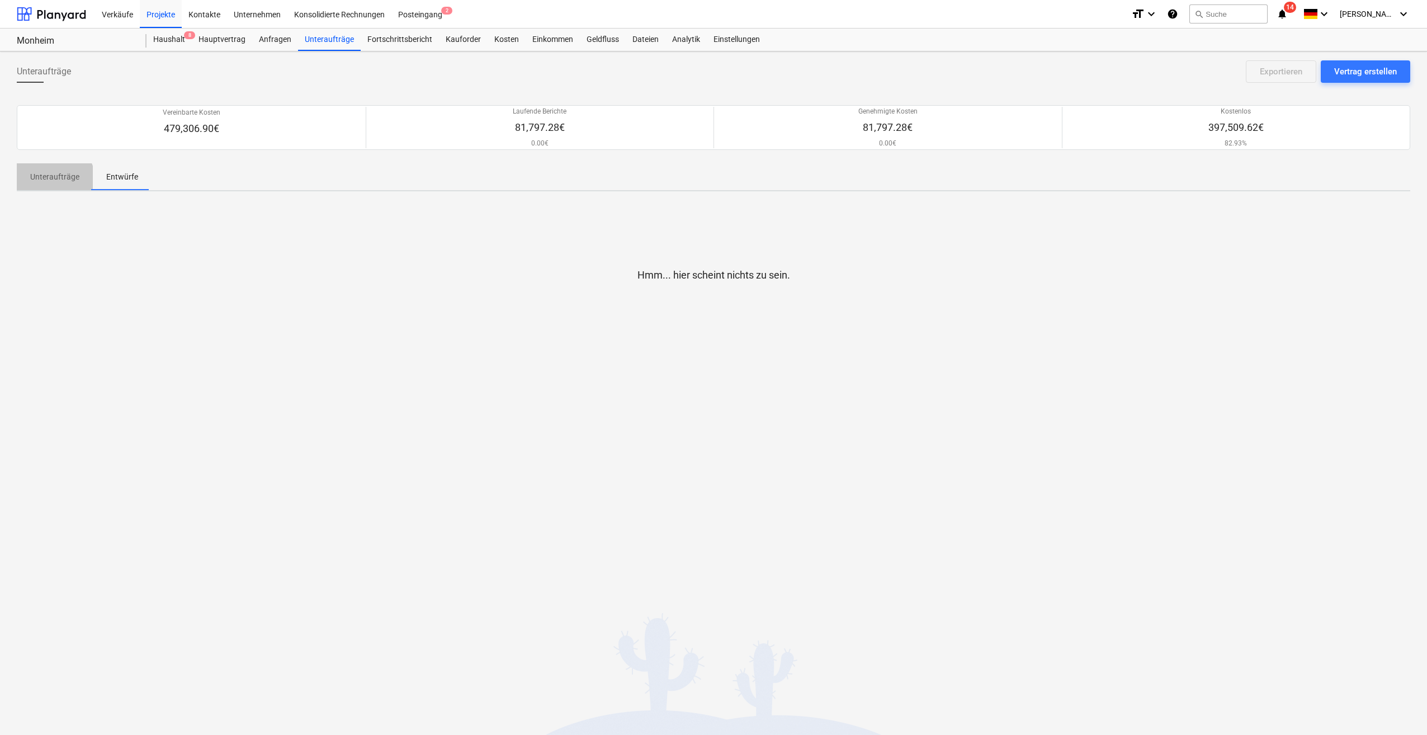
click at [49, 181] on p "Unteraufträge" at bounding box center [54, 177] width 49 height 12
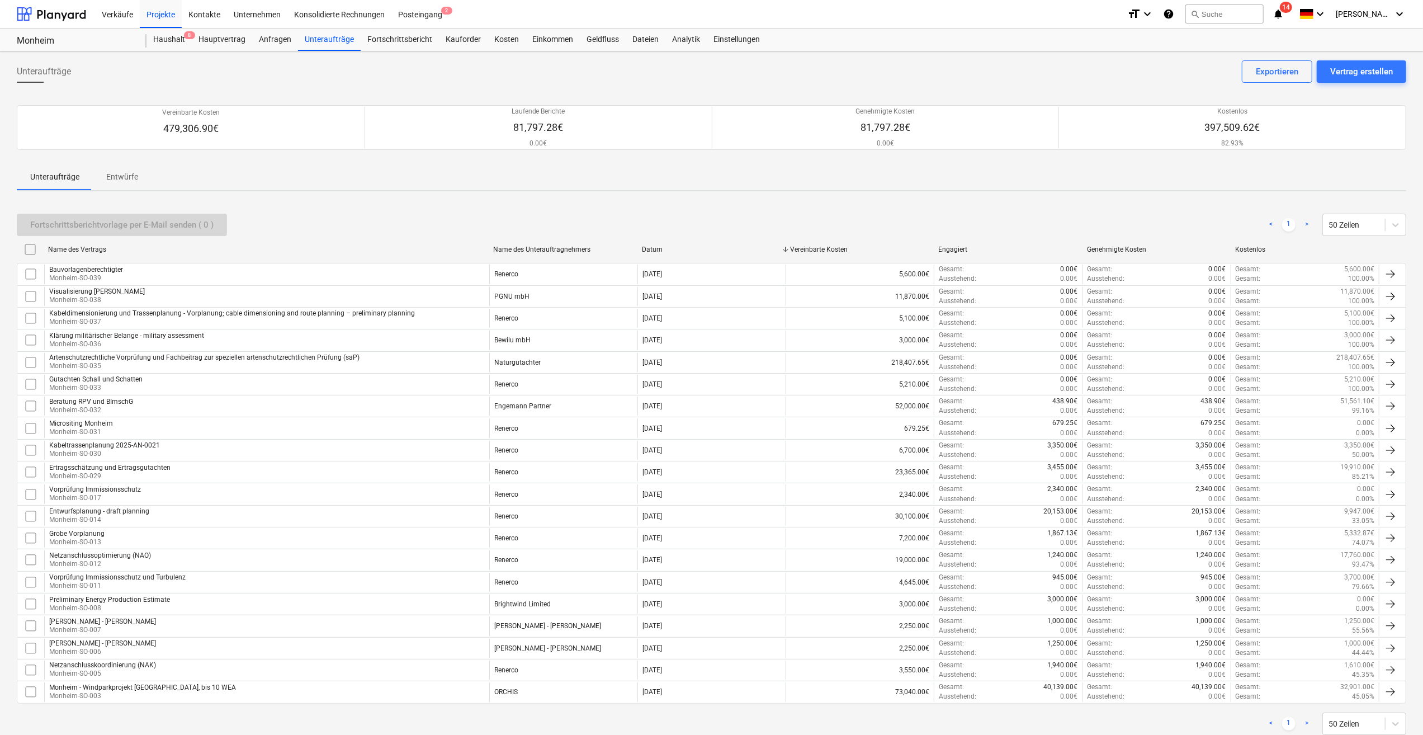
drag, startPoint x: 320, startPoint y: 40, endPoint x: 336, endPoint y: 68, distance: 31.8
click at [321, 40] on div "Unteraufträge" at bounding box center [329, 40] width 63 height 22
